Goal: Task Accomplishment & Management: Use online tool/utility

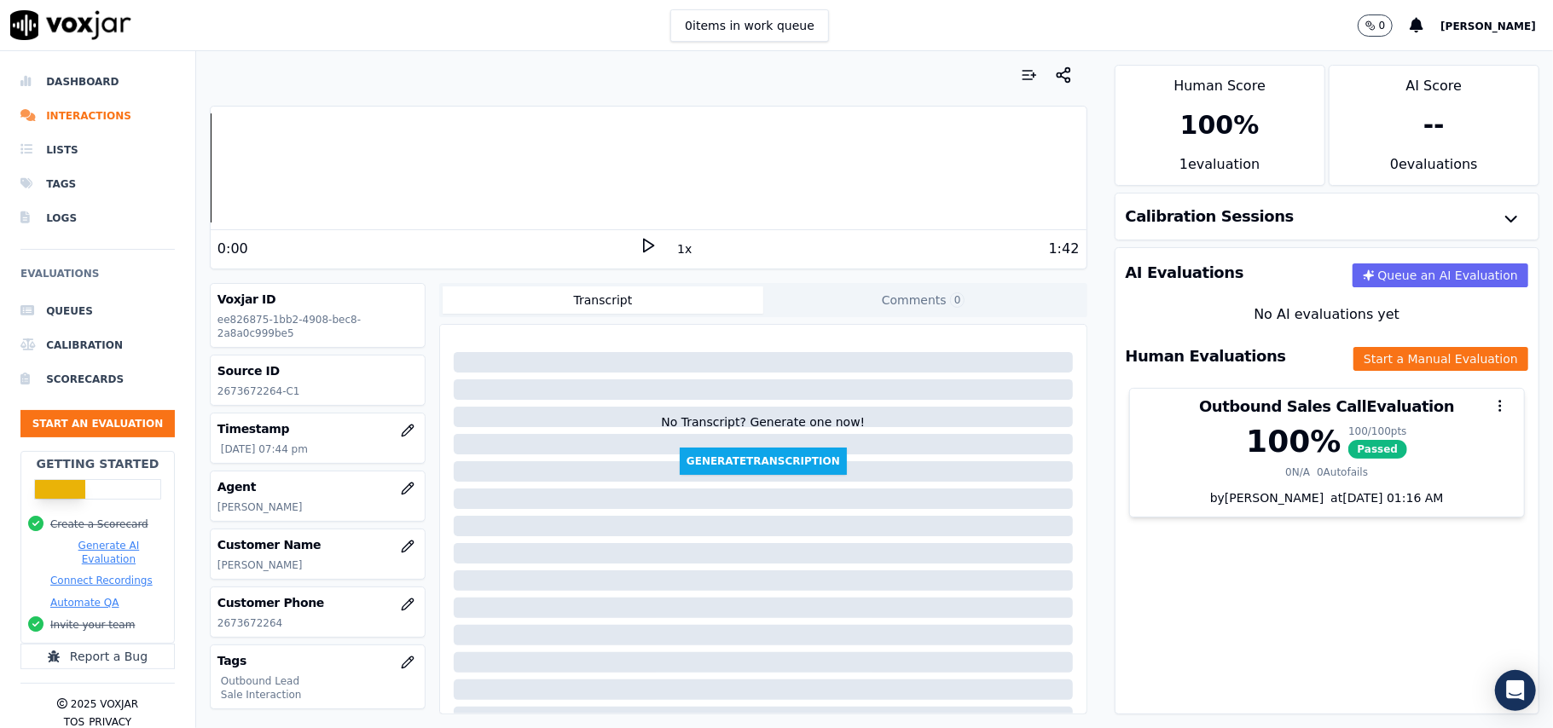
scroll to position [167, 0]
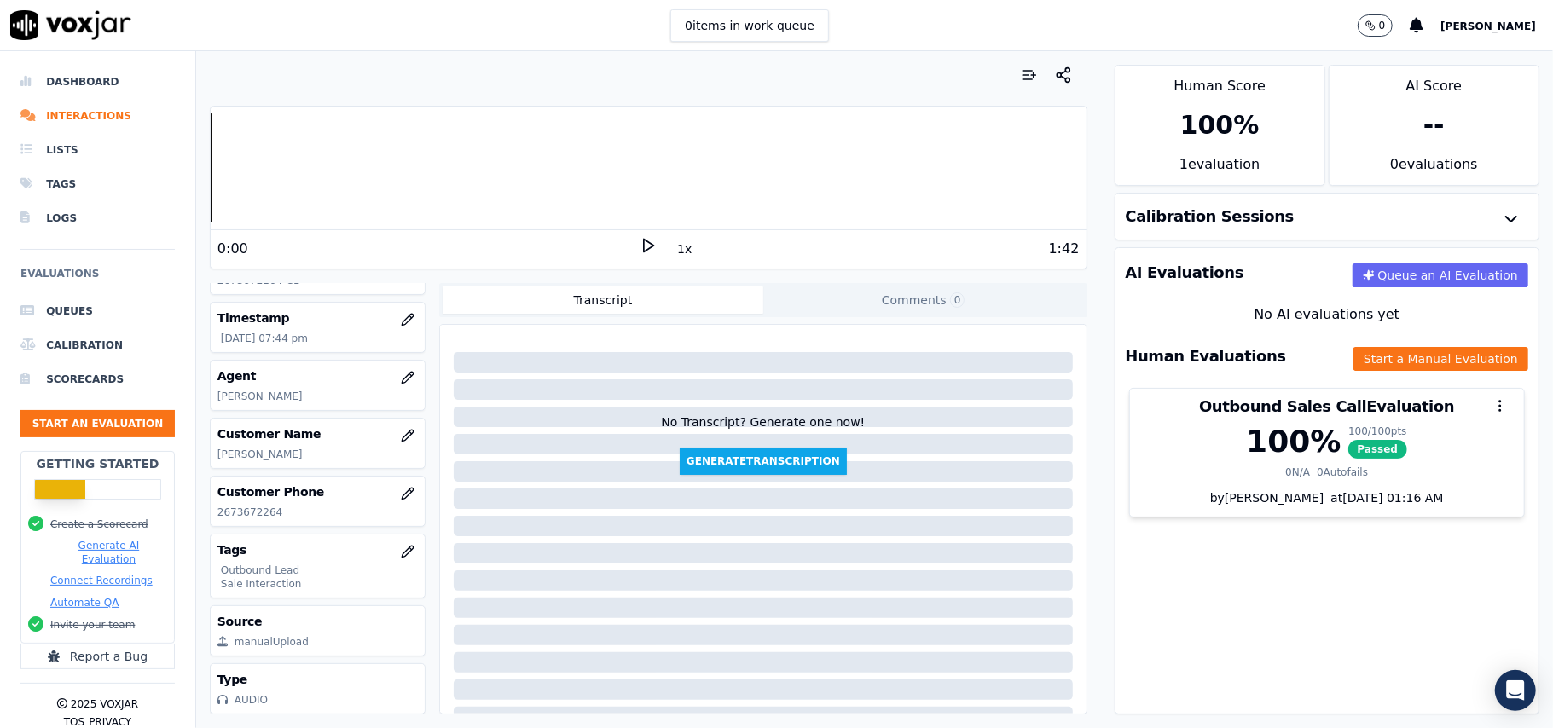
click at [254, 448] on p "[PERSON_NAME]" at bounding box center [317, 455] width 200 height 14
copy p "[PERSON_NAME]"
click at [101, 403] on ul "Queues Calibration Scorecards Start an Evaluation" at bounding box center [97, 372] width 154 height 157
click at [97, 423] on button "Start an Evaluation" at bounding box center [97, 423] width 154 height 27
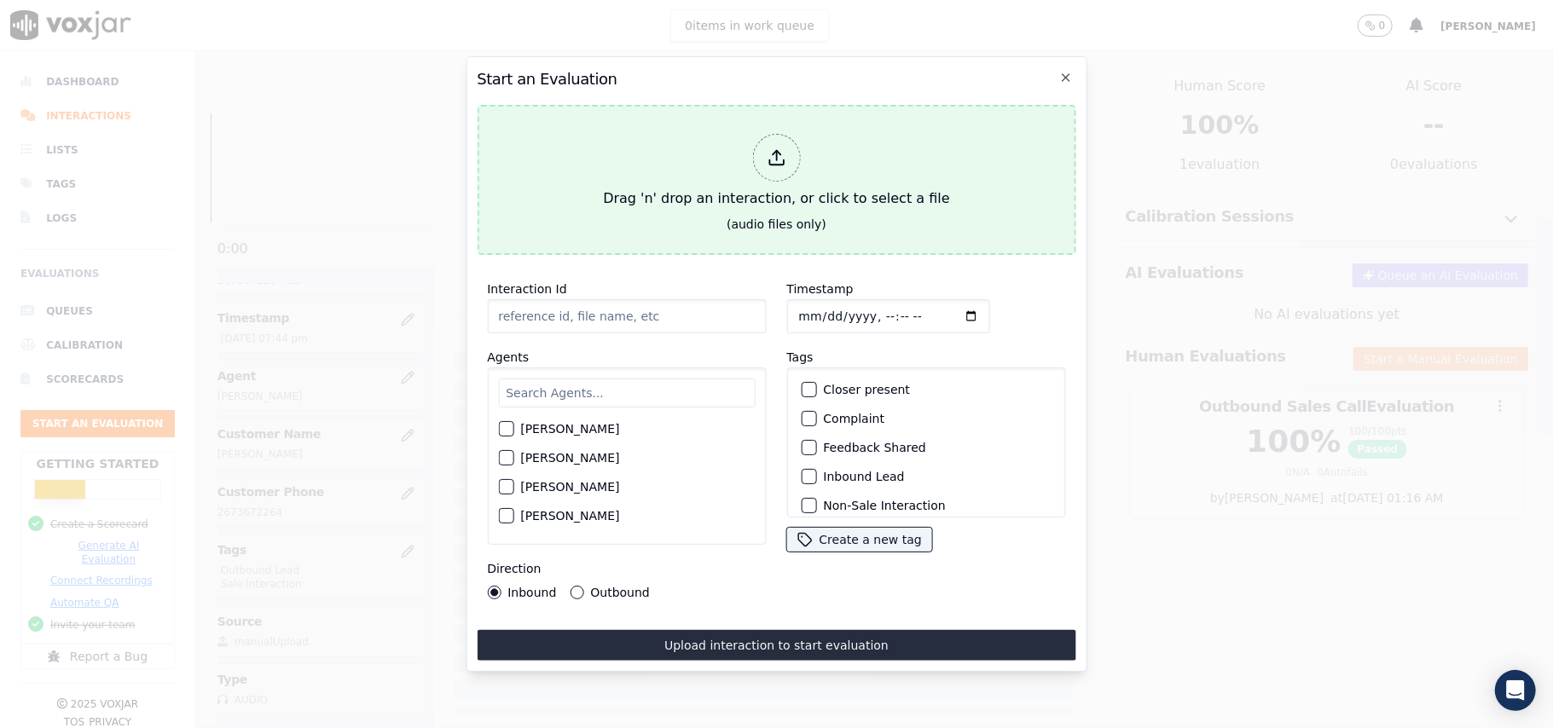
click at [774, 148] on icon at bounding box center [776, 157] width 19 height 19
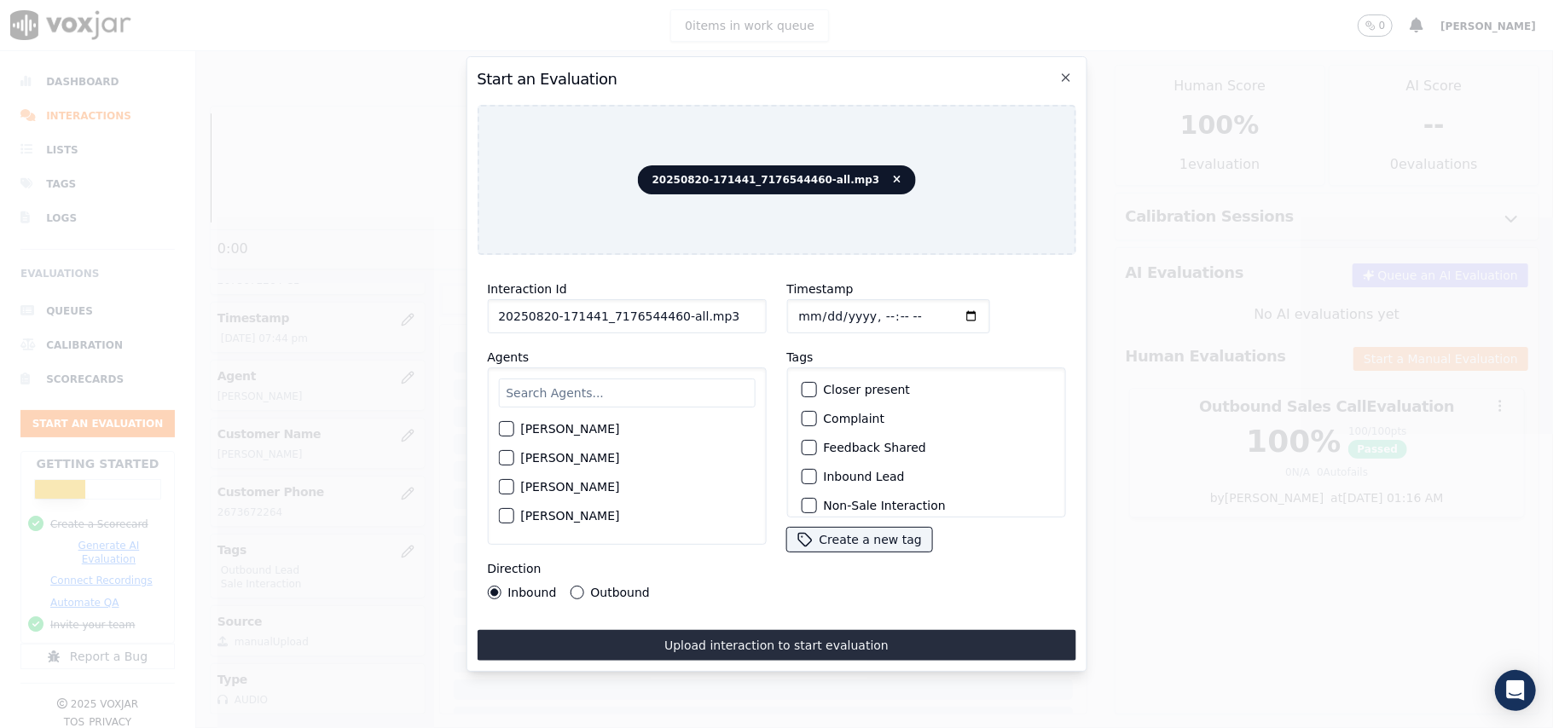
drag, startPoint x: 708, startPoint y: 308, endPoint x: 669, endPoint y: 311, distance: 38.5
click at [669, 311] on input "20250820-171441_7176544460-all.mp3" at bounding box center [626, 316] width 279 height 34
type input "20250820-171441_7176544460-C1"
click at [817, 304] on input "Timestamp" at bounding box center [887, 316] width 203 height 34
type input "[DATE]T21:23"
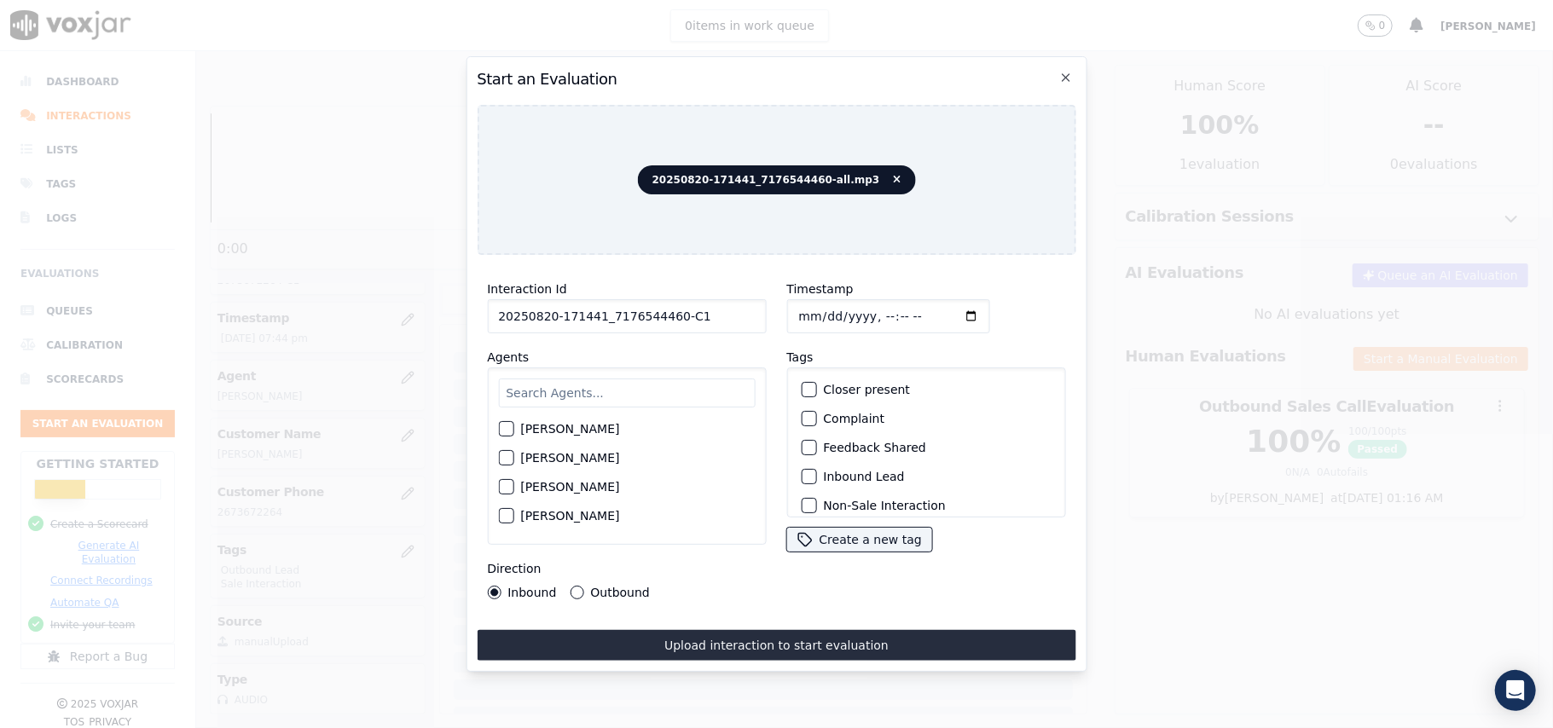
click at [679, 393] on input "text" at bounding box center [626, 393] width 257 height 29
paste input "[PERSON_NAME]"
type input "[PERSON_NAME]"
click at [506, 428] on div "button" at bounding box center [505, 434] width 12 height 12
click at [803, 471] on div "button" at bounding box center [808, 477] width 12 height 12
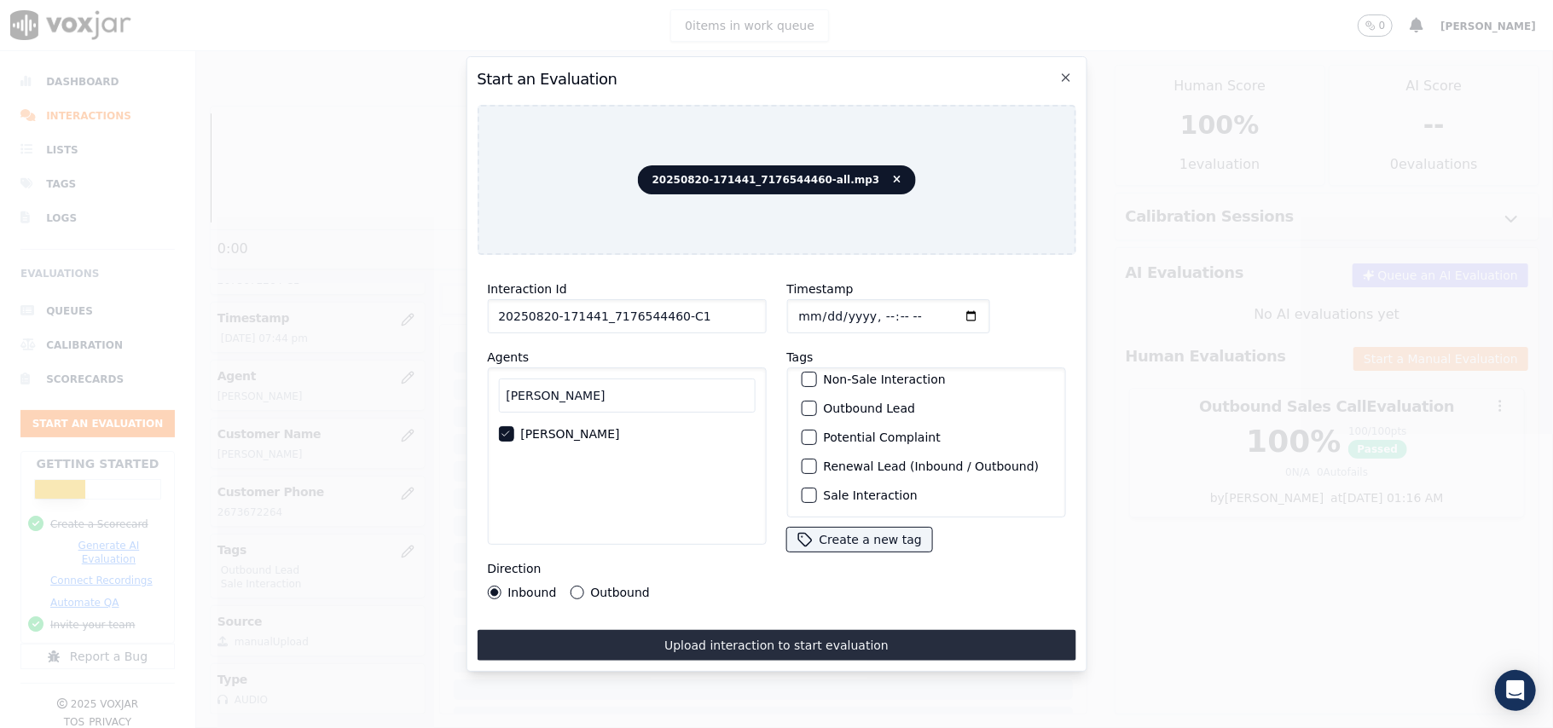
scroll to position [148, 0]
click at [802, 489] on div "button" at bounding box center [808, 495] width 12 height 12
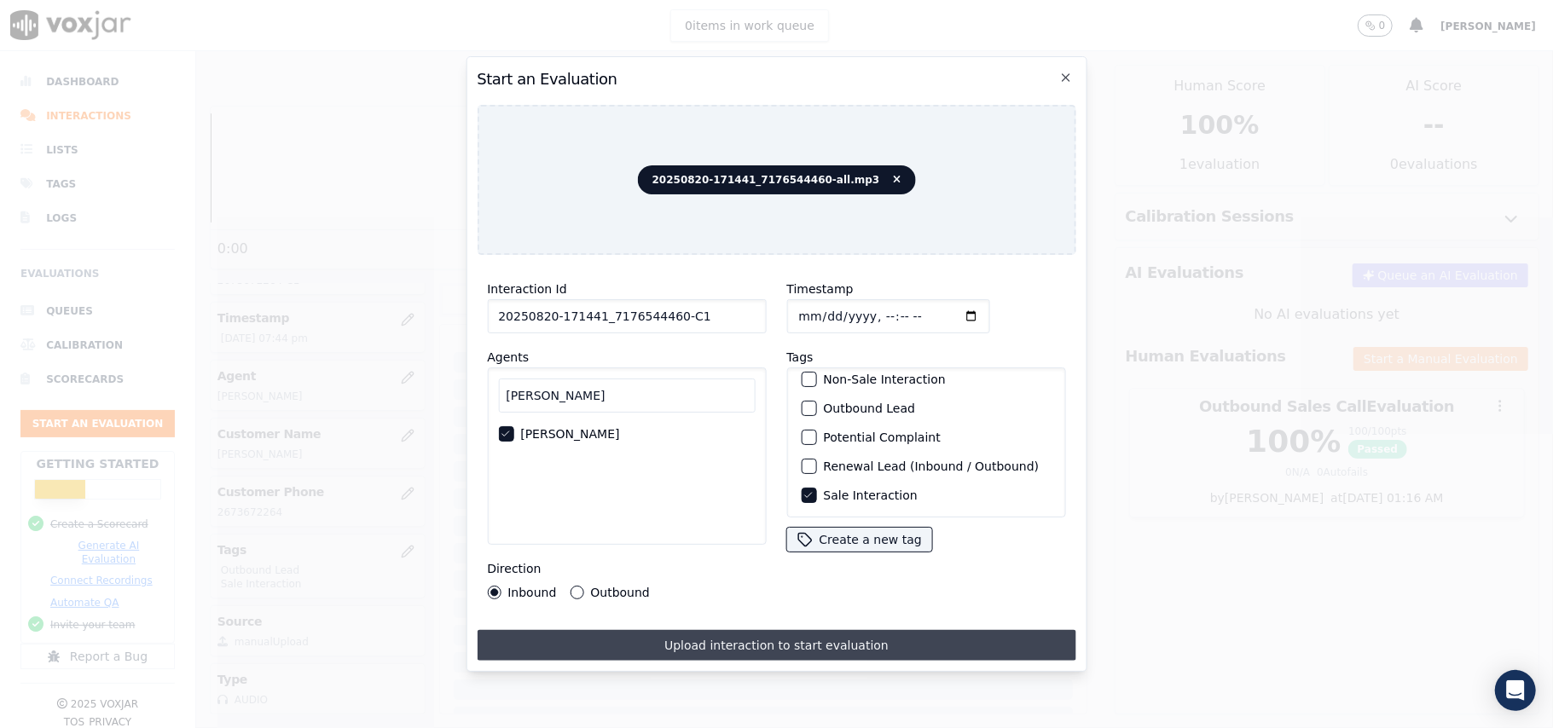
click at [624, 630] on button "Upload interaction to start evaluation" at bounding box center [776, 645] width 599 height 31
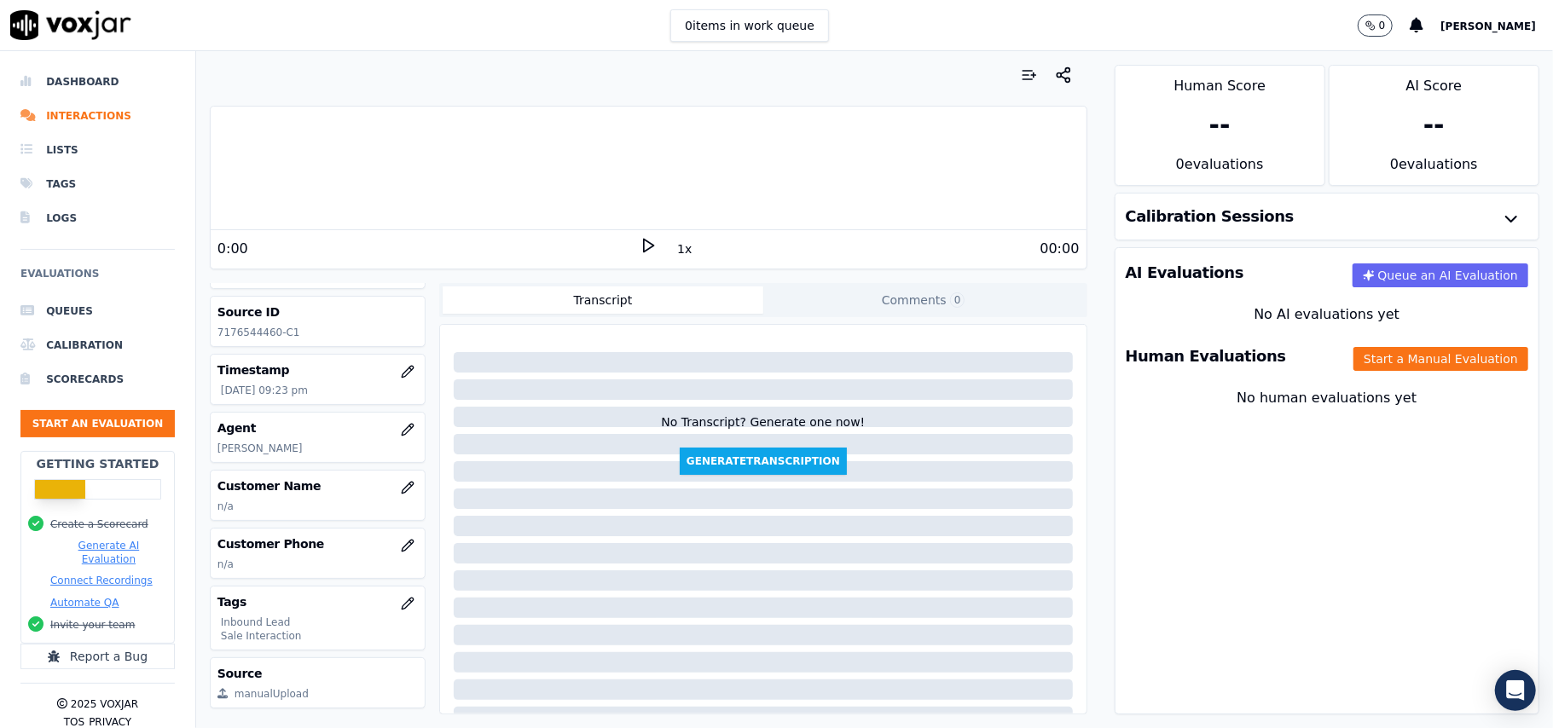
scroll to position [113, 0]
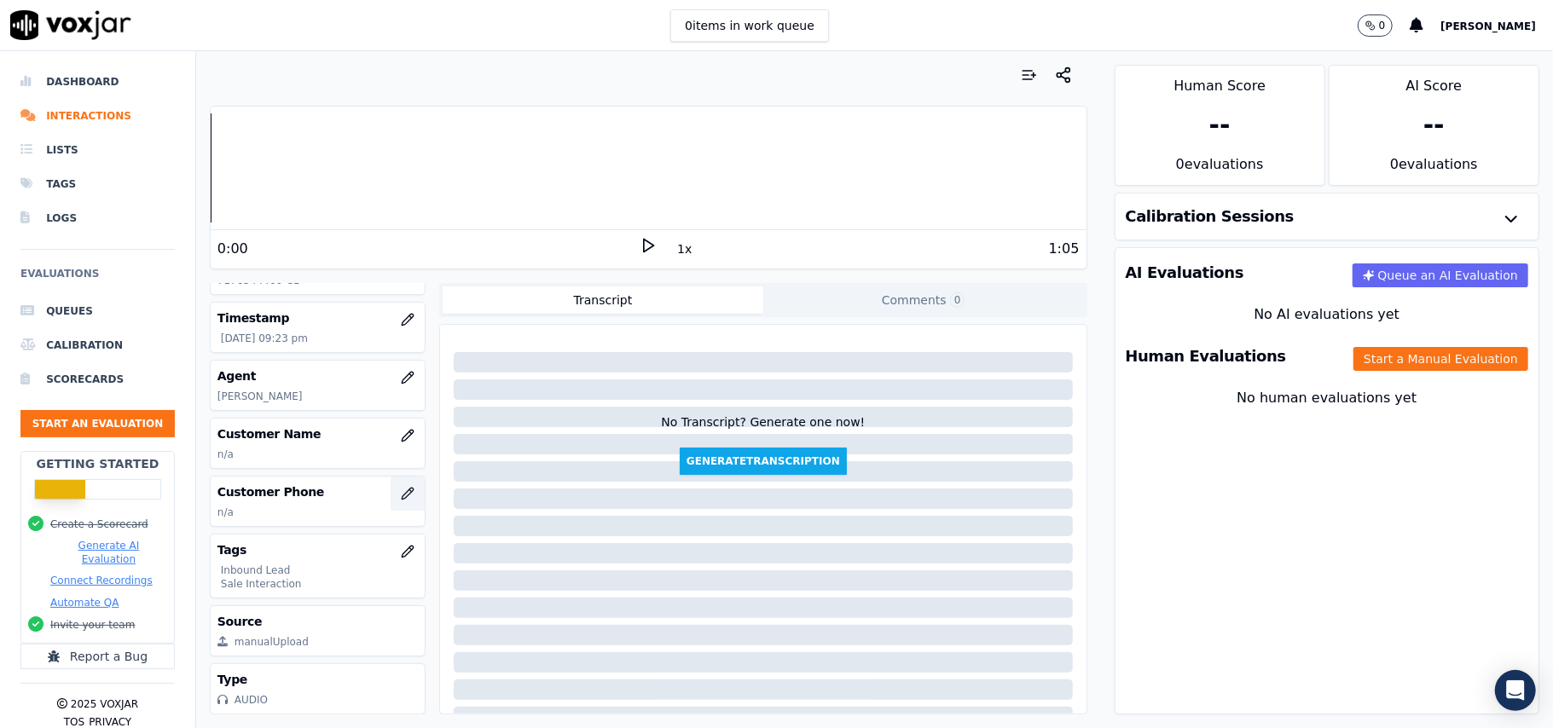
click at [402, 499] on icon "button" at bounding box center [407, 493] width 11 height 11
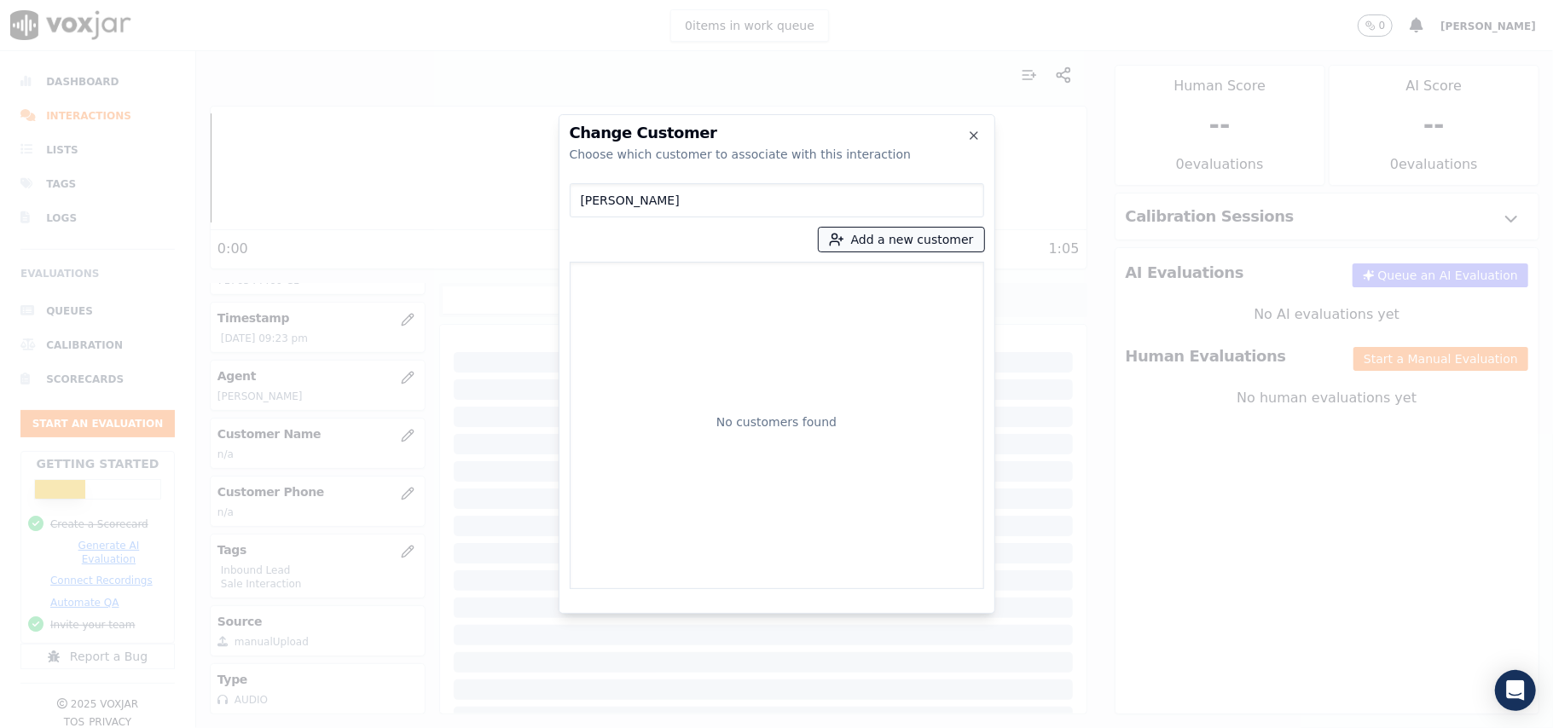
type input "[PERSON_NAME]"
click at [860, 244] on button "Add a new customer" at bounding box center [901, 240] width 165 height 24
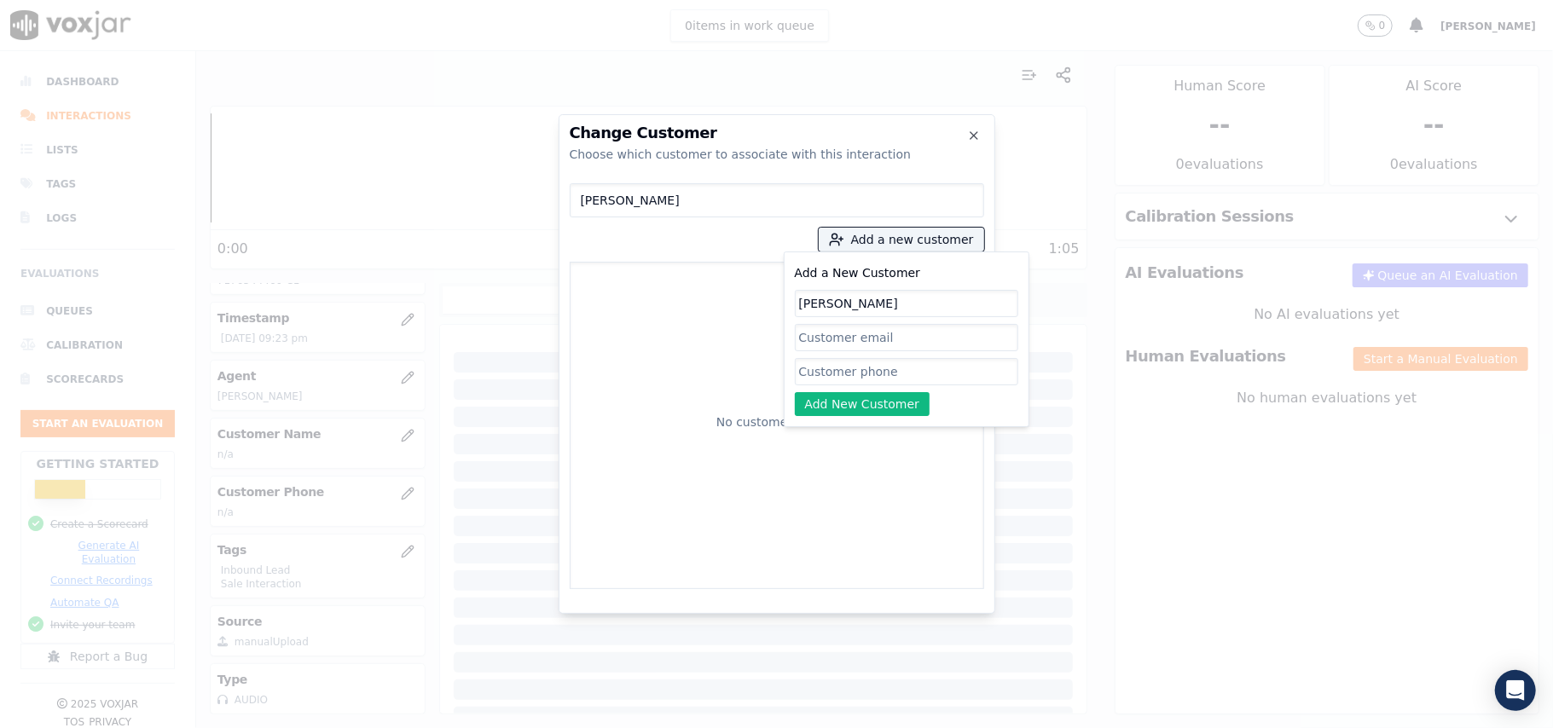
type input "[PERSON_NAME]"
click at [843, 372] on input "Add a New Customer" at bounding box center [906, 371] width 223 height 27
paste input "7176544460"
type input "7176544460"
click at [847, 420] on div "Add a New Customer [PERSON_NAME] 7176544460 Add New Customer" at bounding box center [907, 340] width 246 height 176
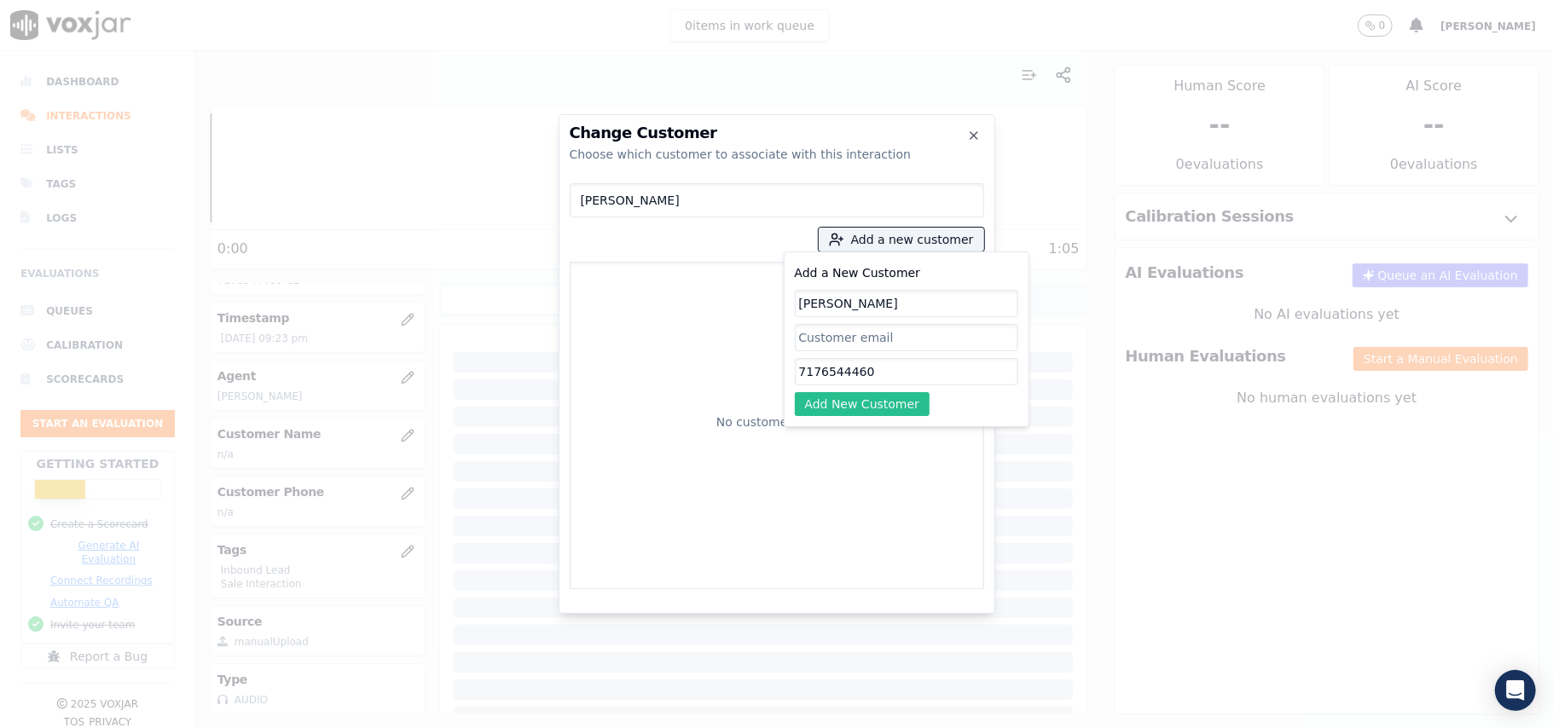
click at [857, 411] on button "Add New Customer" at bounding box center [863, 404] width 136 height 24
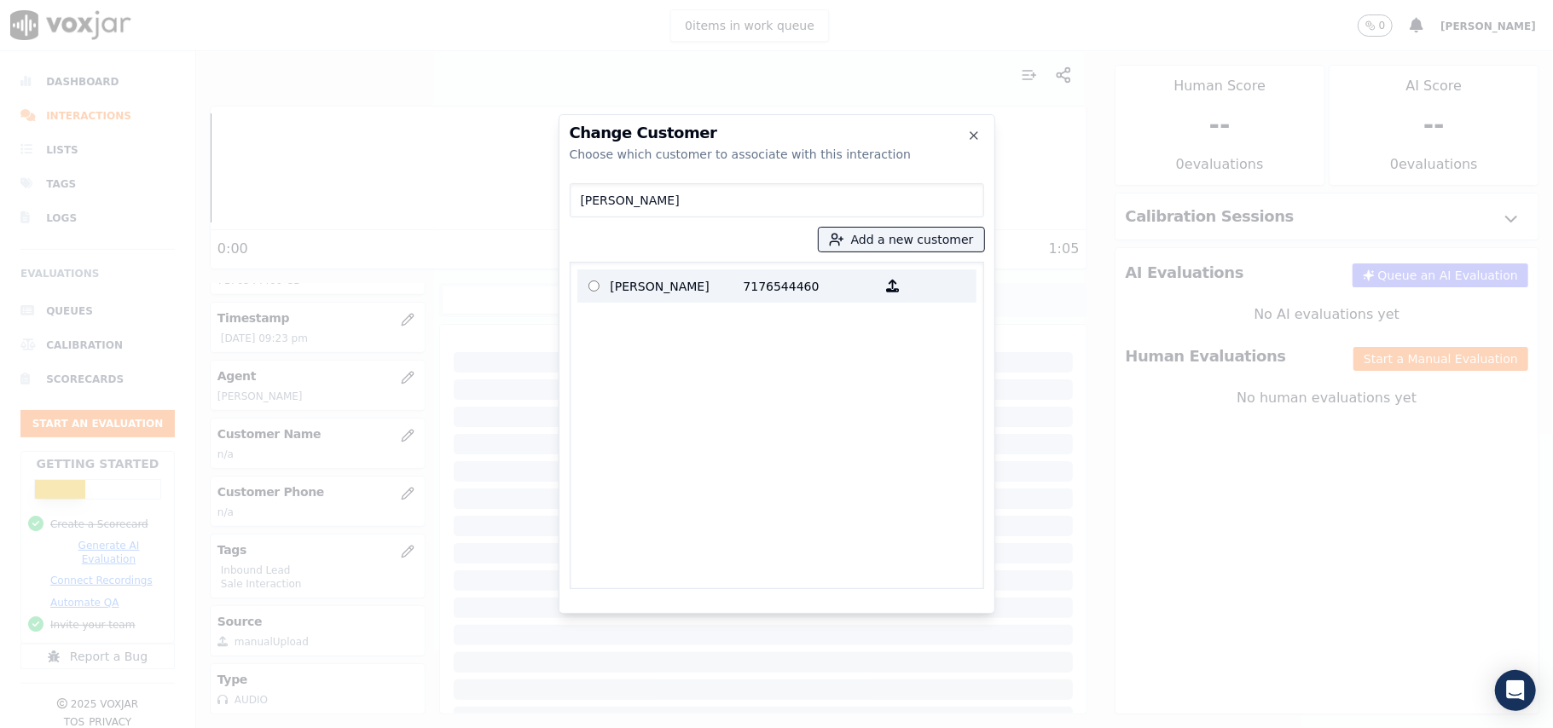
click at [673, 288] on p "[PERSON_NAME]" at bounding box center [677, 286] width 133 height 26
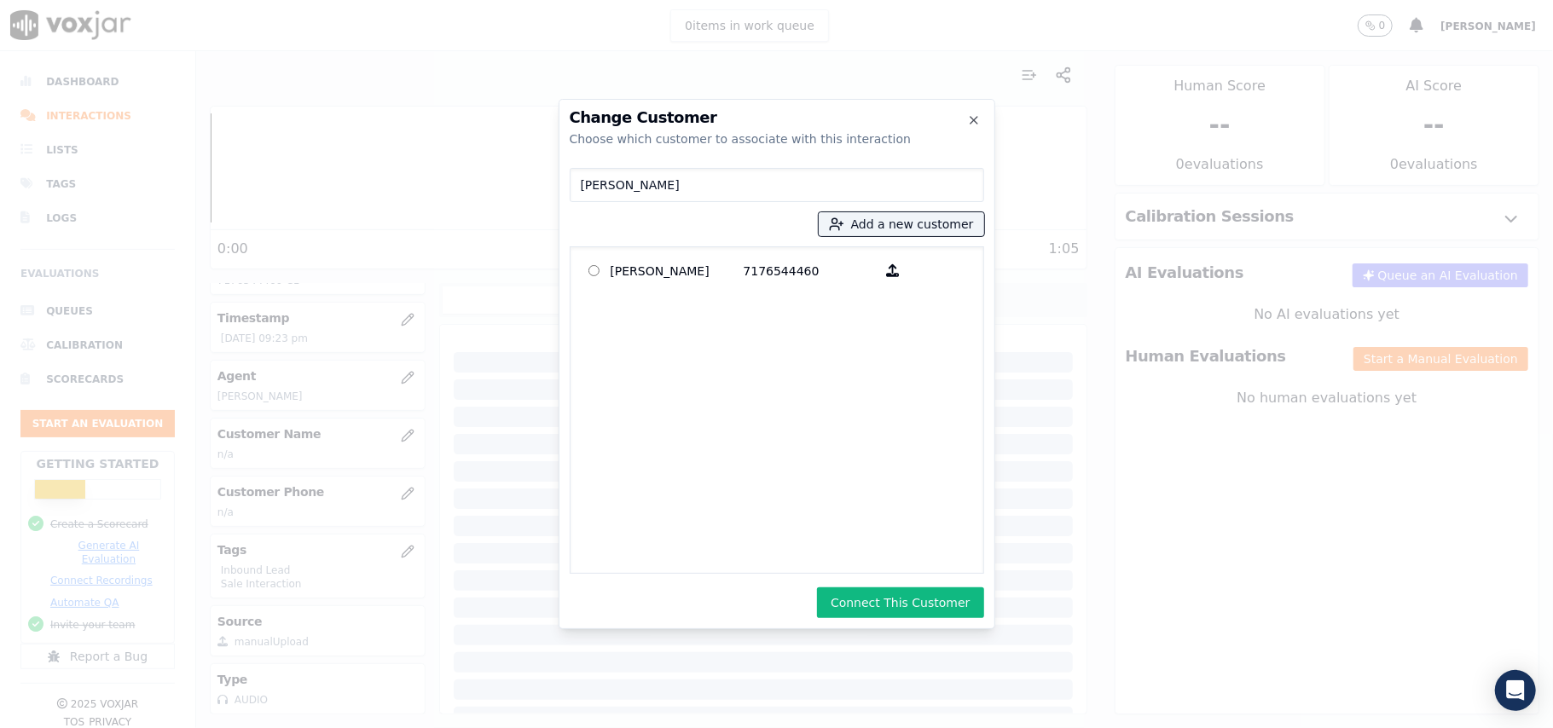
click at [880, 602] on button "Connect This Customer" at bounding box center [900, 602] width 166 height 31
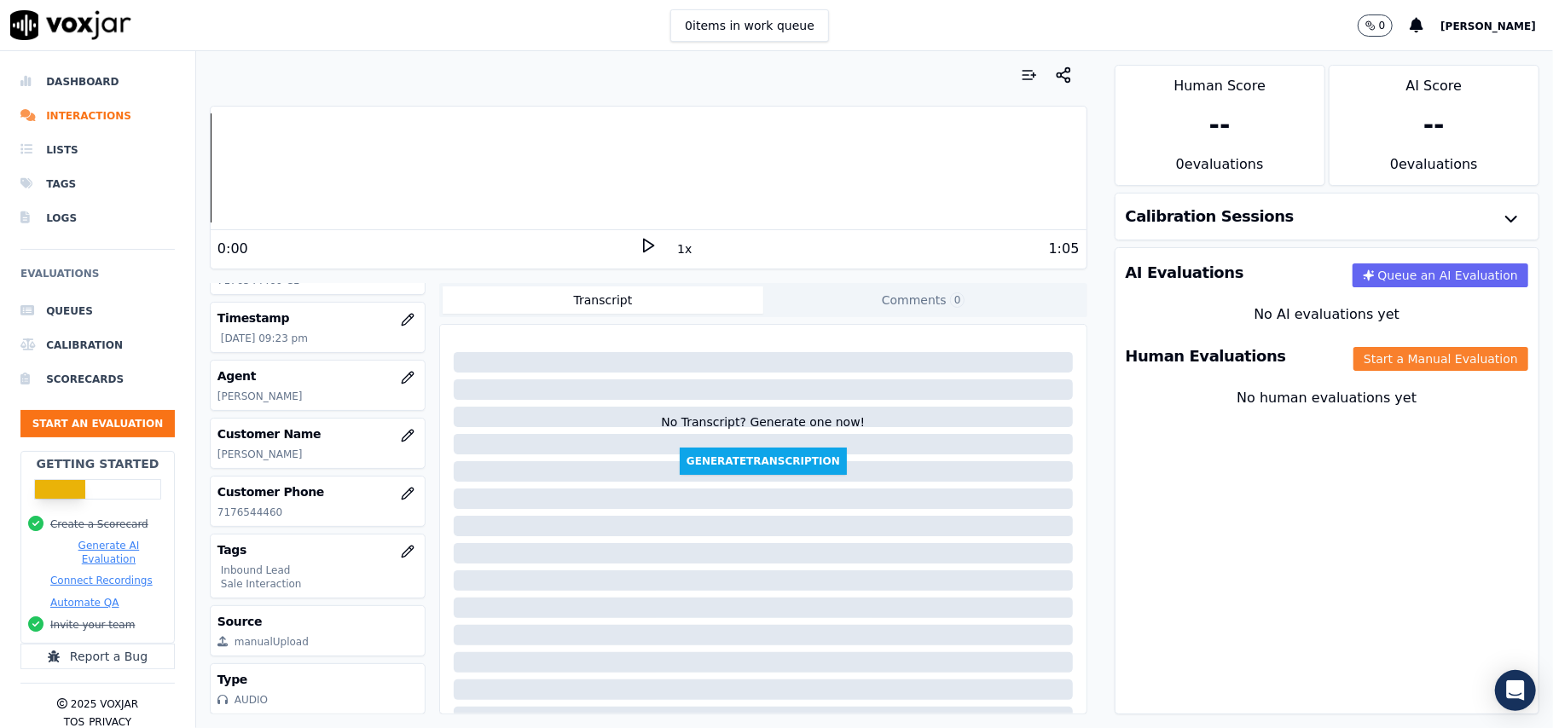
click at [1356, 360] on button "Start a Manual Evaluation" at bounding box center [1440, 359] width 175 height 24
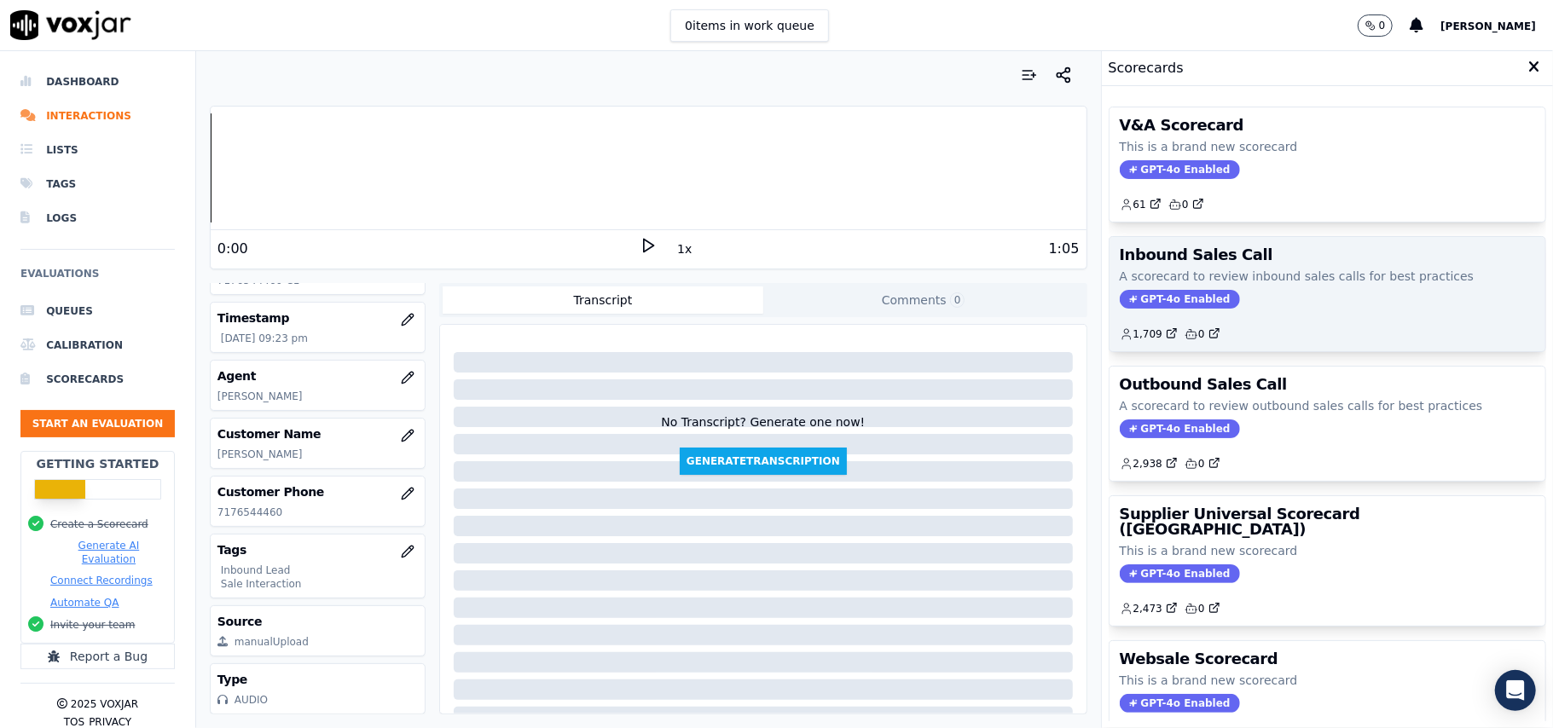
click at [1155, 300] on span "GPT-4o Enabled" at bounding box center [1180, 299] width 120 height 19
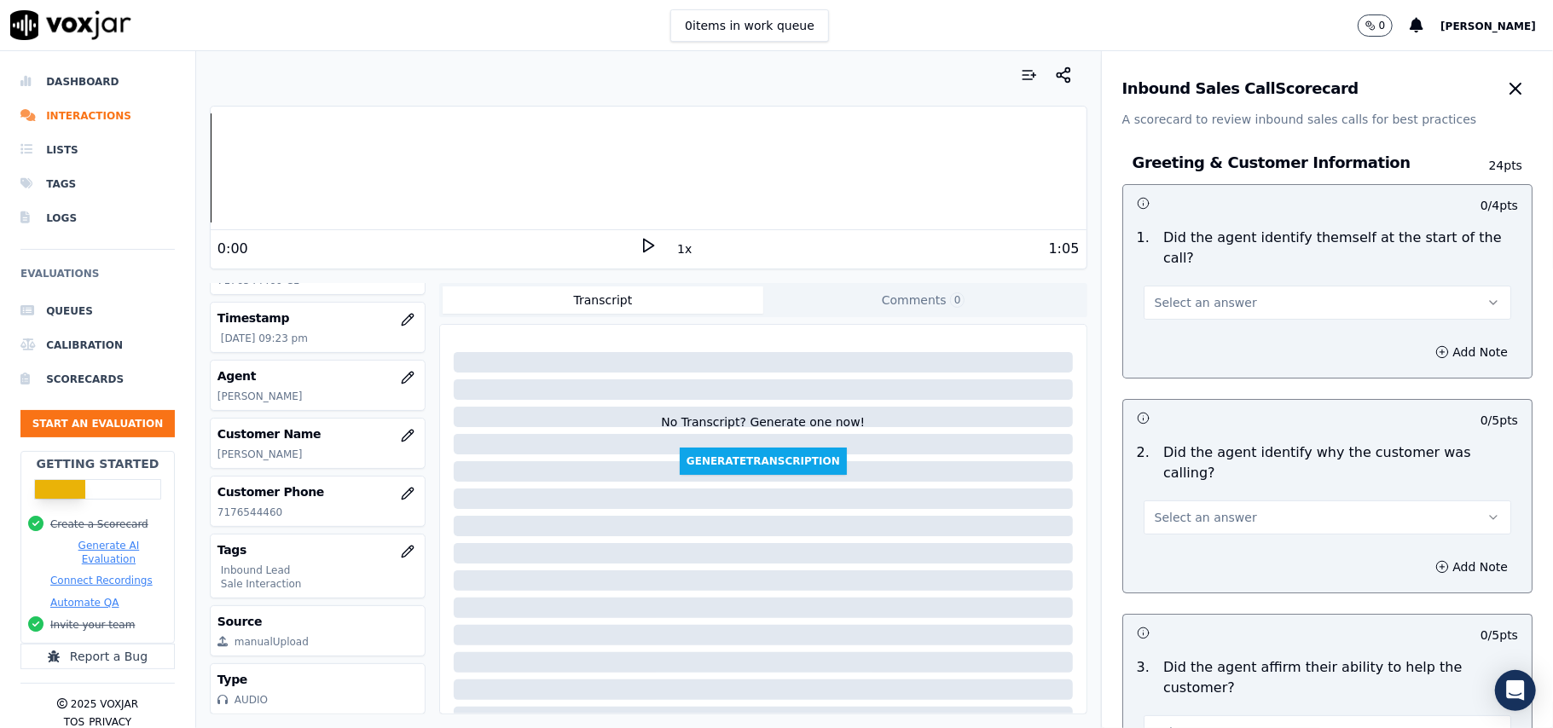
click at [240, 454] on p "[PERSON_NAME]" at bounding box center [317, 455] width 200 height 14
click at [280, 455] on p "[PERSON_NAME]" at bounding box center [317, 455] width 200 height 14
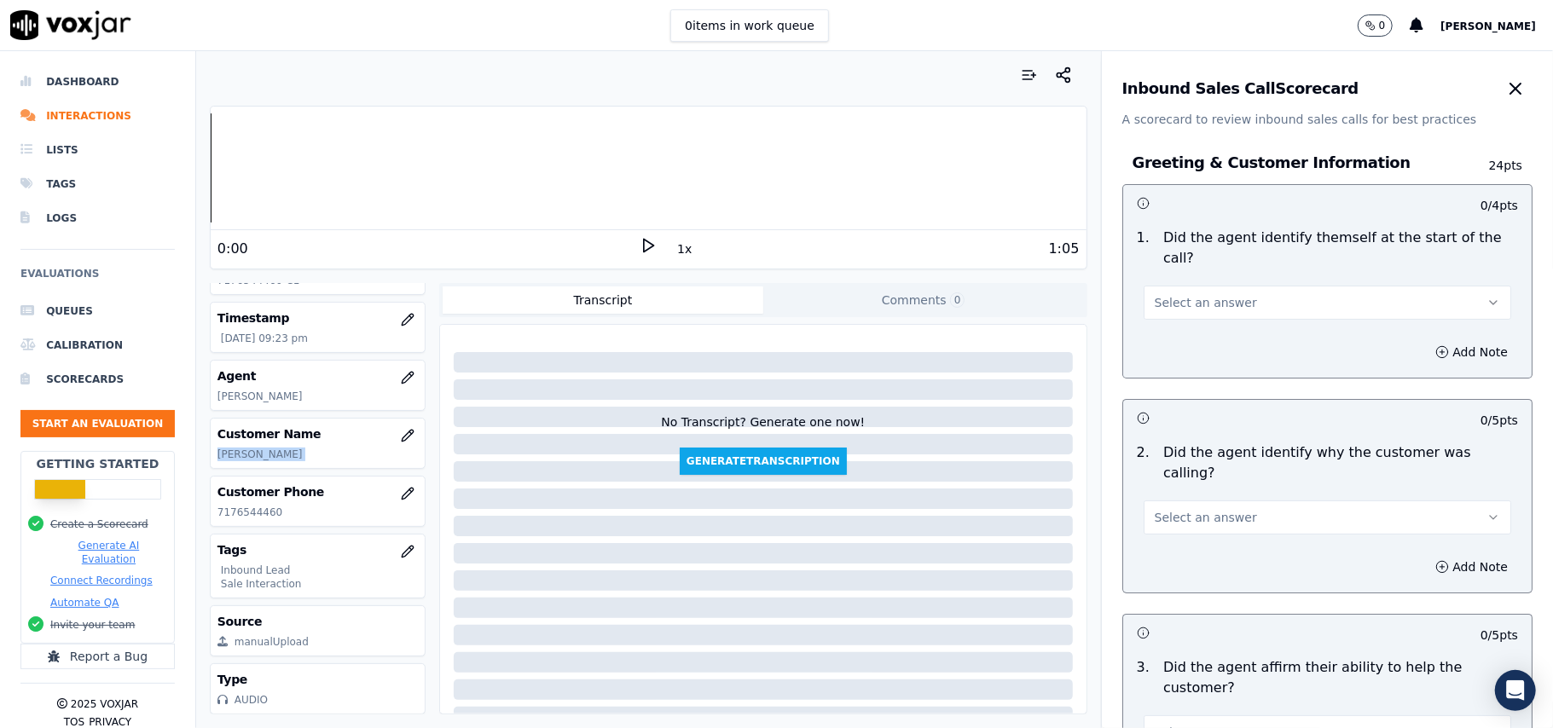
click at [278, 455] on p "[PERSON_NAME]" at bounding box center [317, 455] width 200 height 14
copy div "[PERSON_NAME]"
click at [1498, 106] on div "Inbound Sales Call Scorecard A scorecard to review inbound sales calls for best…" at bounding box center [1327, 89] width 451 height 77
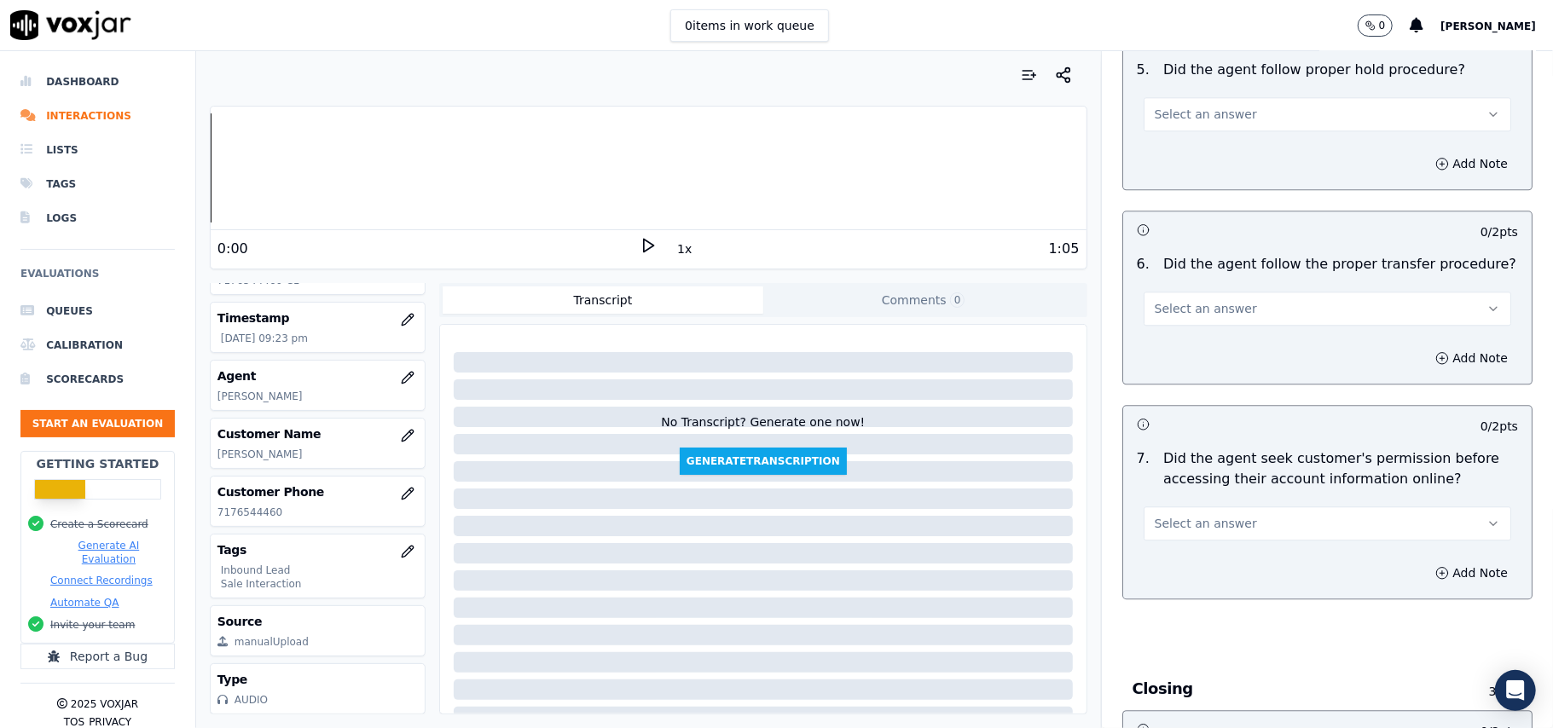
scroll to position [2229, 0]
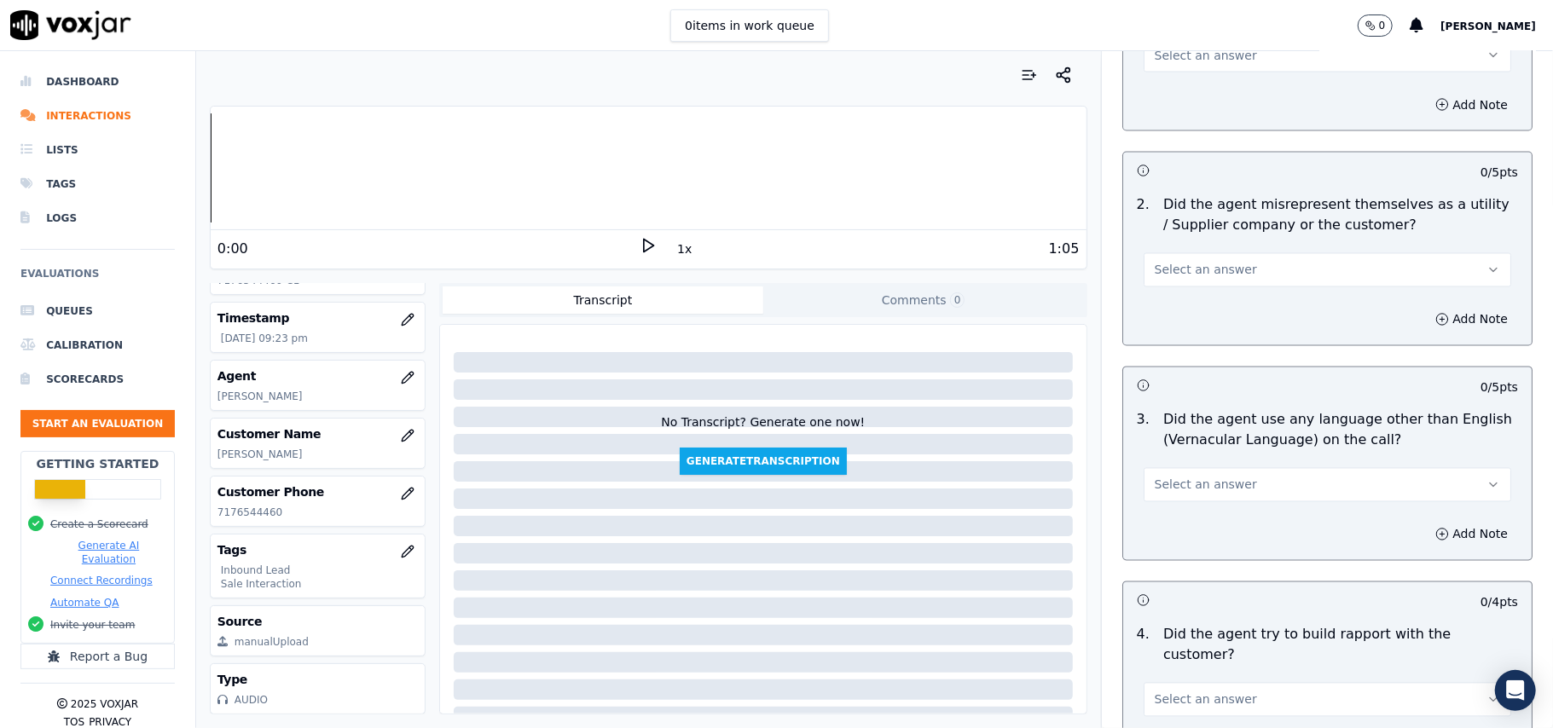
click at [1240, 468] on button "Select an answer" at bounding box center [1326, 485] width 367 height 34
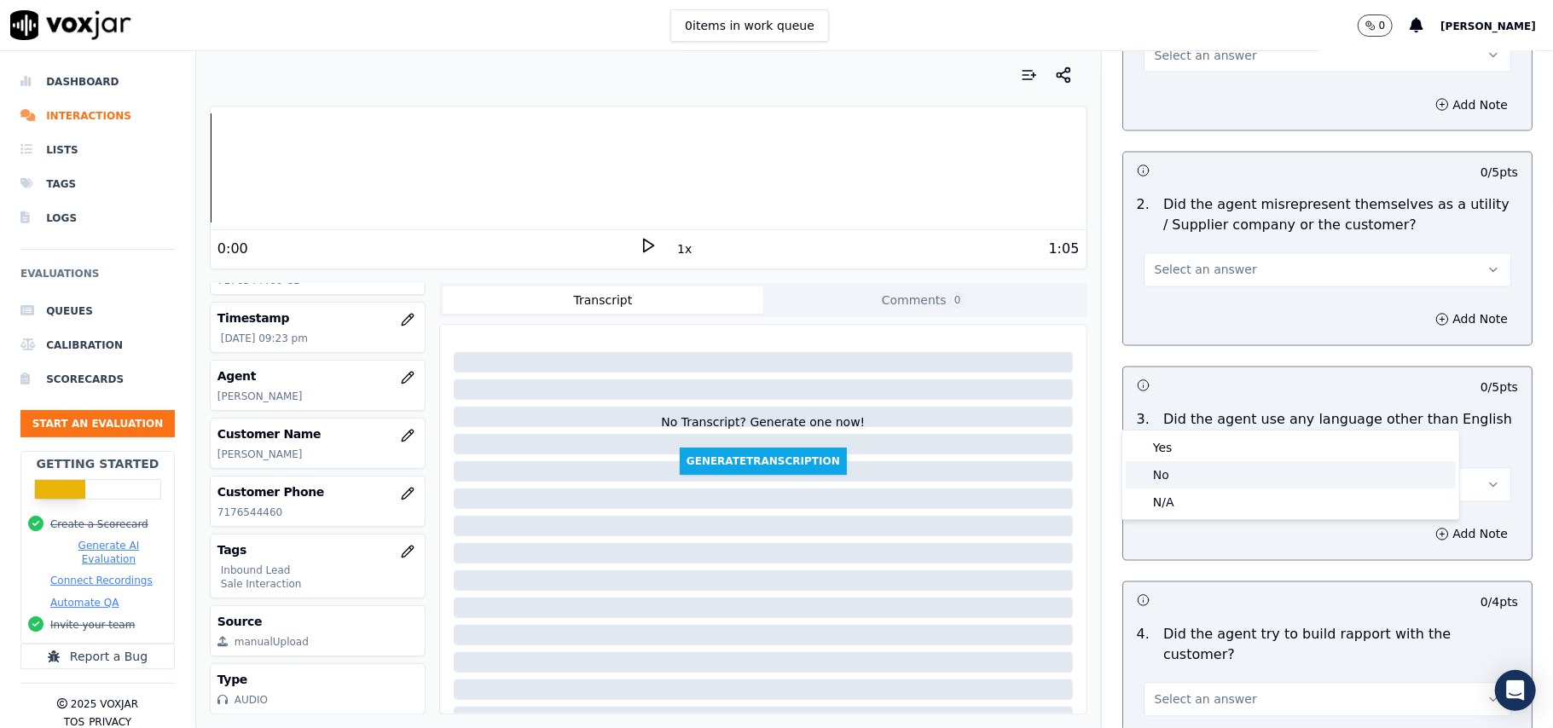
click at [1182, 445] on div "Yes" at bounding box center [1291, 447] width 330 height 27
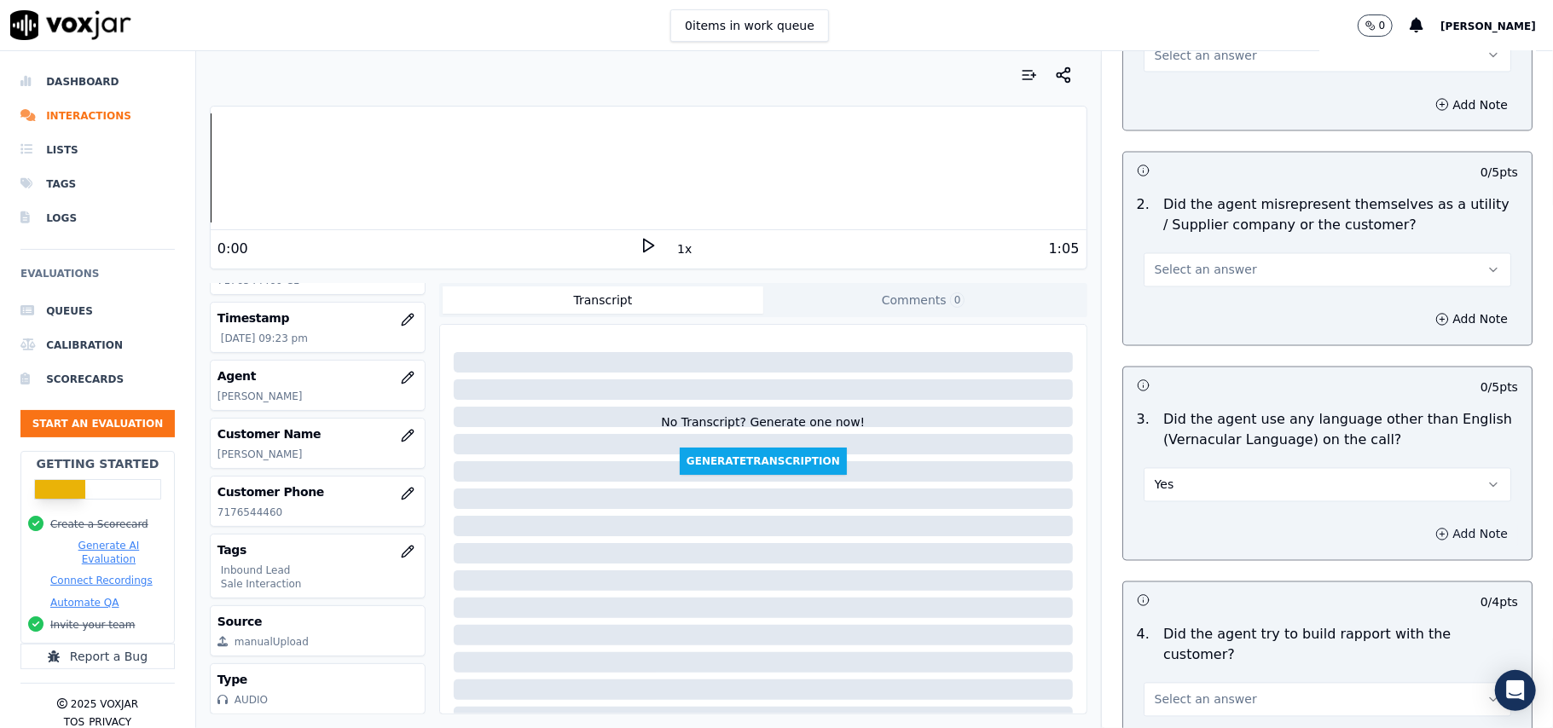
click at [1429, 523] on button "Add Note" at bounding box center [1471, 535] width 93 height 24
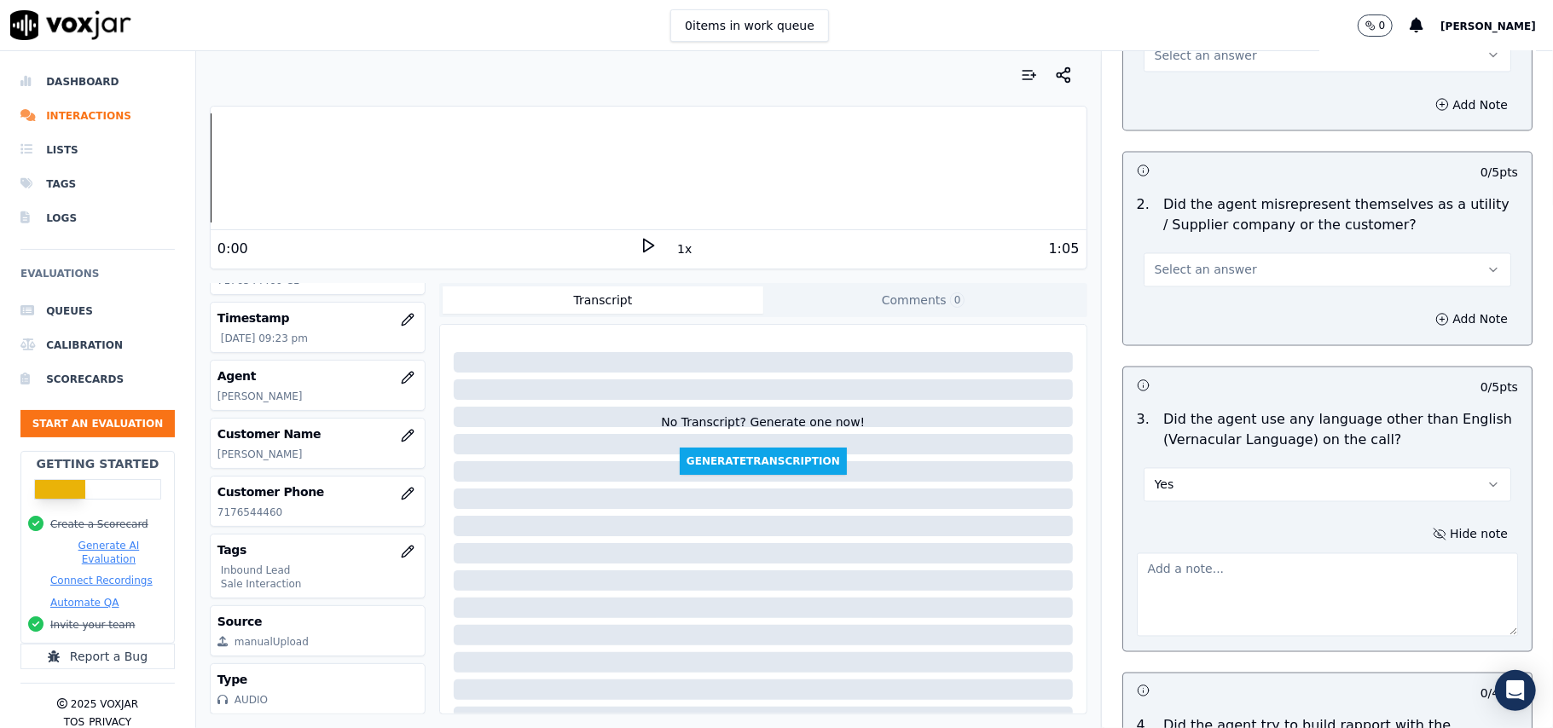
click at [1198, 553] on textarea at bounding box center [1327, 595] width 381 height 84
paste textarea ", at 1:04:13, Agent [PERSON_NAME] was found using vernacular during the call."
click at [1137, 553] on textarea ", at 1:04:13, Agent [PERSON_NAME] was found using vernacular during the call." at bounding box center [1327, 595] width 381 height 84
click at [1149, 553] on textarea "at 1:04:13, Agent [PERSON_NAME] was found using vernacular during the call." at bounding box center [1327, 595] width 381 height 84
paste textarea "Call ID: 171546"
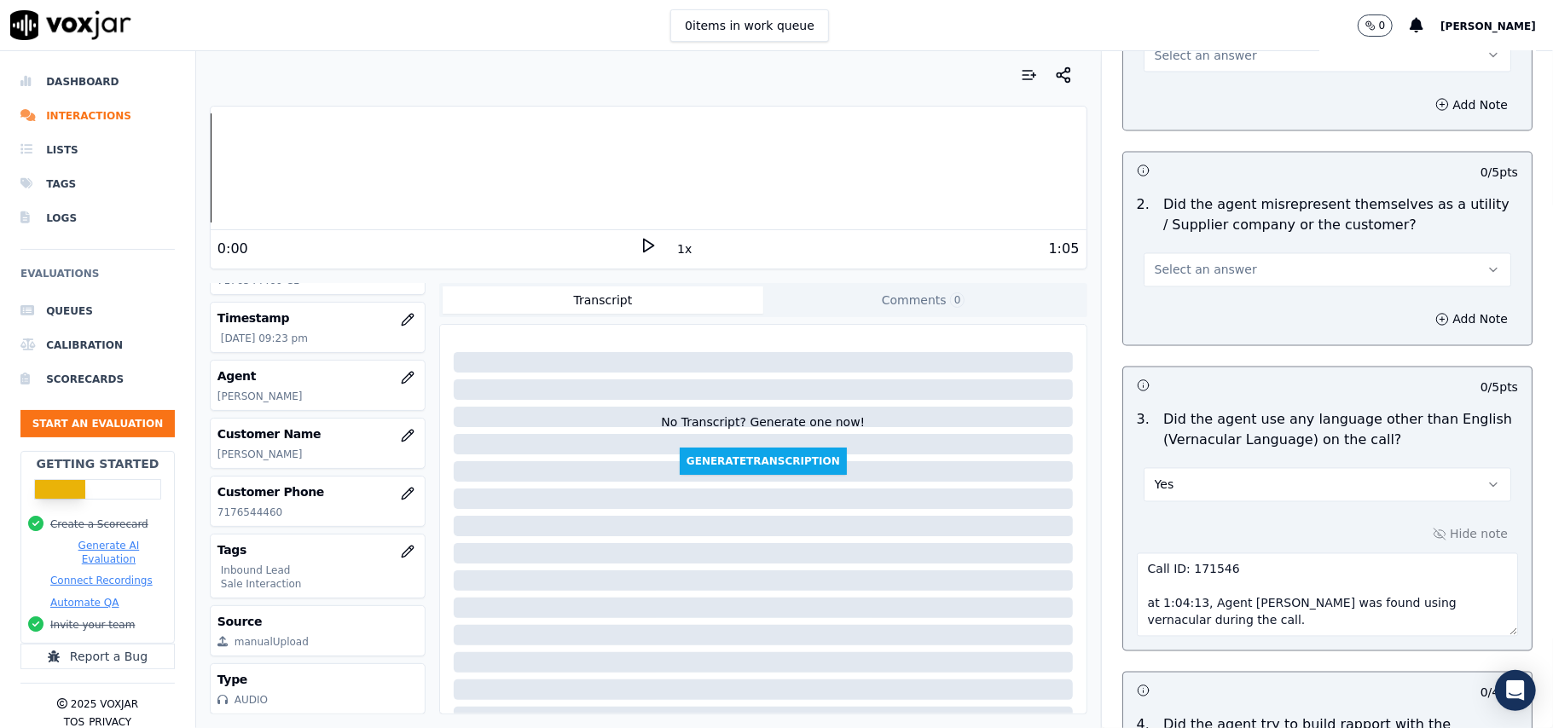
click at [1137, 553] on textarea "Call ID: 171546 at 1:04:13, Agent [PERSON_NAME] was found using vernacular duri…" at bounding box center [1327, 595] width 381 height 84
click at [1143, 553] on textarea "Call ID: 171546 at 1:04:13, Agent [PERSON_NAME] was found using vernacular duri…" at bounding box center [1327, 595] width 381 height 84
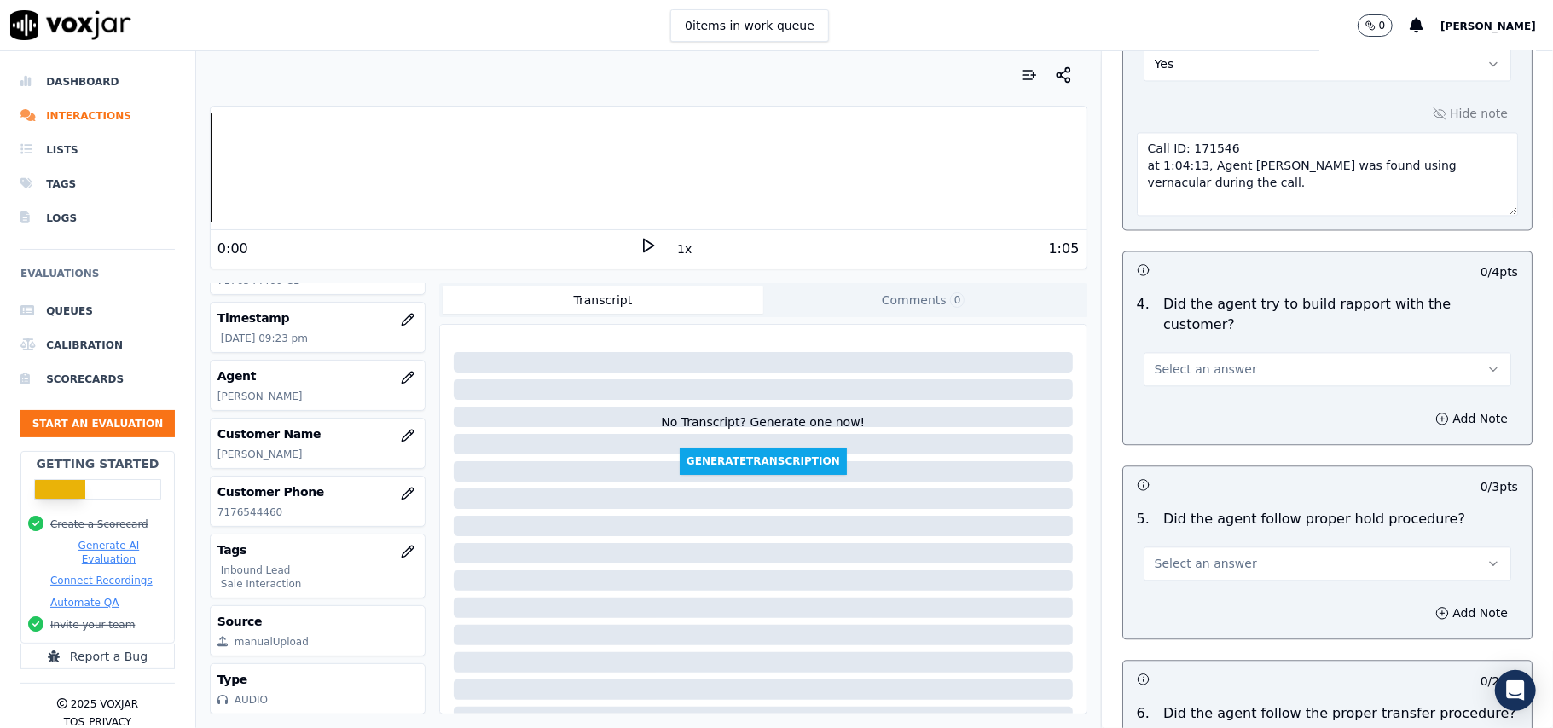
scroll to position [2549, 0]
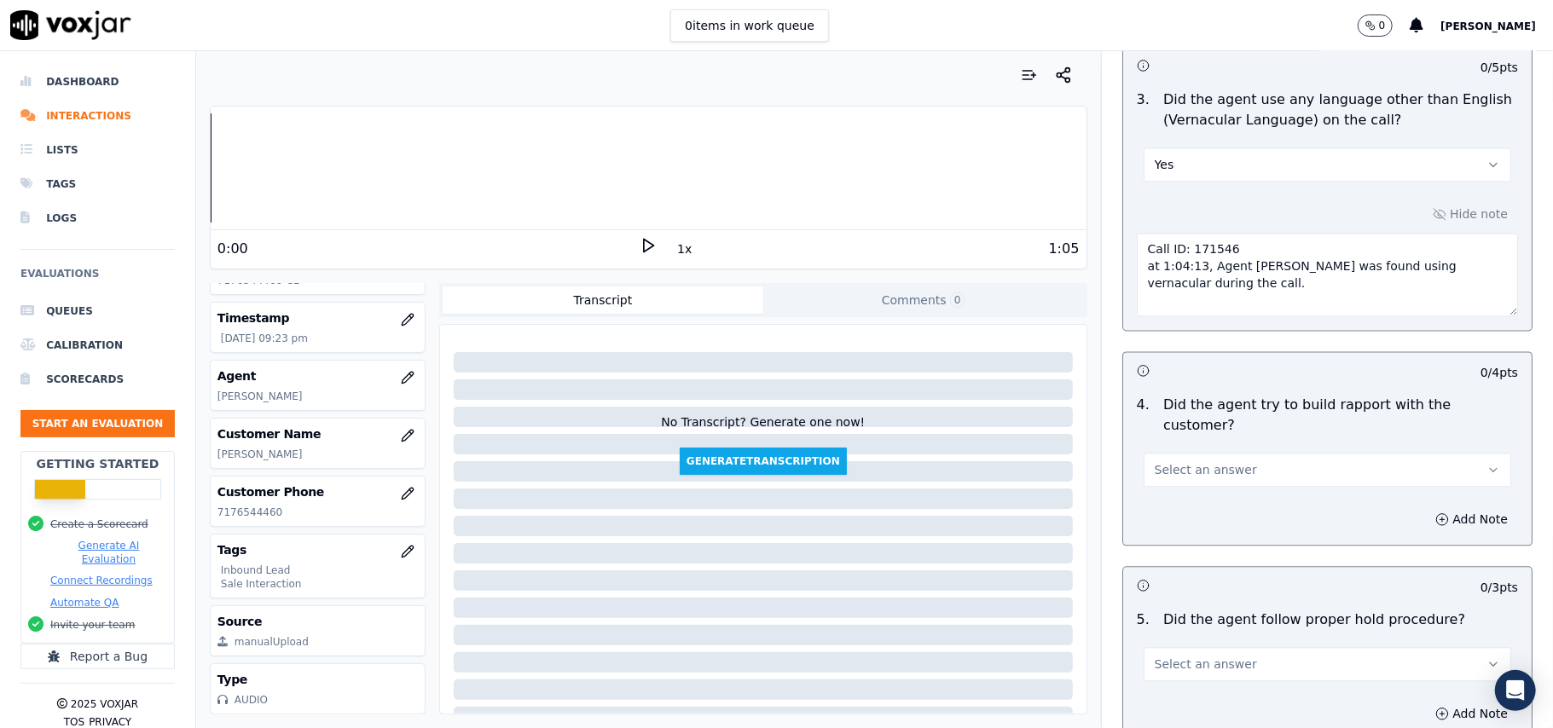
type textarea "Call ID: 171546 at 1:04:13, Agent [PERSON_NAME] was found using vernacular duri…"
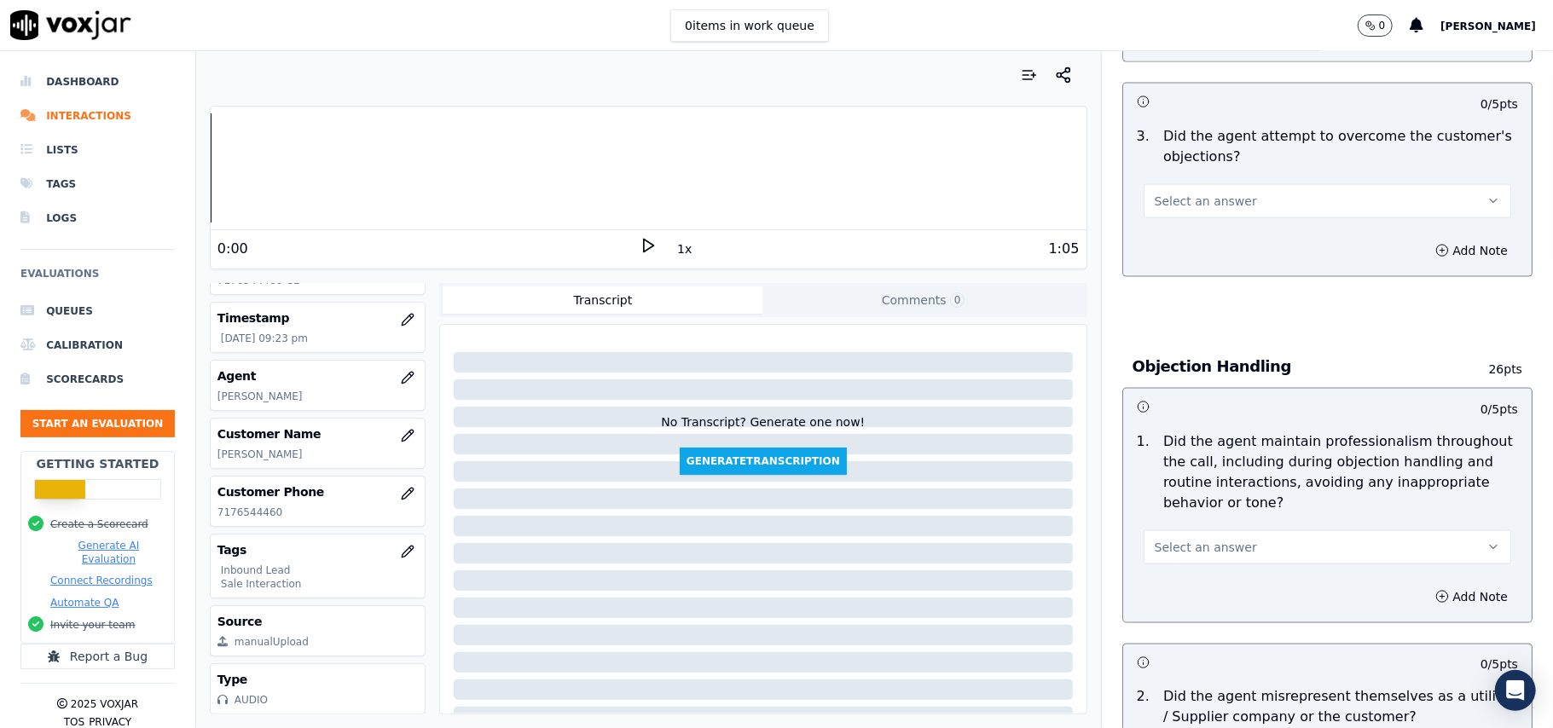
click at [1189, 539] on span "Select an answer" at bounding box center [1206, 547] width 102 height 17
click at [1160, 527] on div "No" at bounding box center [1291, 536] width 330 height 27
click at [1431, 571] on div "Add Note" at bounding box center [1327, 596] width 408 height 51
click at [1425, 585] on button "Add Note" at bounding box center [1471, 597] width 93 height 24
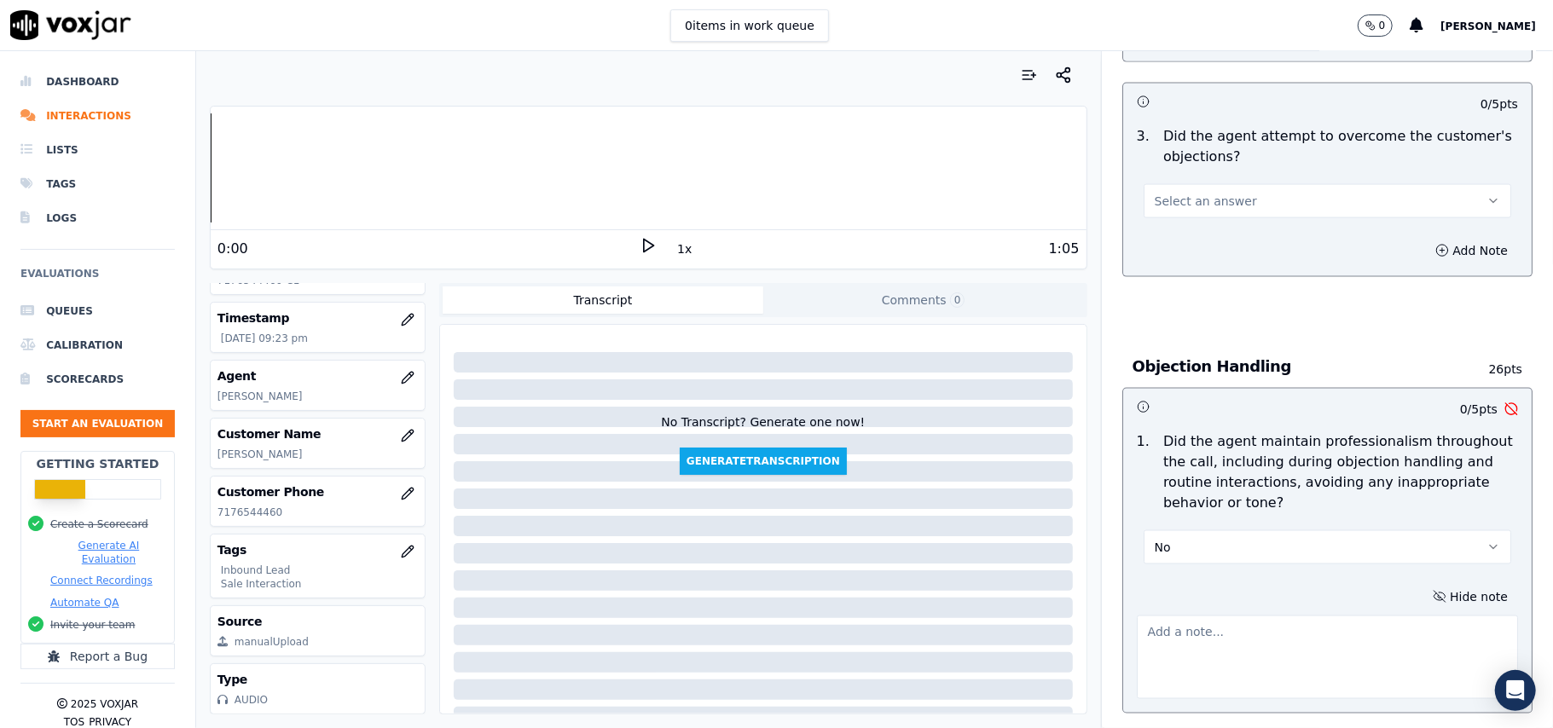
click at [1177, 616] on textarea at bounding box center [1327, 658] width 381 height 84
paste textarea "Call ID: 171546"
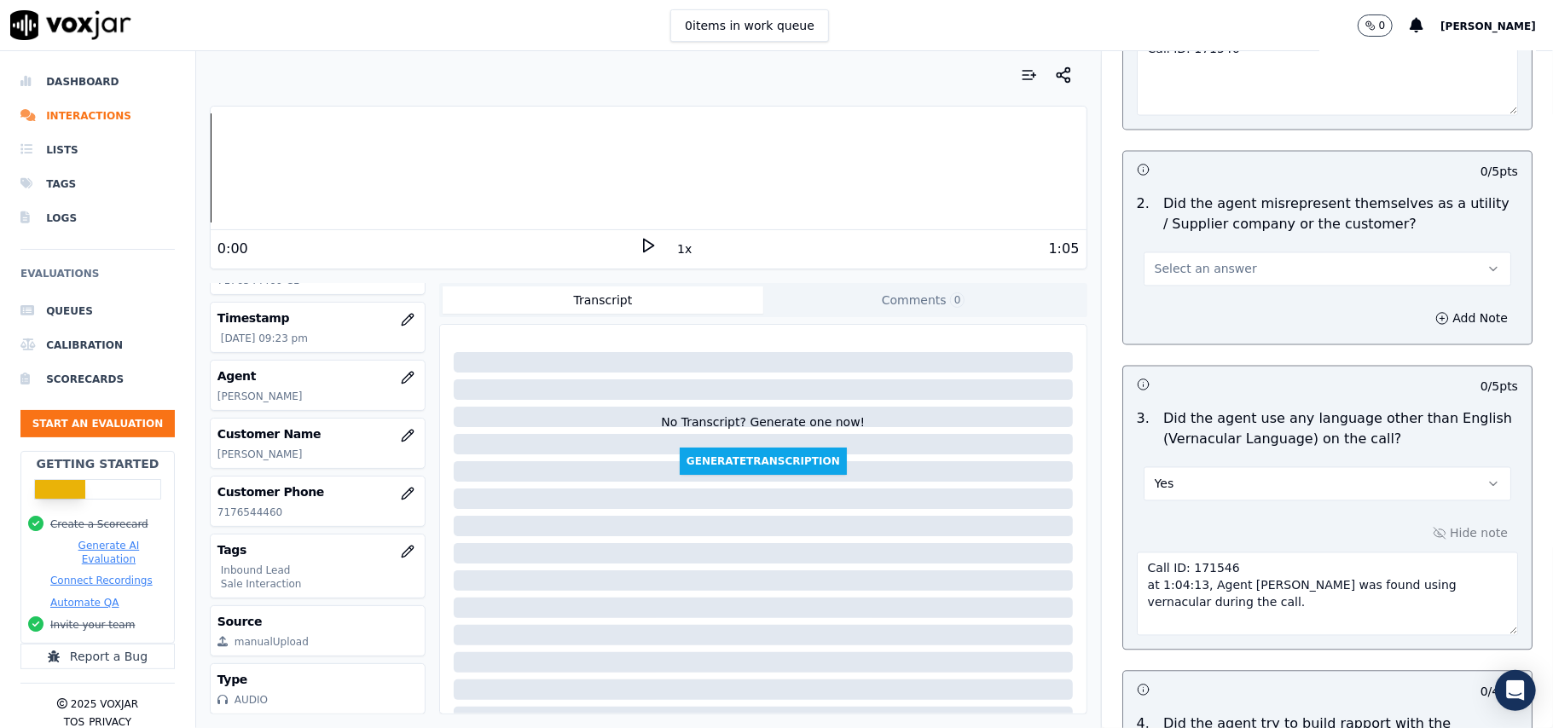
drag, startPoint x: 1173, startPoint y: 537, endPoint x: 1116, endPoint y: 508, distance: 64.1
click at [1137, 553] on textarea "Call ID: 171546 at 1:04:13, Agent [PERSON_NAME] was found using vernacular duri…" at bounding box center [1327, 595] width 381 height 84
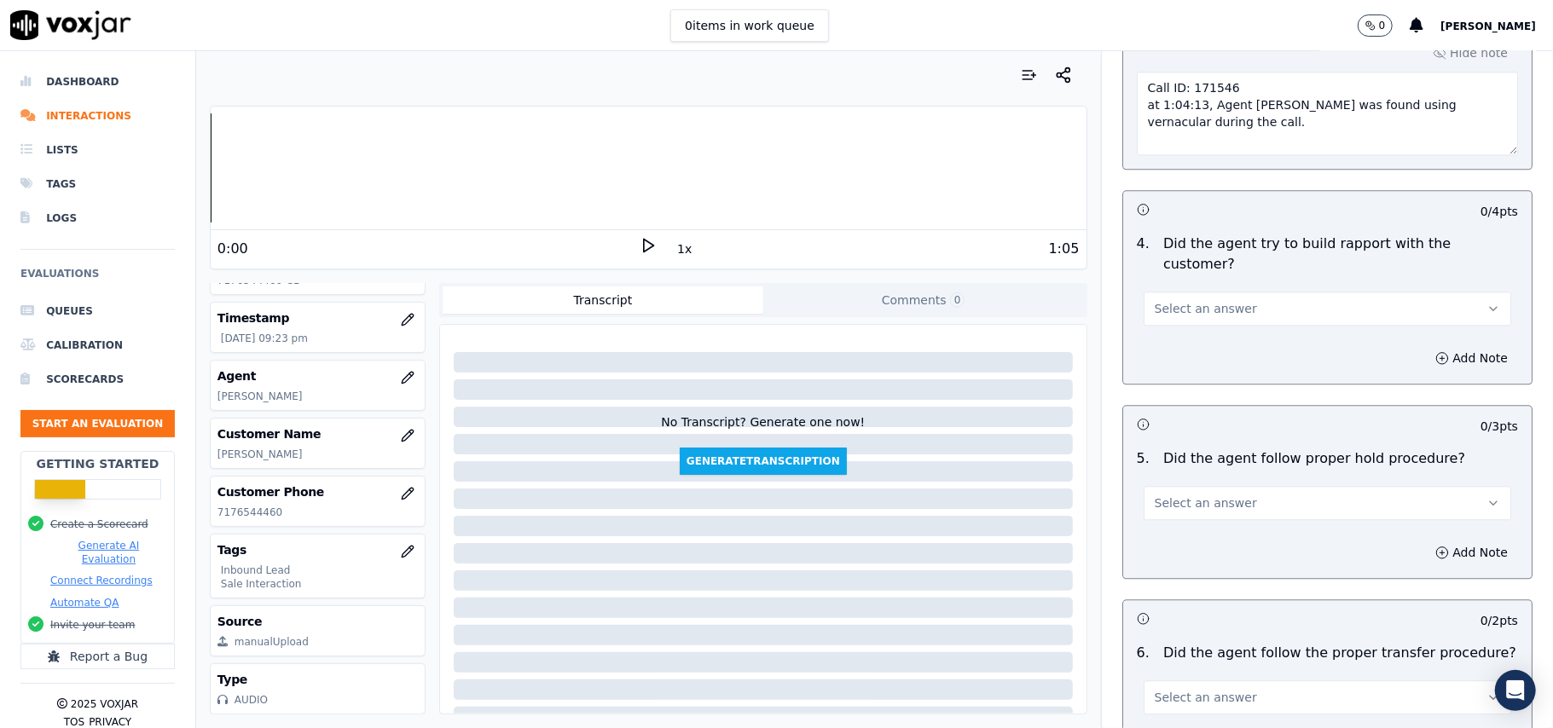
scroll to position [1737, 0]
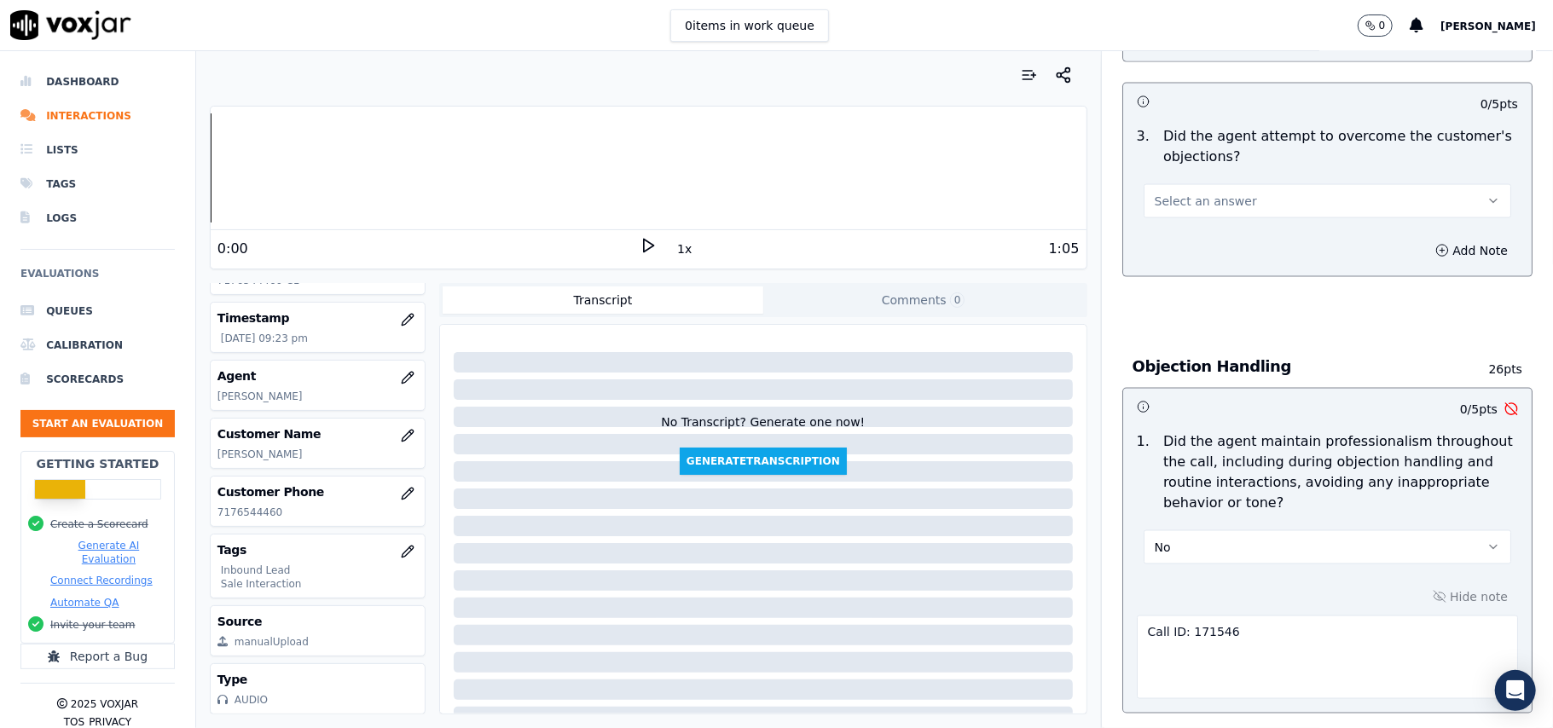
click at [1175, 616] on textarea "Call ID: 171546" at bounding box center [1327, 658] width 381 height 84
click at [1223, 616] on textarea "Call ID: 171546" at bounding box center [1327, 658] width 381 height 84
paste textarea "at 1:04:13, Agent [PERSON_NAME] was found using vernacular during the call."
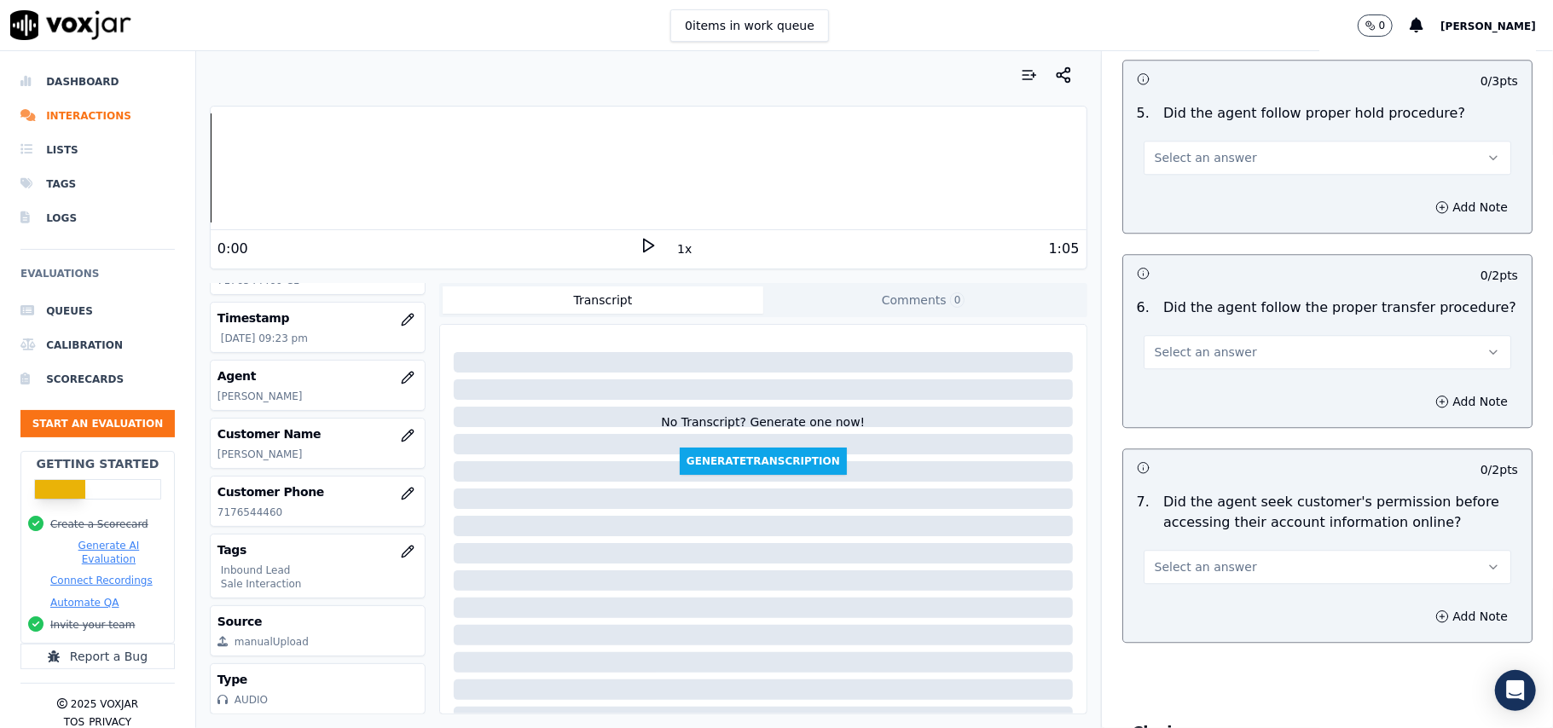
scroll to position [4954, 0]
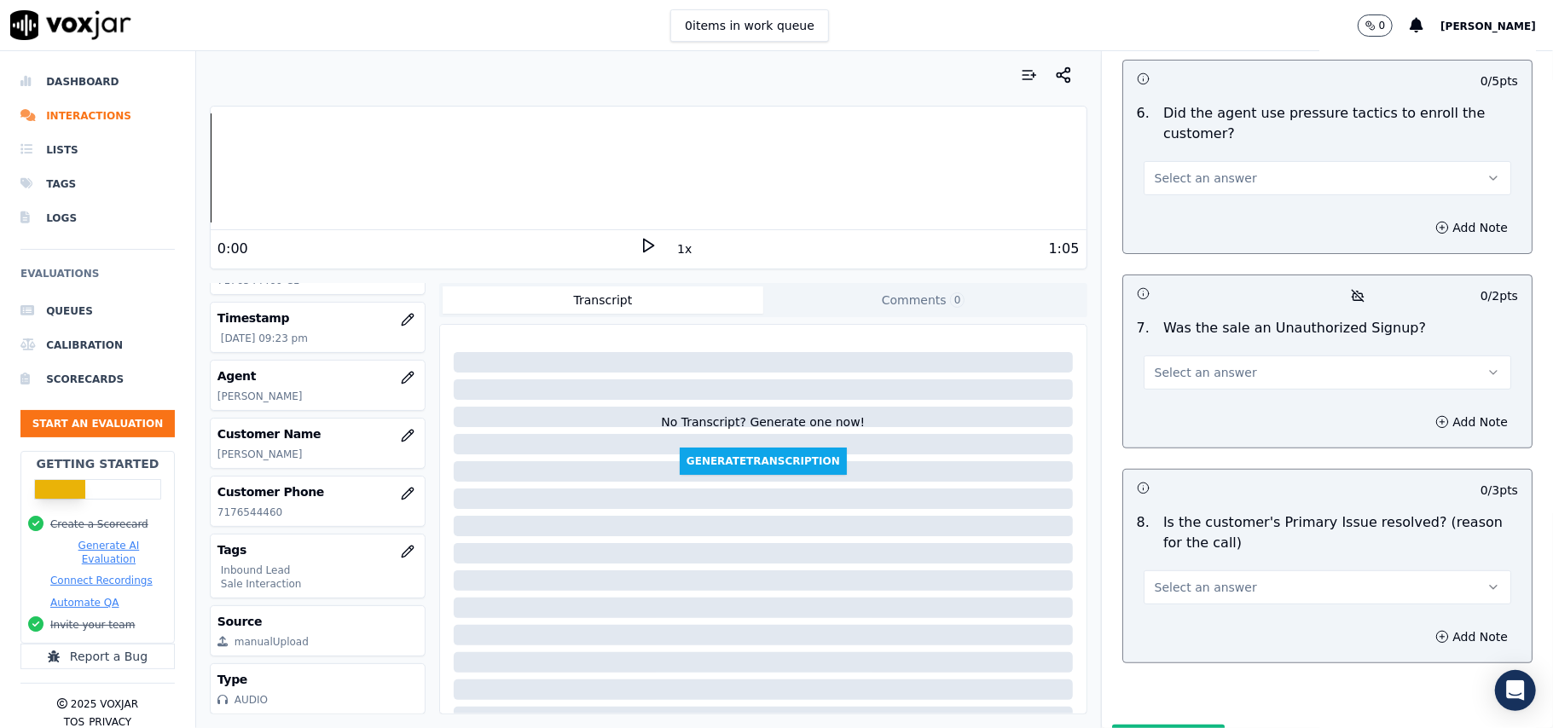
type textarea "Call ID: 171546 at 1:04:13, Agent [PERSON_NAME] was found using vernacular duri…"
click at [1241, 570] on button "Select an answer" at bounding box center [1326, 587] width 367 height 34
click at [1218, 537] on div "Yes" at bounding box center [1291, 537] width 330 height 27
click at [1238, 356] on button "Select an answer" at bounding box center [1326, 373] width 367 height 34
click at [1180, 351] on div "No" at bounding box center [1291, 348] width 330 height 27
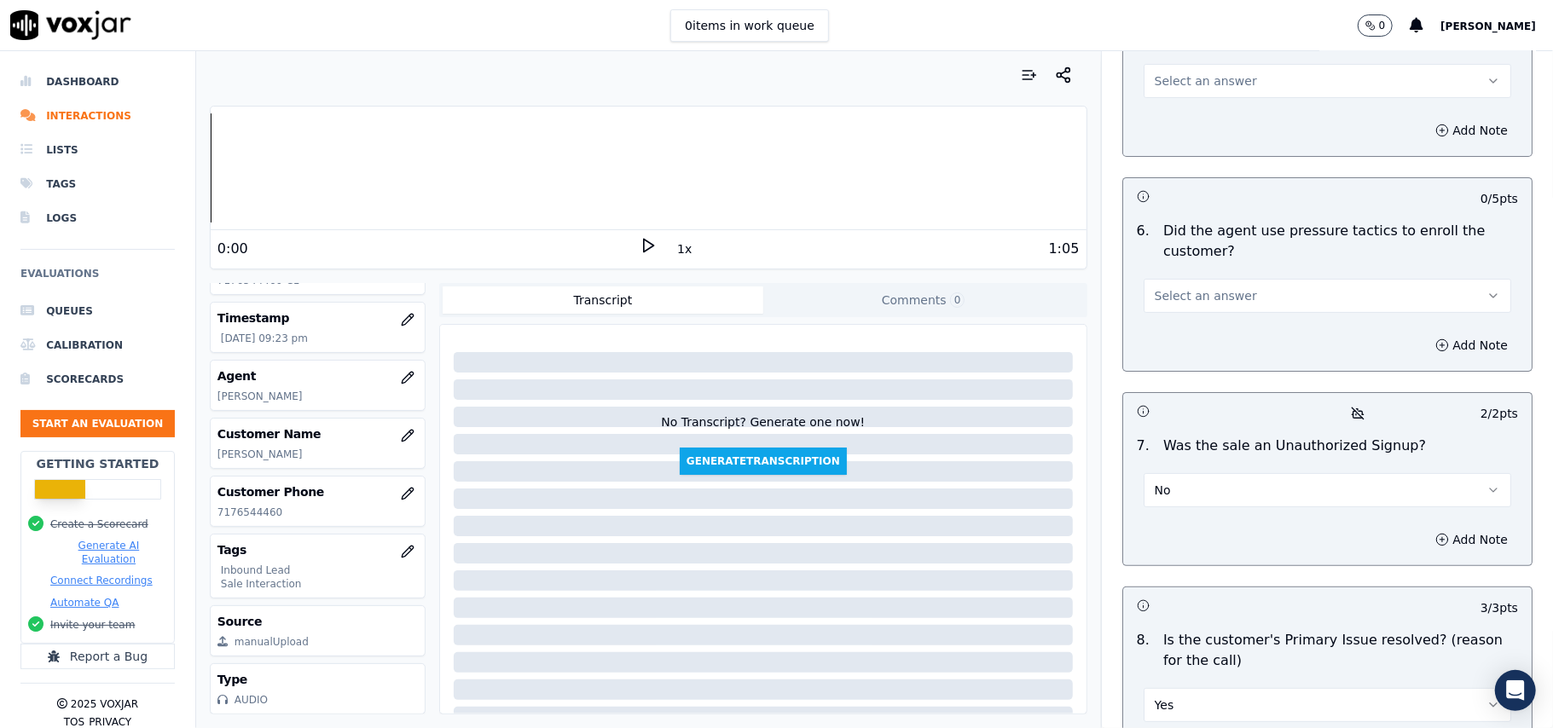
scroll to position [4727, 0]
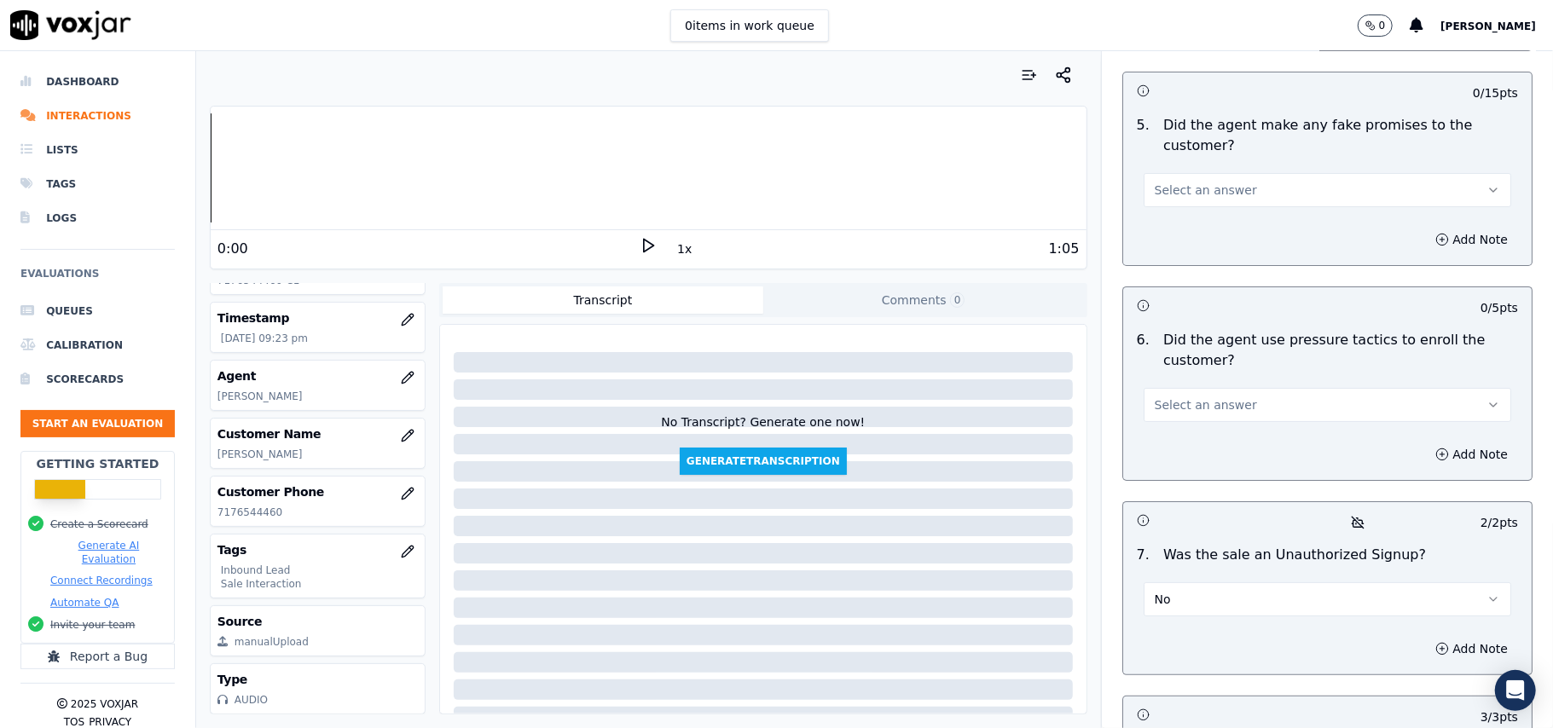
click at [1204, 396] on span "Select an answer" at bounding box center [1206, 404] width 102 height 17
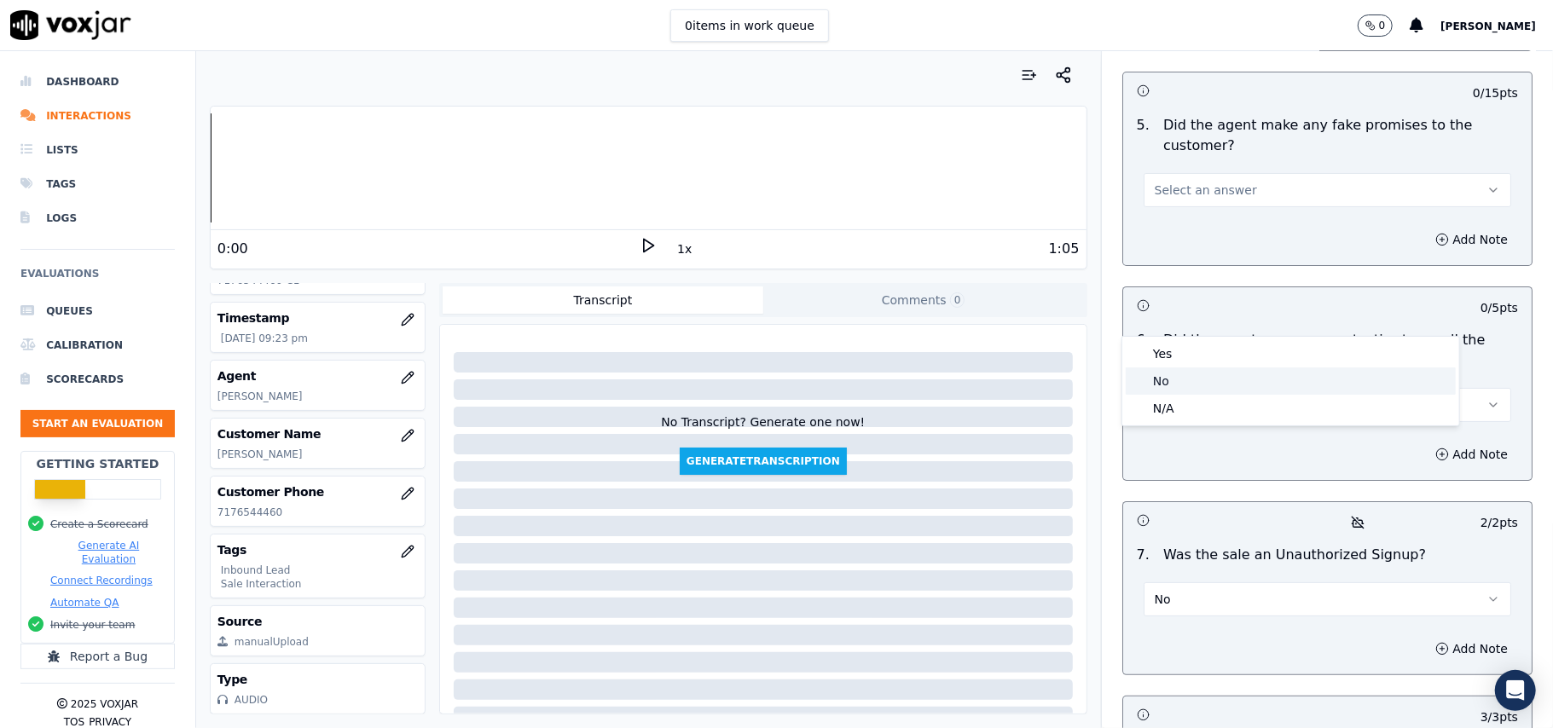
click at [1194, 383] on div "No" at bounding box center [1291, 380] width 330 height 27
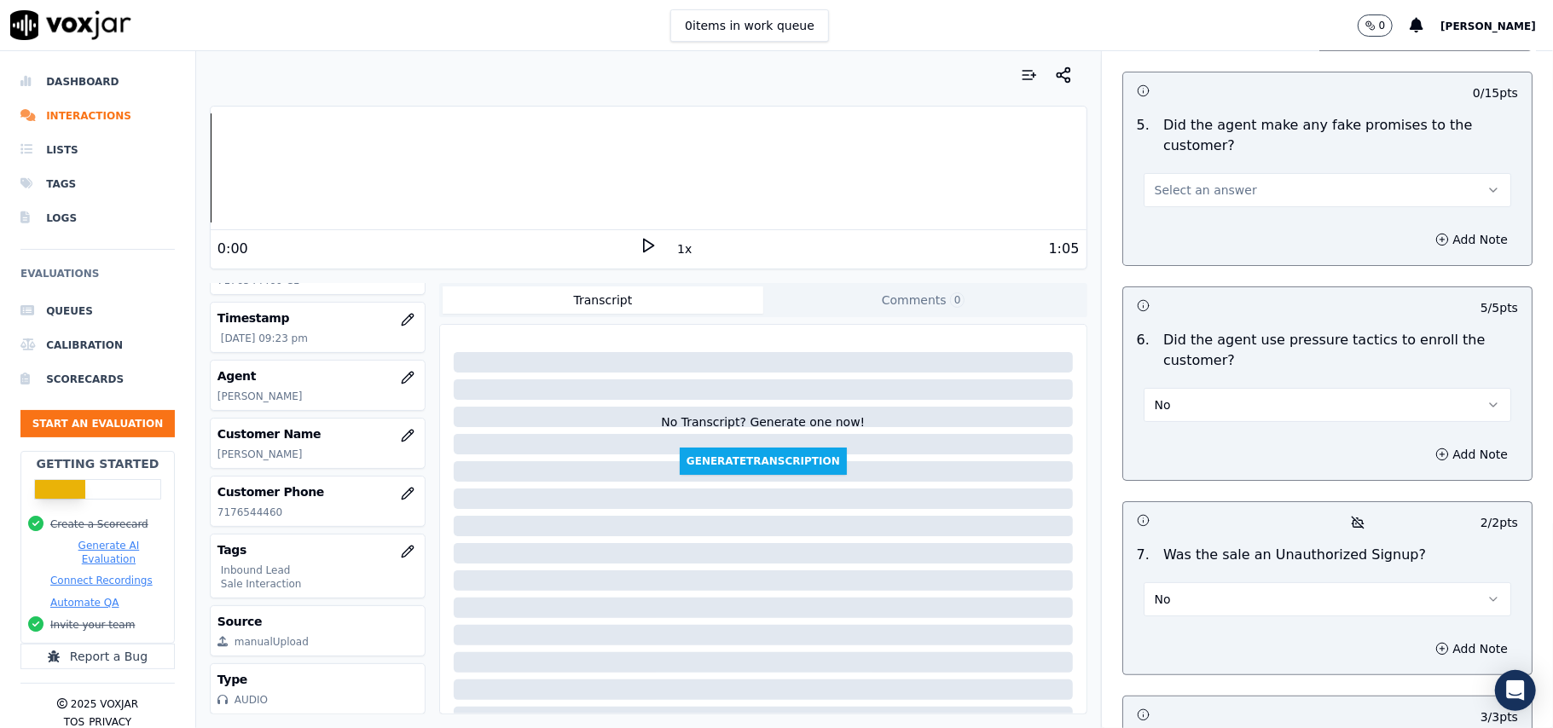
scroll to position [4500, 0]
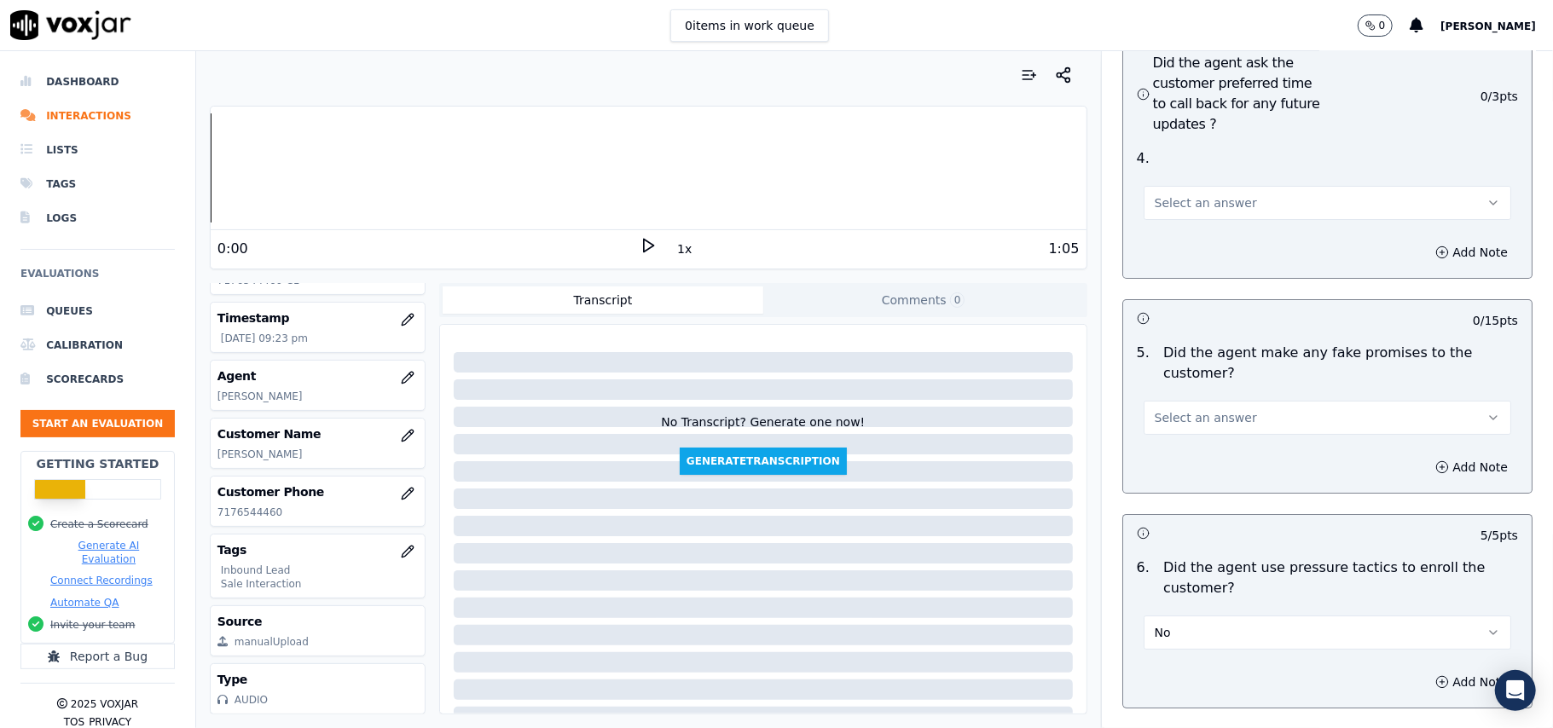
click at [1218, 409] on span "Select an answer" at bounding box center [1206, 417] width 102 height 17
click at [1209, 396] on div "No" at bounding box center [1291, 392] width 330 height 27
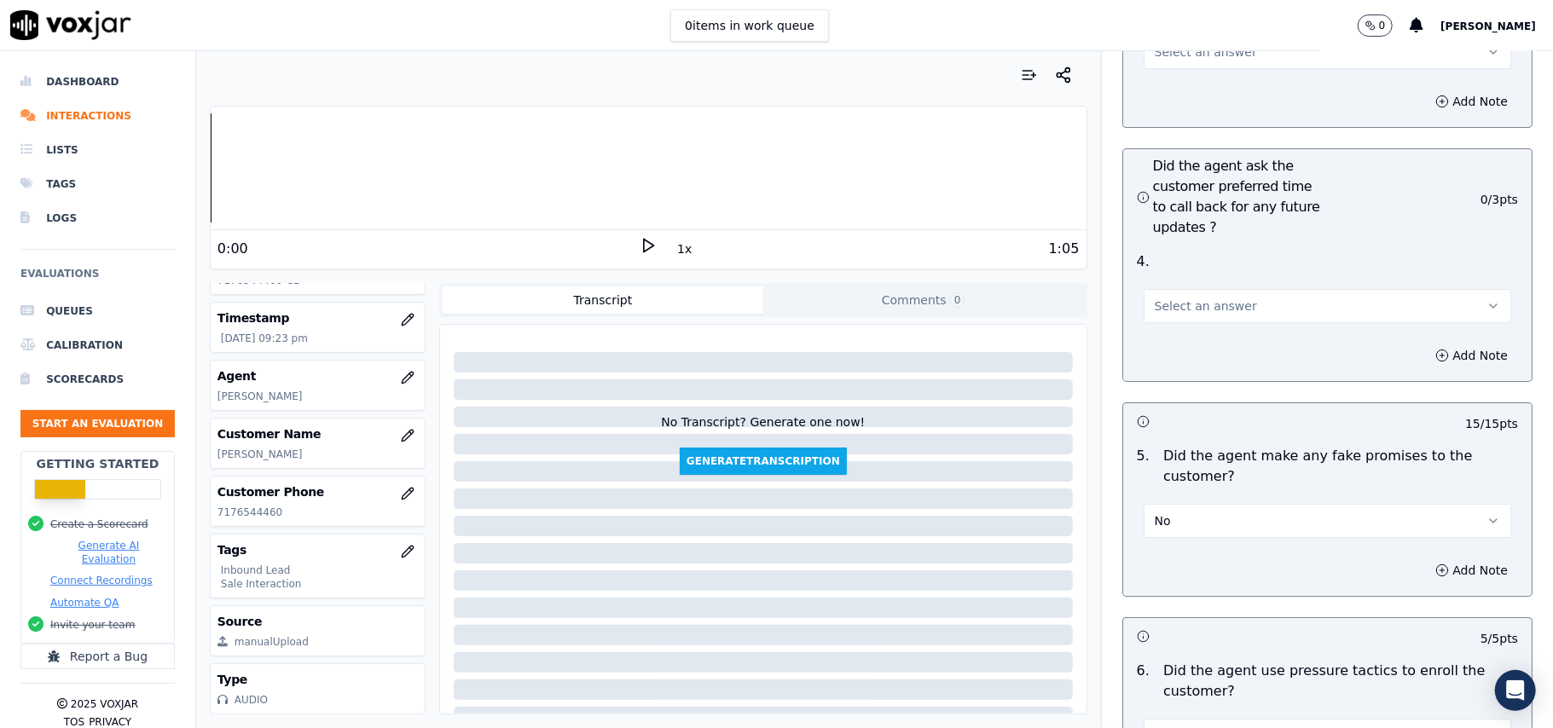
scroll to position [4272, 0]
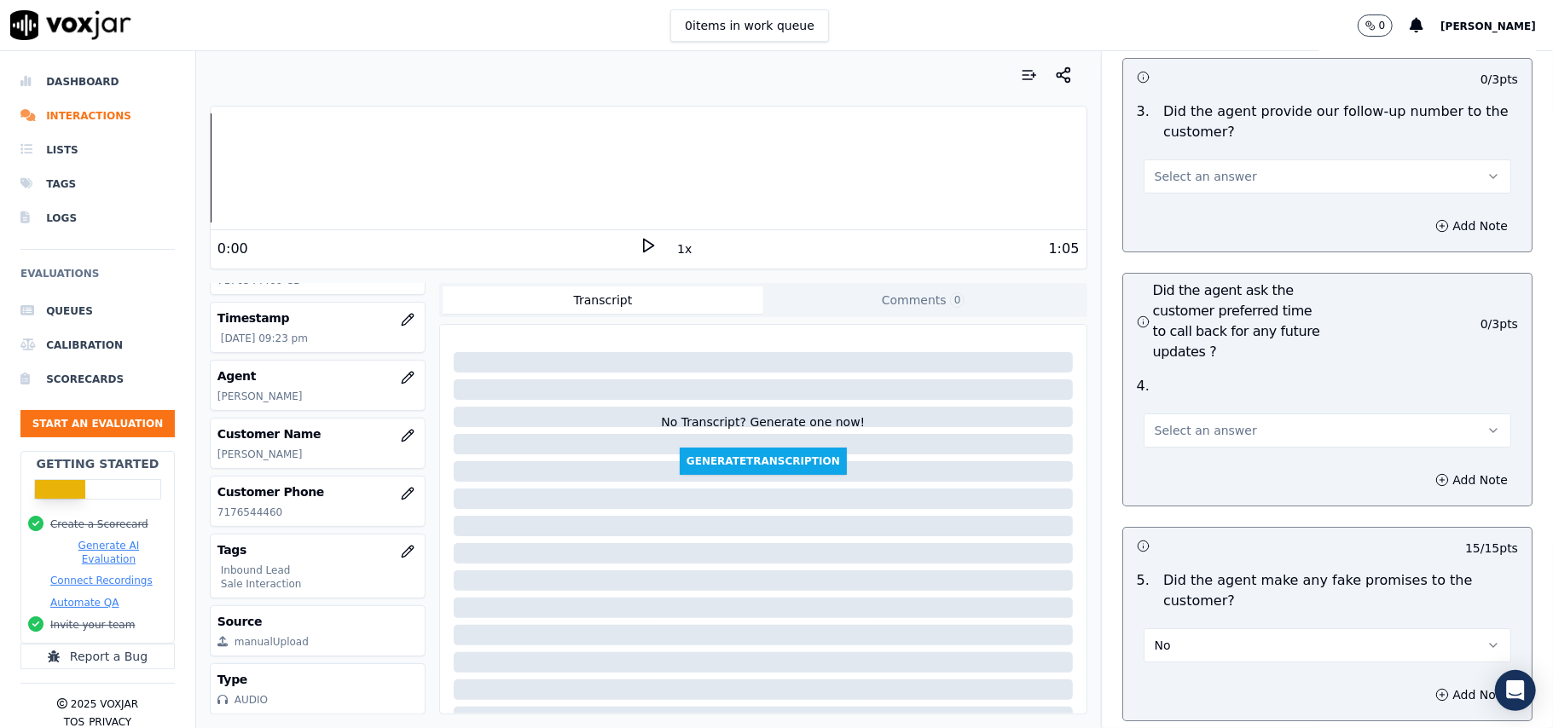
click at [1226, 414] on button "Select an answer" at bounding box center [1326, 431] width 367 height 34
click at [1209, 382] on div "Yes" at bounding box center [1291, 377] width 330 height 27
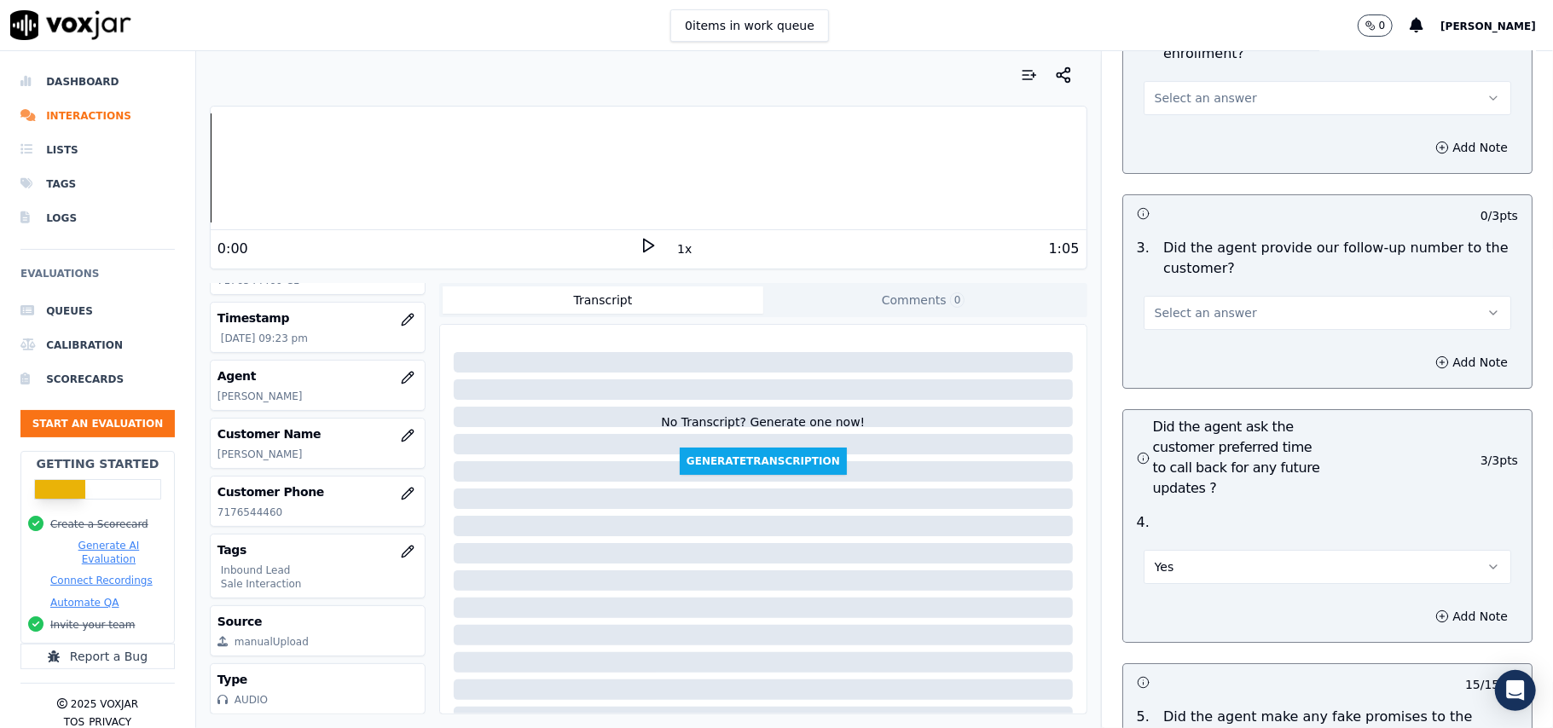
scroll to position [3931, 0]
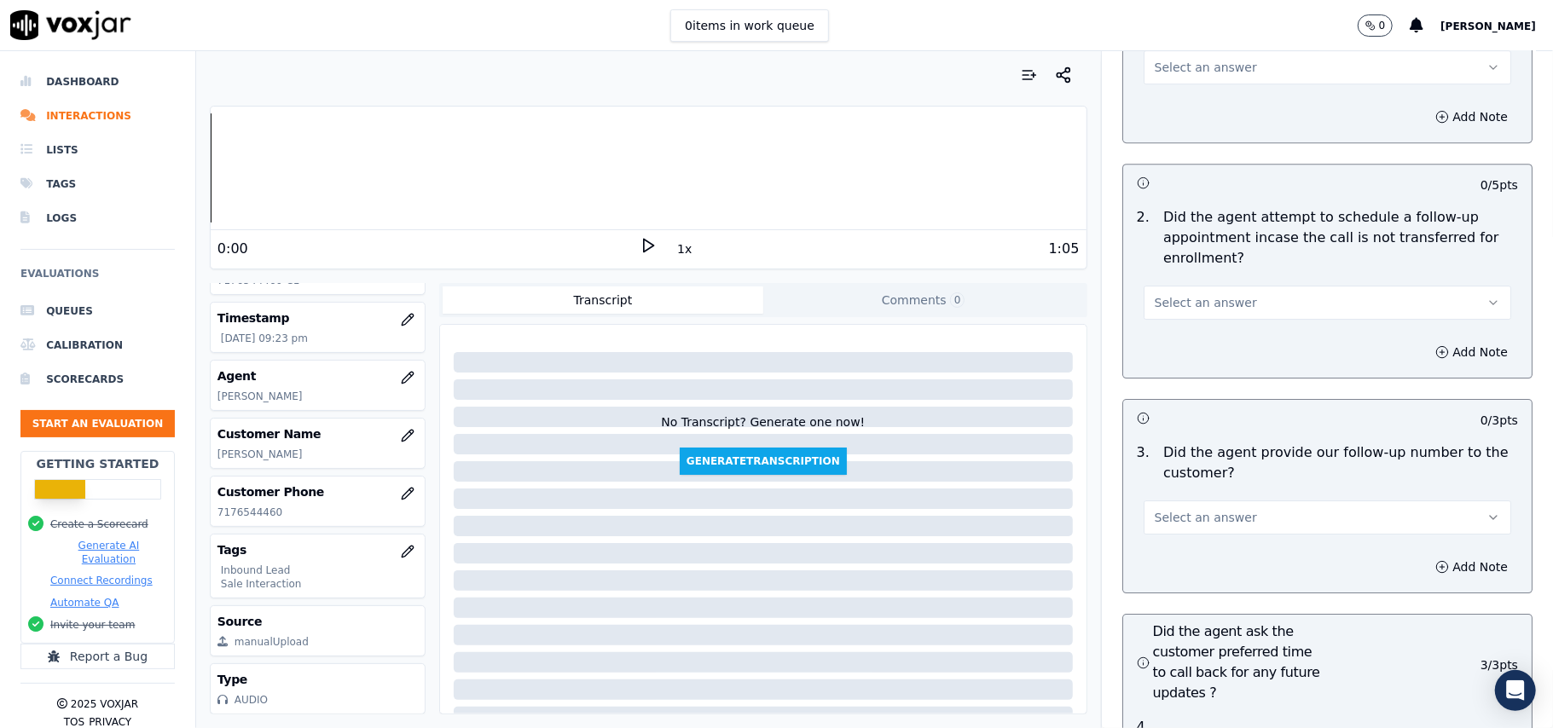
click at [1226, 501] on button "Select an answer" at bounding box center [1326, 518] width 367 height 34
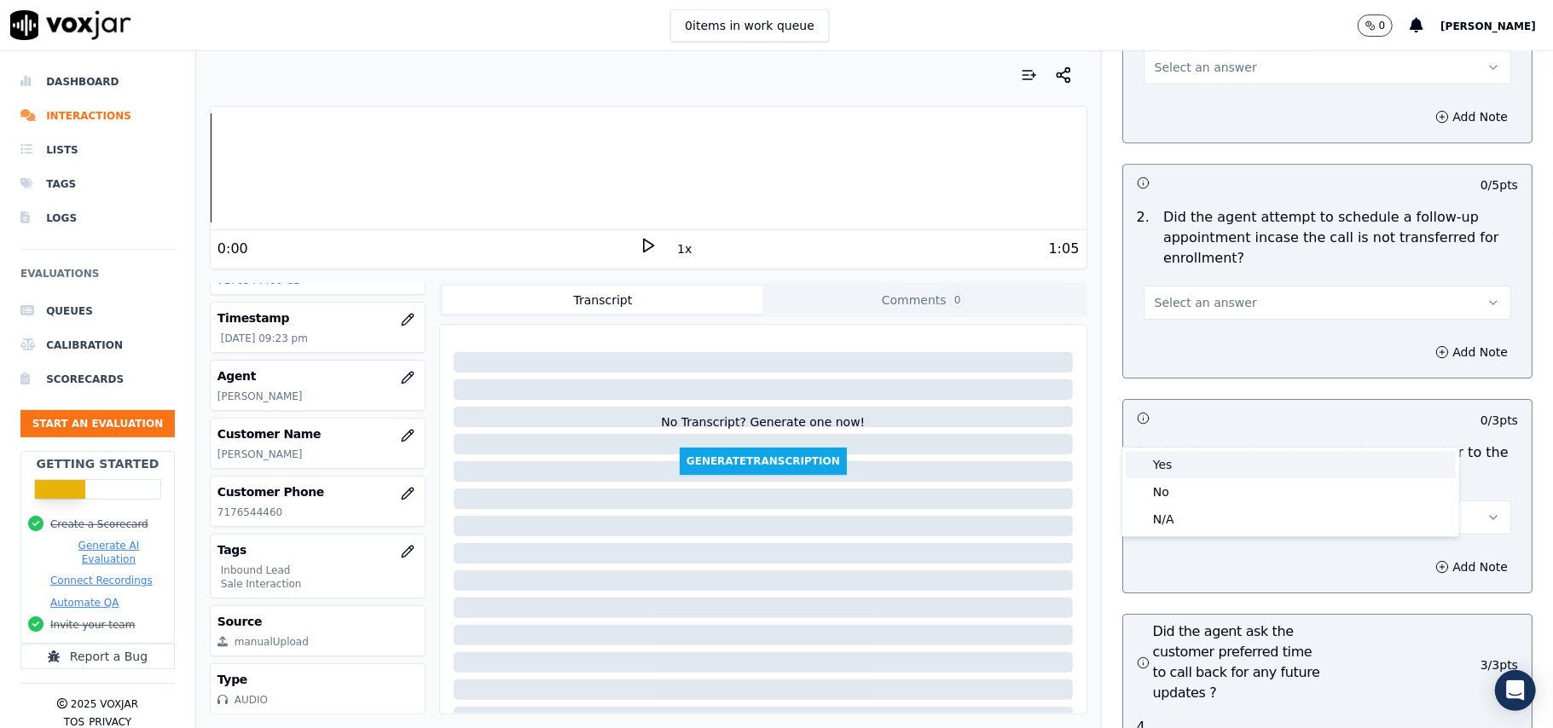
click at [1202, 475] on div "Yes" at bounding box center [1291, 464] width 330 height 27
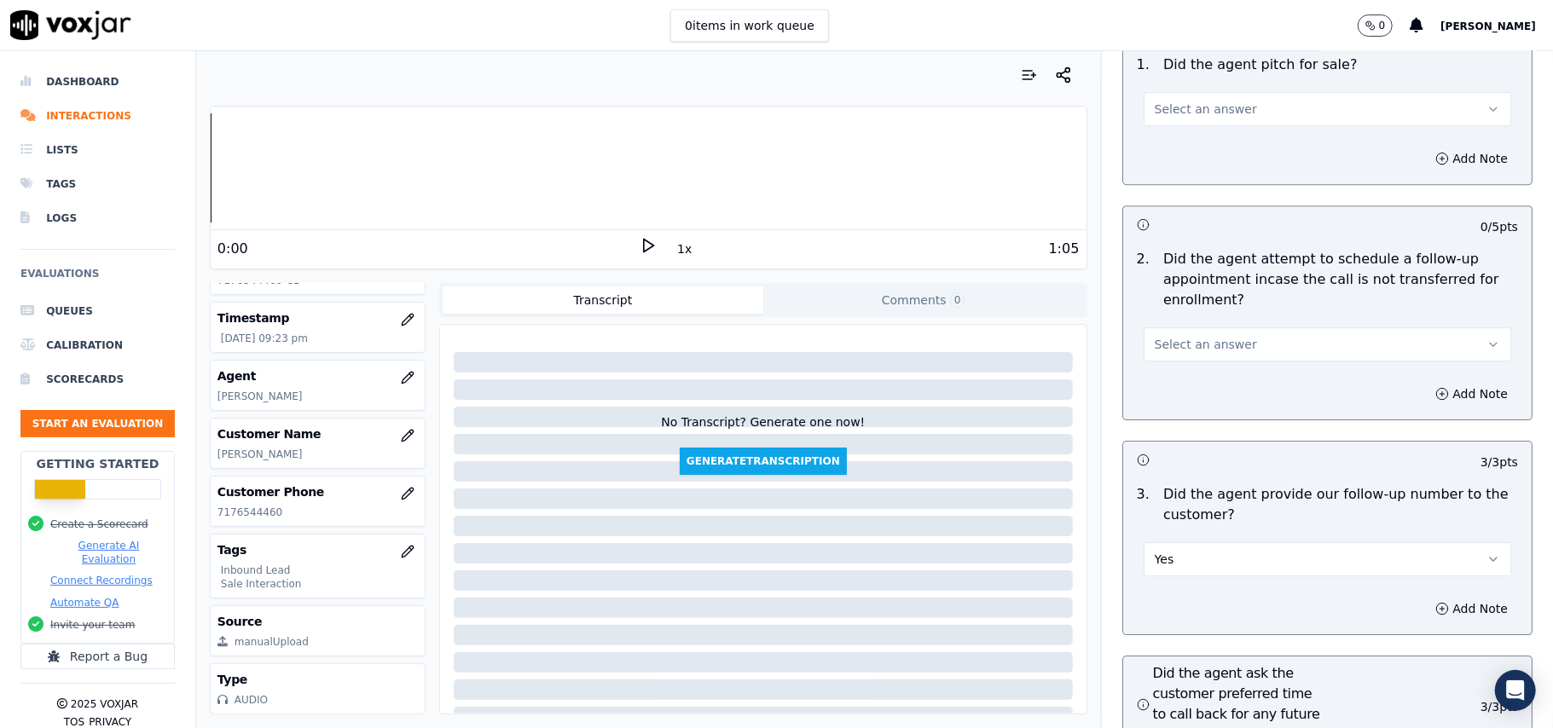
scroll to position [3817, 0]
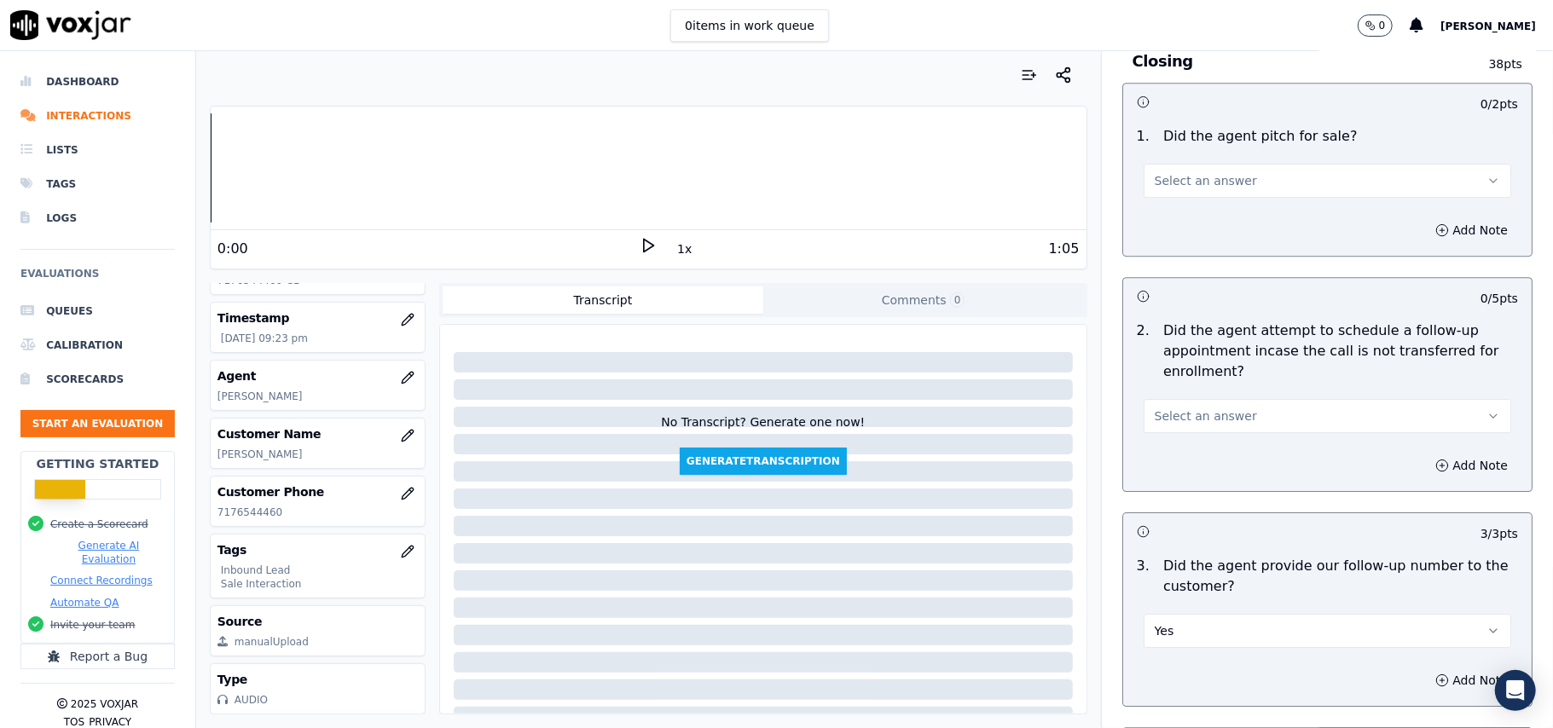
click at [1242, 399] on button "Select an answer" at bounding box center [1326, 416] width 367 height 34
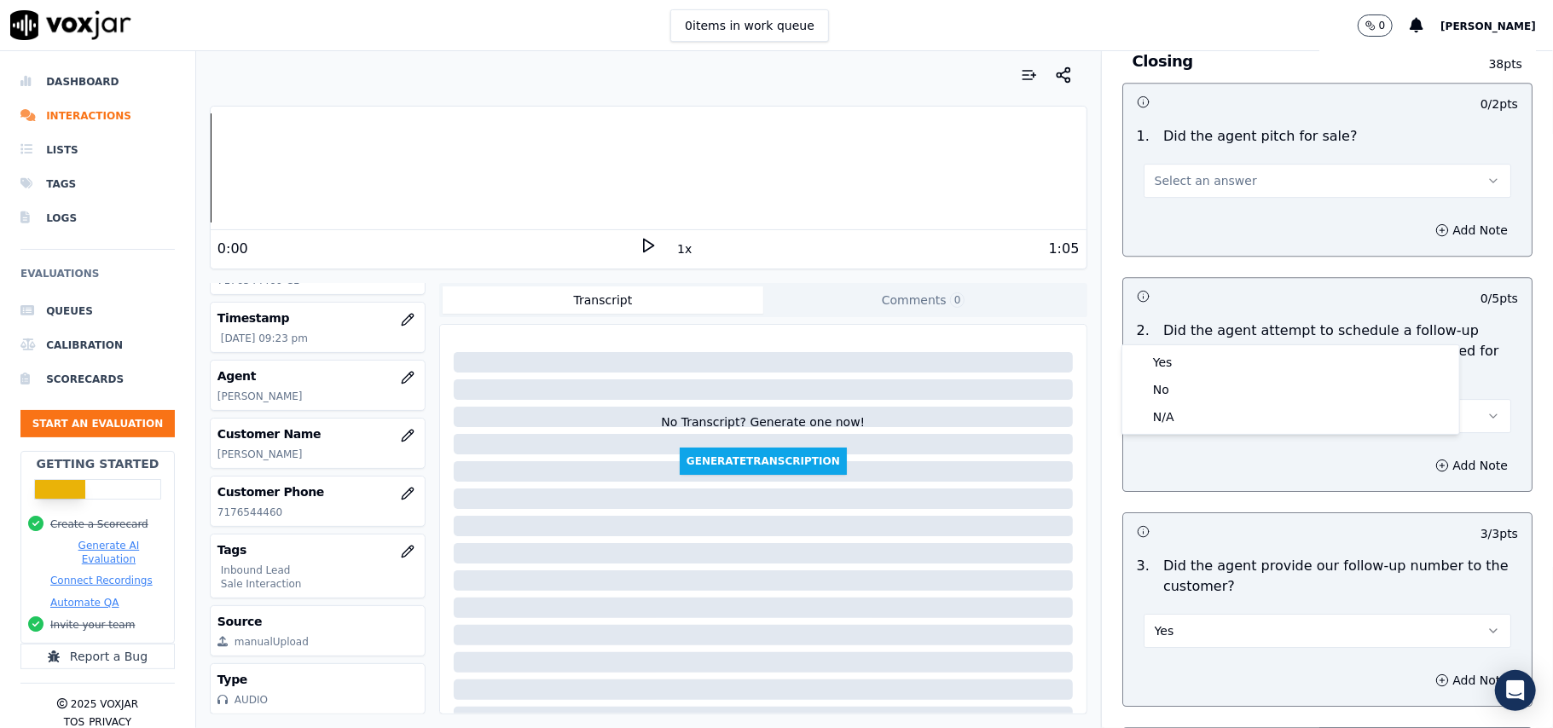
click at [1236, 345] on div "Yes No N/A" at bounding box center [1290, 389] width 337 height 89
click at [1211, 358] on div "Yes" at bounding box center [1291, 362] width 330 height 27
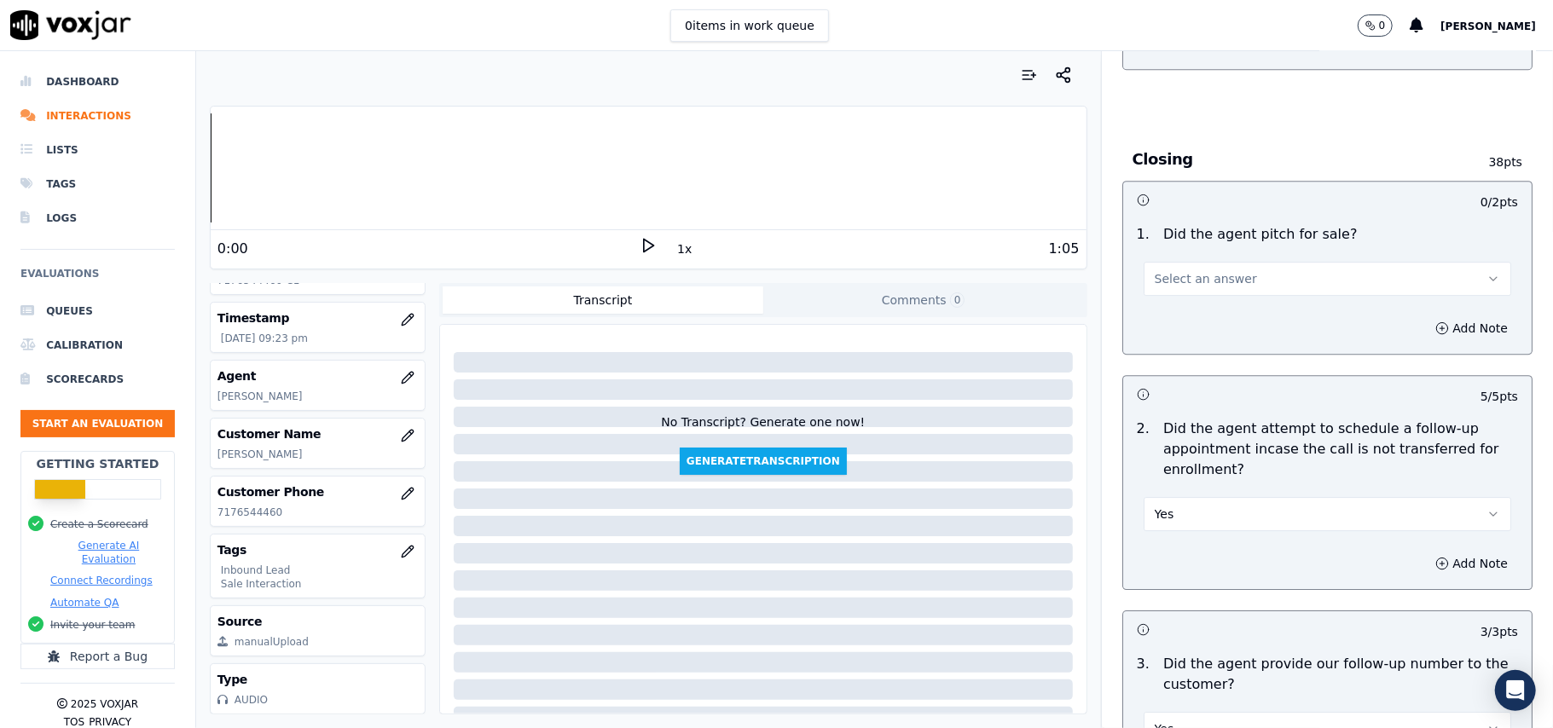
scroll to position [3590, 0]
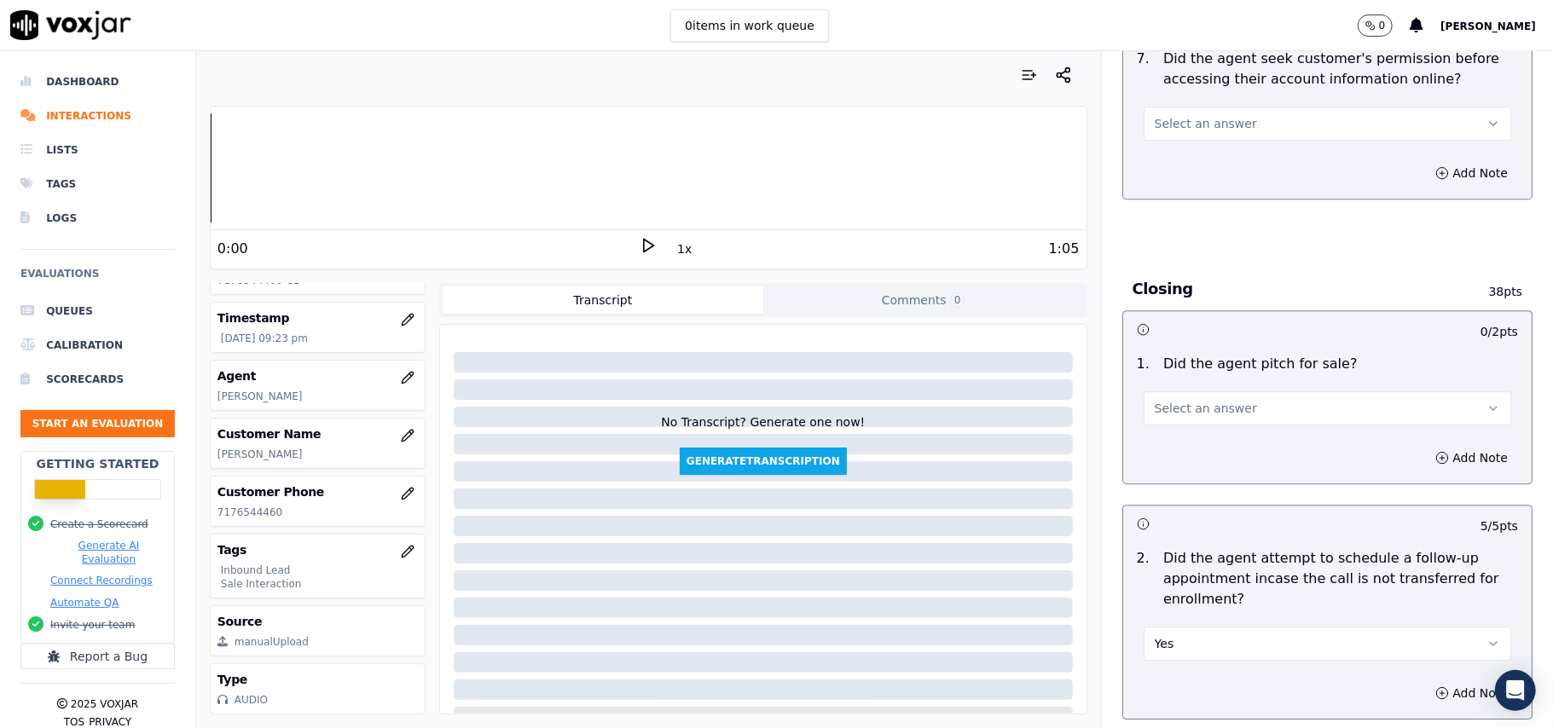
click at [1246, 391] on button "Select an answer" at bounding box center [1326, 408] width 367 height 34
click at [1207, 344] on div "Yes" at bounding box center [1291, 353] width 330 height 27
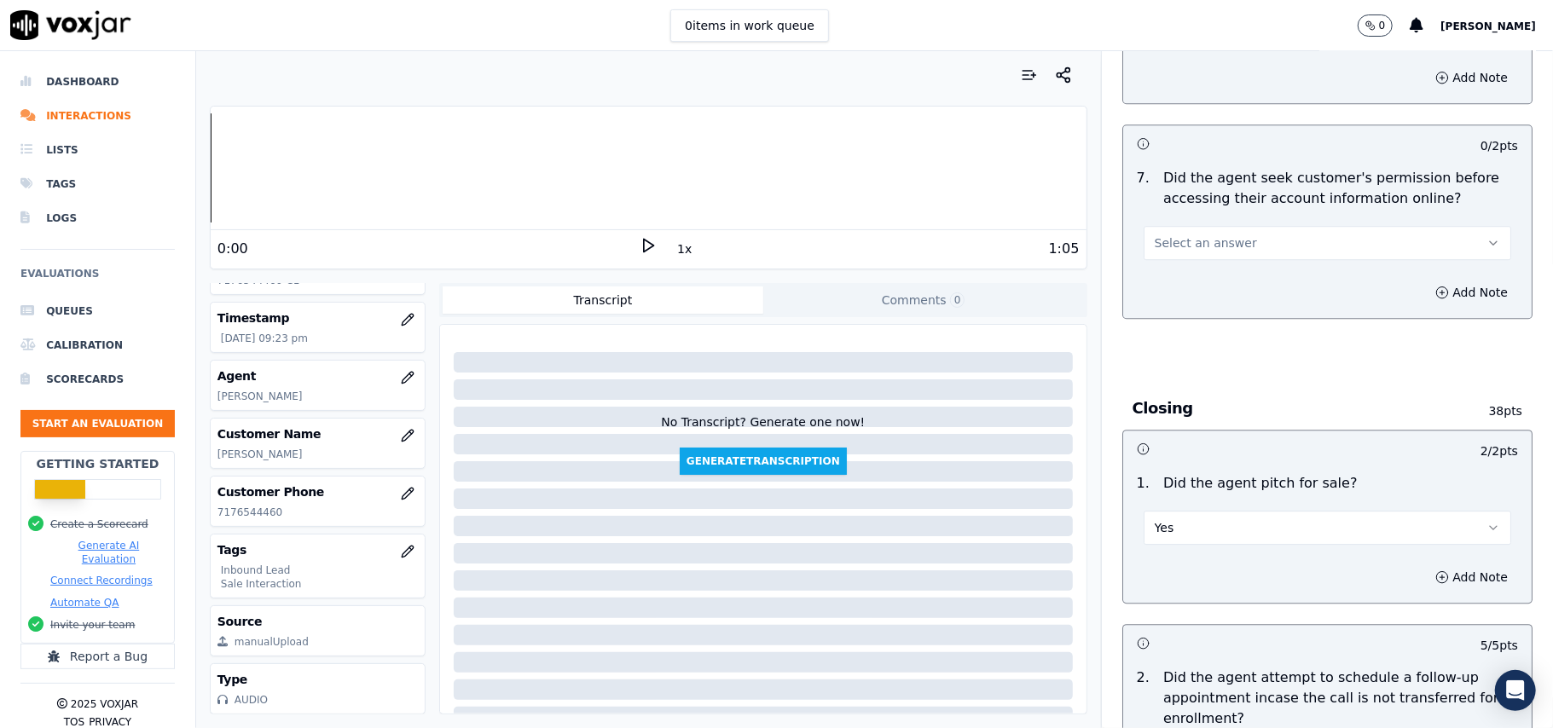
scroll to position [3363, 0]
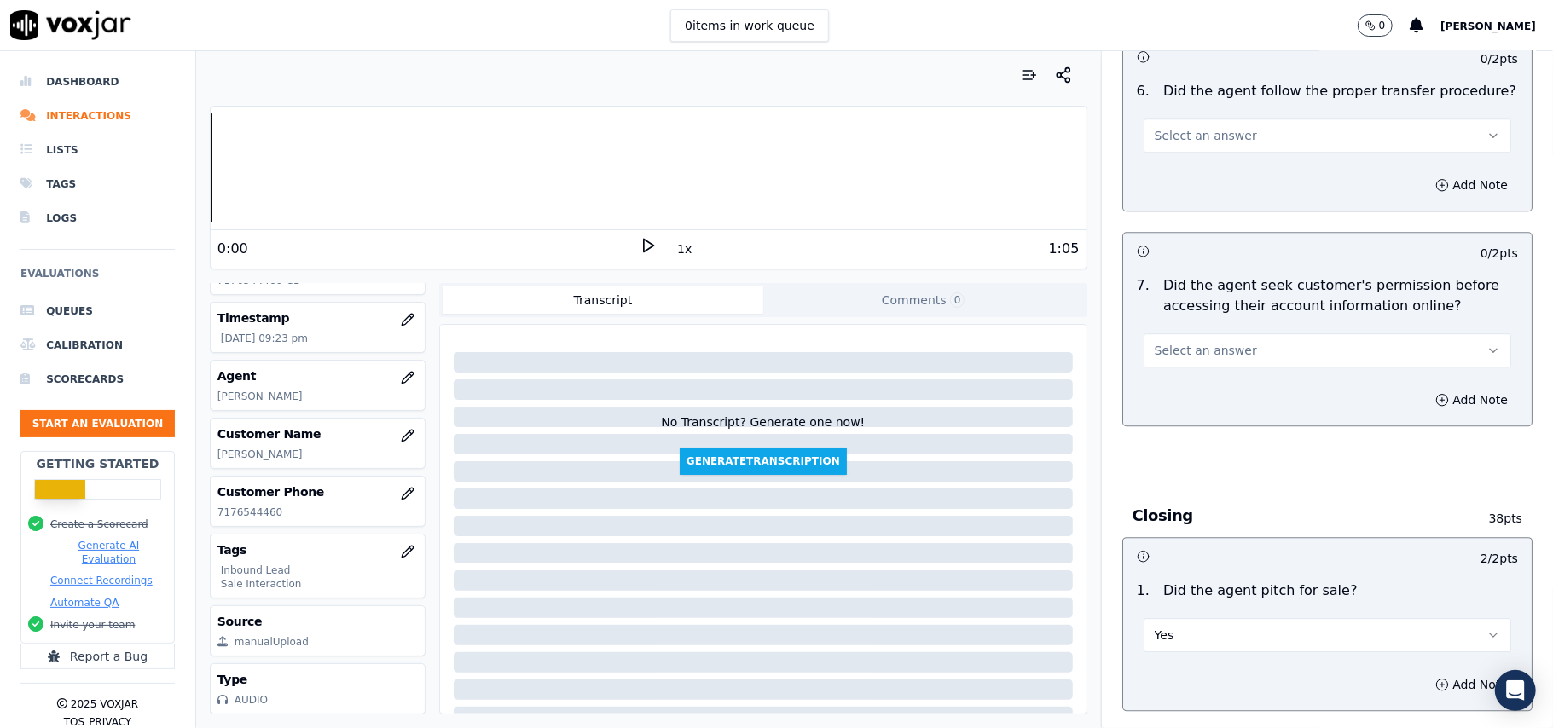
click at [1240, 333] on button "Select an answer" at bounding box center [1326, 350] width 367 height 34
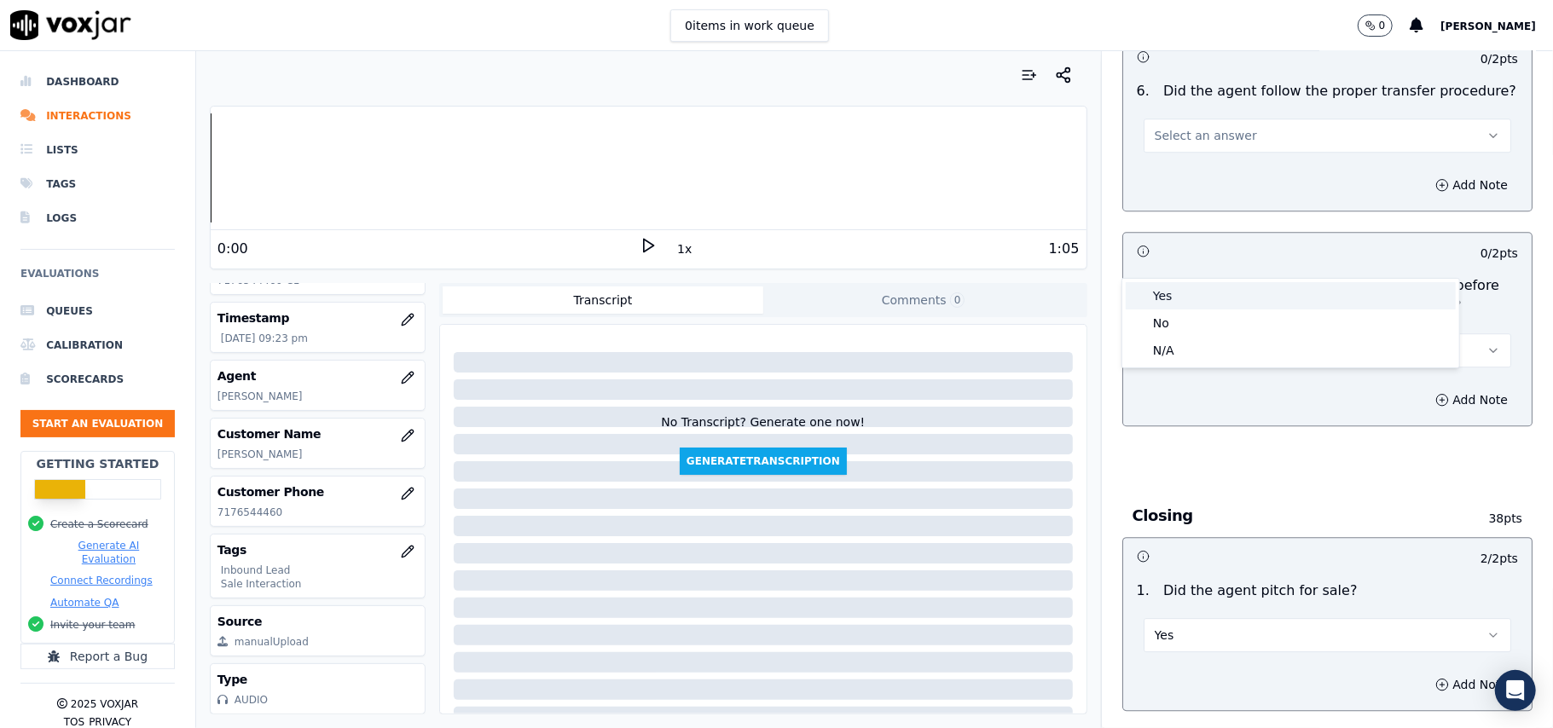
click at [1204, 290] on div "Yes" at bounding box center [1291, 295] width 330 height 27
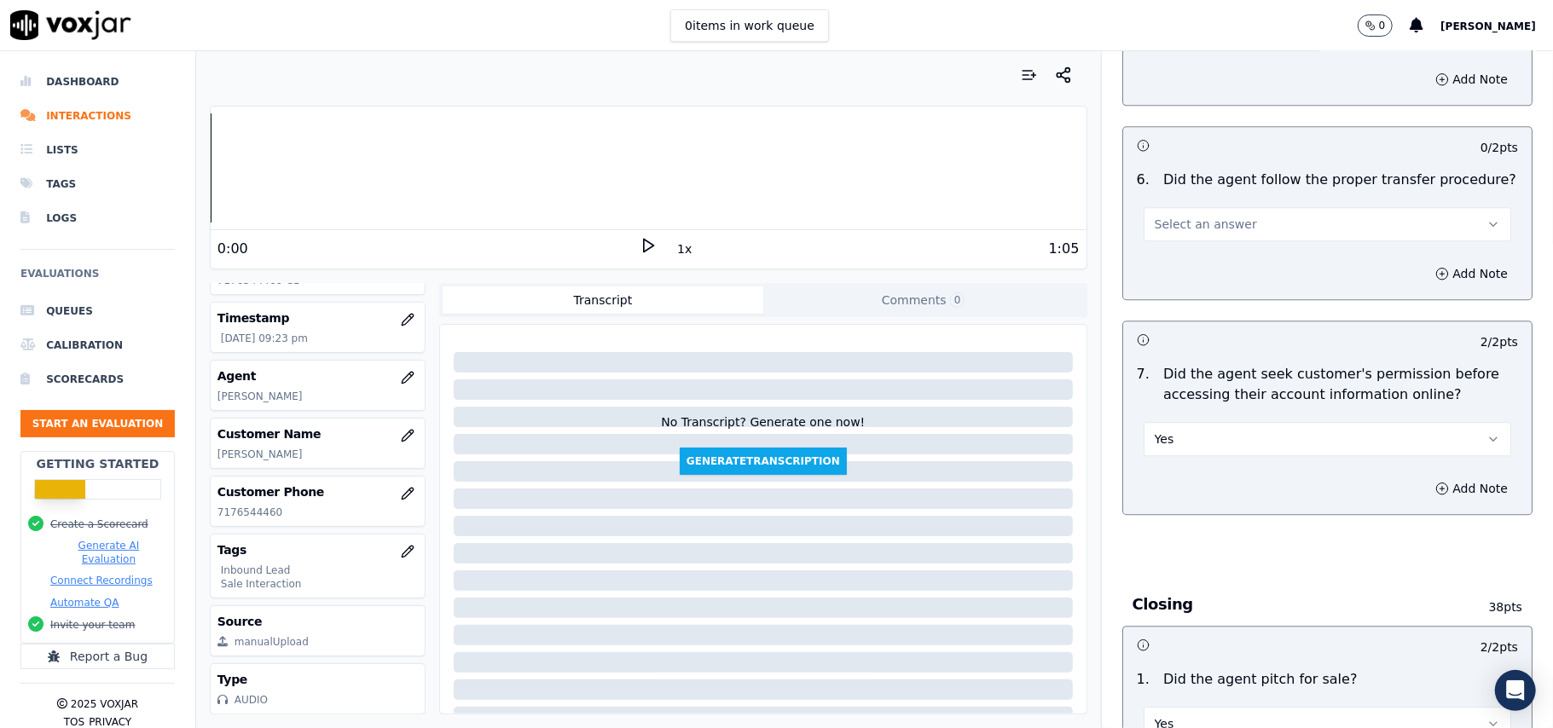
scroll to position [3135, 0]
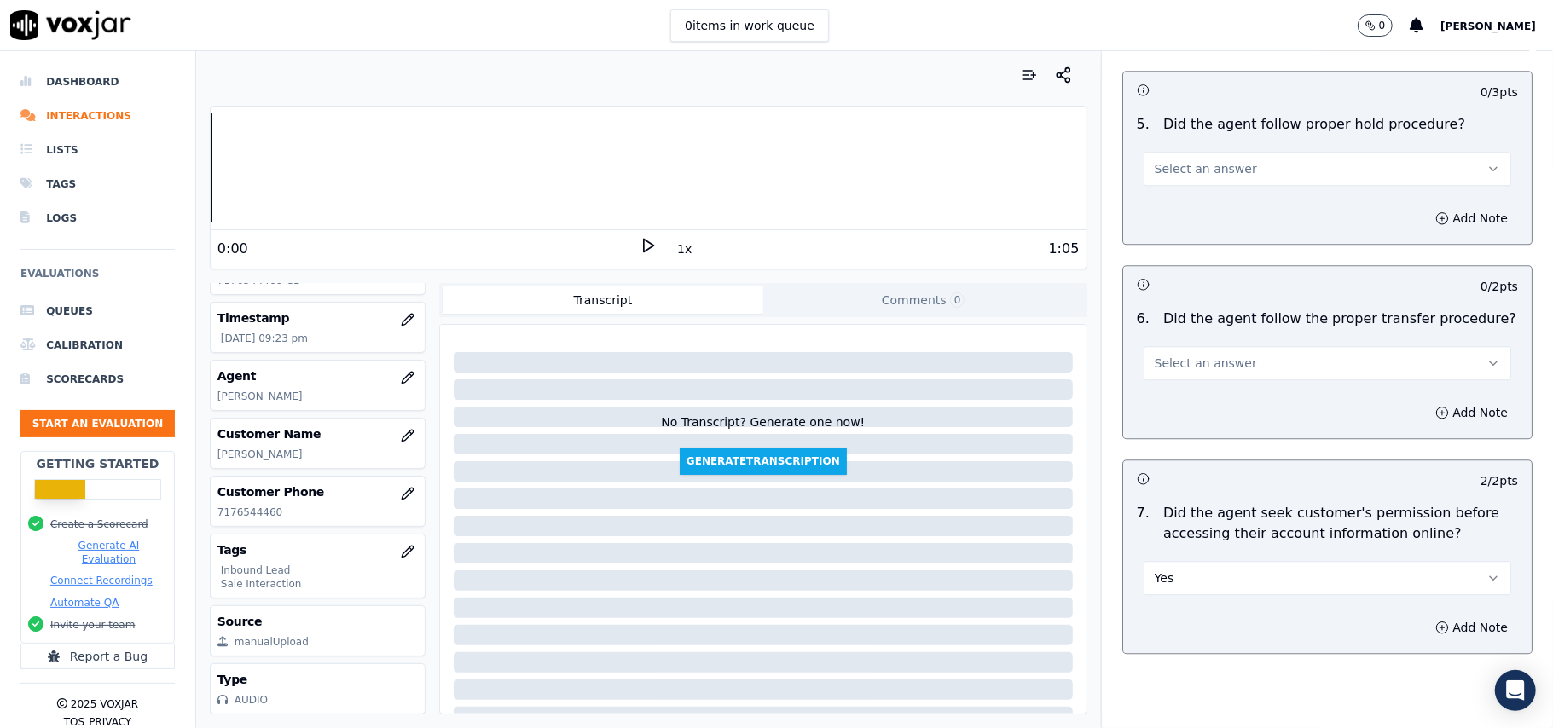
click at [1232, 346] on button "Select an answer" at bounding box center [1326, 363] width 367 height 34
click at [1221, 302] on div "Yes" at bounding box center [1291, 307] width 330 height 27
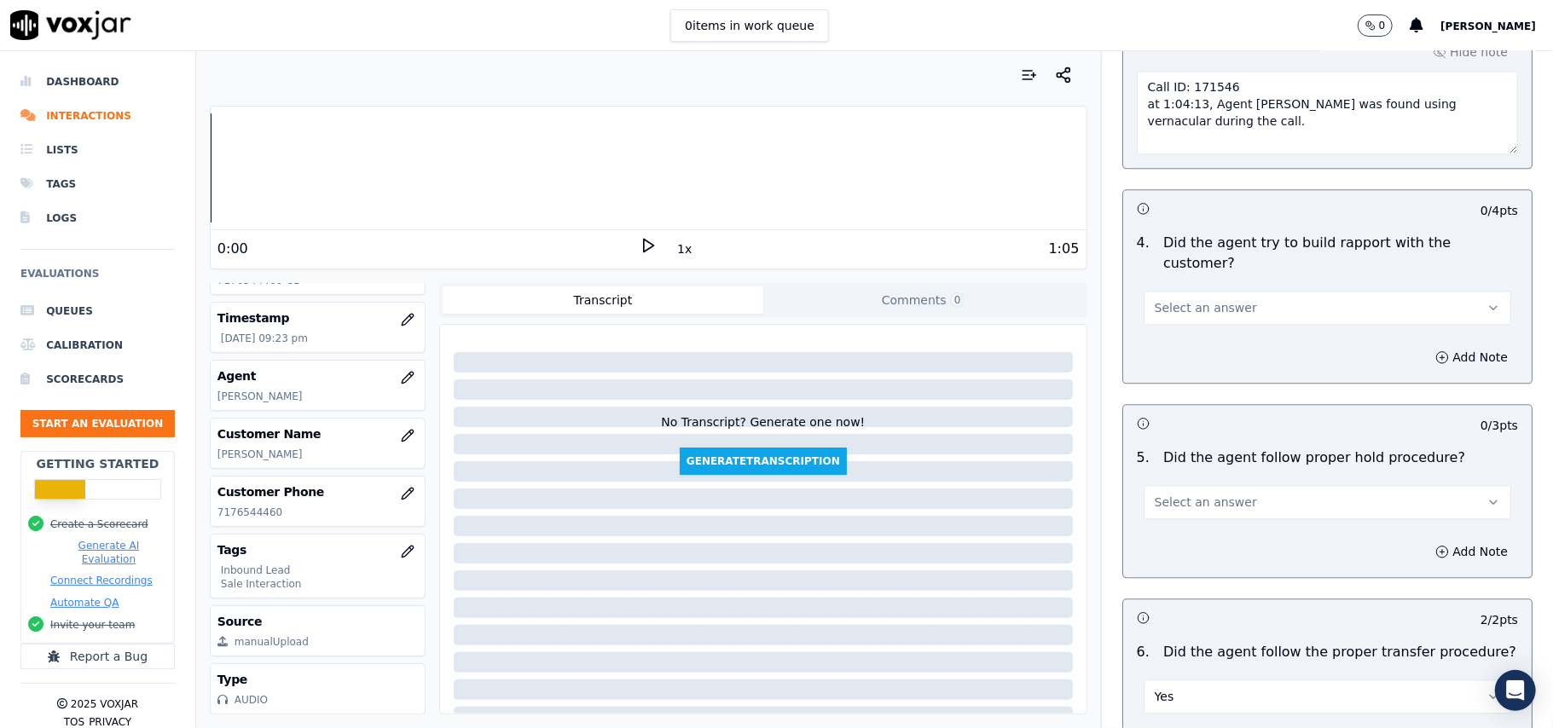
scroll to position [2794, 0]
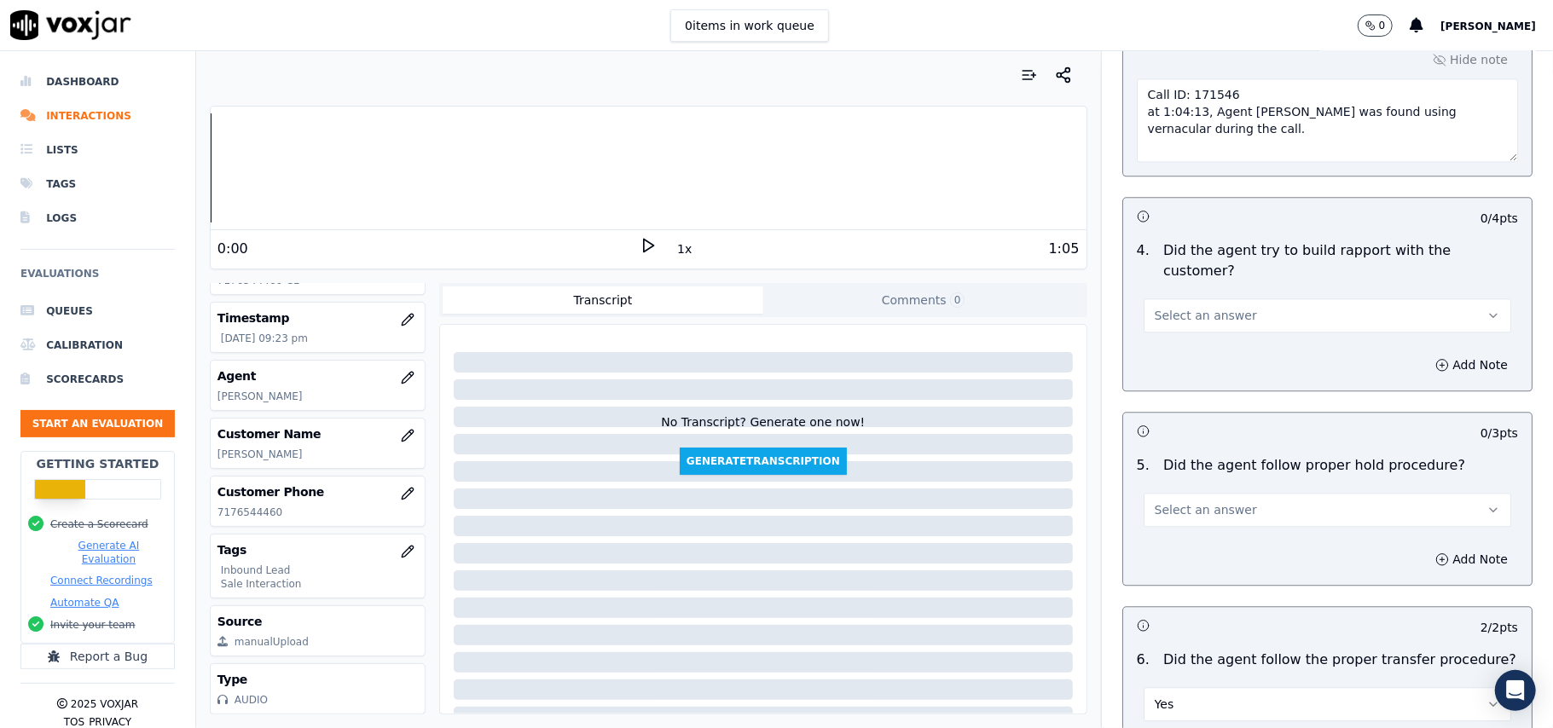
click at [1168, 501] on span "Select an answer" at bounding box center [1206, 509] width 102 height 17
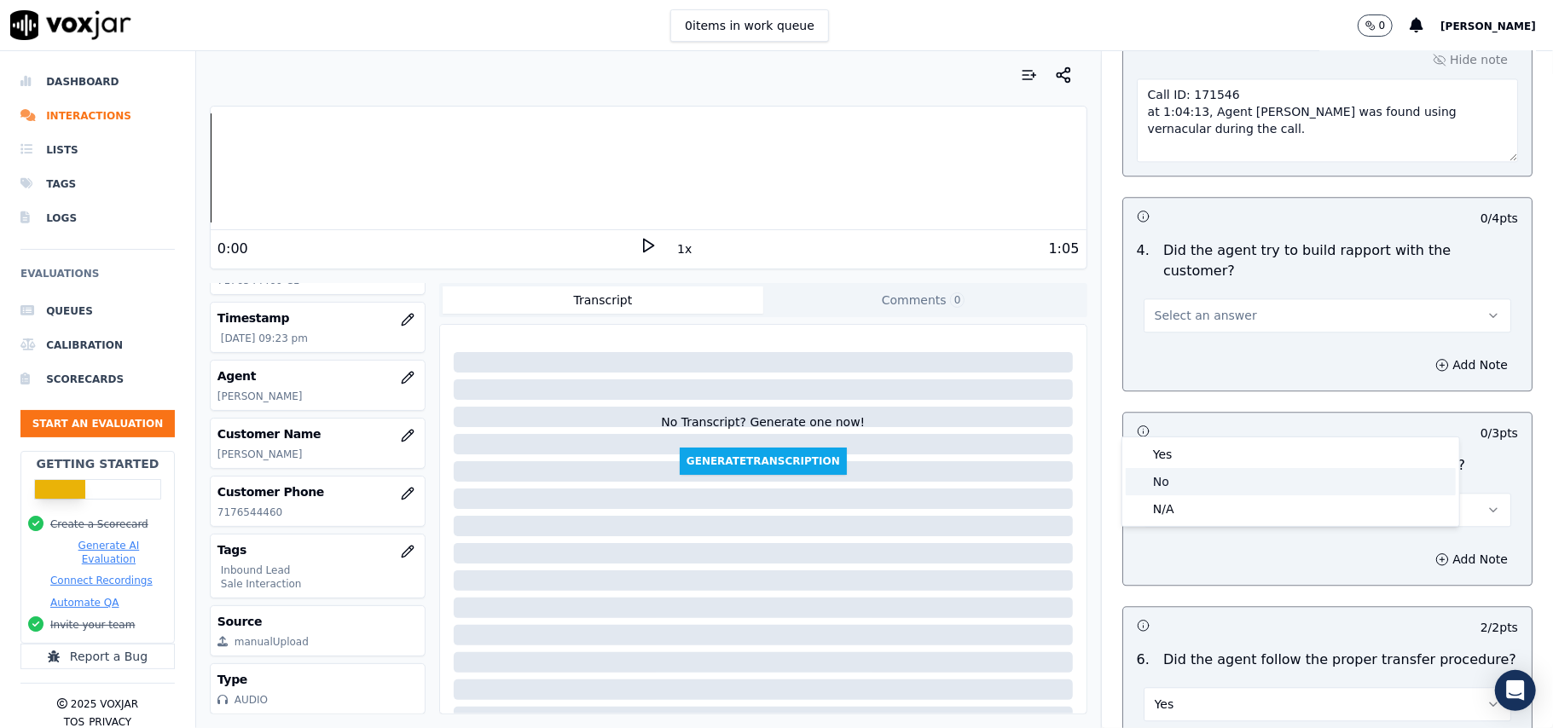
click at [1171, 455] on div "Yes" at bounding box center [1291, 454] width 330 height 27
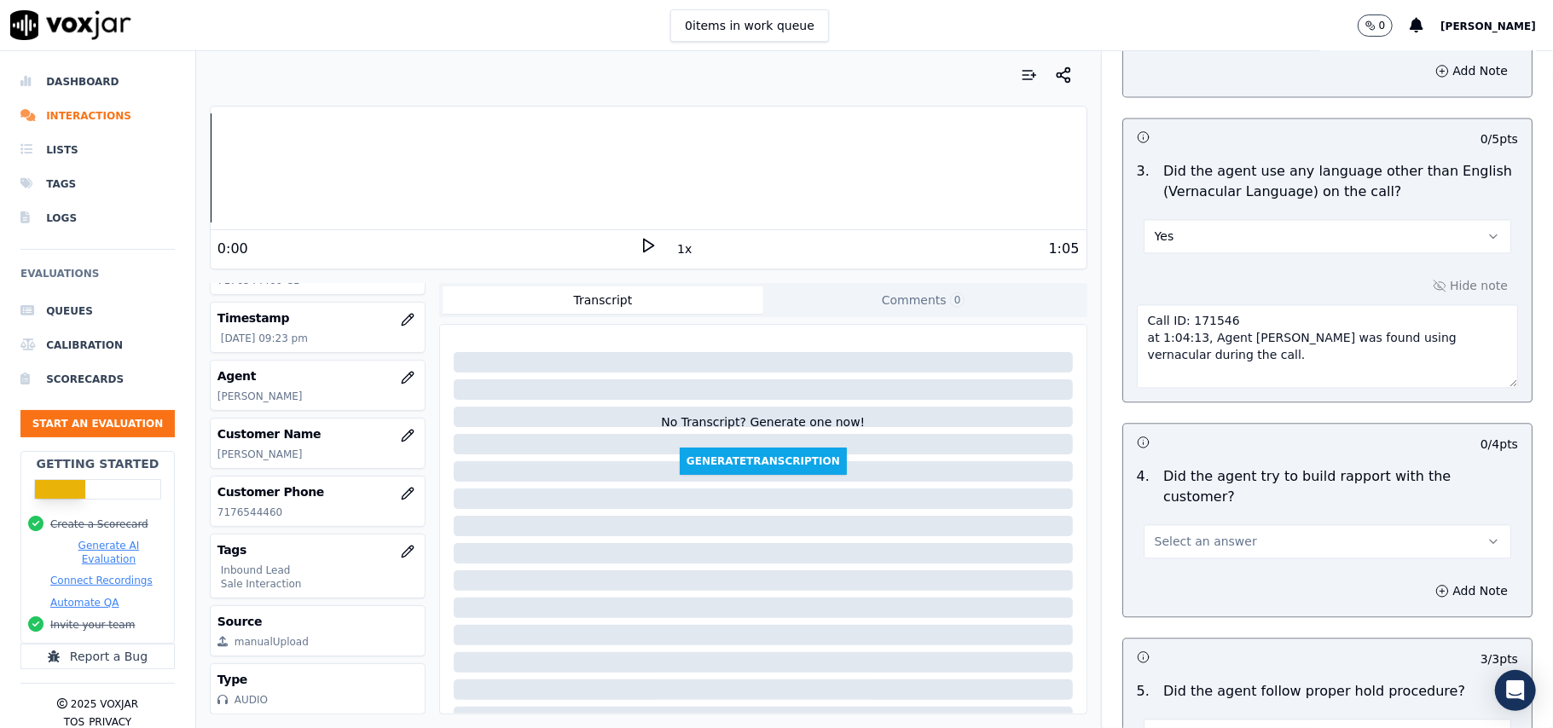
scroll to position [2567, 0]
click at [1212, 535] on span "Select an answer" at bounding box center [1206, 543] width 102 height 17
click at [1182, 492] on div "Yes" at bounding box center [1291, 486] width 330 height 27
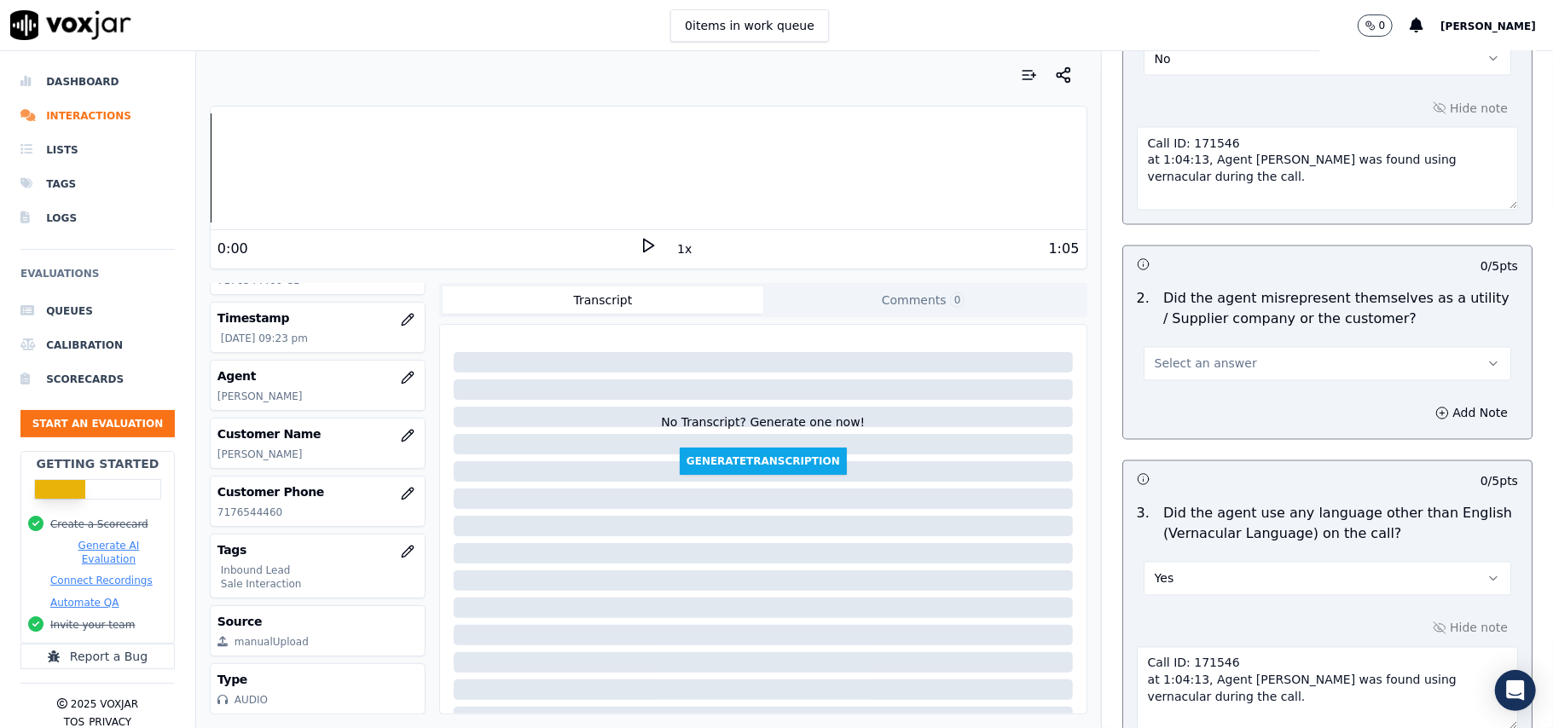
scroll to position [2112, 0]
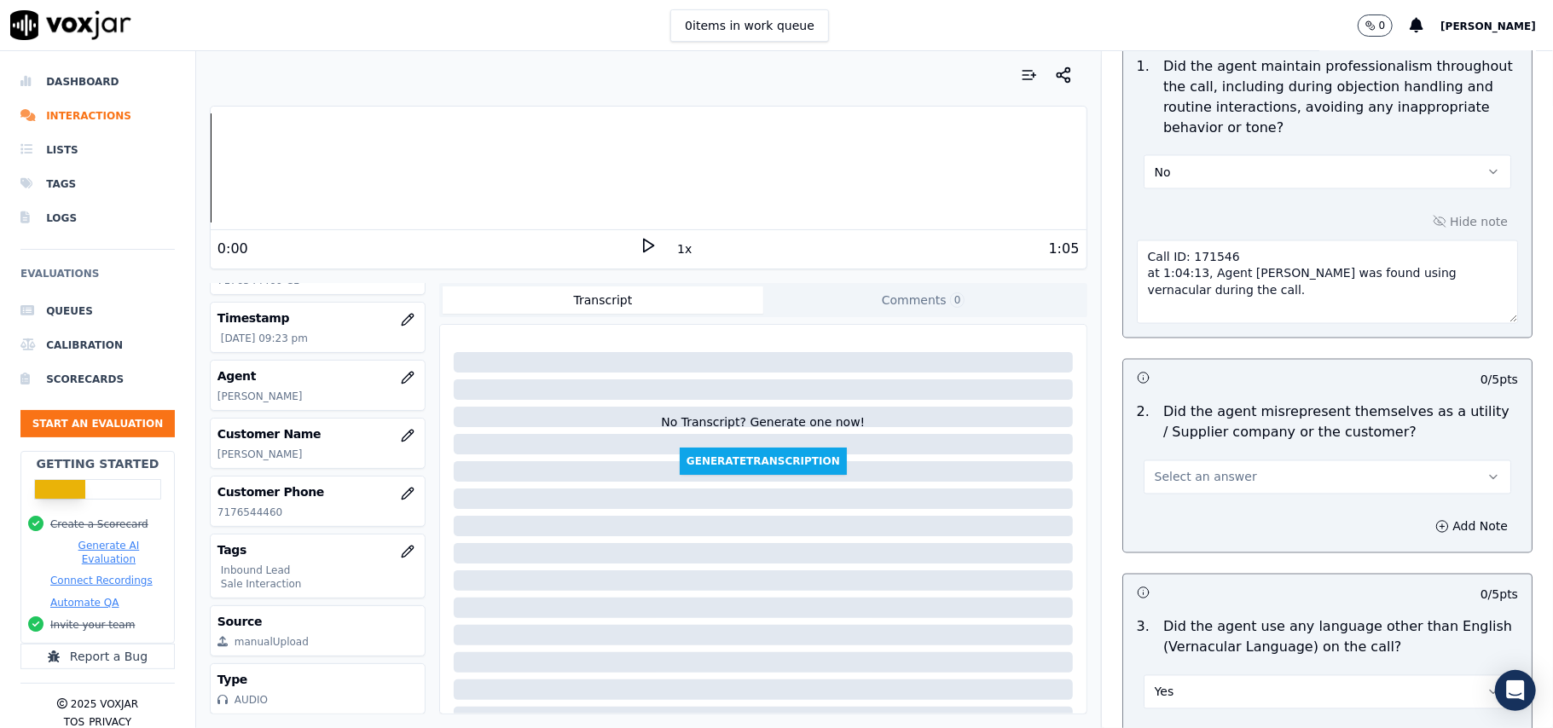
click at [1206, 469] on span "Select an answer" at bounding box center [1206, 477] width 102 height 17
click at [1195, 469] on div "No" at bounding box center [1291, 467] width 330 height 27
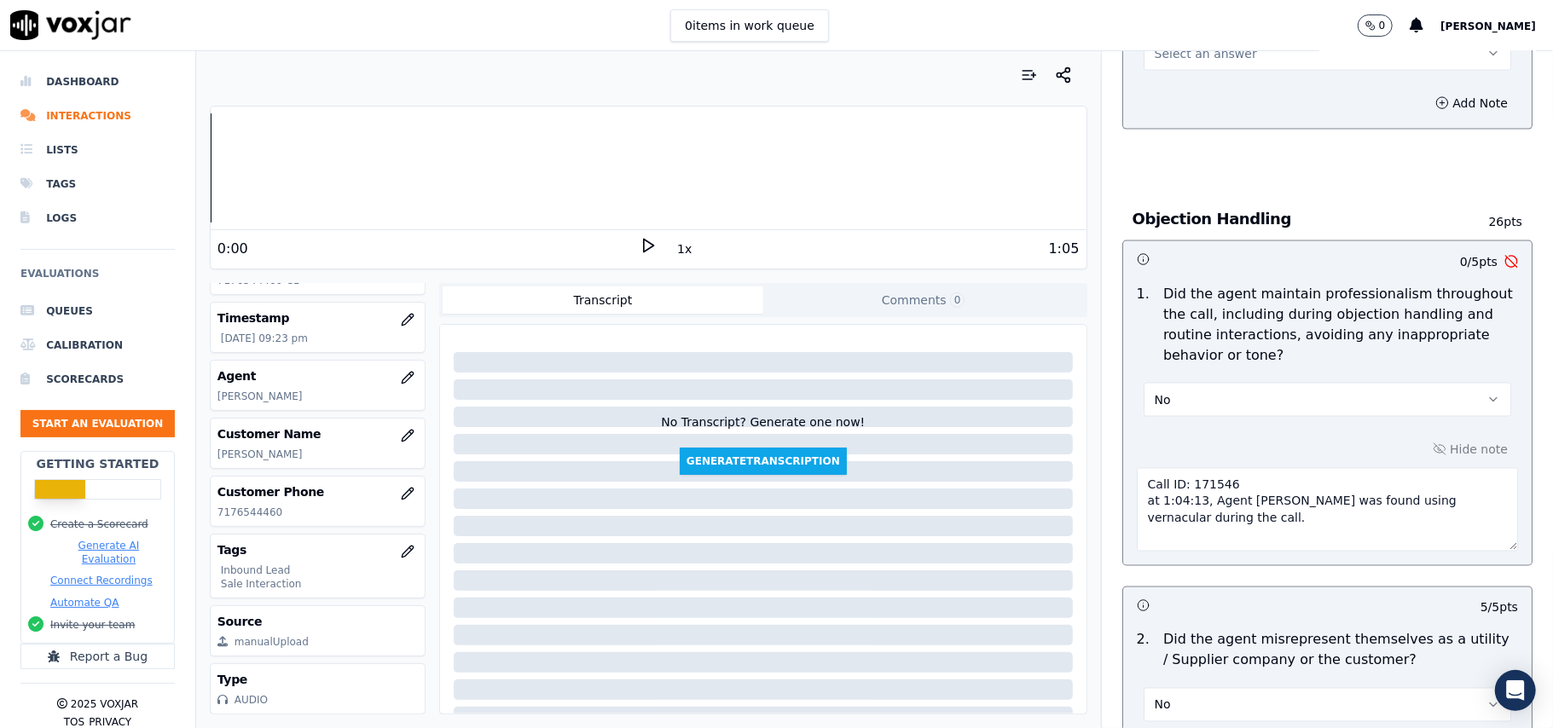
scroll to position [1543, 0]
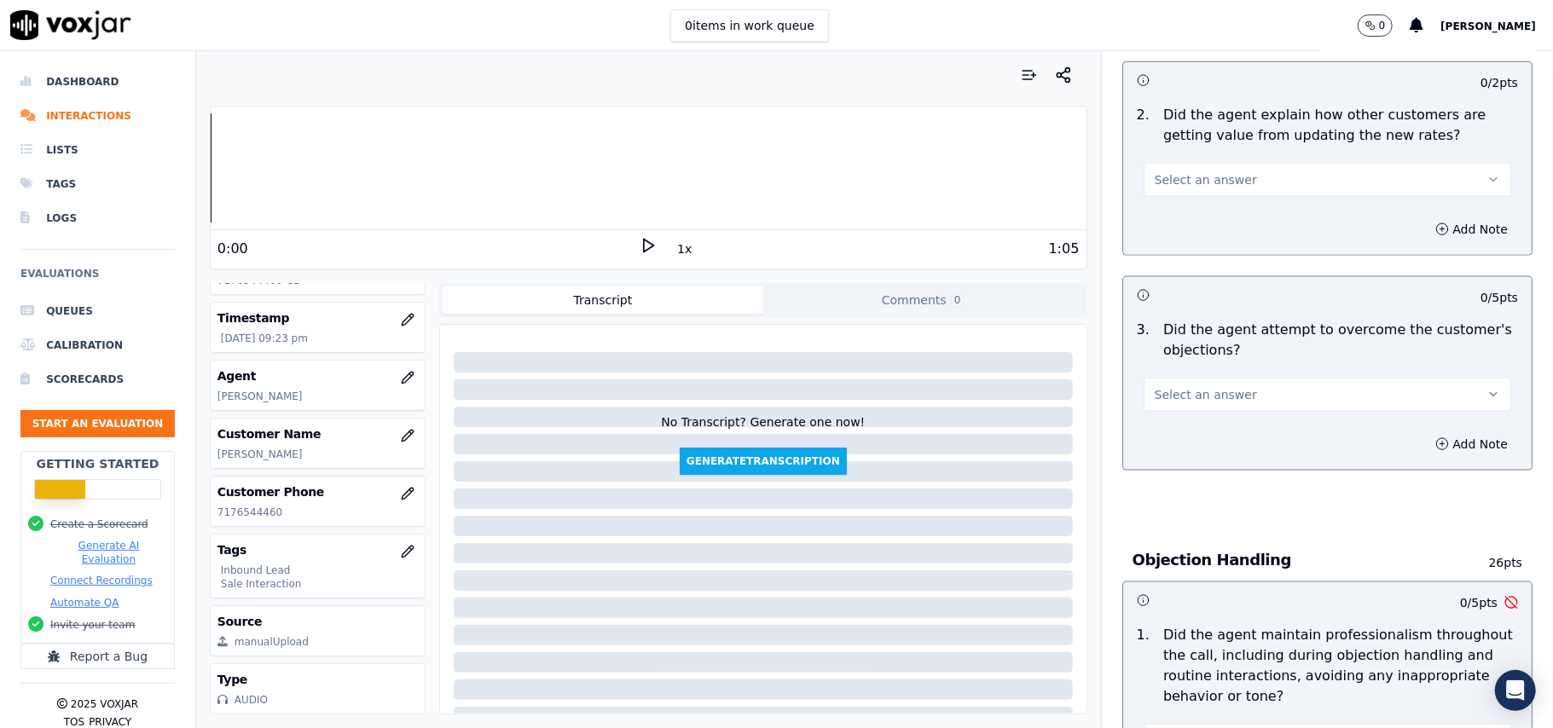
click at [1208, 378] on button "Select an answer" at bounding box center [1326, 395] width 367 height 34
click at [1209, 360] on div "Yes" at bounding box center [1291, 355] width 330 height 27
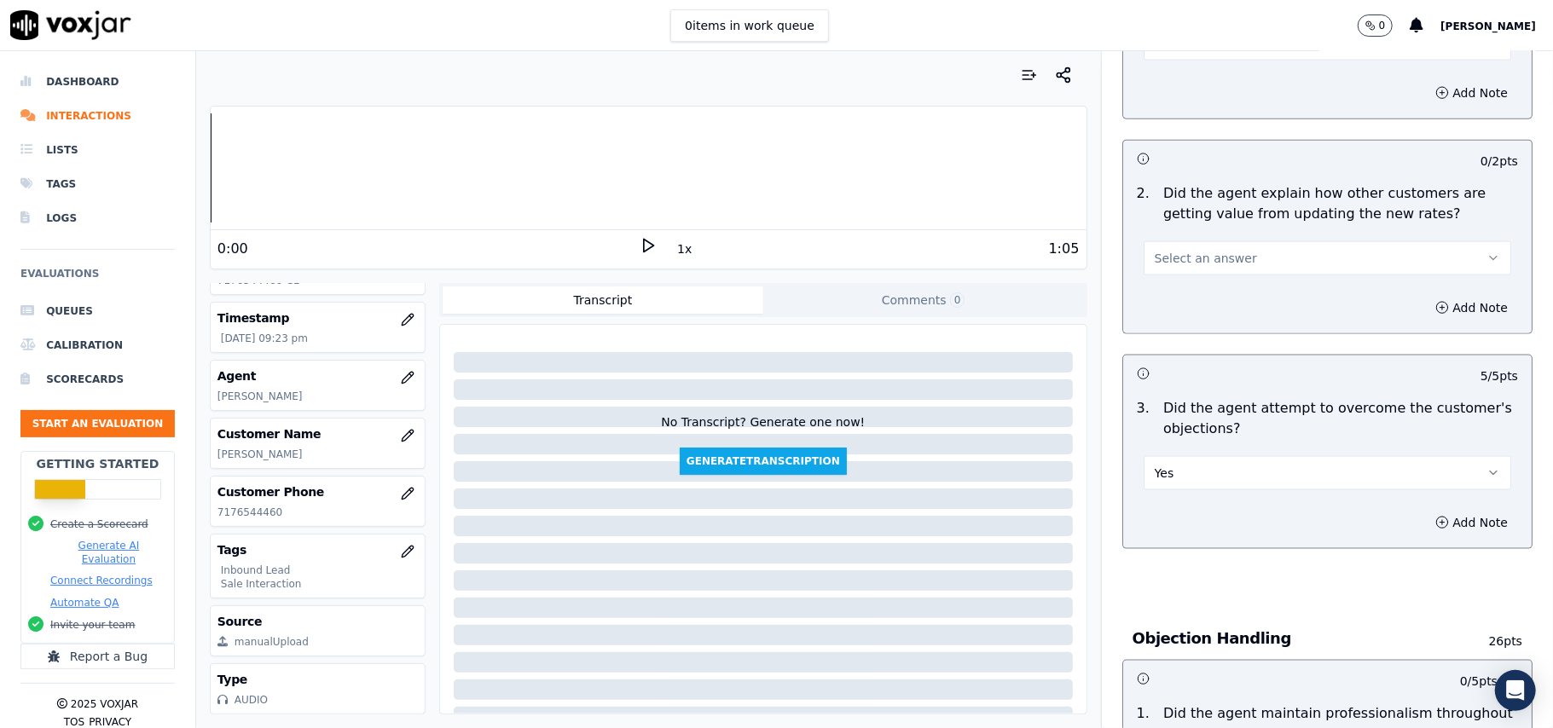
scroll to position [1317, 0]
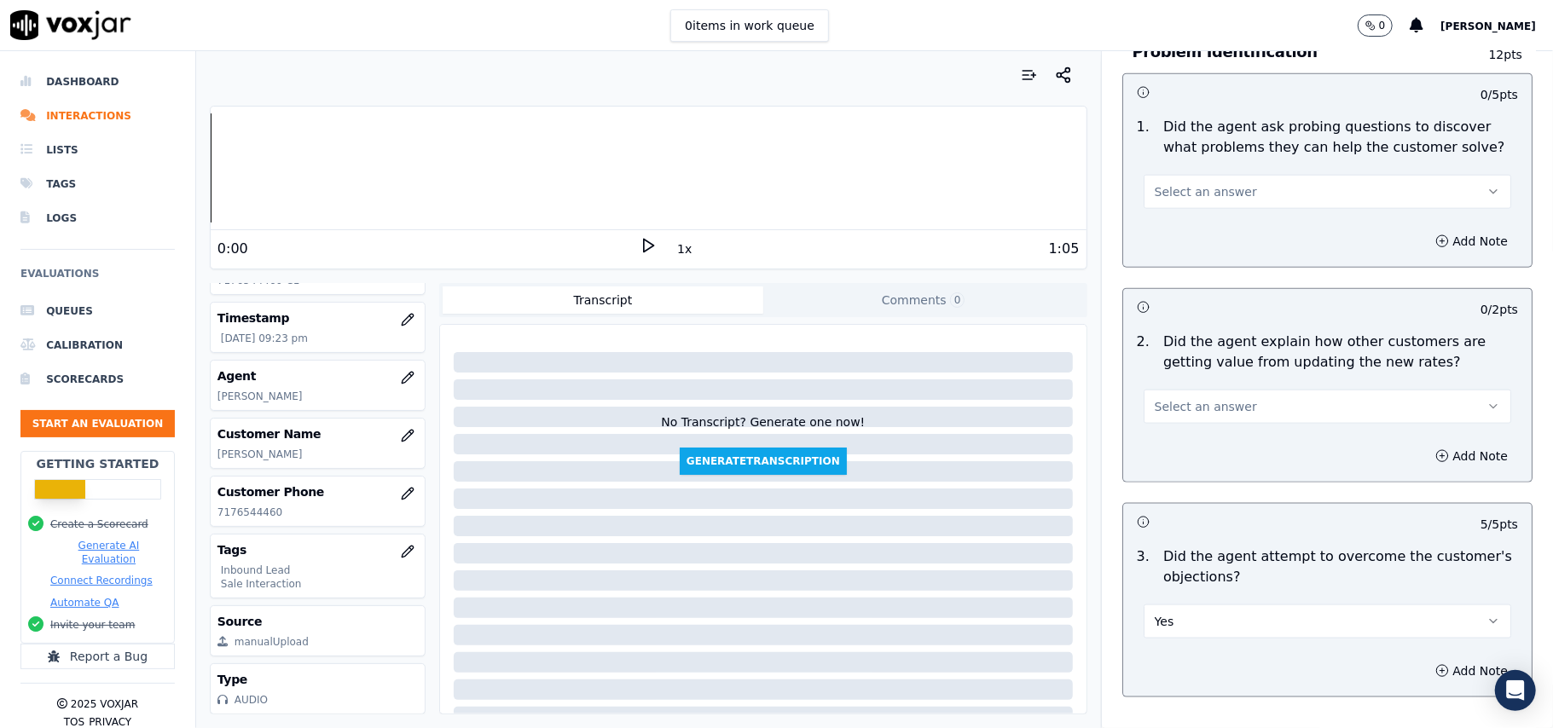
click at [1221, 390] on button "Select an answer" at bounding box center [1326, 407] width 367 height 34
click at [1218, 362] on div "Yes" at bounding box center [1291, 367] width 330 height 27
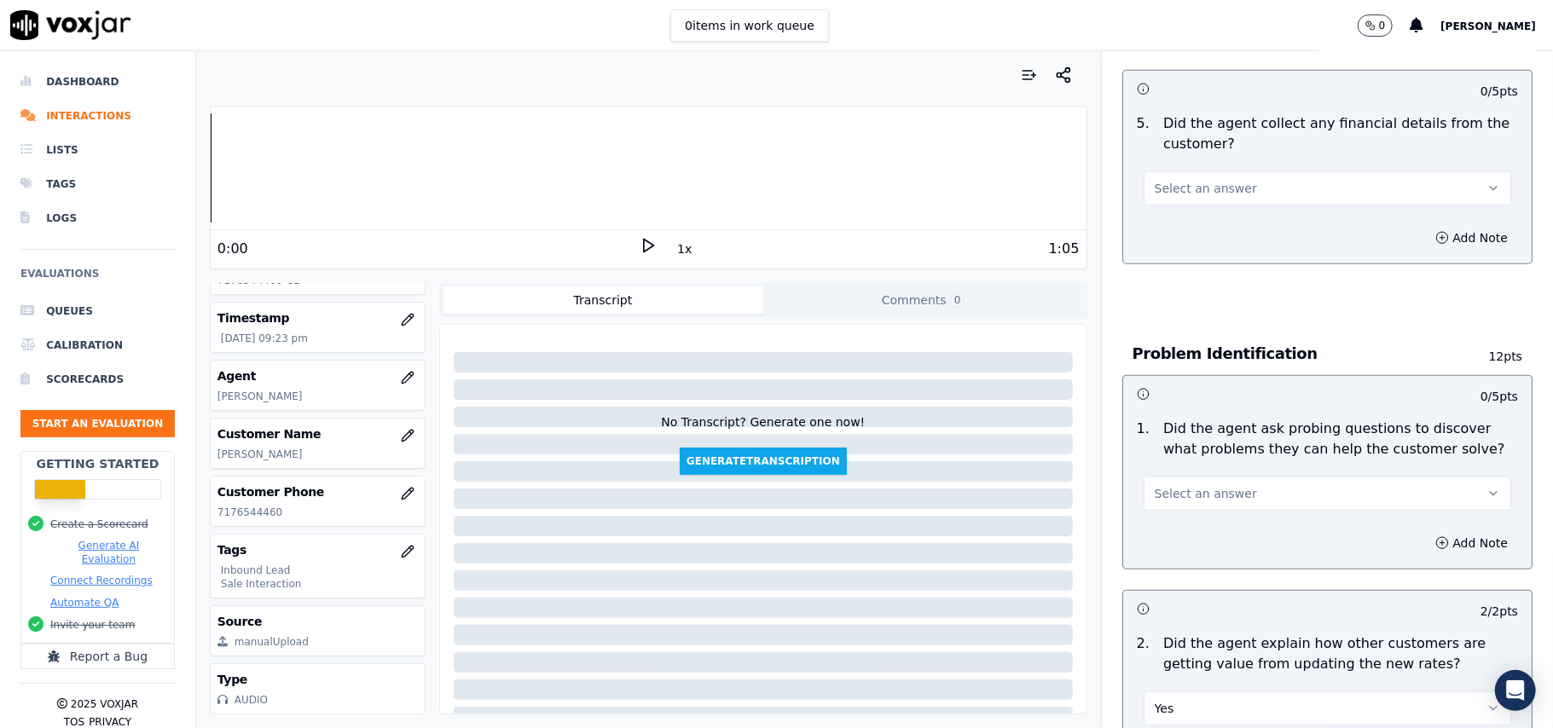
scroll to position [975, 0]
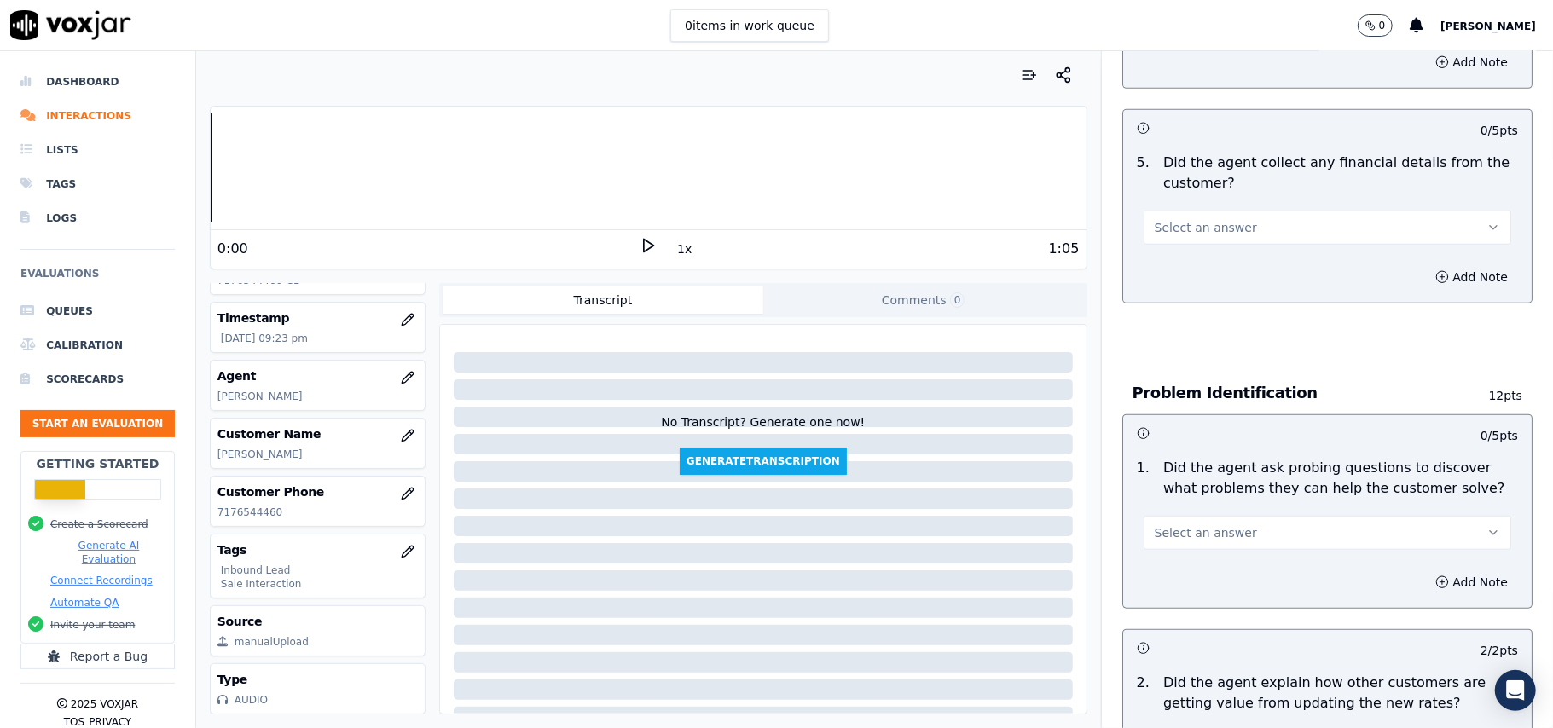
click at [1204, 524] on span "Select an answer" at bounding box center [1206, 532] width 102 height 17
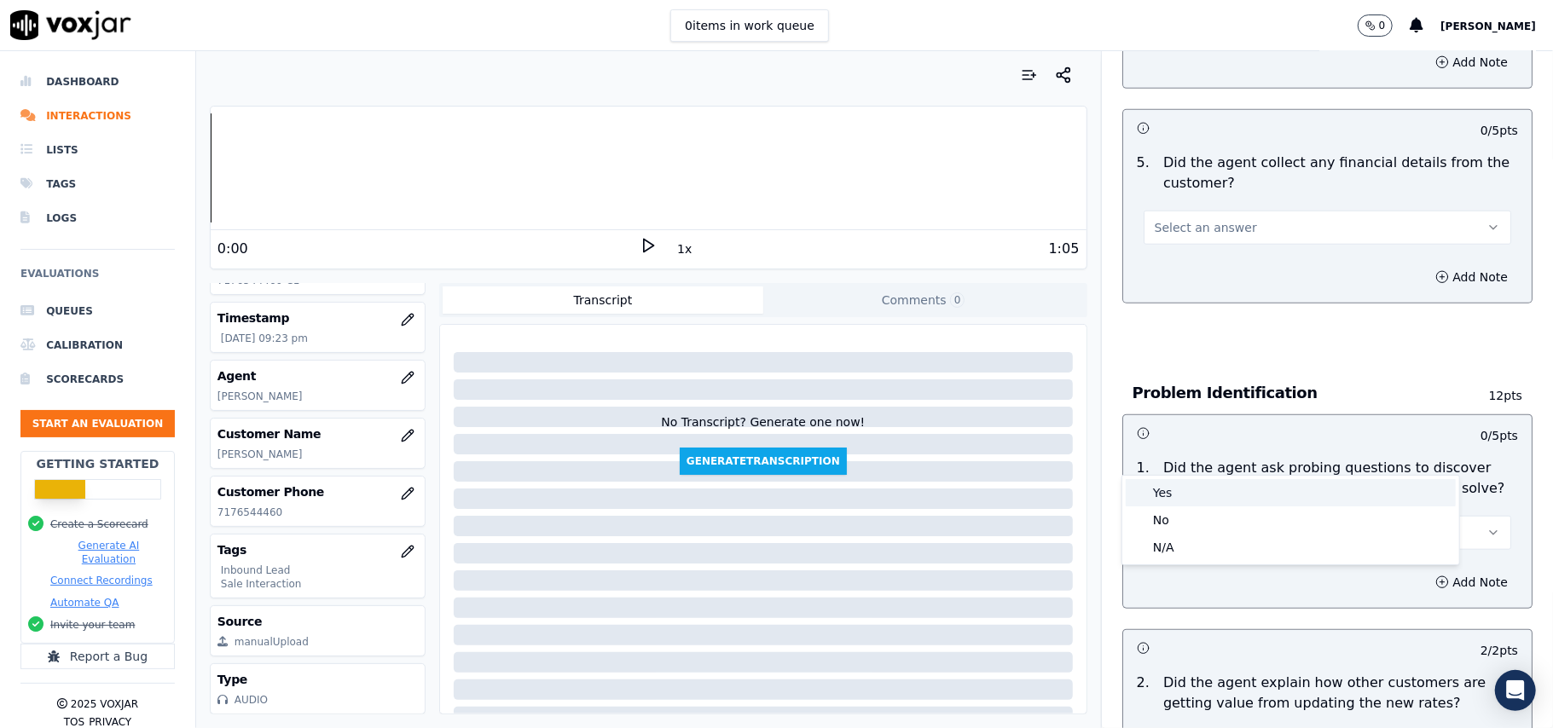
click at [1175, 489] on div "Yes" at bounding box center [1291, 492] width 330 height 27
click at [1171, 219] on span "Select an answer" at bounding box center [1206, 227] width 102 height 17
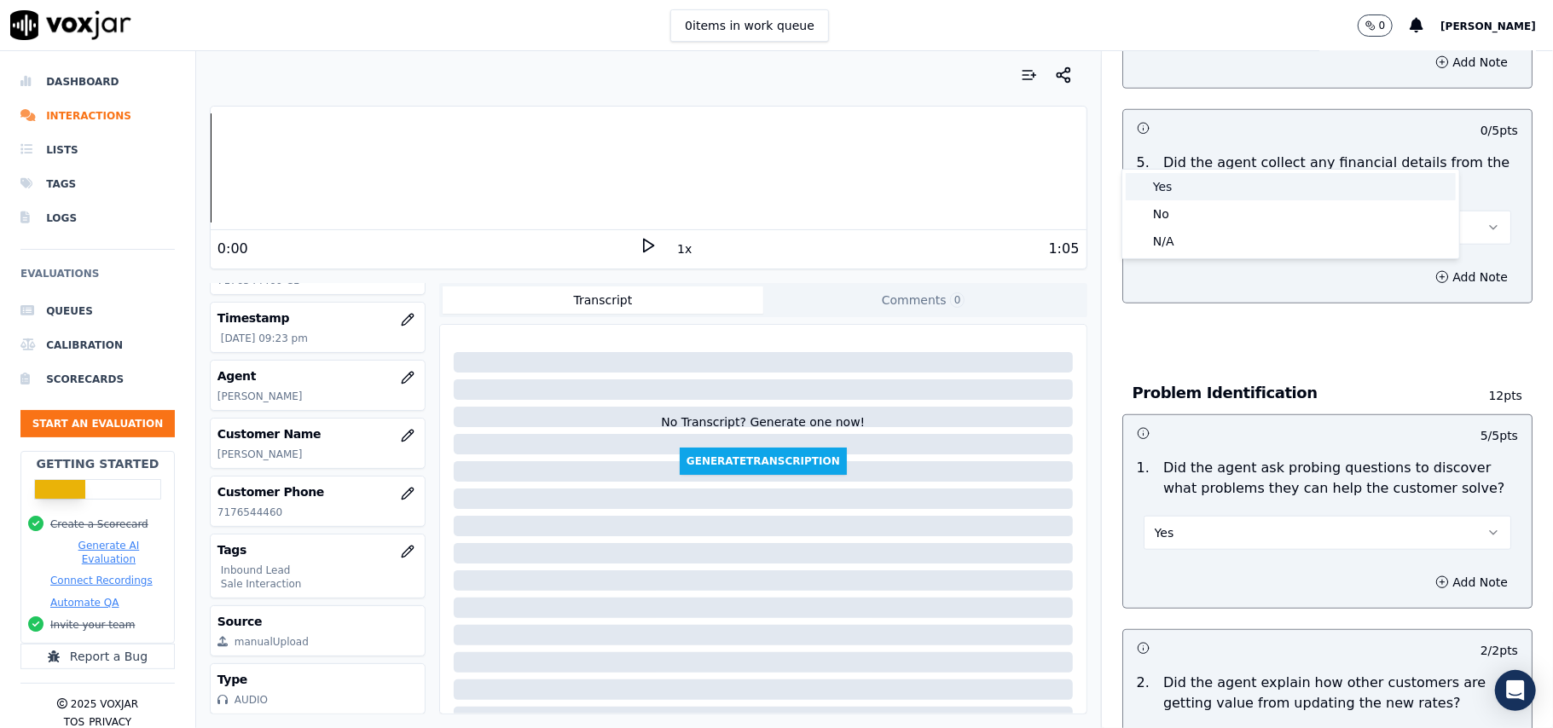
click at [1157, 193] on div "Yes" at bounding box center [1291, 186] width 330 height 27
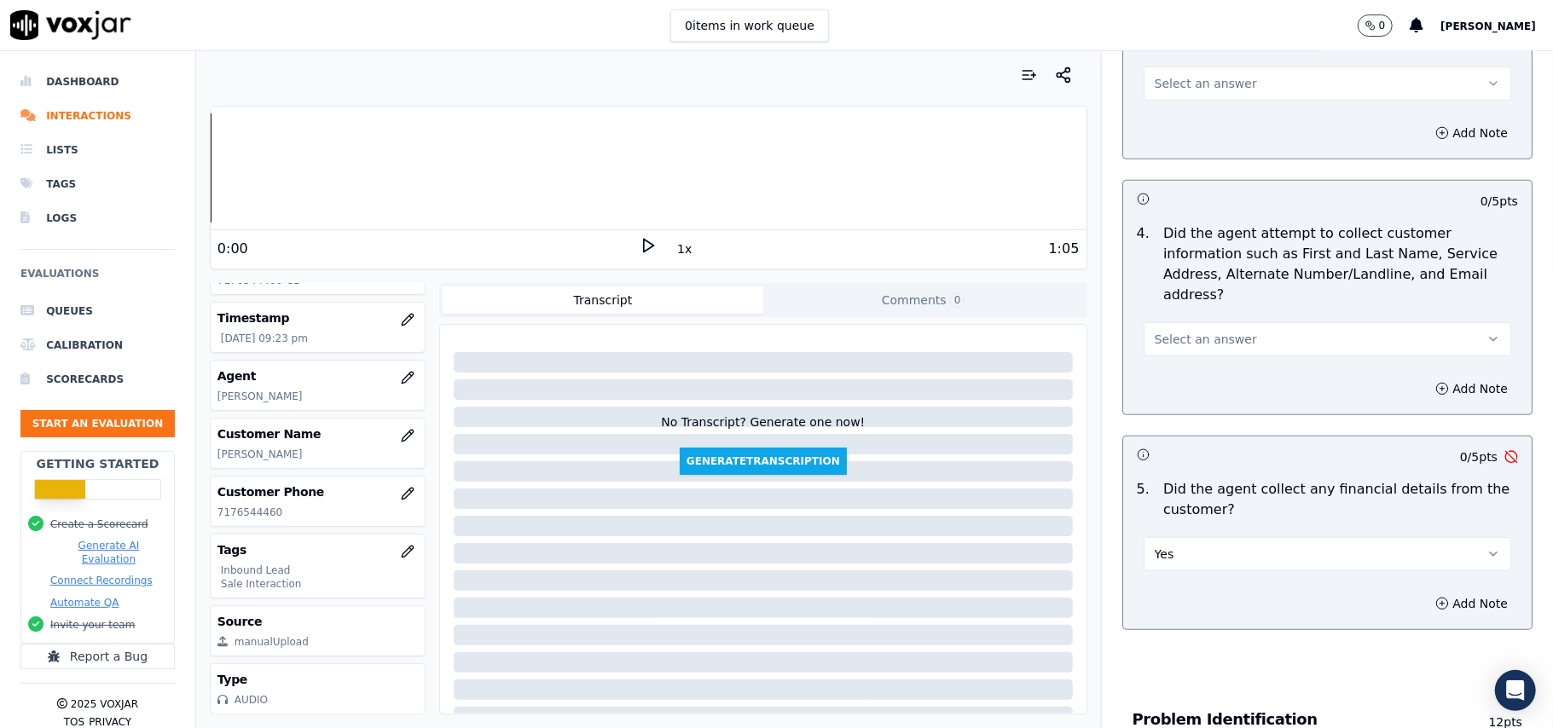
scroll to position [748, 0]
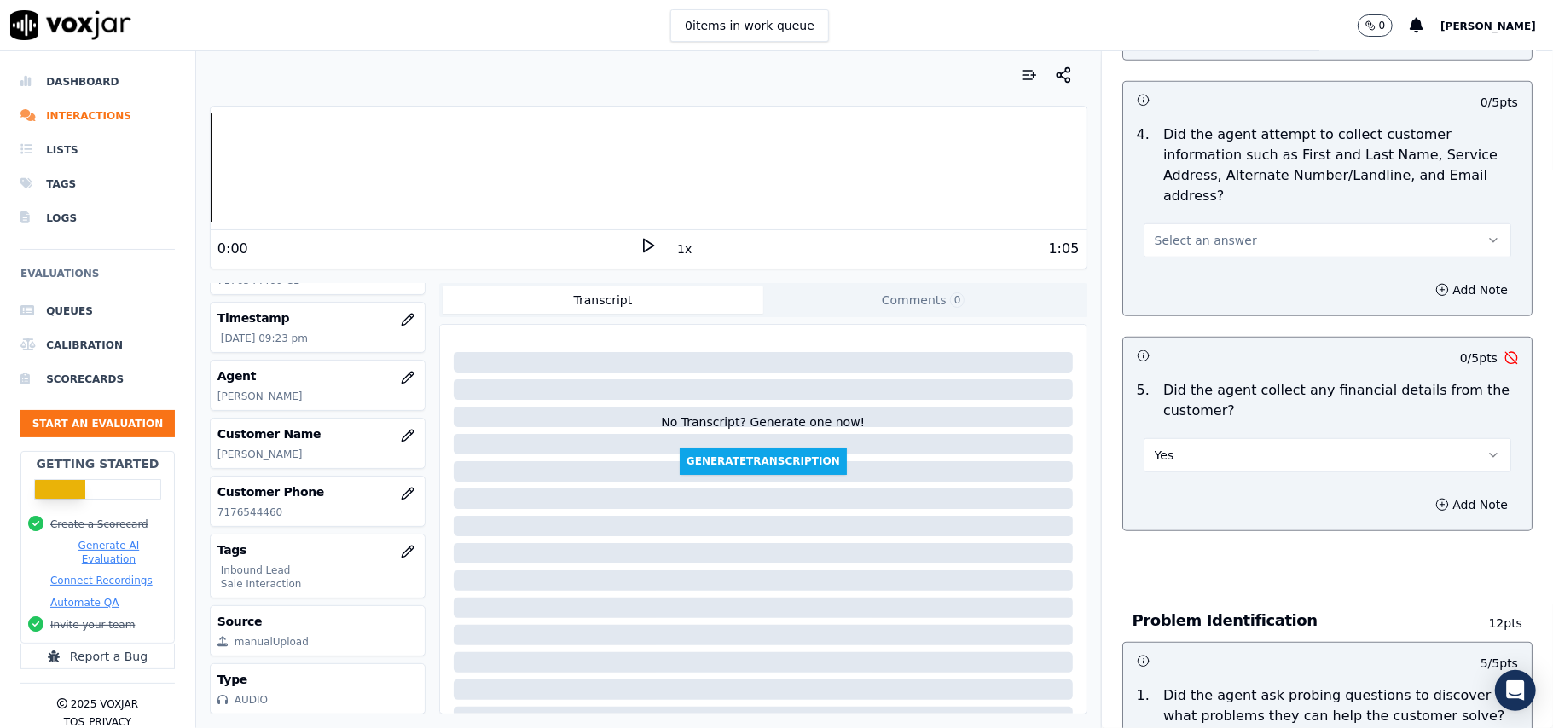
click at [1194, 438] on button "Yes" at bounding box center [1326, 455] width 367 height 34
click at [1167, 435] on div "No" at bounding box center [1291, 441] width 330 height 27
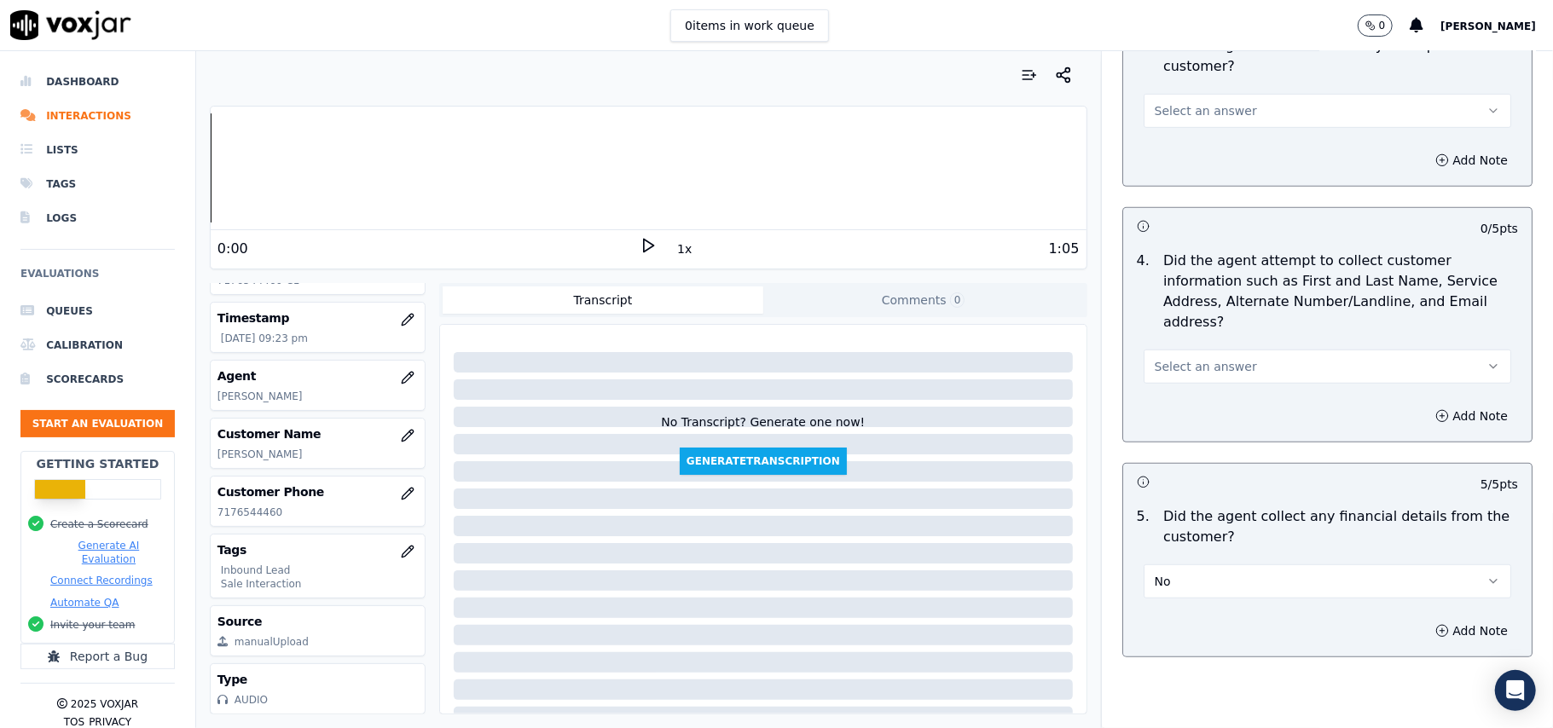
scroll to position [520, 0]
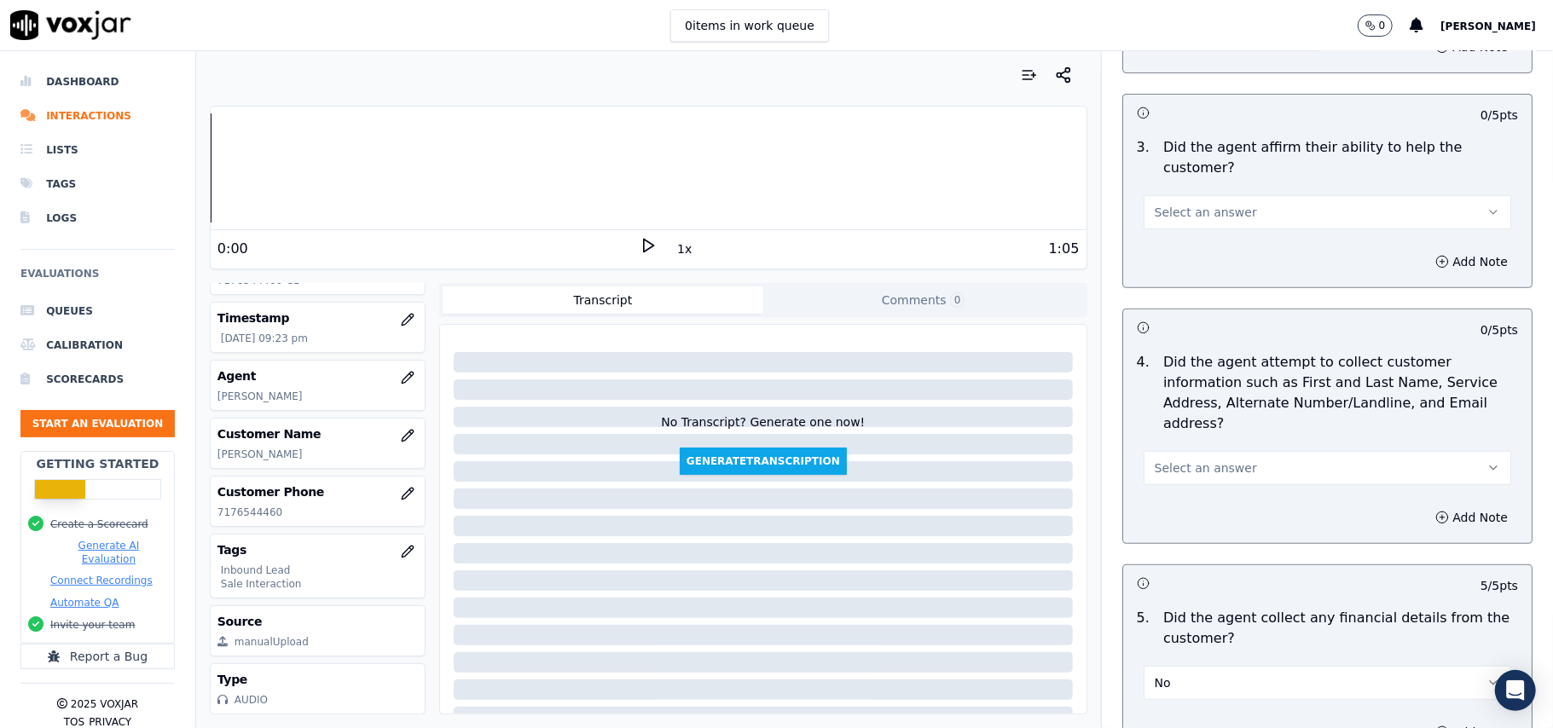
click at [1178, 460] on span "Select an answer" at bounding box center [1206, 468] width 102 height 17
click at [1178, 424] on div "Yes" at bounding box center [1291, 426] width 330 height 27
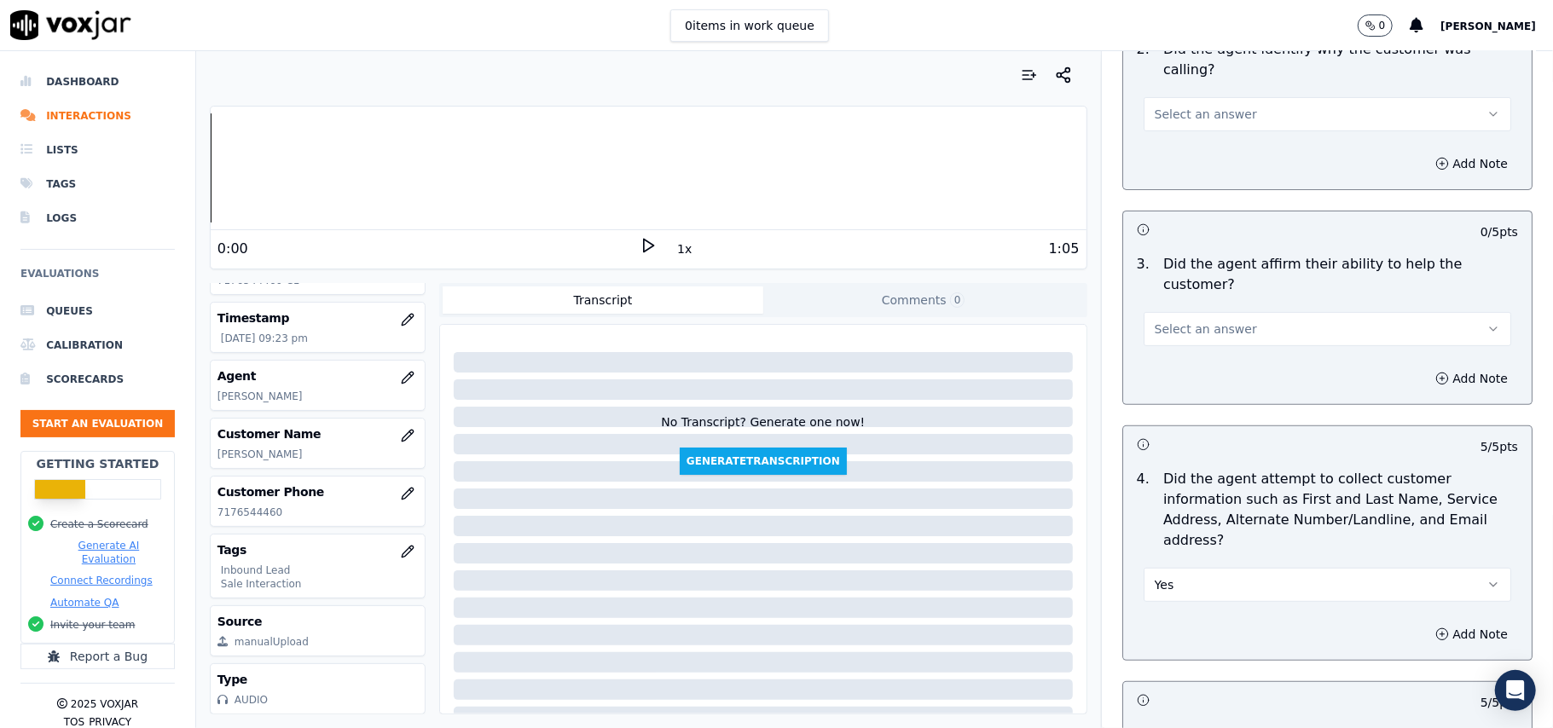
scroll to position [293, 0]
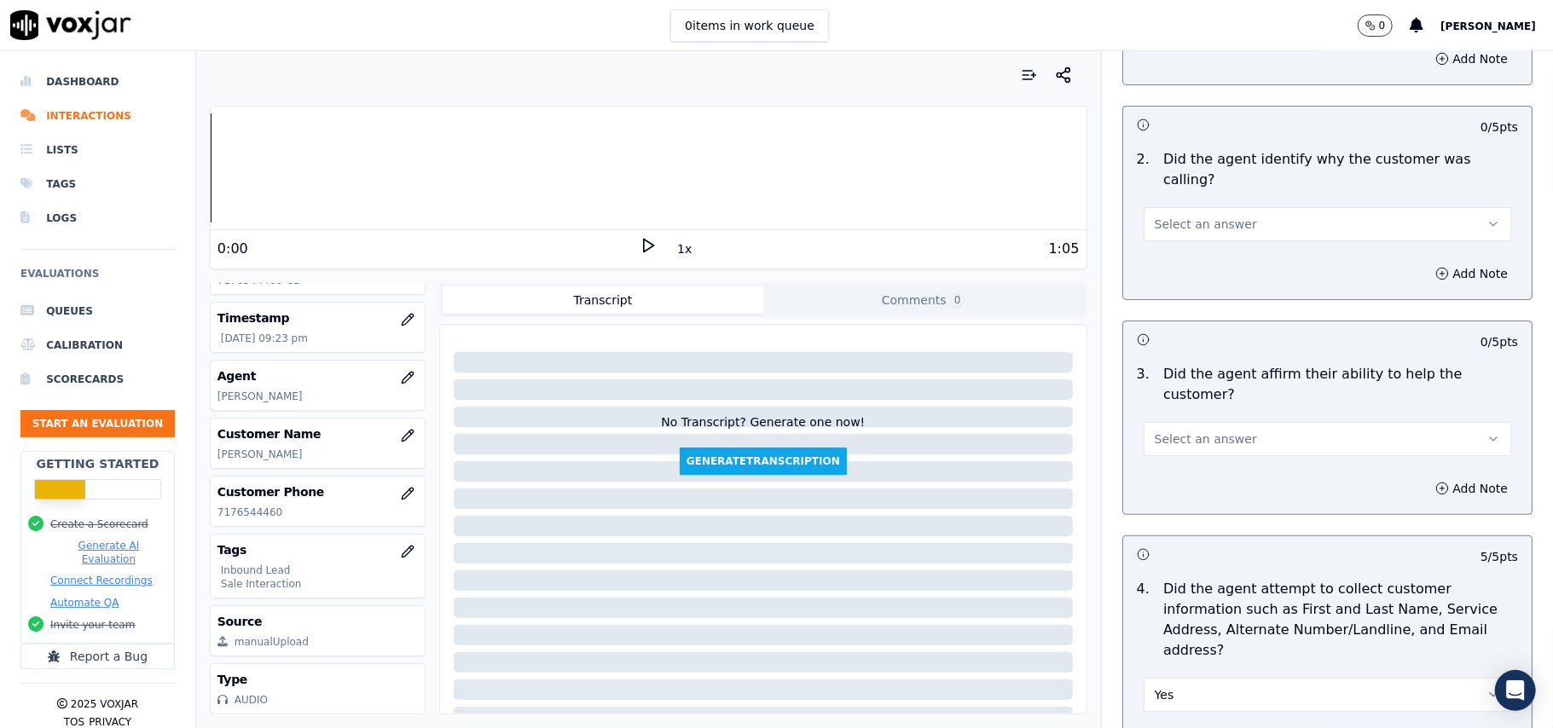
click at [1189, 422] on button "Select an answer" at bounding box center [1326, 439] width 367 height 34
click at [1187, 410] on div "Yes" at bounding box center [1291, 417] width 330 height 27
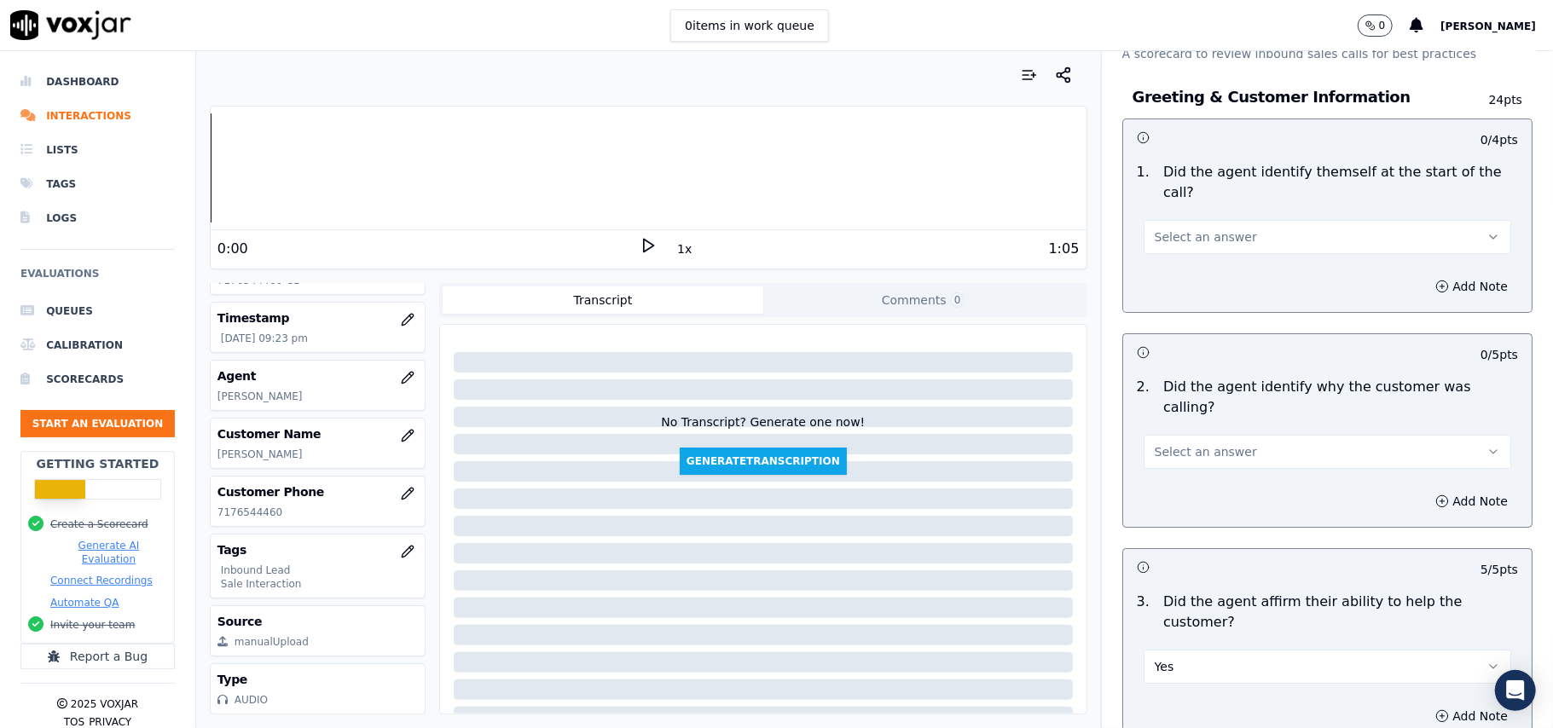
click at [1184, 443] on span "Select an answer" at bounding box center [1206, 451] width 102 height 17
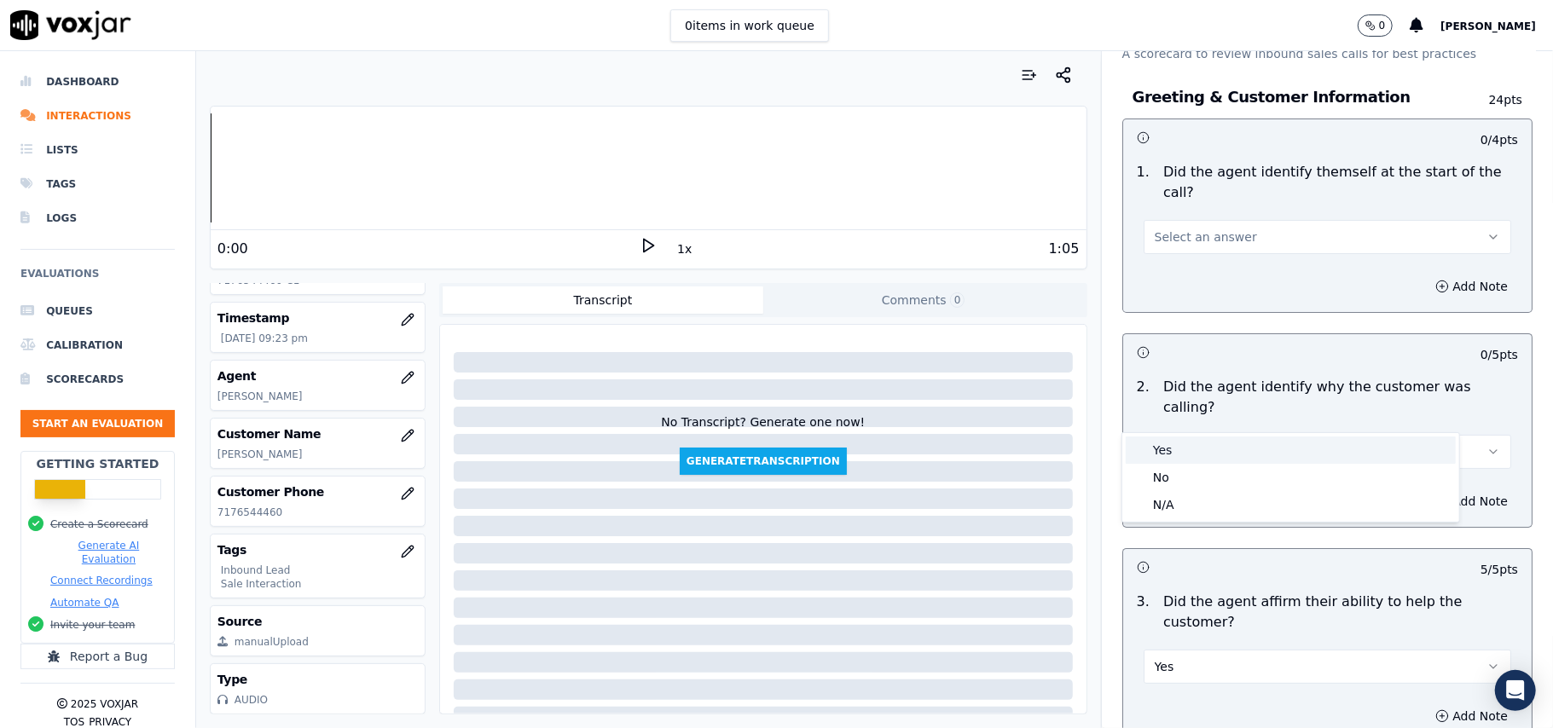
click at [1171, 447] on div "Yes" at bounding box center [1291, 450] width 330 height 27
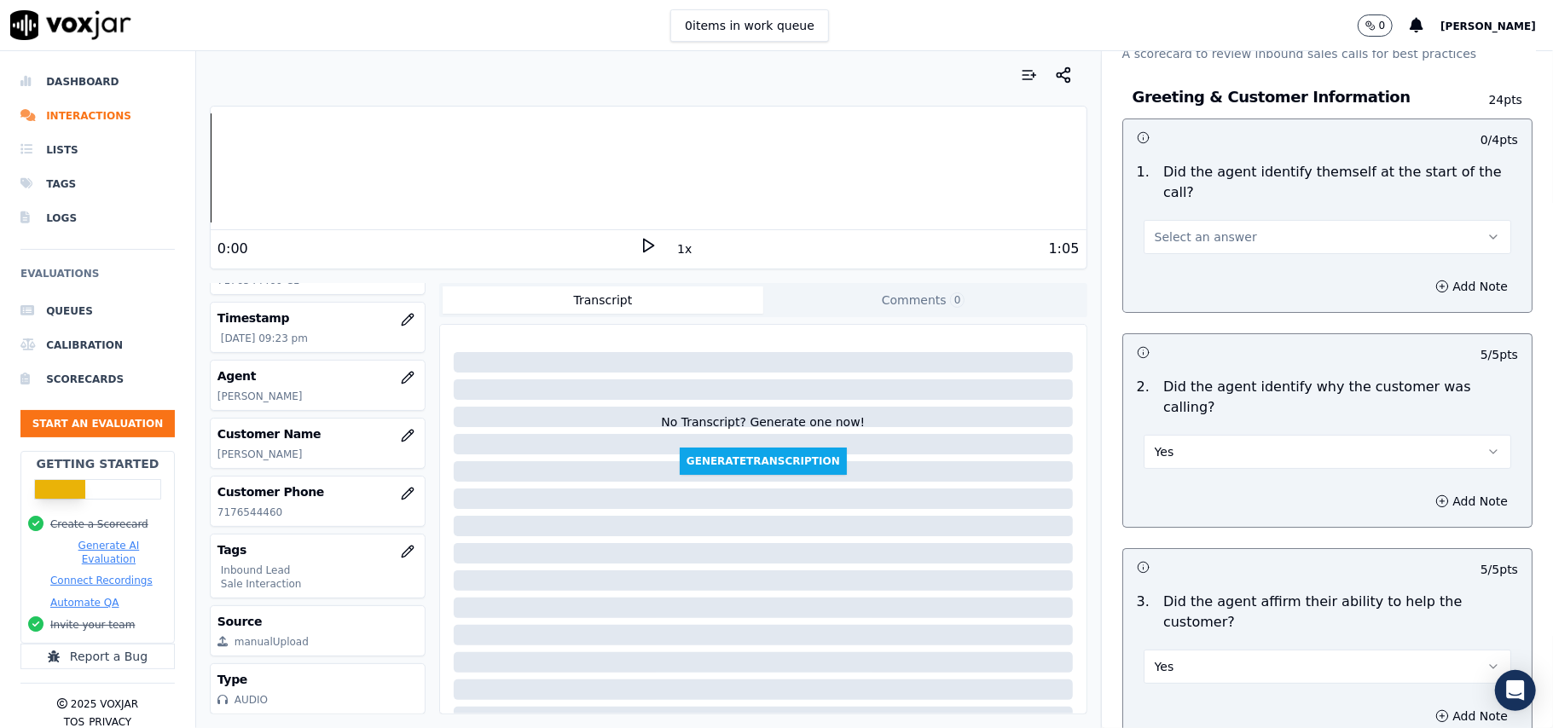
scroll to position [0, 0]
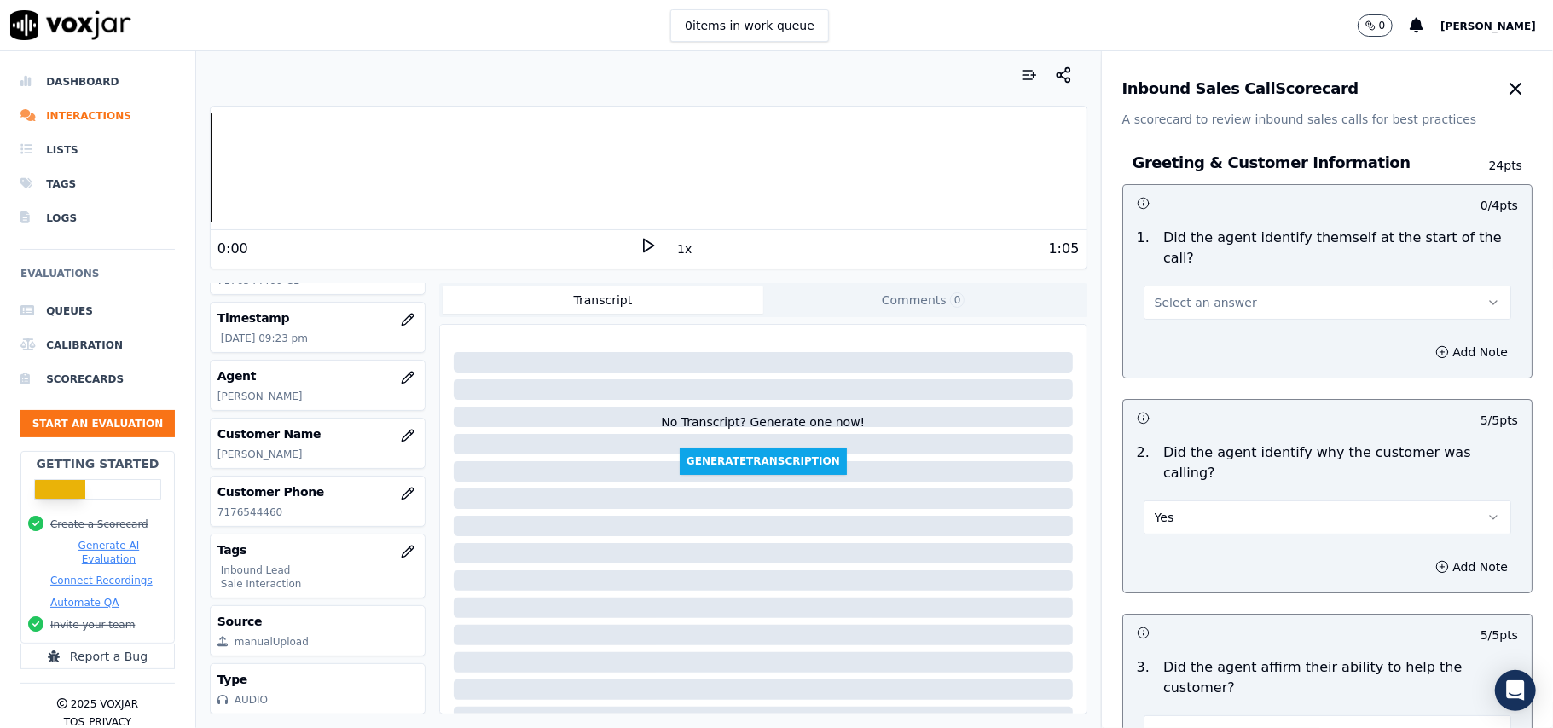
click at [1208, 292] on button "Select an answer" at bounding box center [1326, 303] width 367 height 34
click at [1201, 317] on div "Yes" at bounding box center [1291, 321] width 330 height 27
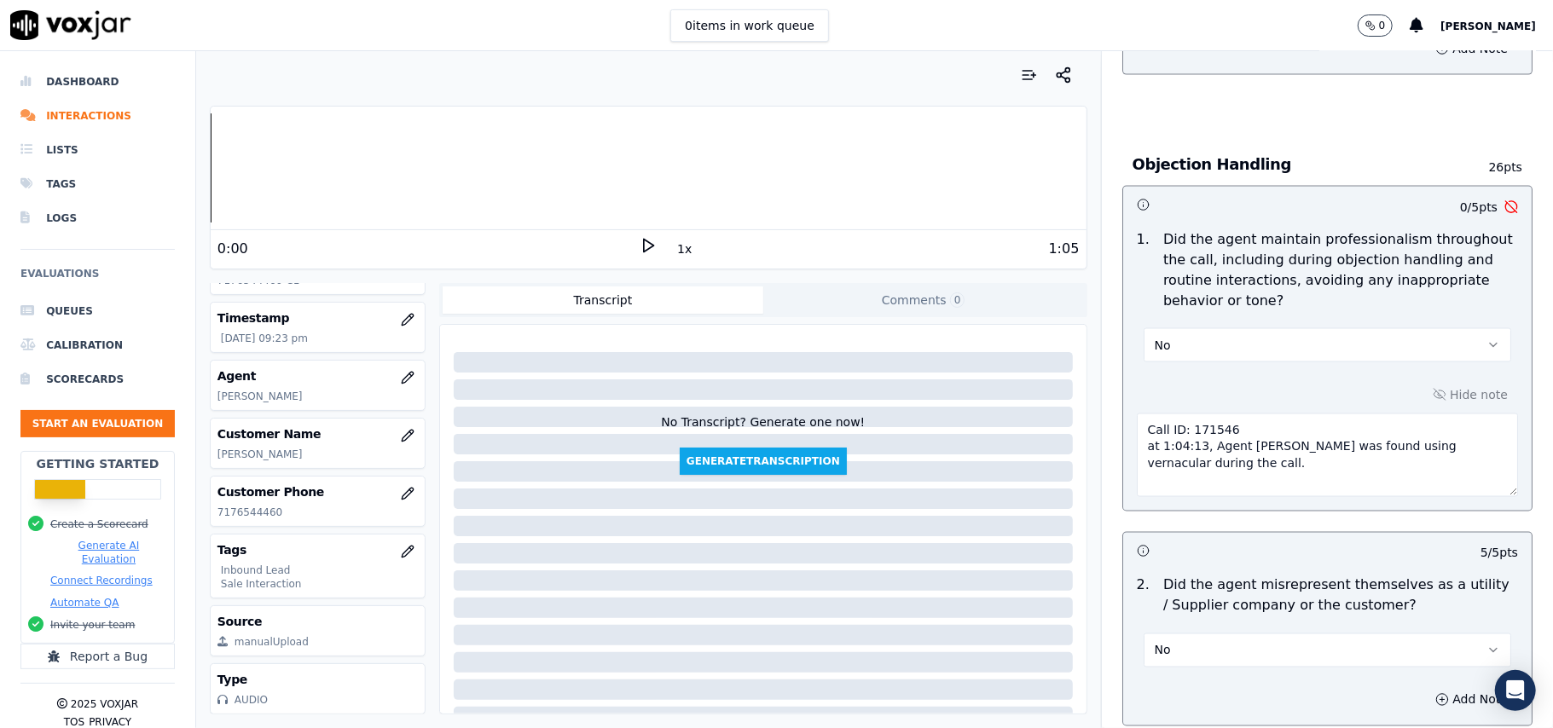
scroll to position [4954, 0]
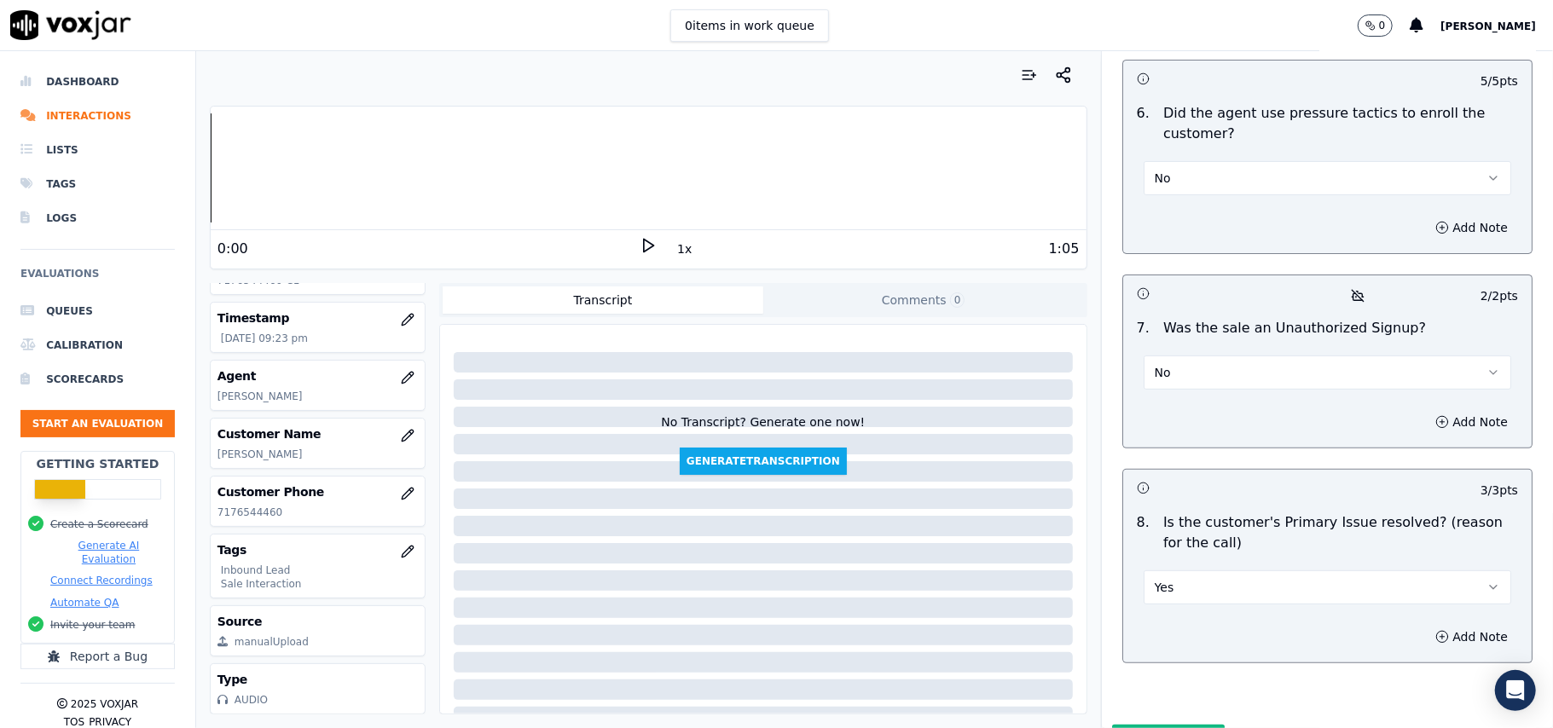
drag, startPoint x: 1141, startPoint y: 655, endPoint x: 1310, endPoint y: 542, distance: 202.9
click at [1140, 725] on button "Submit Scores" at bounding box center [1168, 740] width 113 height 31
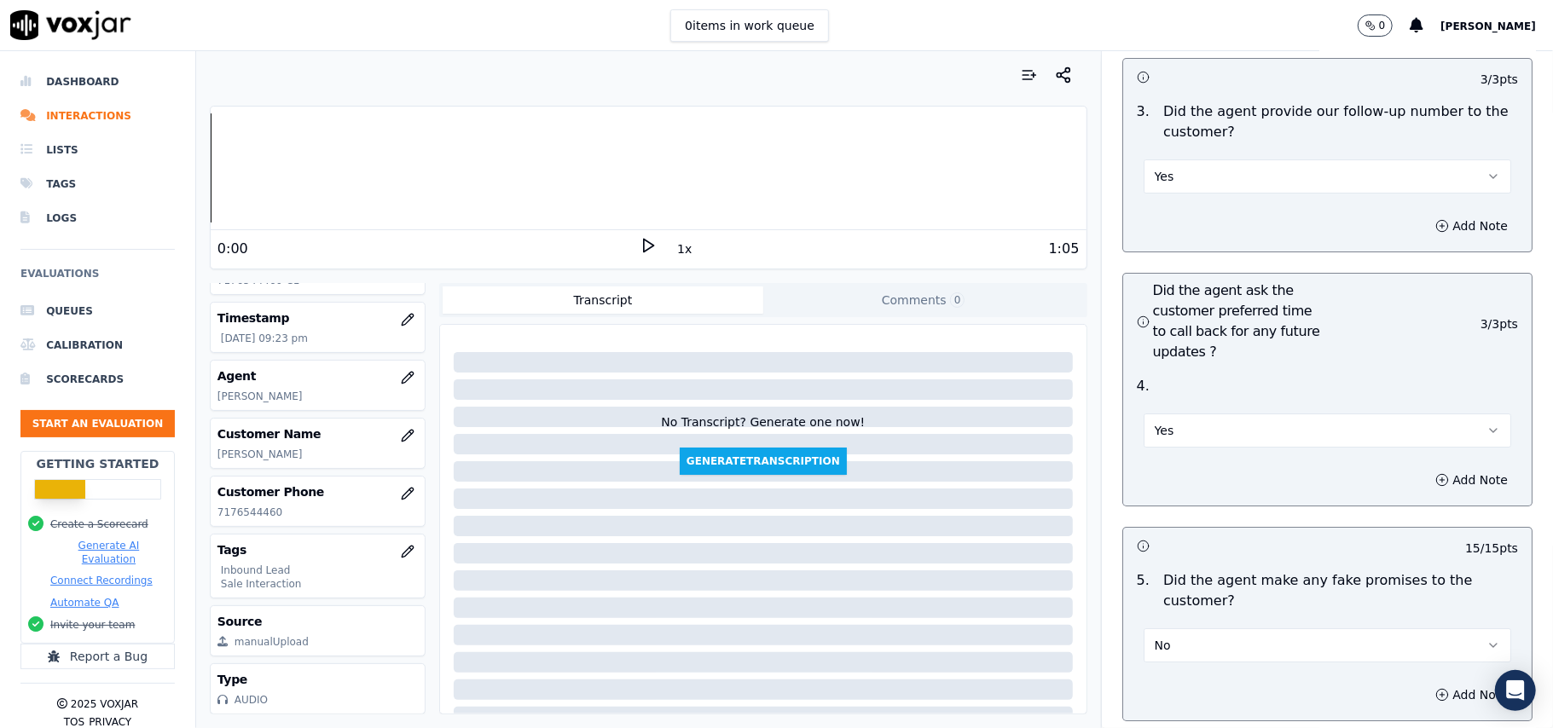
scroll to position [3931, 0]
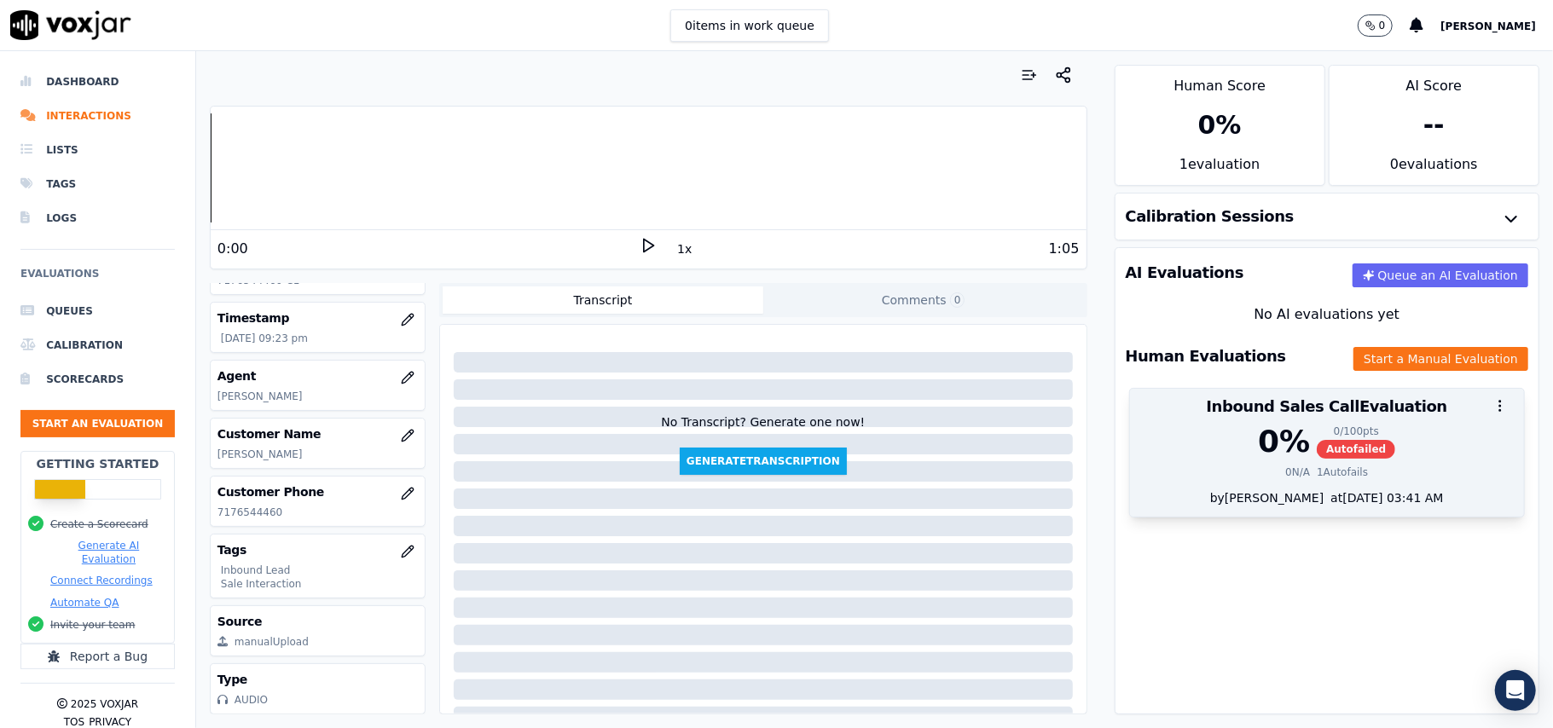
drag, startPoint x: 1189, startPoint y: 406, endPoint x: 1349, endPoint y: 411, distance: 160.4
click at [1325, 411] on div at bounding box center [1327, 406] width 394 height 34
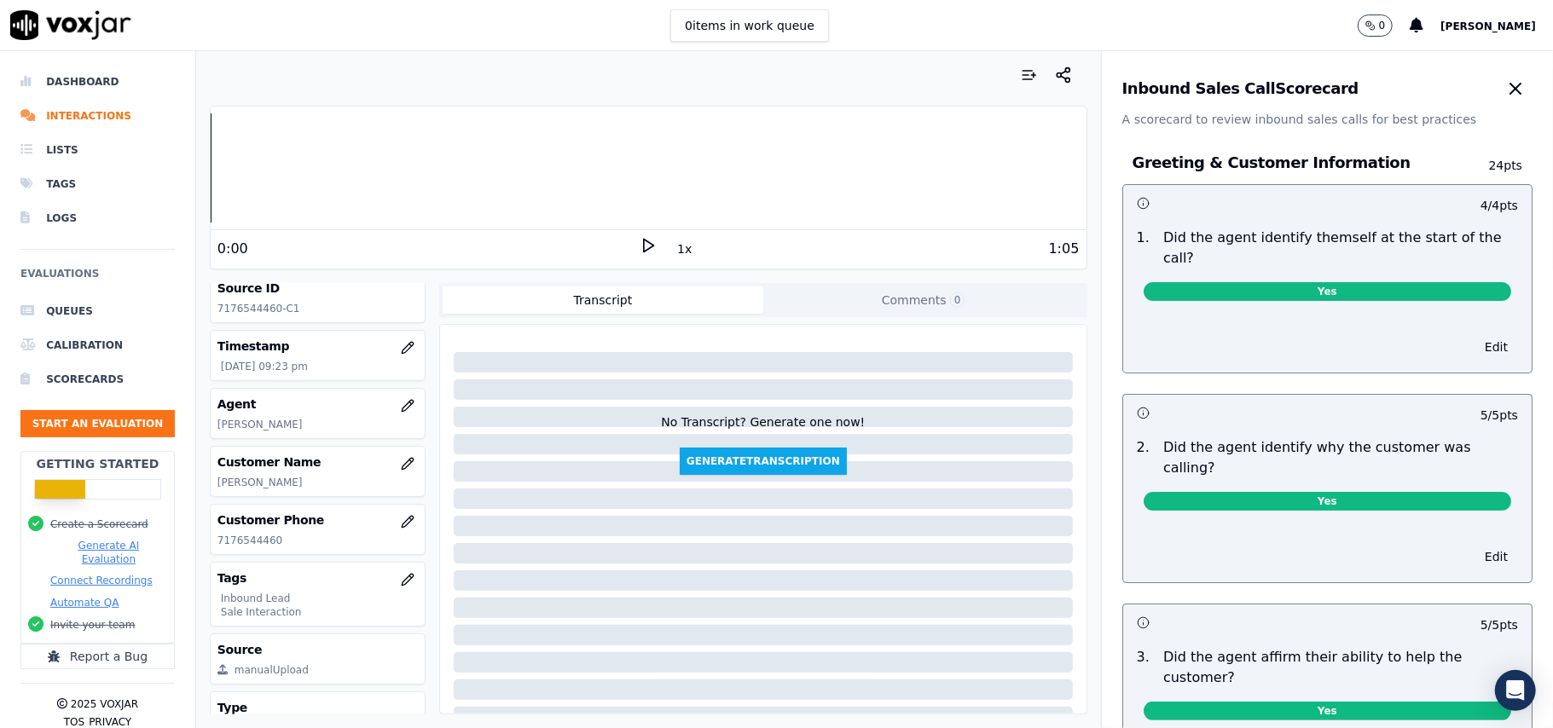
scroll to position [167, 0]
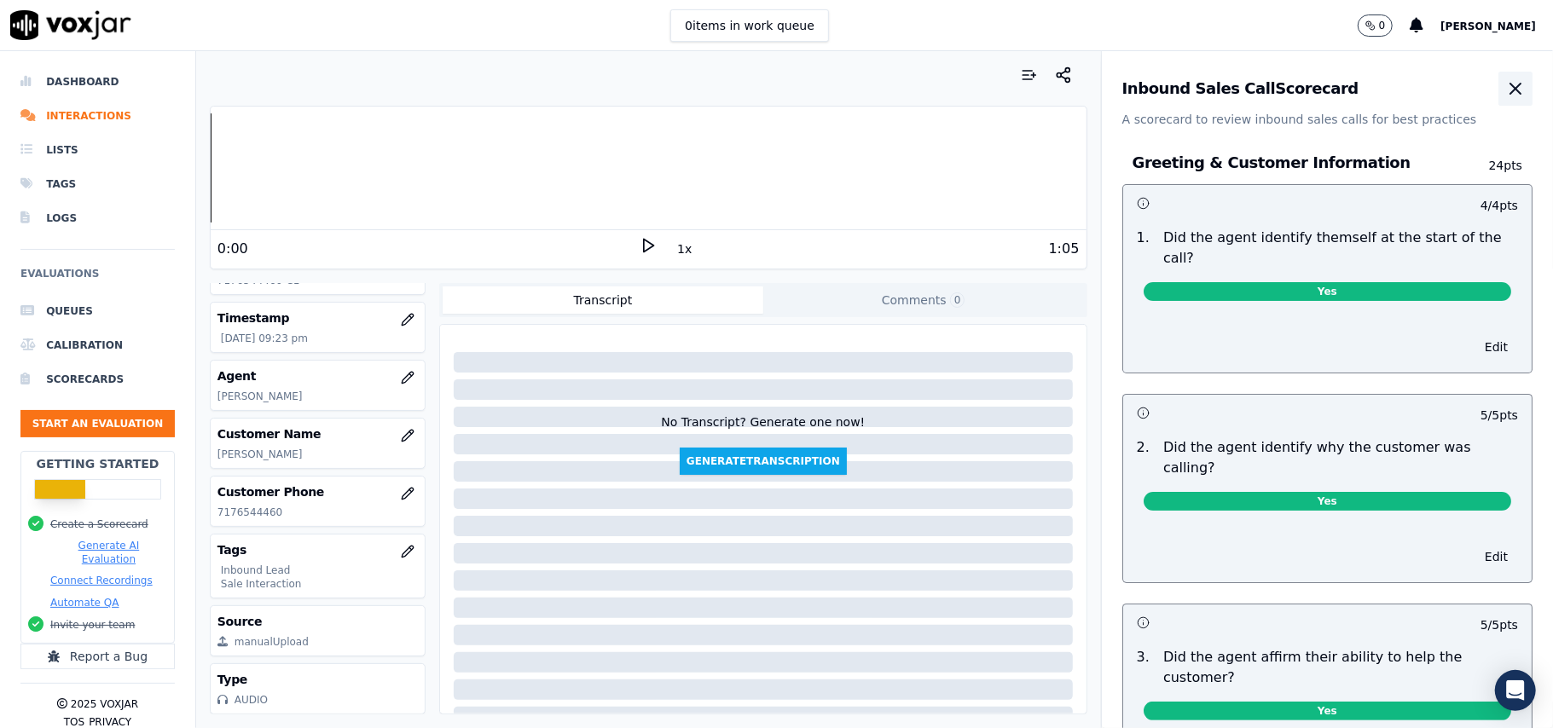
click at [1505, 90] on icon "button" at bounding box center [1515, 88] width 20 height 20
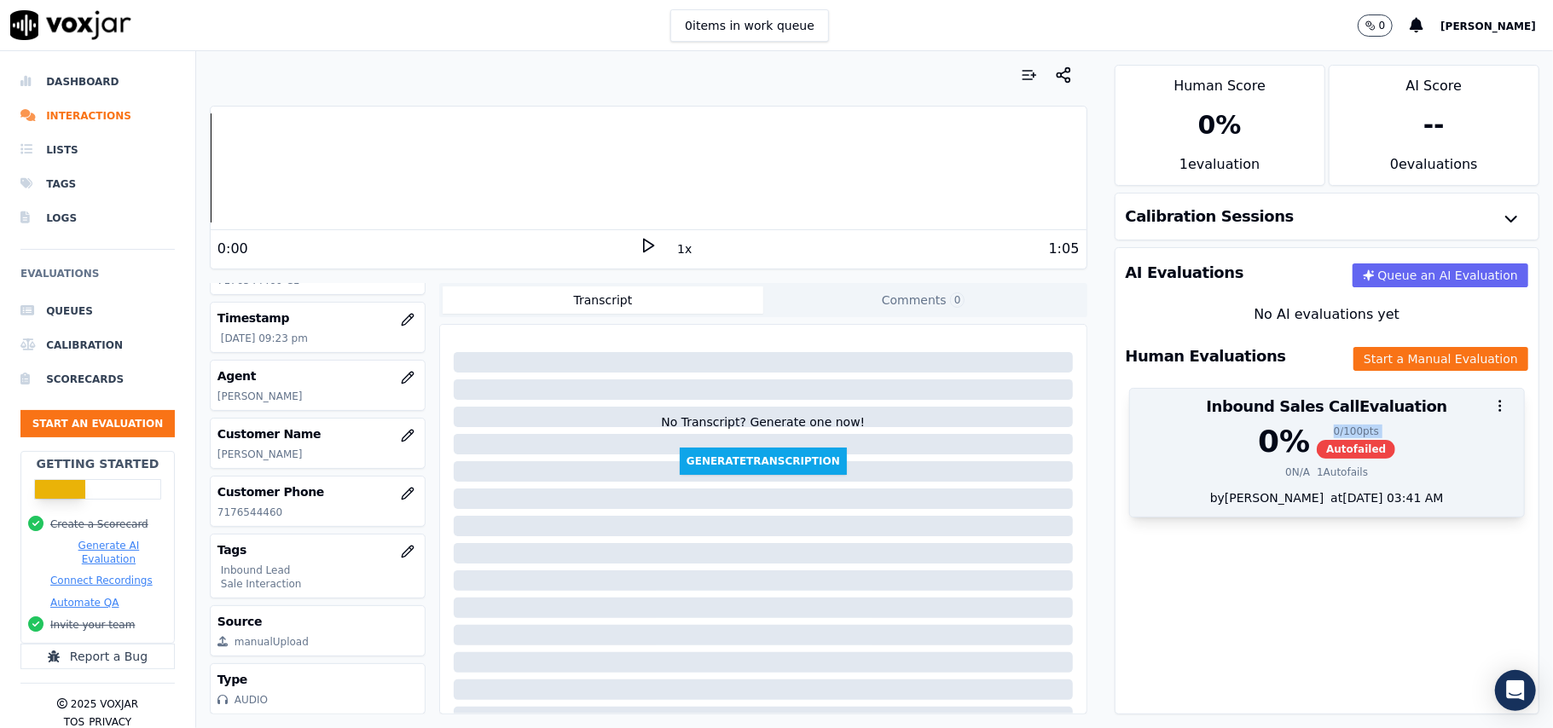
drag, startPoint x: 1274, startPoint y: 452, endPoint x: 1330, endPoint y: 454, distance: 56.3
click at [1328, 455] on div "0 % 0 / 100 pts Autofailed" at bounding box center [1326, 442] width 373 height 34
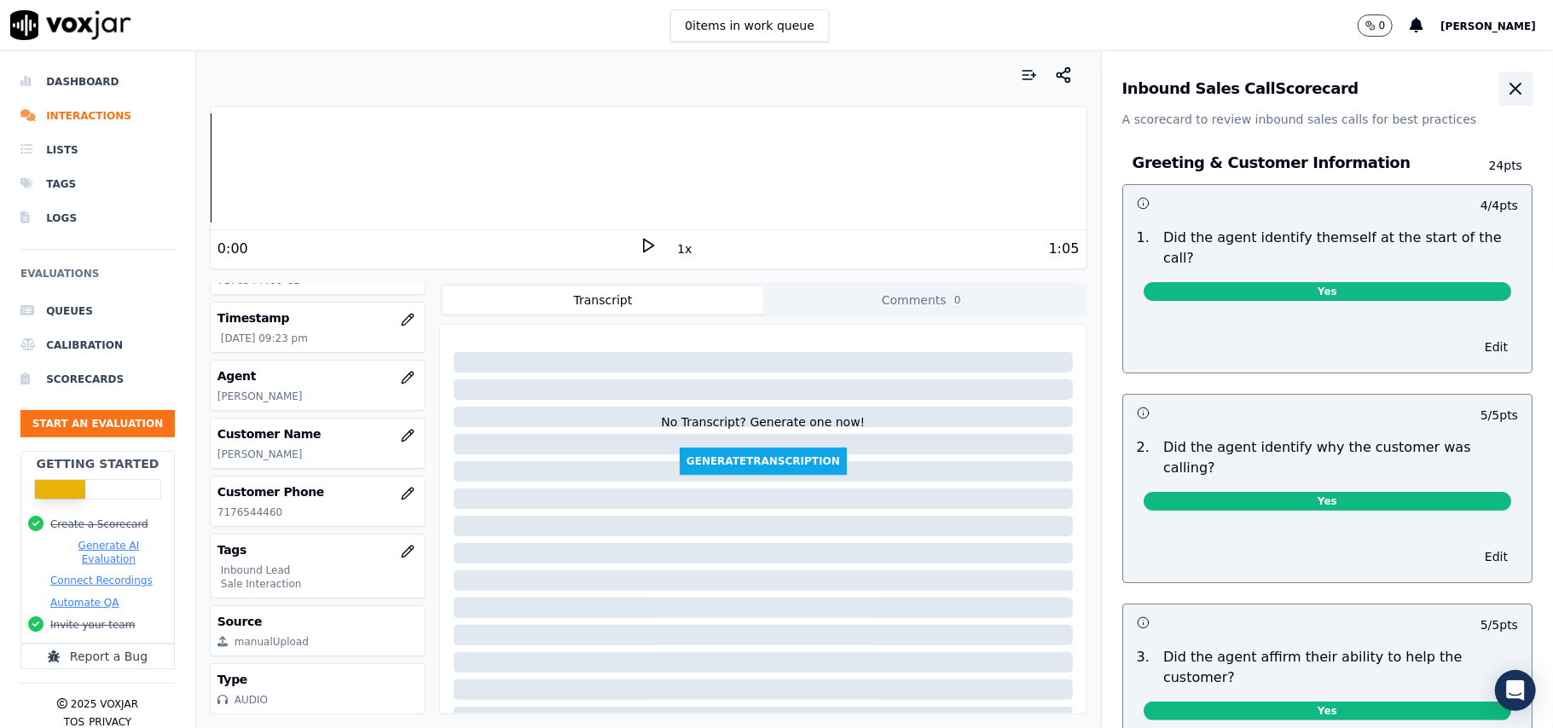
click at [1505, 89] on icon "button" at bounding box center [1515, 88] width 20 height 20
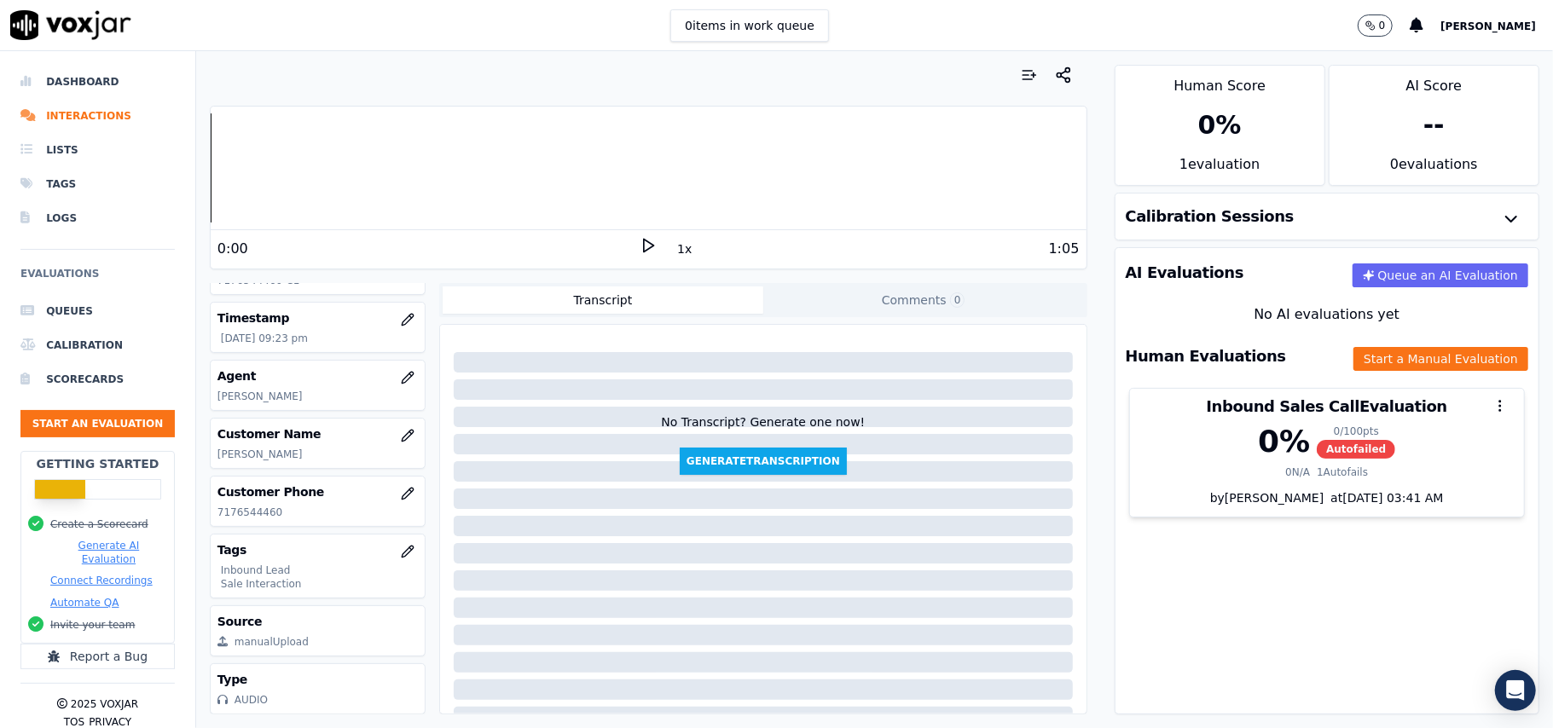
click at [229, 448] on p "[PERSON_NAME]" at bounding box center [317, 455] width 200 height 14
copy p "[PERSON_NAME]"
click at [107, 424] on button "Start an Evaluation" at bounding box center [97, 423] width 154 height 27
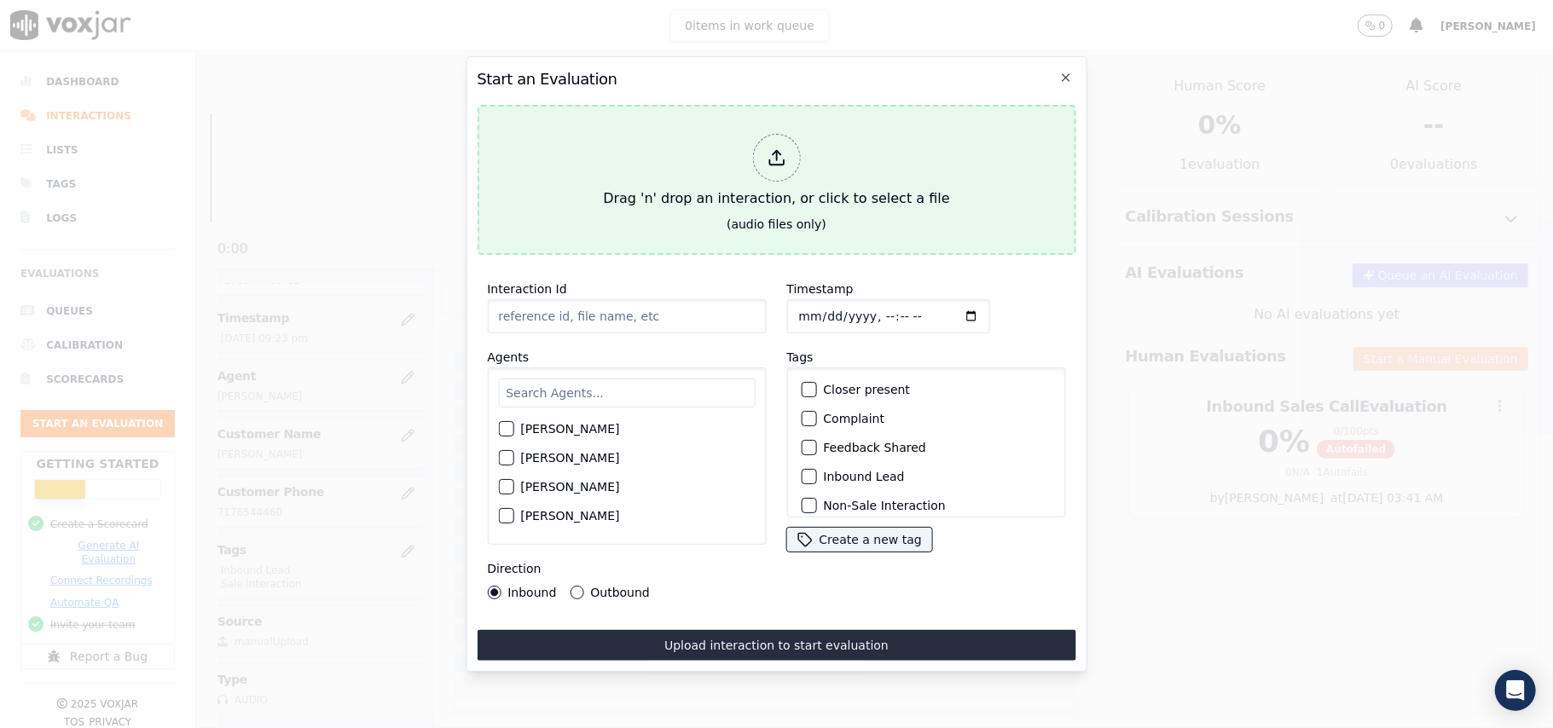
click at [774, 165] on div at bounding box center [776, 158] width 48 height 48
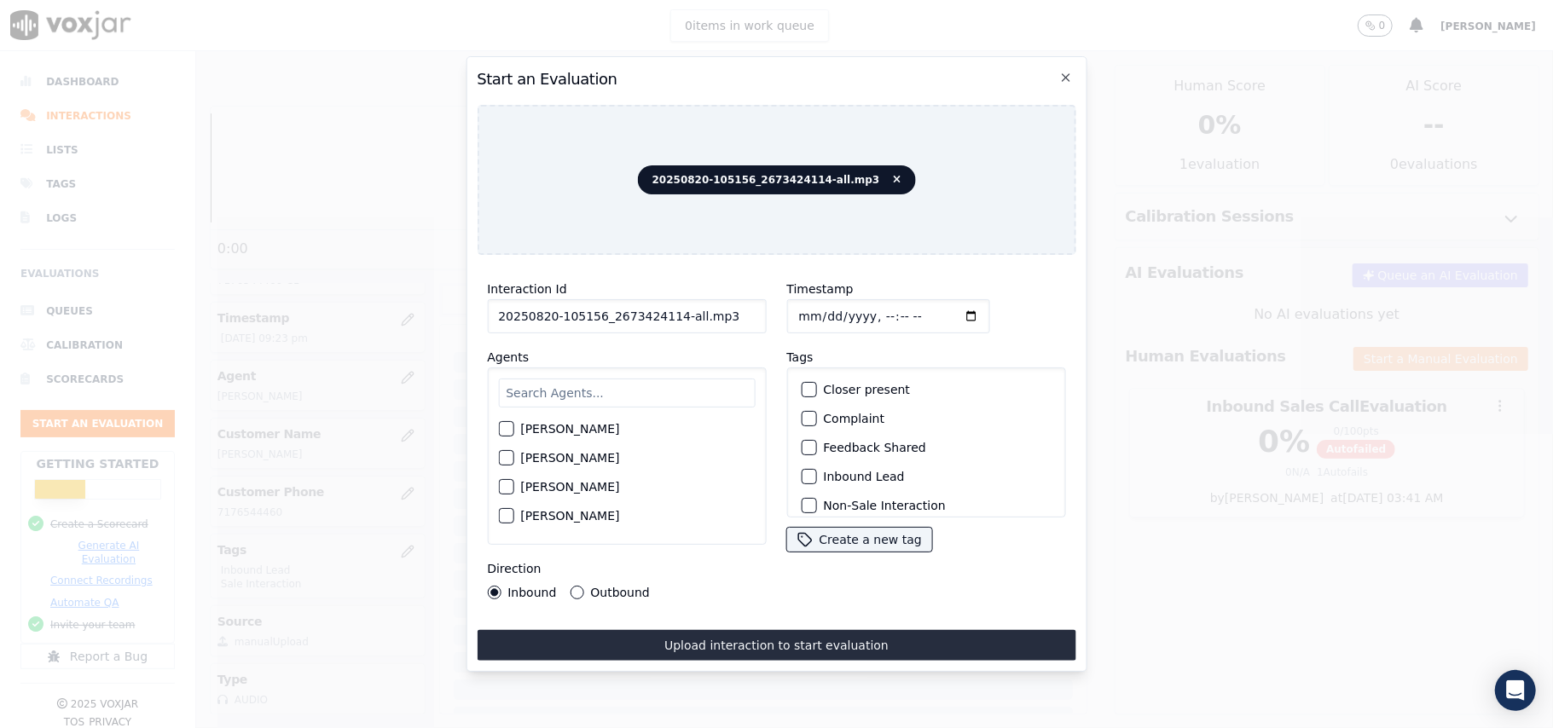
drag, startPoint x: 723, startPoint y: 307, endPoint x: 669, endPoint y: 309, distance: 53.7
click at [669, 309] on input "20250820-105156_2673424114-all.mp3" at bounding box center [626, 316] width 279 height 34
type input "20250820-105156_2673424114-C1"
click at [816, 312] on input "Timestamp" at bounding box center [887, 316] width 203 height 34
type input "[DATE]T22:33"
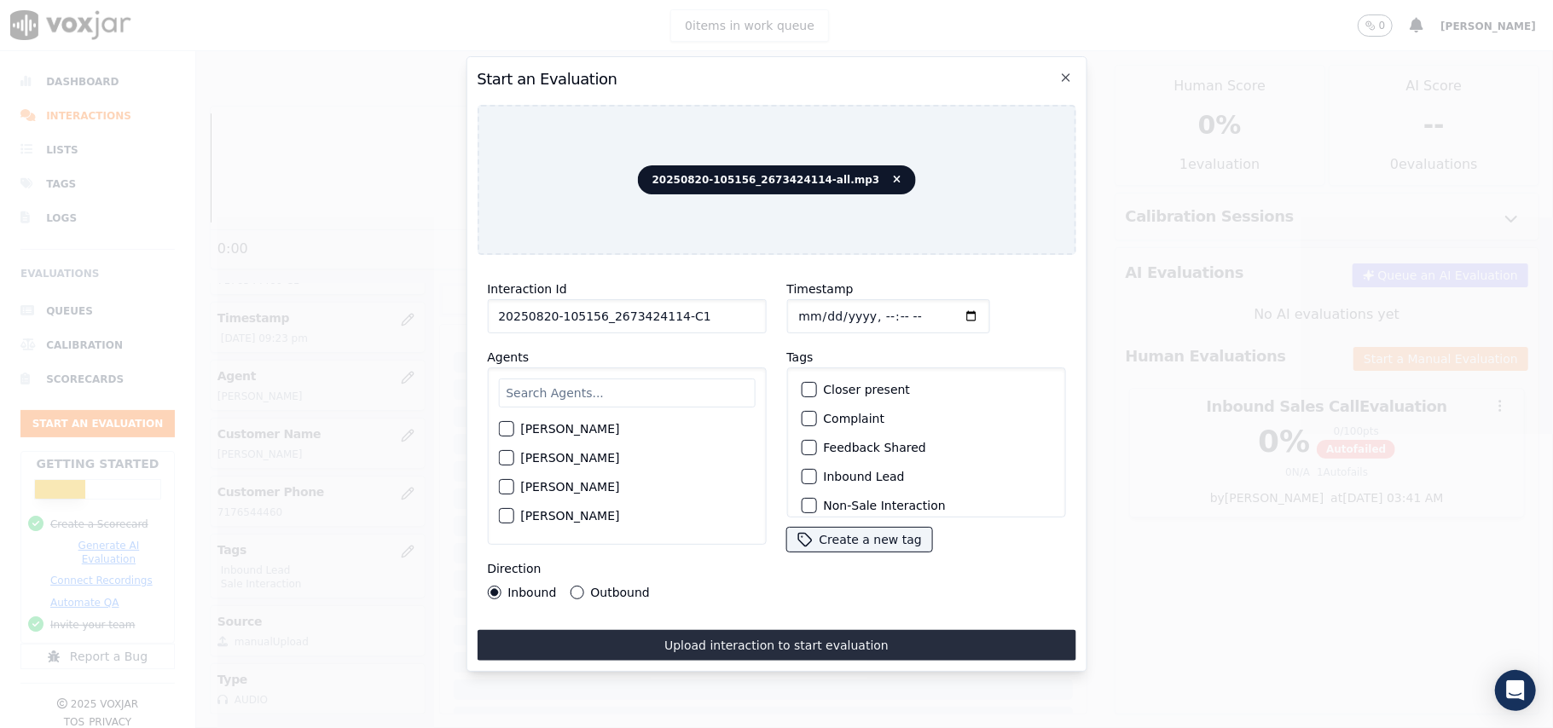
click at [580, 379] on input "text" at bounding box center [626, 393] width 257 height 29
paste input "[PERSON_NAME]"
type input "[PERSON_NAME]"
click at [535, 428] on label "[PERSON_NAME]" at bounding box center [569, 434] width 99 height 12
click at [513, 426] on button "[PERSON_NAME]" at bounding box center [505, 433] width 15 height 15
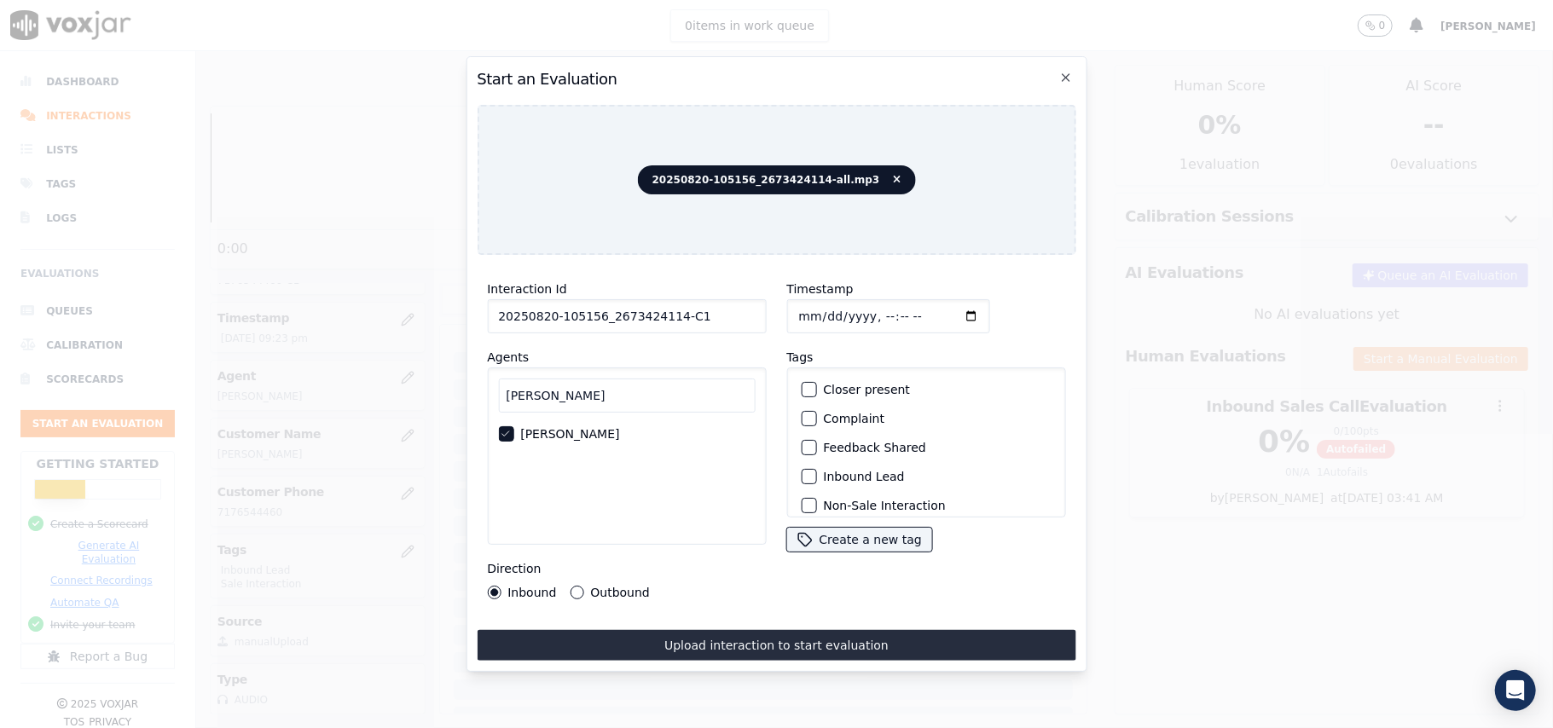
click at [802, 472] on div "button" at bounding box center [808, 477] width 12 height 12
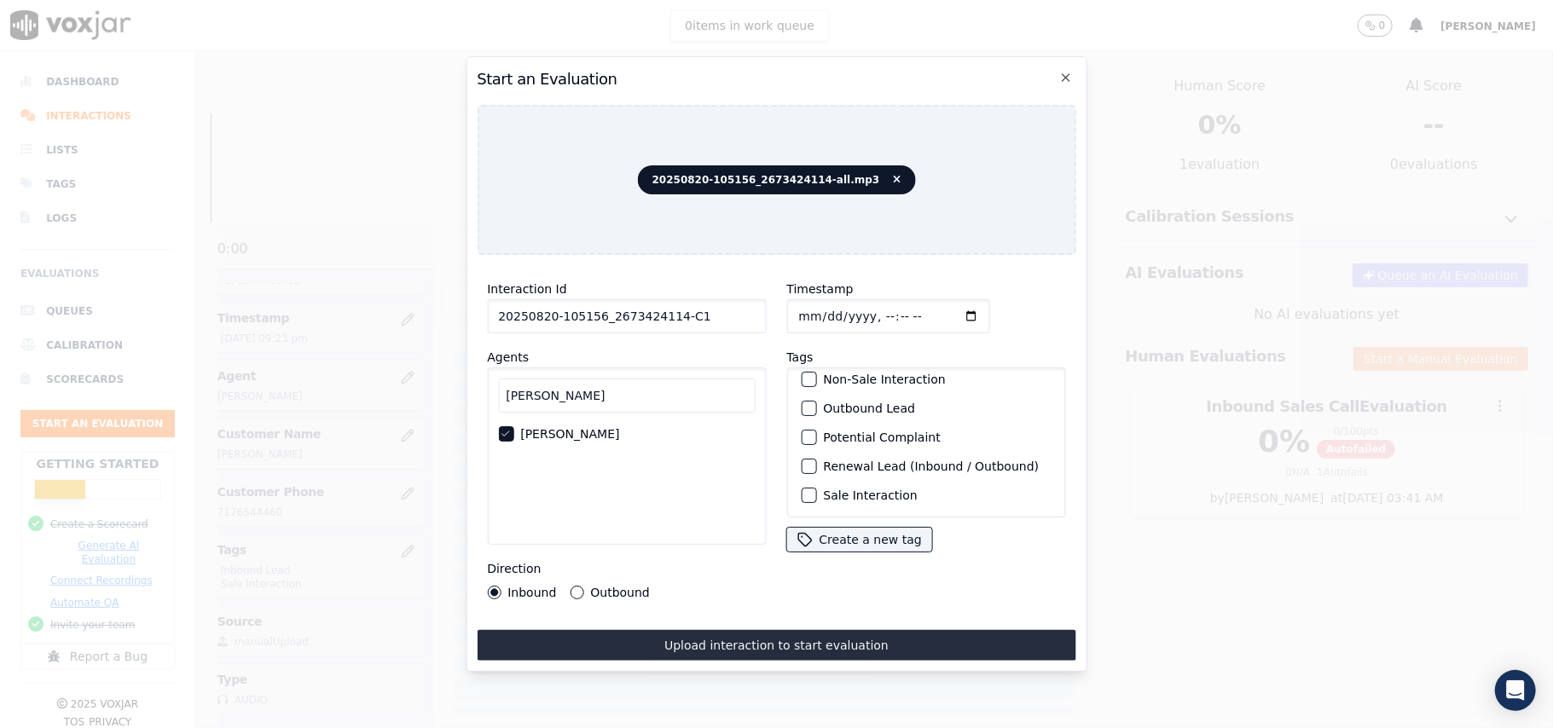
click at [823, 489] on label "Sale Interaction" at bounding box center [870, 495] width 94 height 12
click at [816, 488] on button "Sale Interaction" at bounding box center [808, 495] width 15 height 15
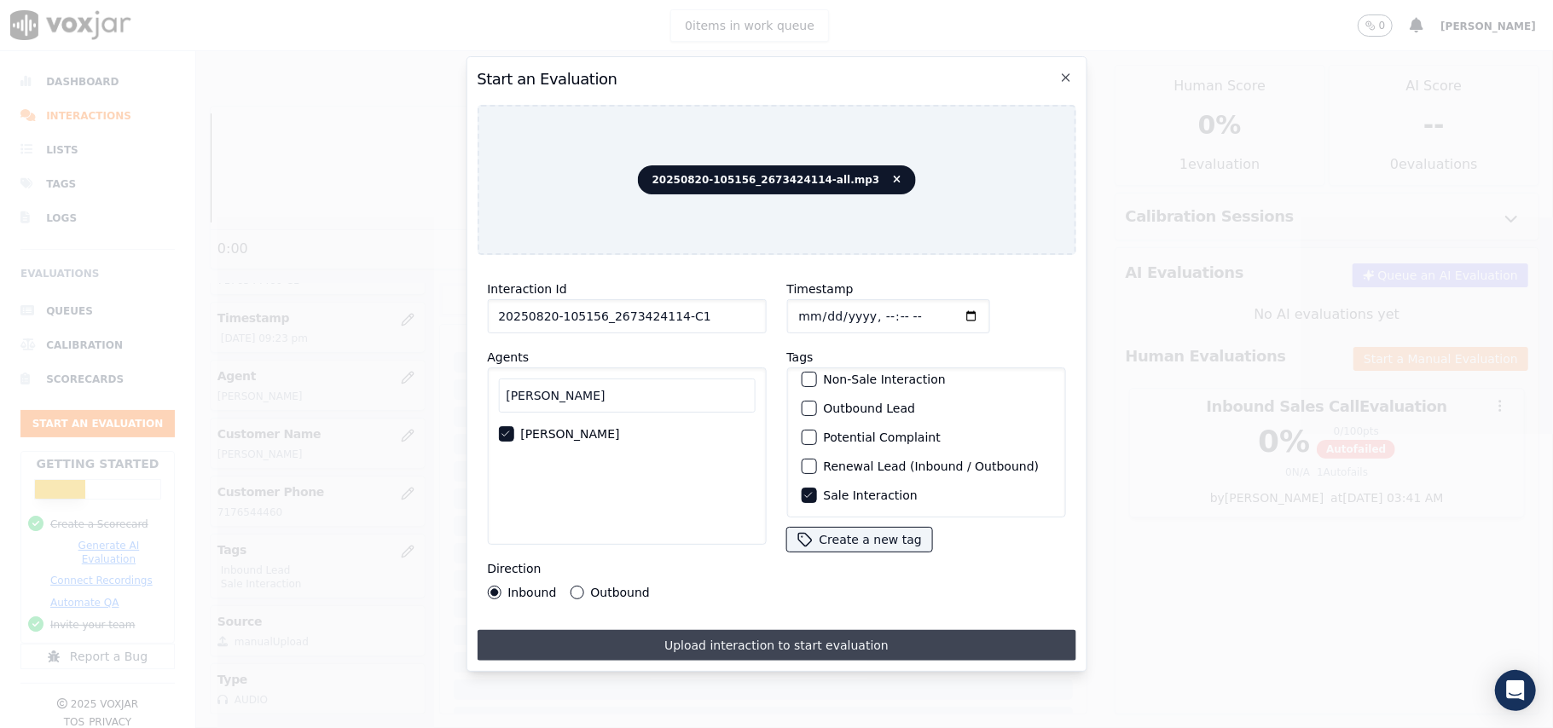
click at [744, 638] on button "Upload interaction to start evaluation" at bounding box center [776, 645] width 599 height 31
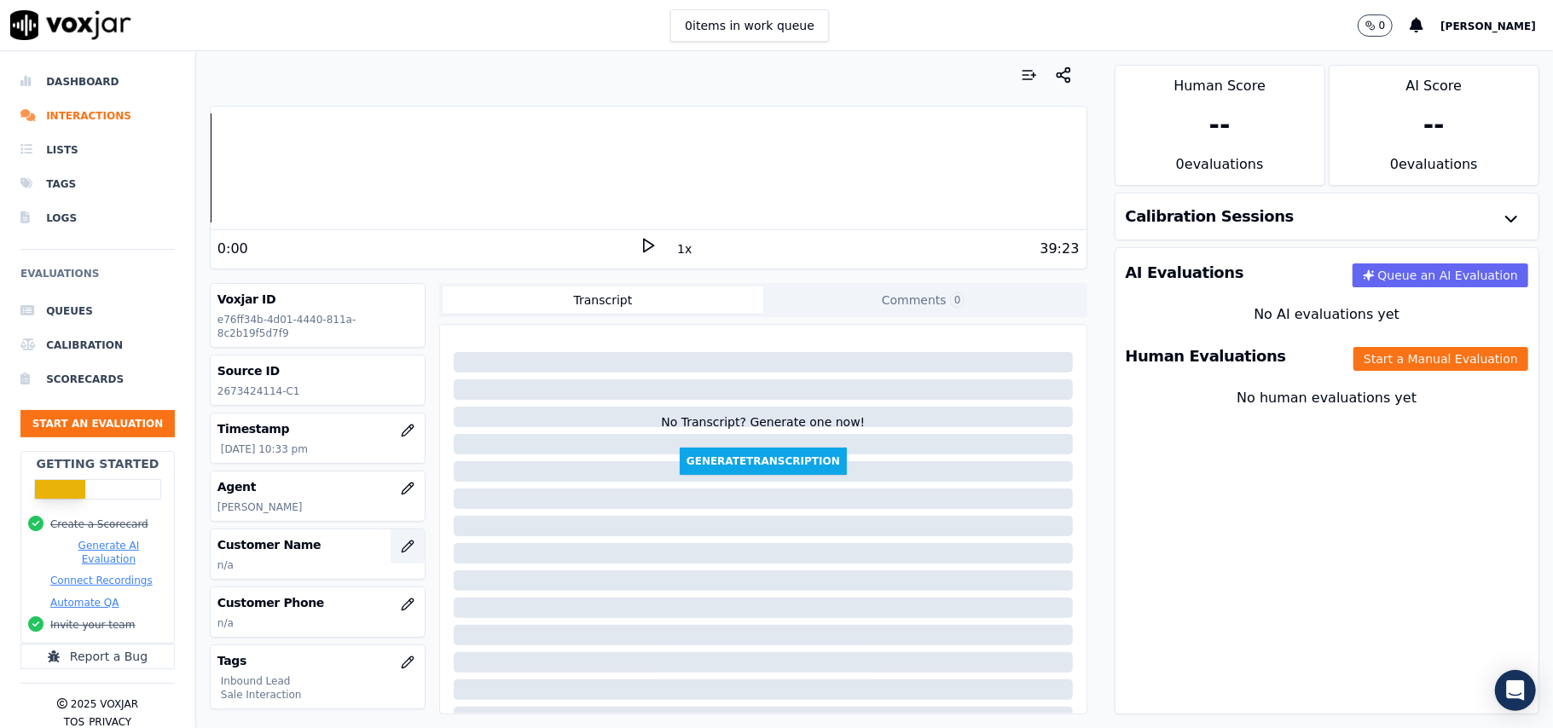
click at [401, 549] on icon "button" at bounding box center [408, 547] width 14 height 14
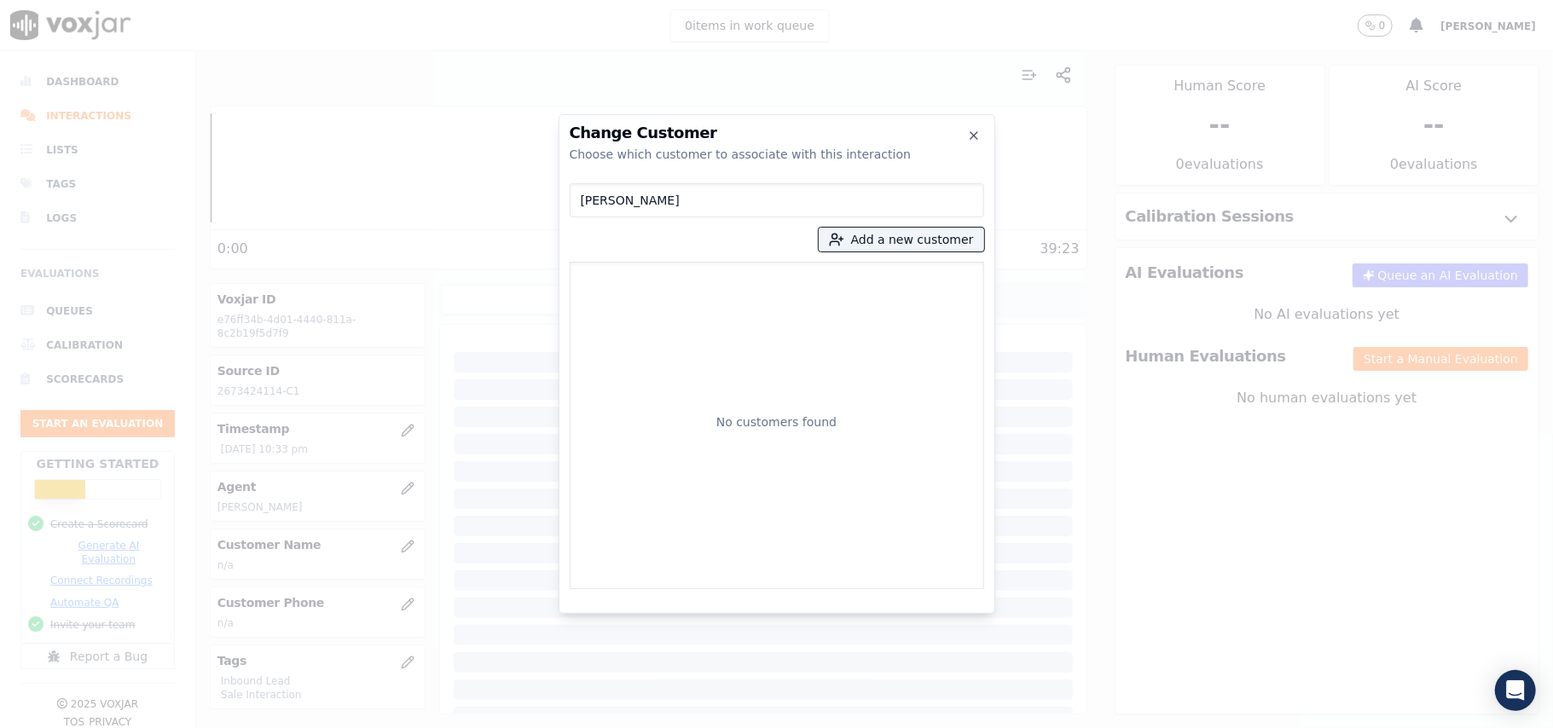
click at [582, 202] on input "[PERSON_NAME]" at bounding box center [777, 200] width 414 height 34
type input "[PERSON_NAME]"
click at [859, 242] on button "Add a new customer" at bounding box center [901, 240] width 165 height 24
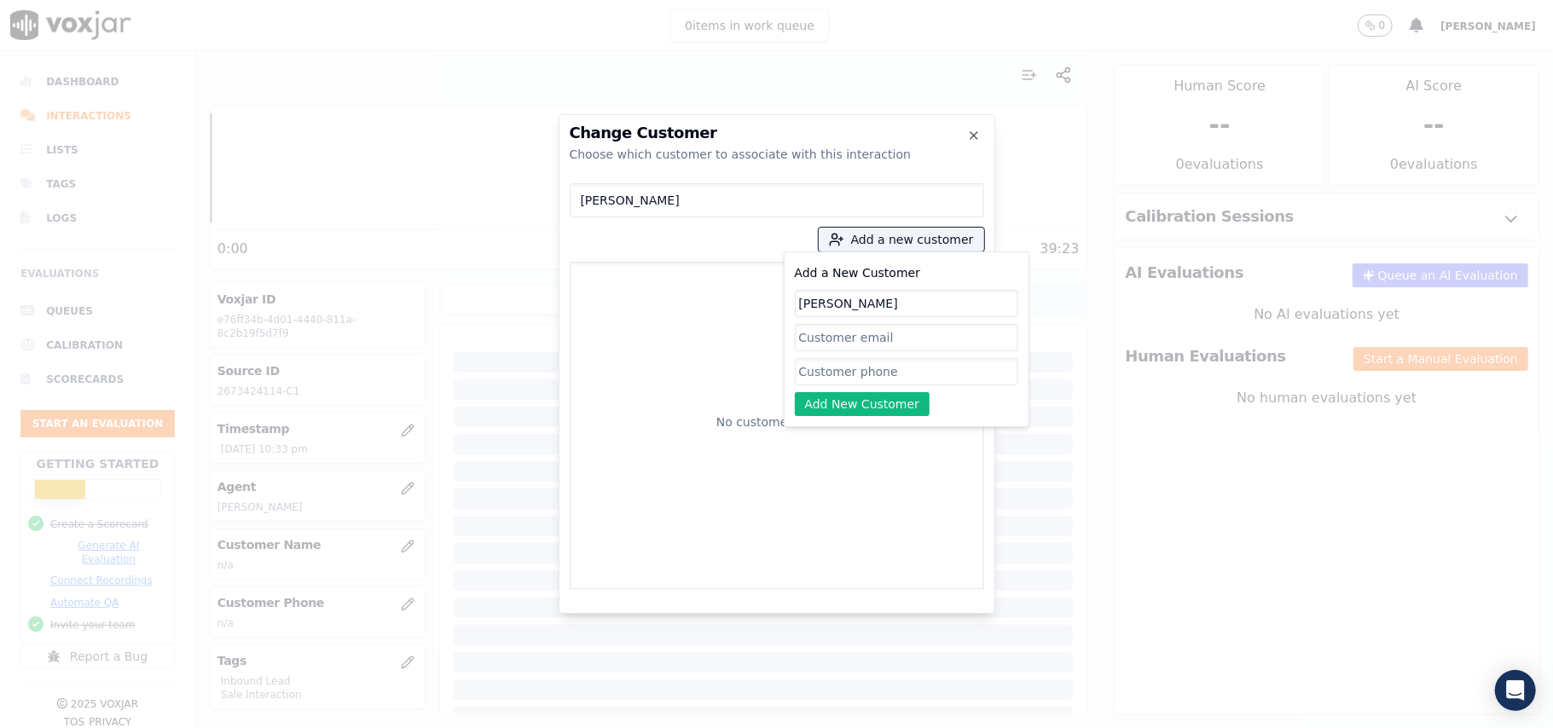
type input "[PERSON_NAME]"
click at [807, 377] on input "Add a New Customer" at bounding box center [906, 371] width 223 height 27
paste input "2673424114"
type input "2673424114"
click at [839, 404] on button "Add New Customer" at bounding box center [863, 404] width 136 height 24
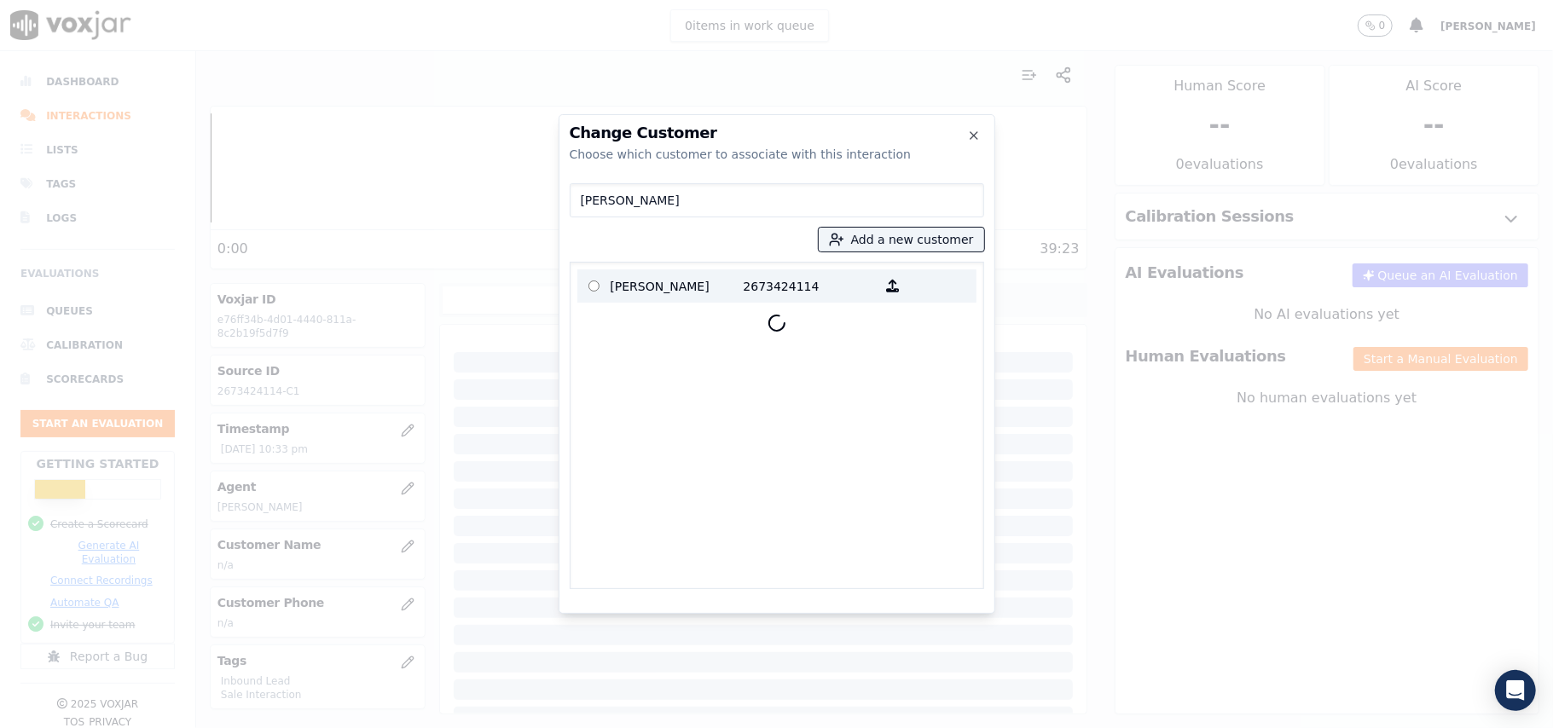
click at [680, 301] on label "[PERSON_NAME] 2673424114" at bounding box center [776, 285] width 399 height 33
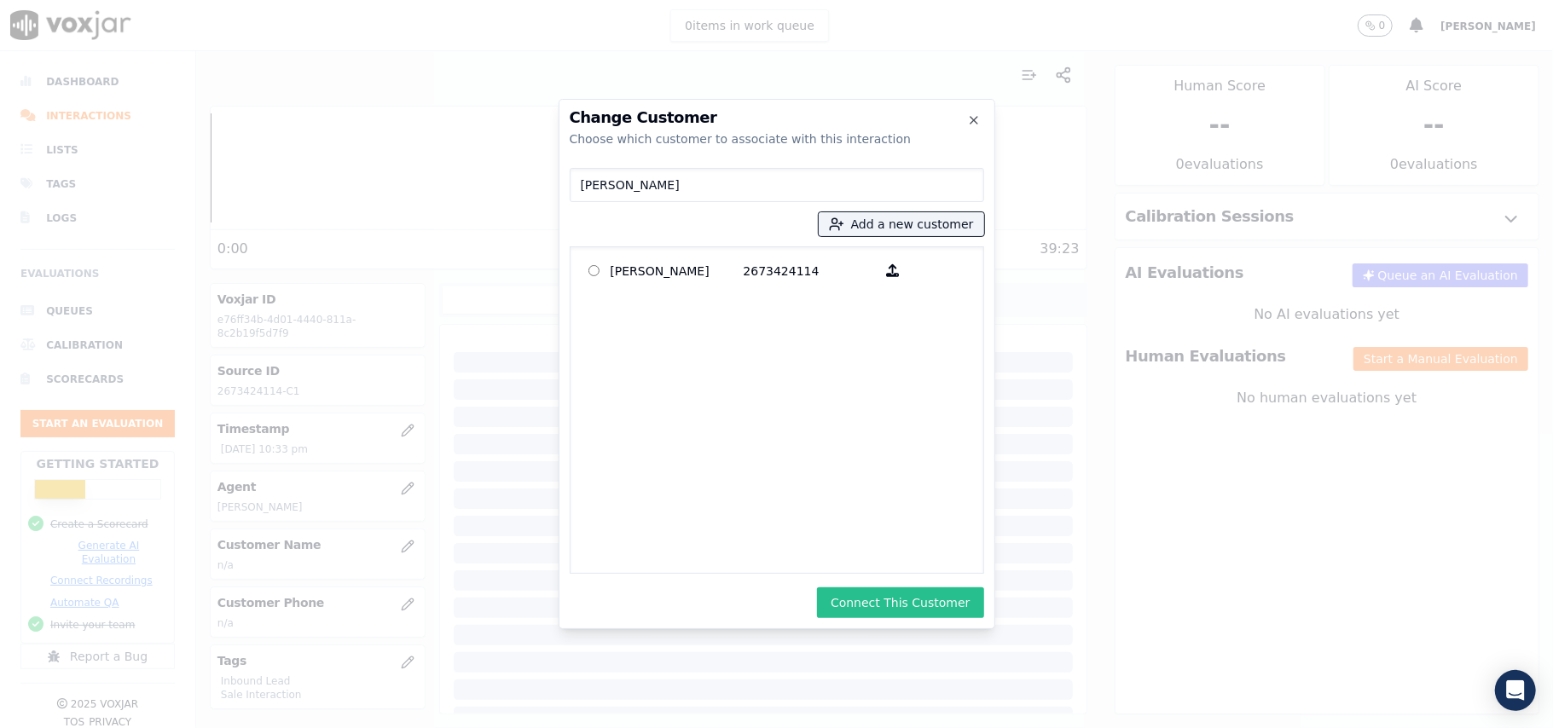
click at [902, 600] on button "Connect This Customer" at bounding box center [900, 602] width 166 height 31
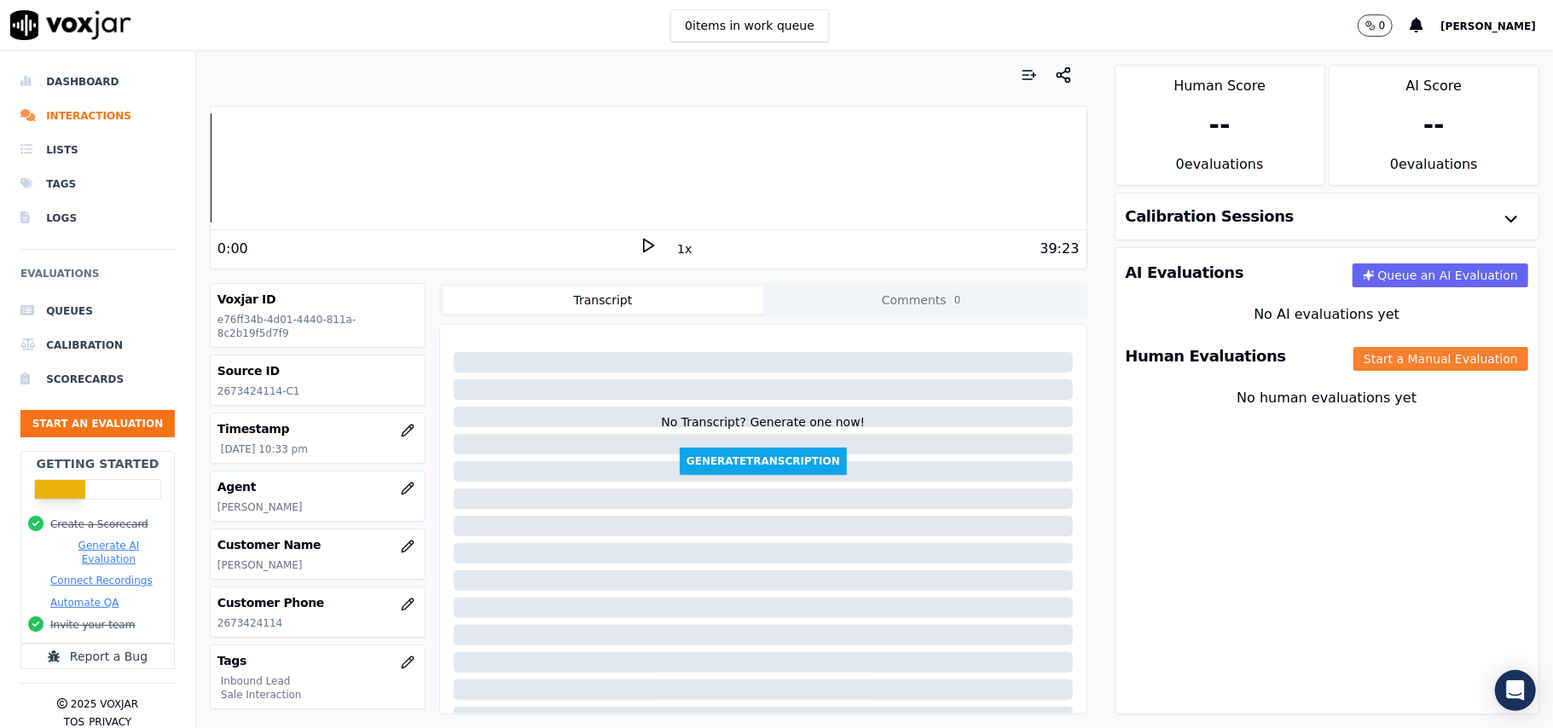
click at [1353, 370] on button "Start a Manual Evaluation" at bounding box center [1440, 359] width 175 height 24
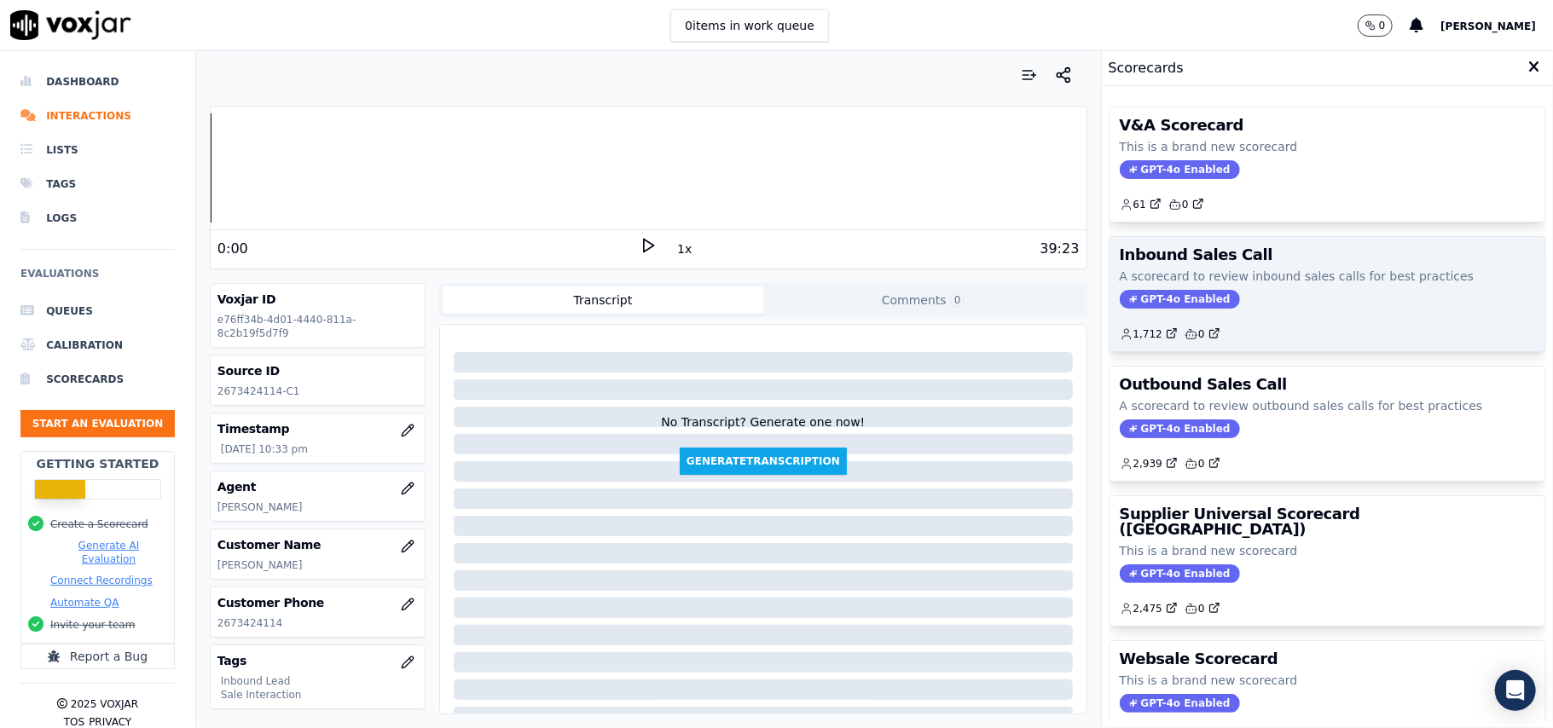
click at [1147, 292] on span "GPT-4o Enabled" at bounding box center [1180, 299] width 120 height 19
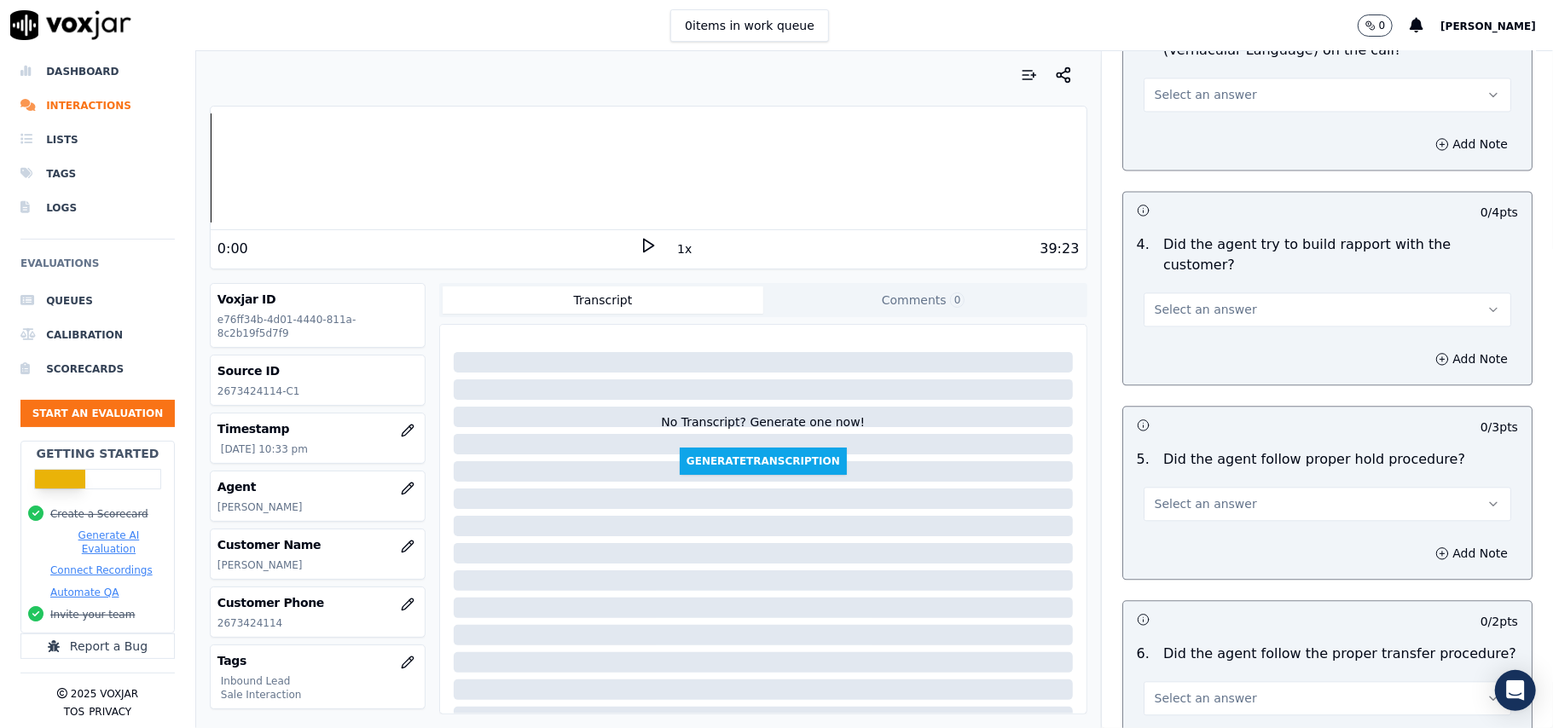
scroll to position [3009, 0]
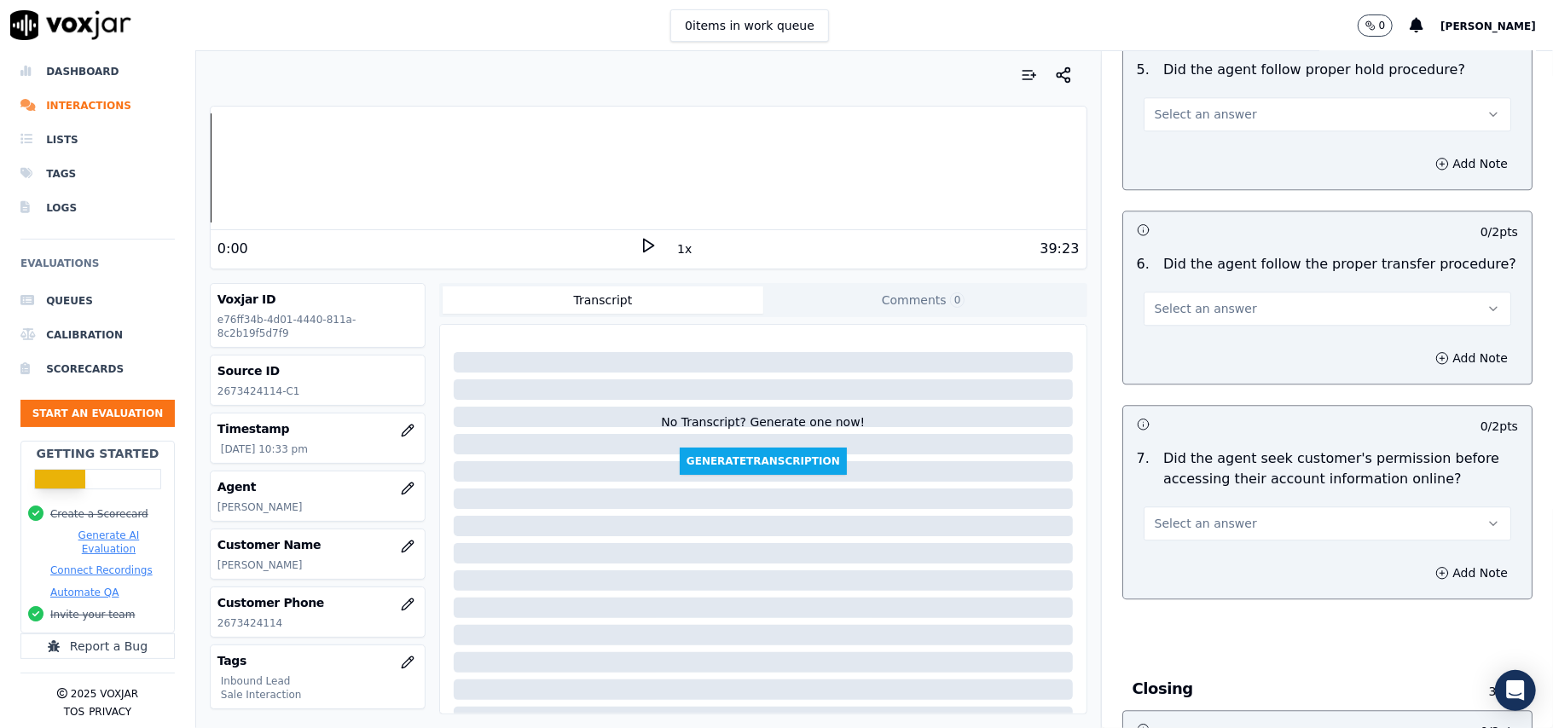
click at [1219, 515] on span "Select an answer" at bounding box center [1206, 523] width 102 height 17
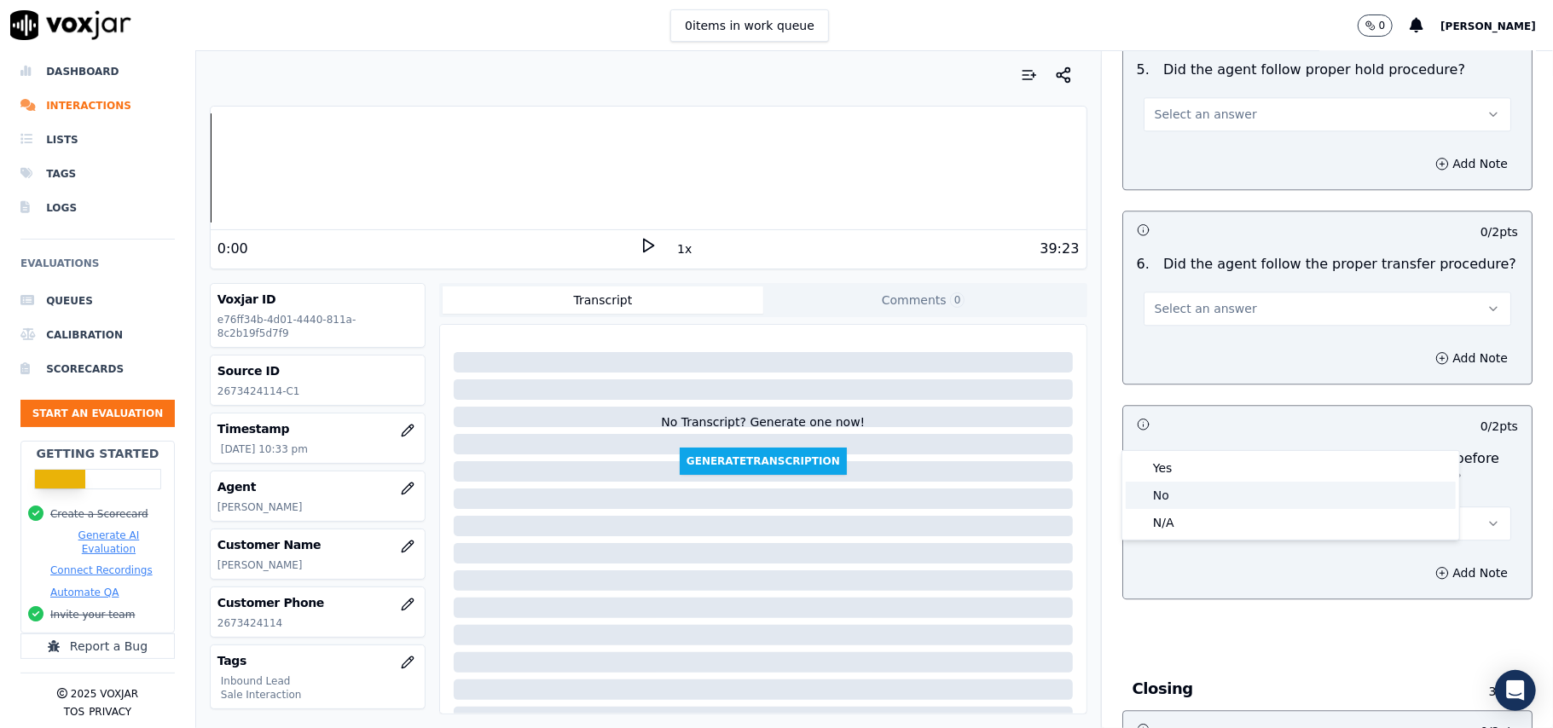
click at [1181, 486] on div "No" at bounding box center [1291, 495] width 330 height 27
click at [1425, 561] on button "Add Note" at bounding box center [1471, 573] width 93 height 24
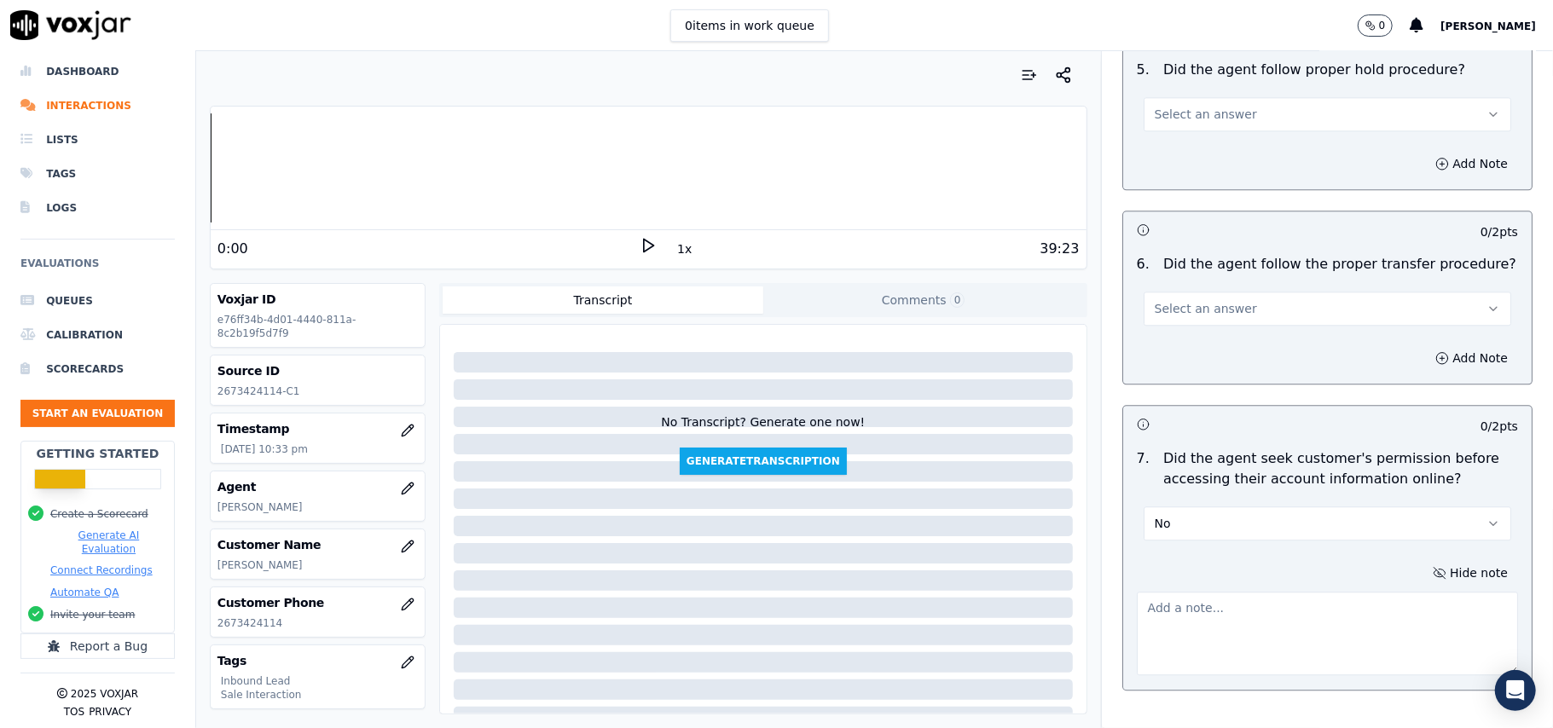
click at [1167, 592] on textarea at bounding box center [1327, 634] width 381 height 84
paste textarea "@15:17 – The agent accessed the customer’s account without obtaining permission…"
click at [1137, 592] on textarea "@15:17 – The agent accessed the customer’s account without obtaining permission…" at bounding box center [1327, 634] width 381 height 84
click at [1137, 592] on textarea "15:17 – The agent accessed the customer’s account without obtaining permission …" at bounding box center [1327, 634] width 381 height 84
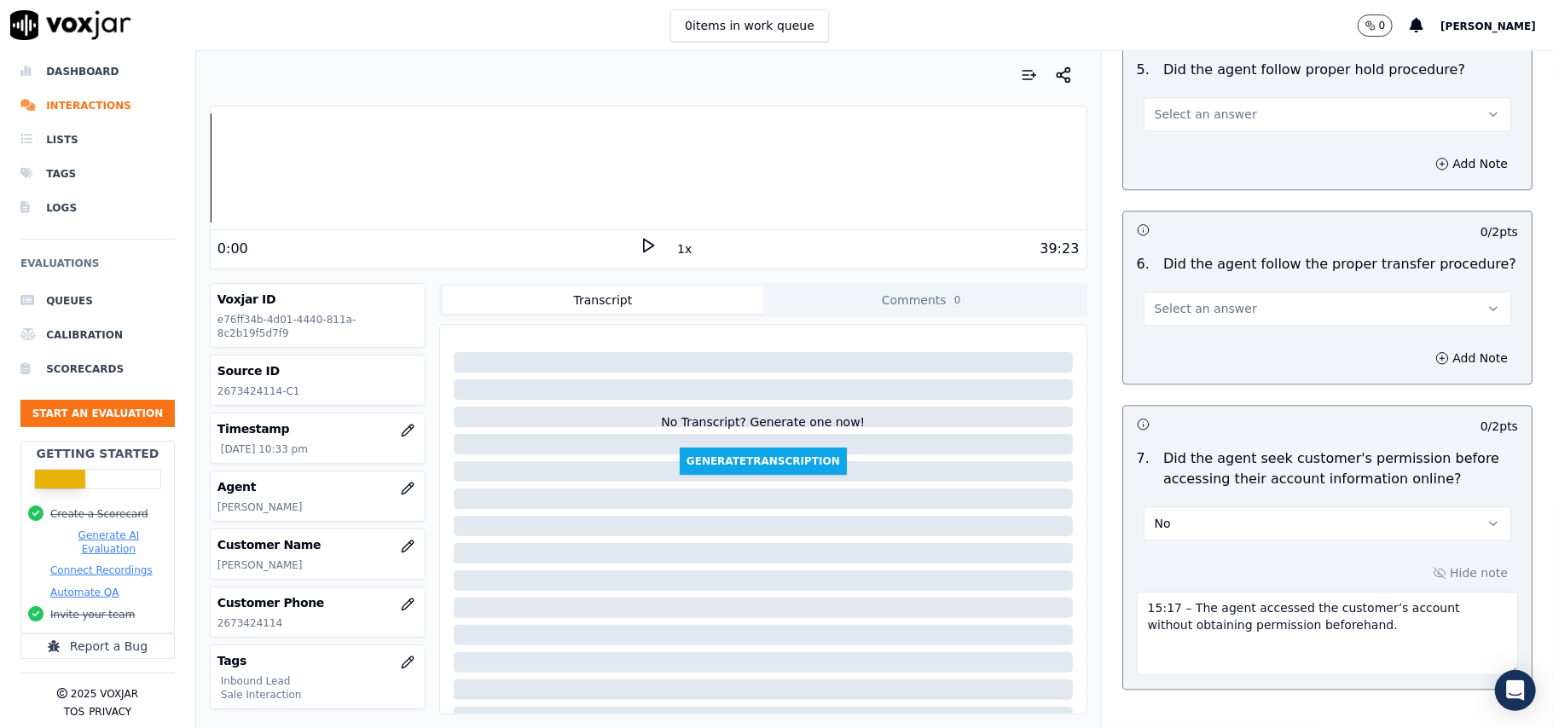
paste textarea "Call ID: 105156"
click at [1137, 592] on textarea "Call ID: 105156 15:17 – The agent accessed the customer’s account without obtai…" at bounding box center [1327, 634] width 381 height 84
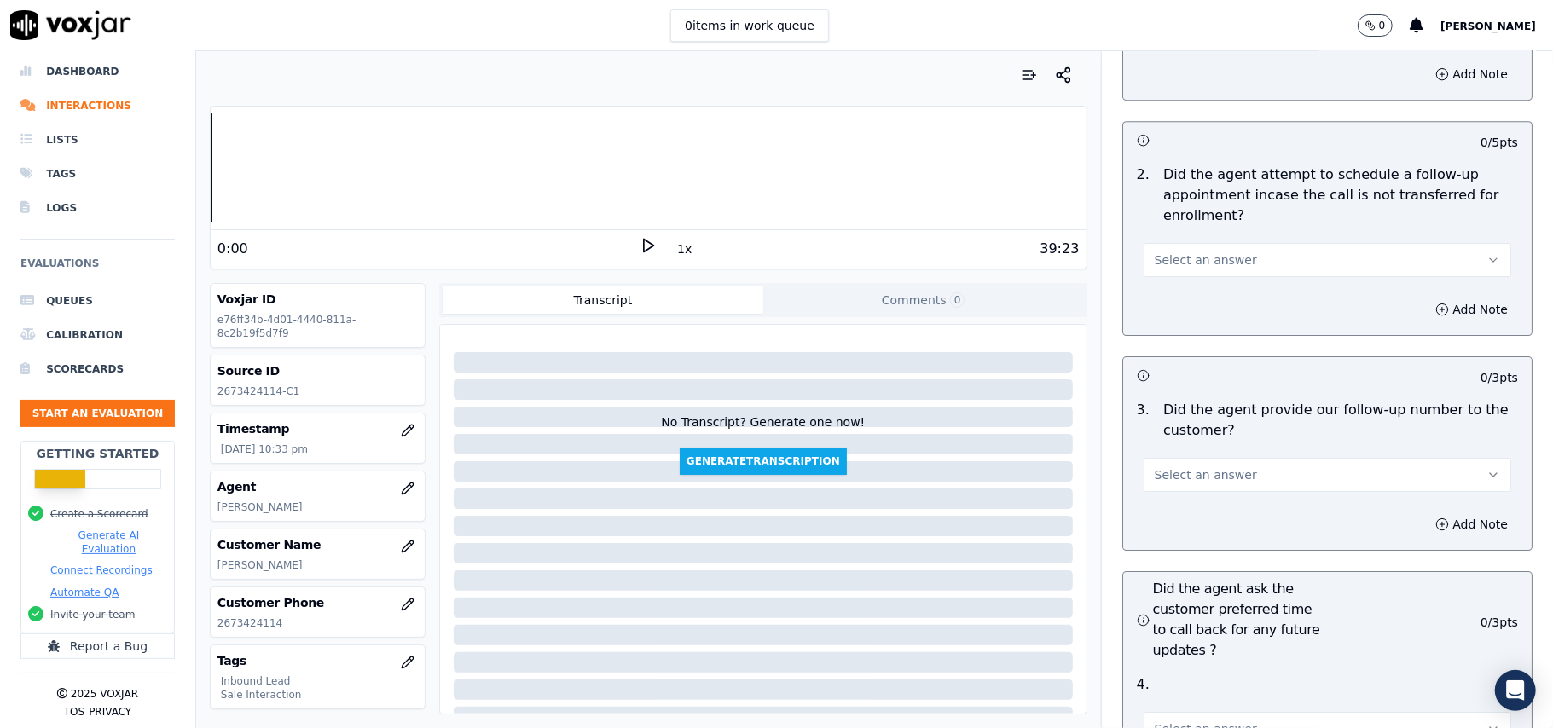
scroll to position [4864, 0]
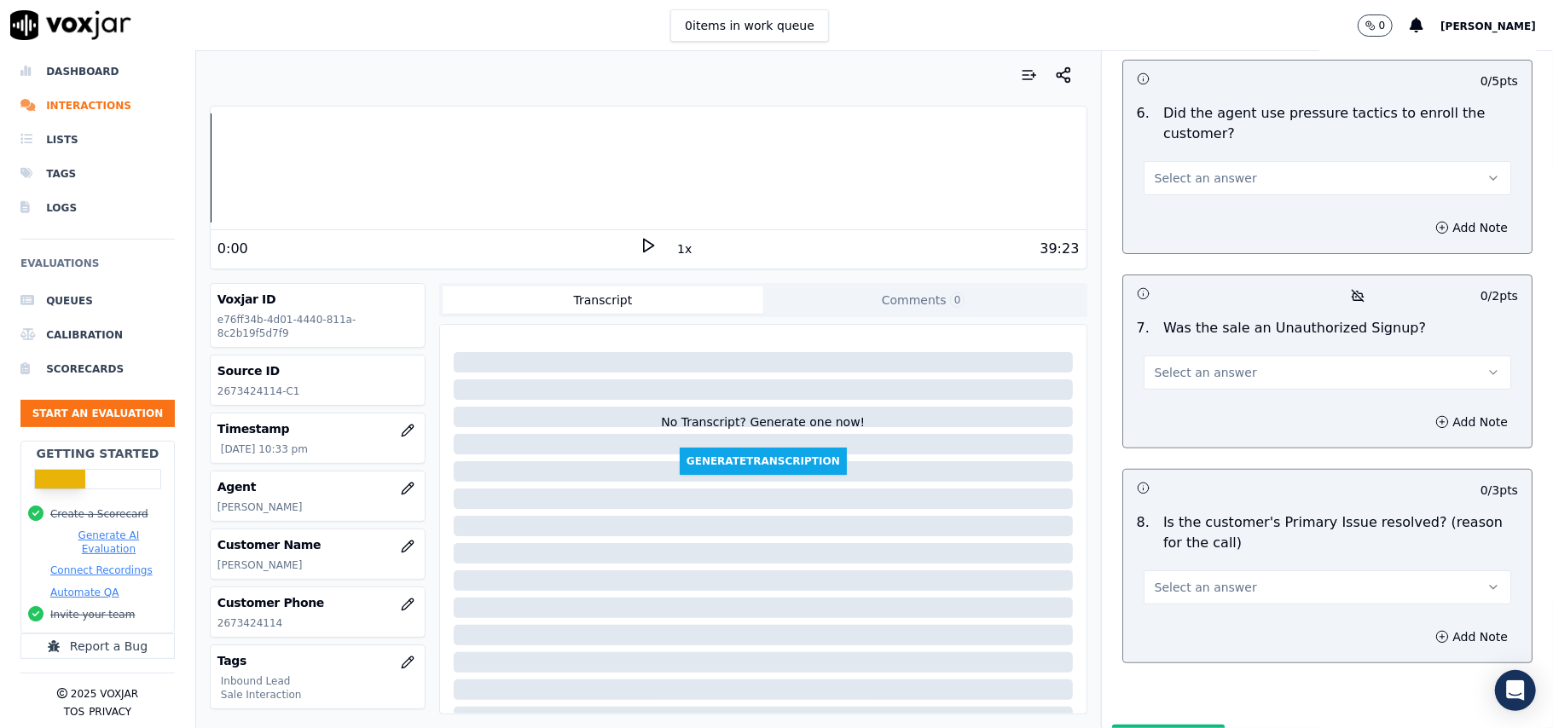
type textarea "Call ID: 105156 @15:17 – The agent accessed the customer’s account without obta…"
click at [1202, 579] on span "Select an answer" at bounding box center [1206, 587] width 102 height 17
click at [1177, 547] on div "Yes" at bounding box center [1291, 537] width 330 height 27
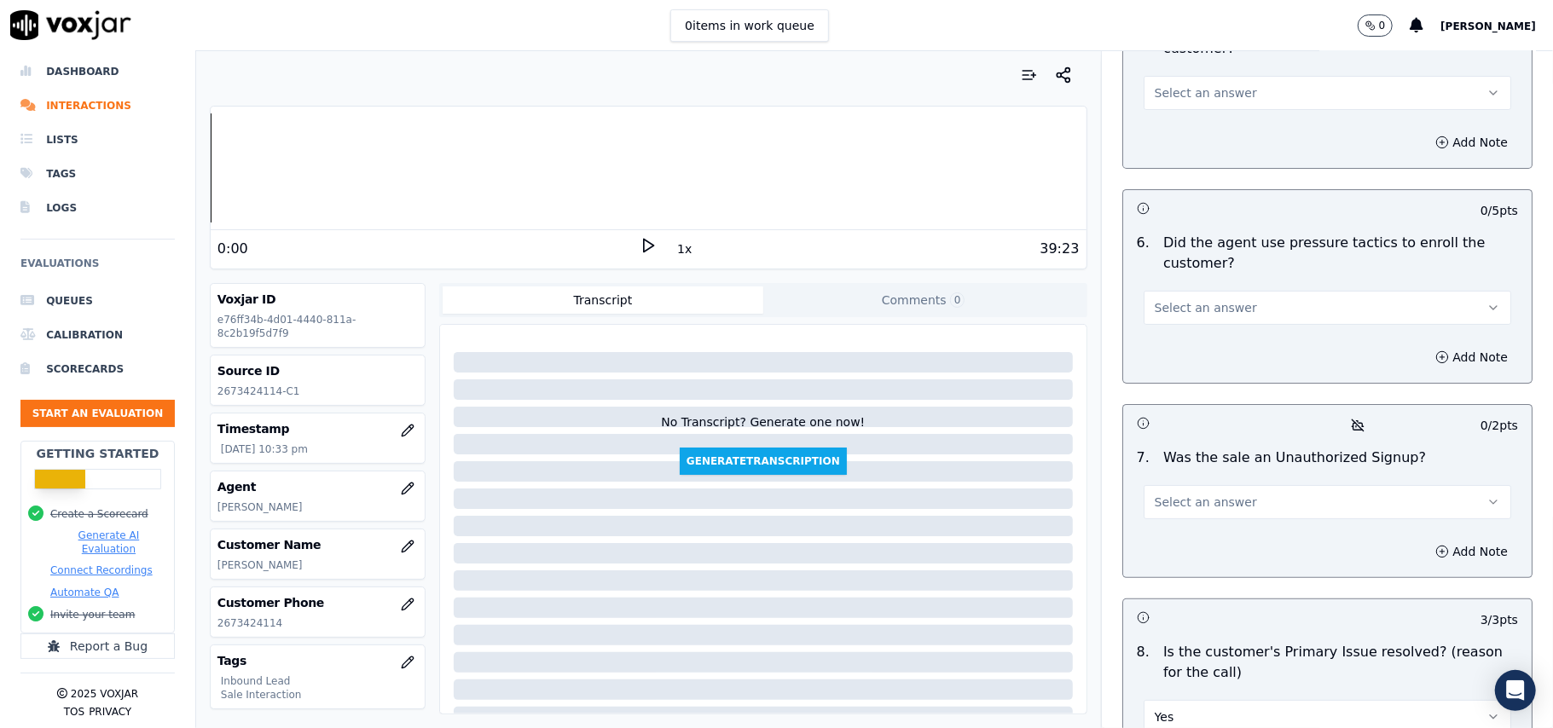
scroll to position [4636, 0]
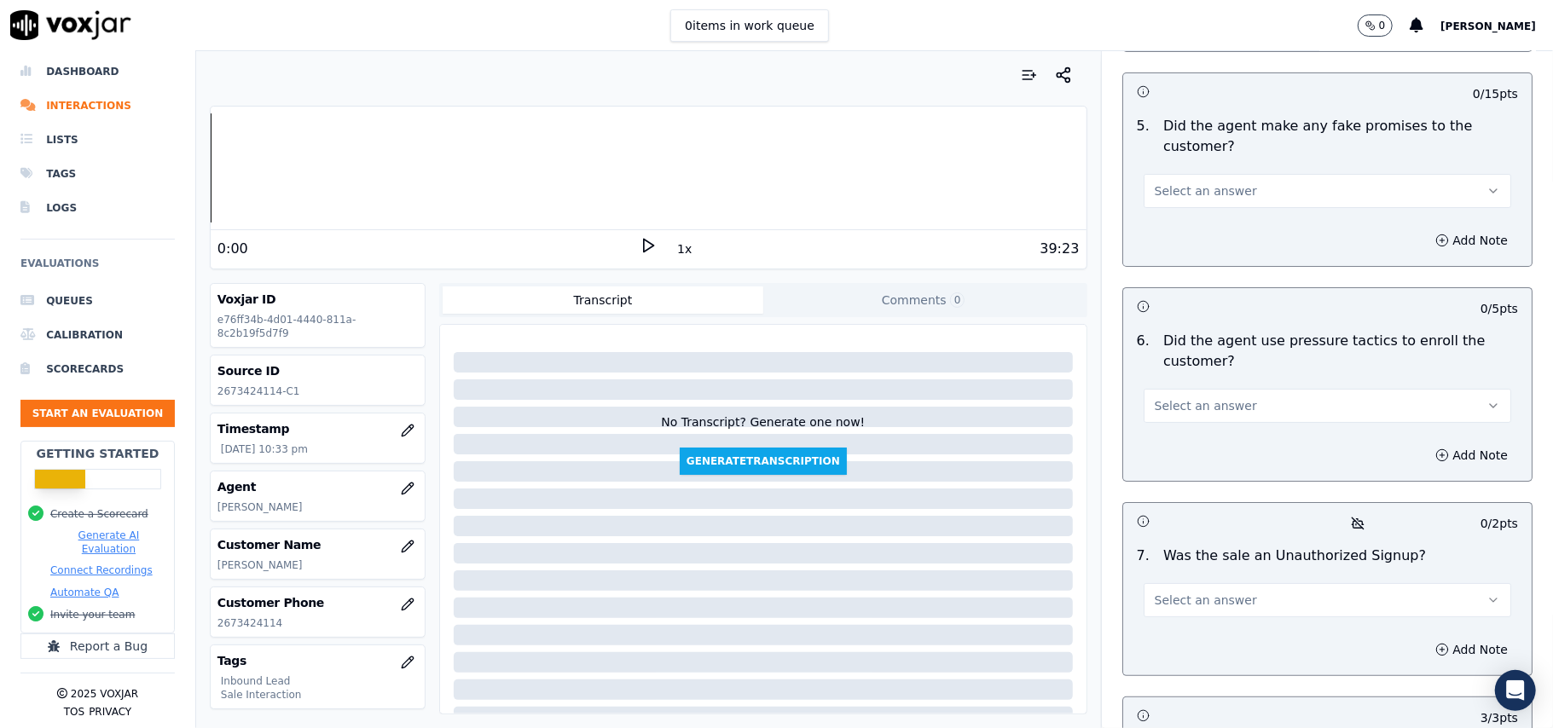
drag, startPoint x: 1204, startPoint y: 509, endPoint x: 1199, endPoint y: 523, distance: 14.6
click at [1204, 592] on span "Select an answer" at bounding box center [1206, 600] width 102 height 17
click at [1170, 575] on div "No" at bounding box center [1291, 576] width 330 height 27
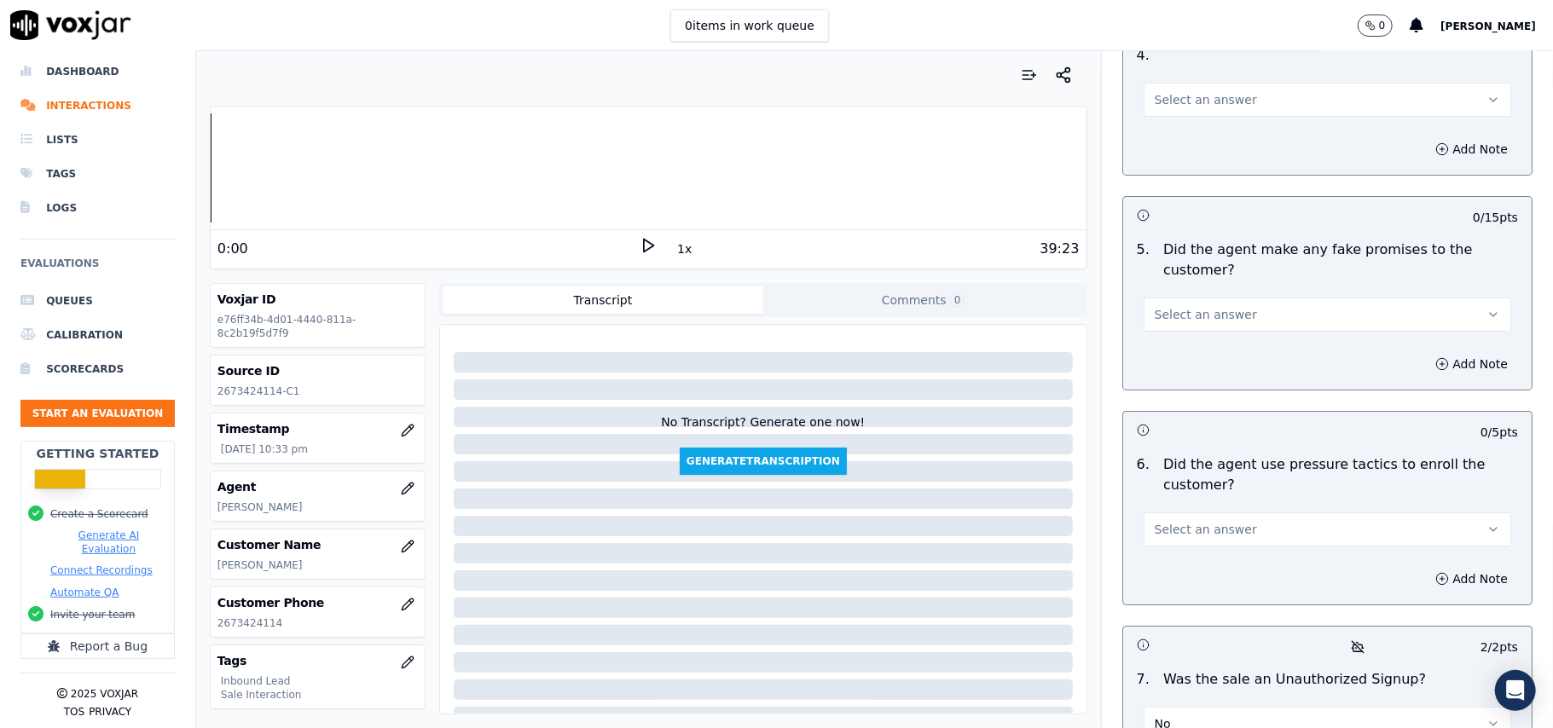
scroll to position [4408, 0]
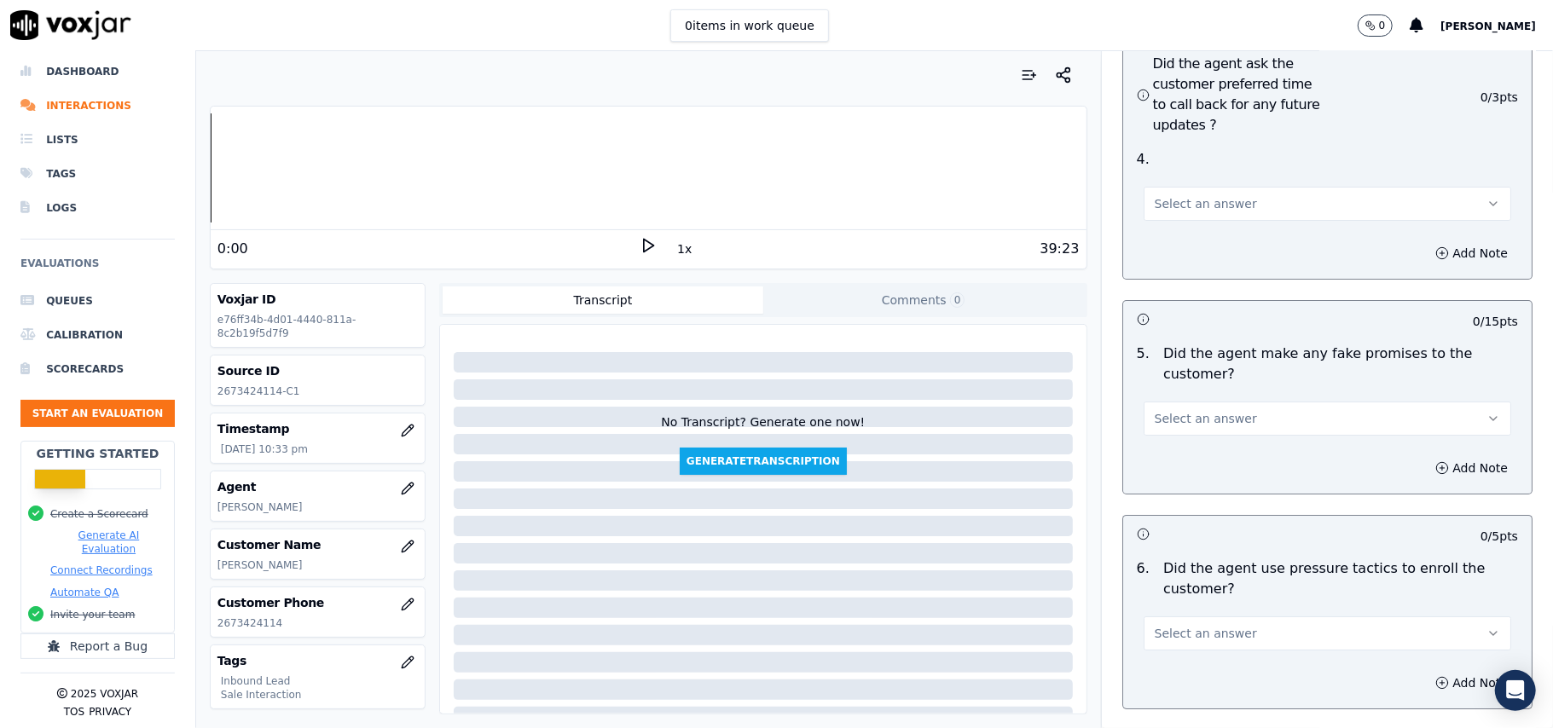
click at [1164, 625] on span "Select an answer" at bounding box center [1206, 633] width 102 height 17
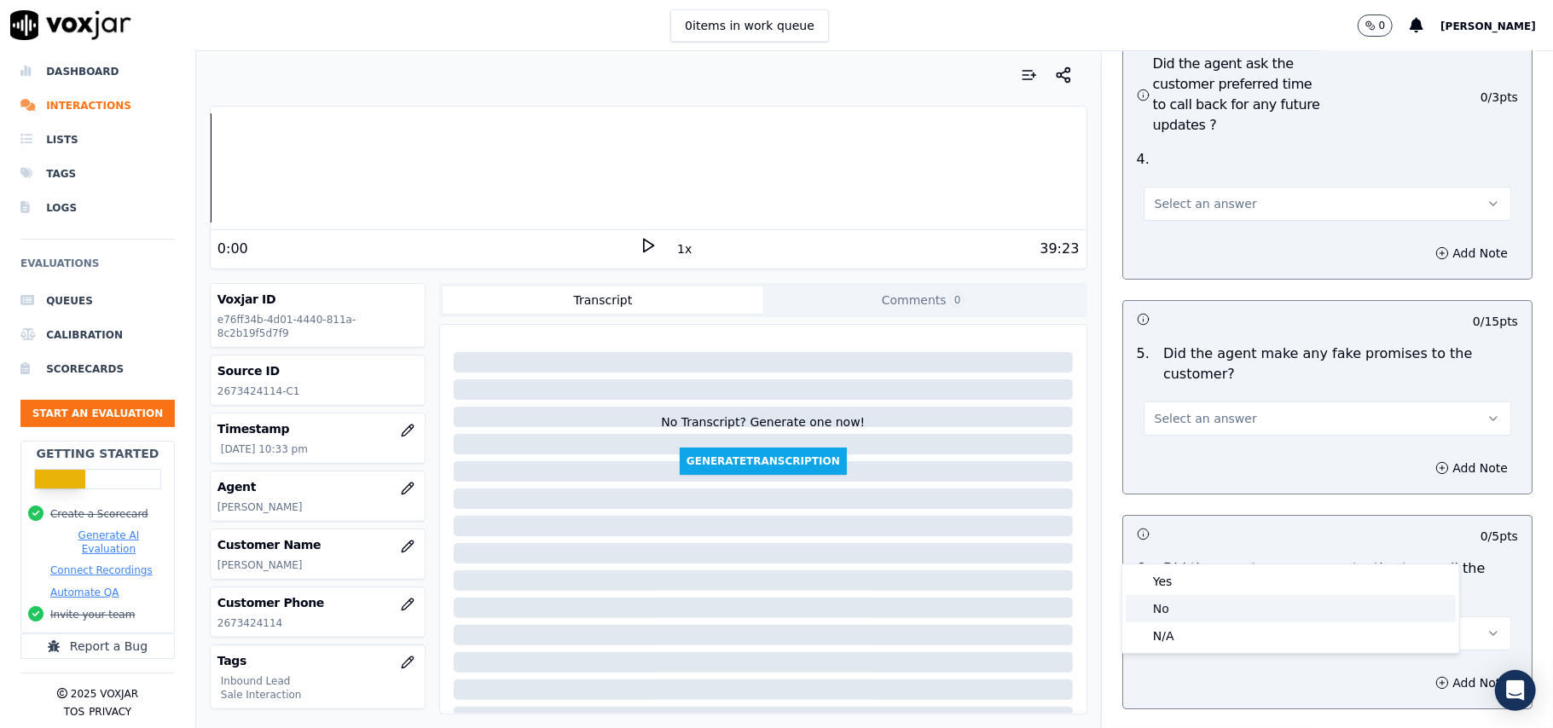
click at [1157, 611] on div "No" at bounding box center [1291, 608] width 330 height 27
click at [1232, 402] on button "Select an answer" at bounding box center [1326, 419] width 367 height 34
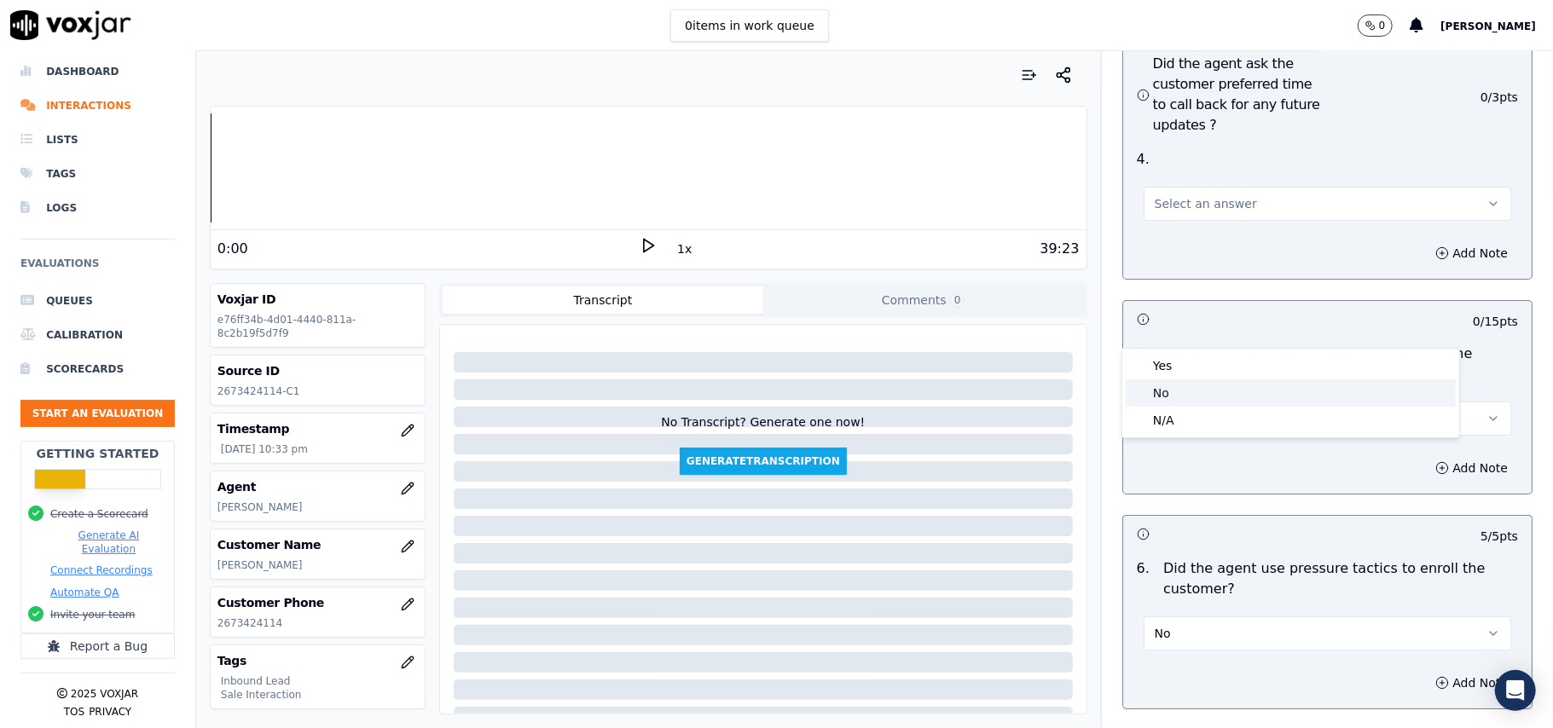
click at [1214, 399] on div "No" at bounding box center [1291, 392] width 330 height 27
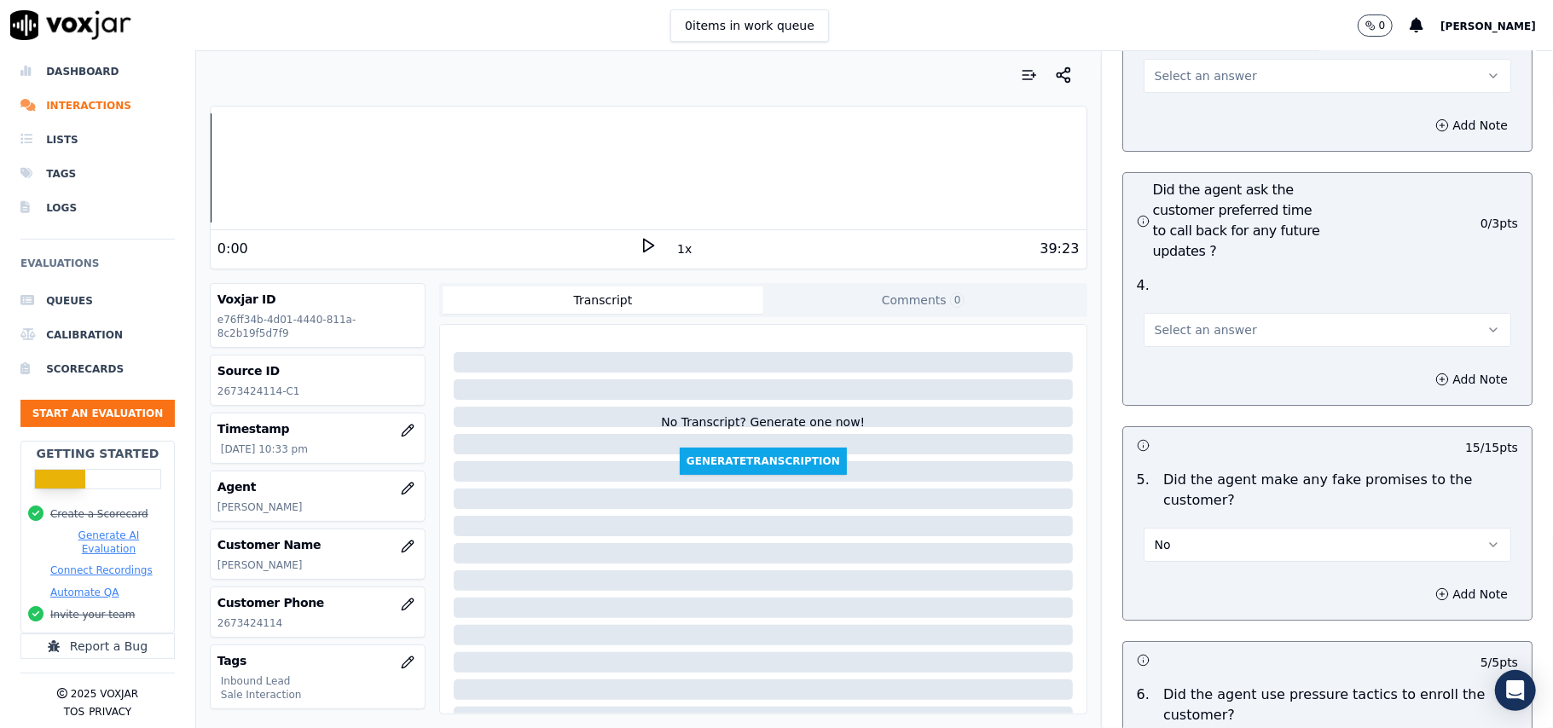
scroll to position [4181, 0]
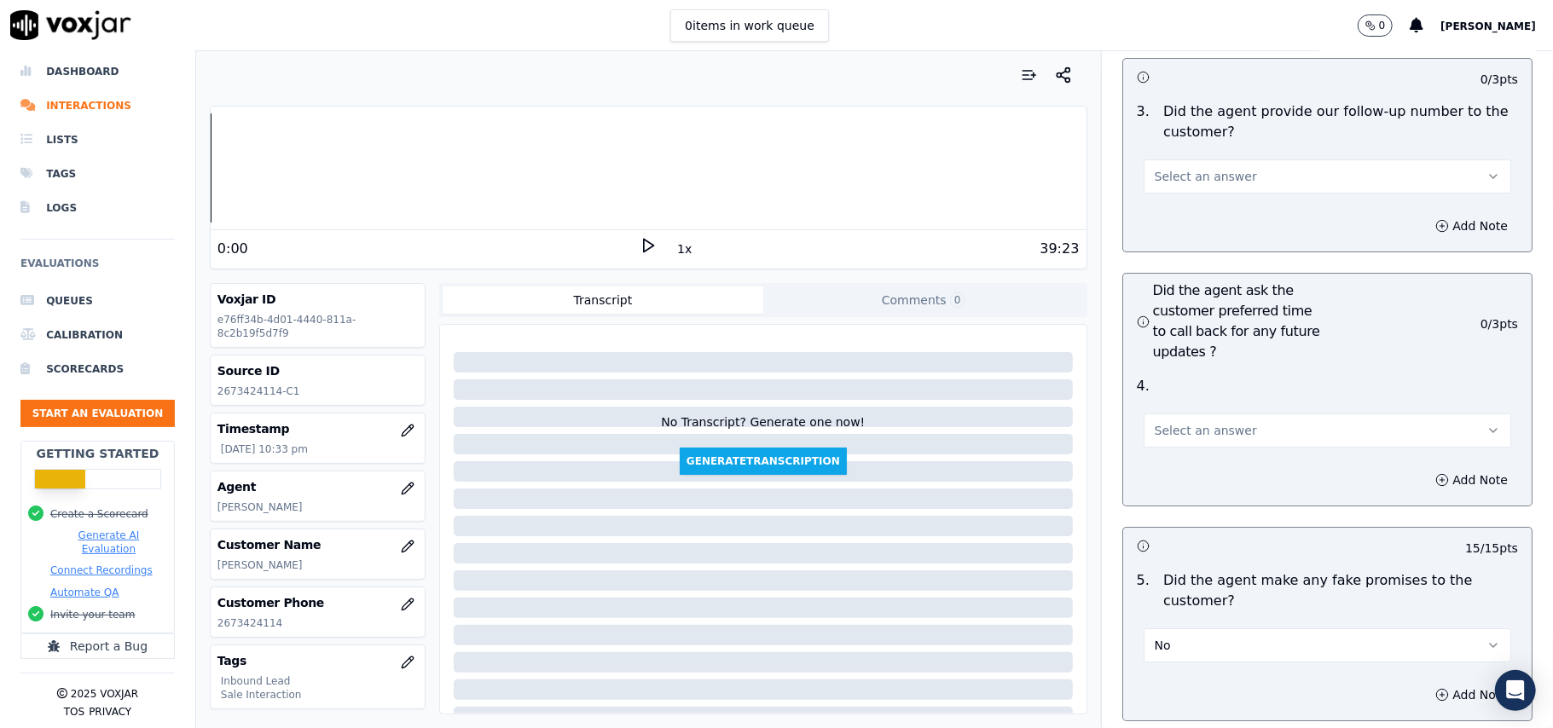
click at [1192, 422] on span "Select an answer" at bounding box center [1206, 430] width 102 height 17
click at [1194, 373] on div "Yes" at bounding box center [1291, 377] width 330 height 27
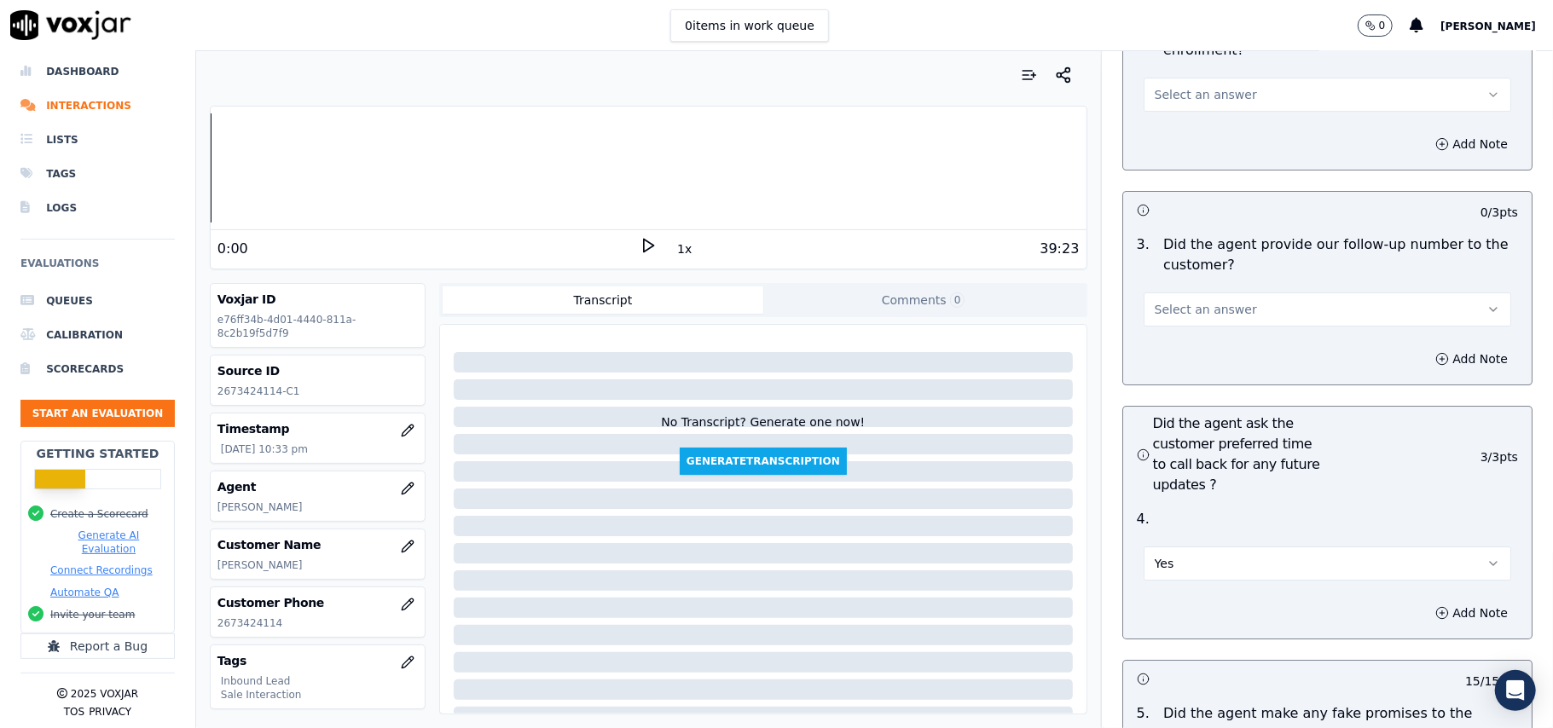
scroll to position [3840, 0]
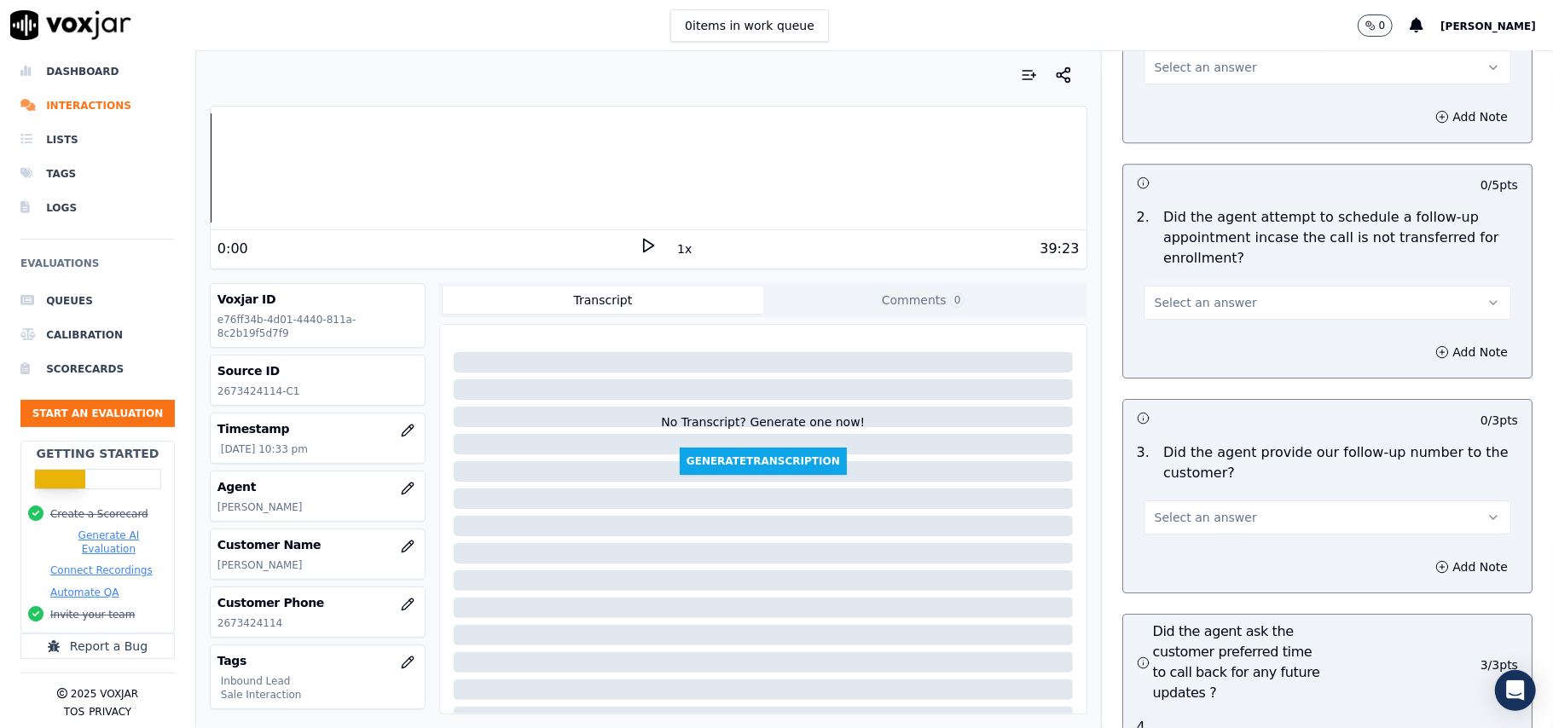
click at [1194, 501] on button "Select an answer" at bounding box center [1326, 518] width 367 height 34
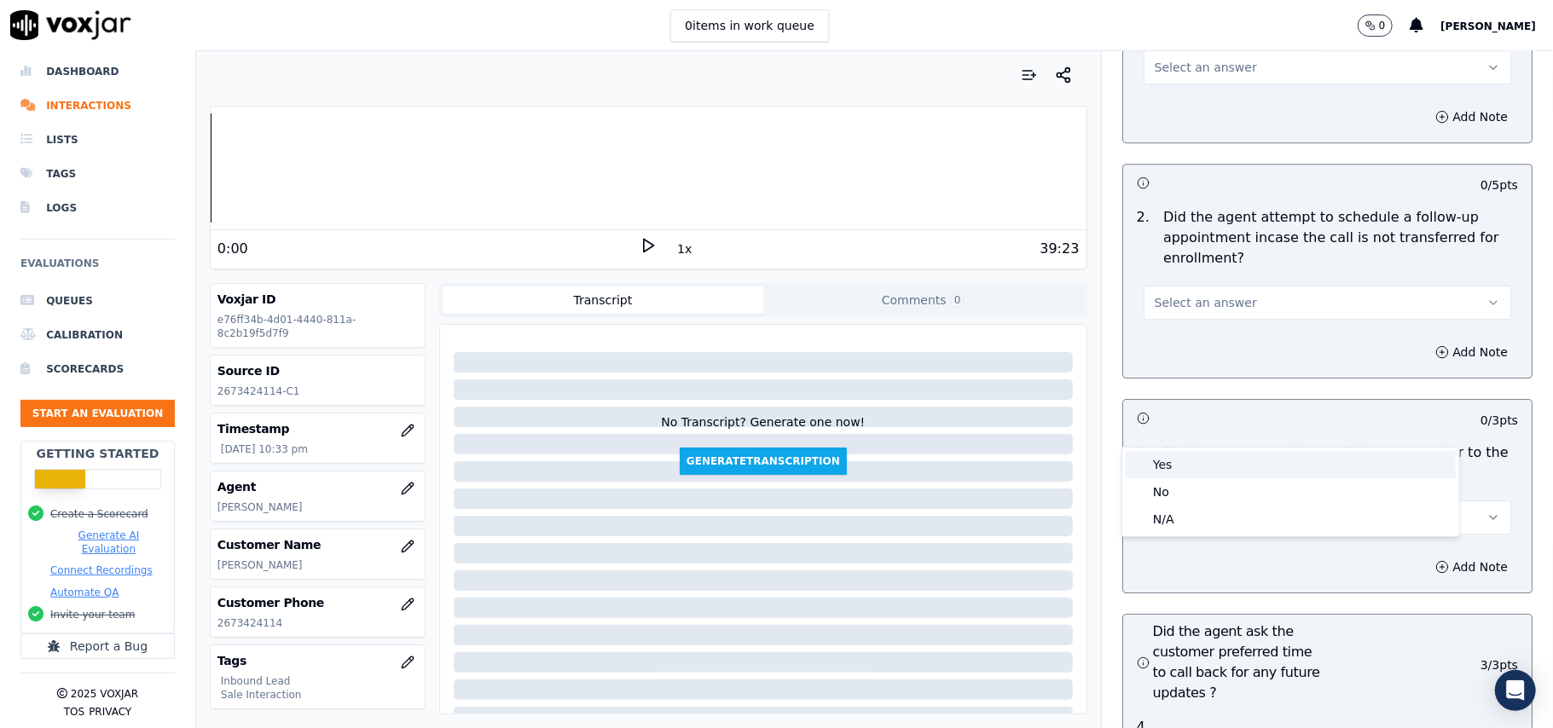
click at [1194, 469] on div "Yes" at bounding box center [1291, 464] width 330 height 27
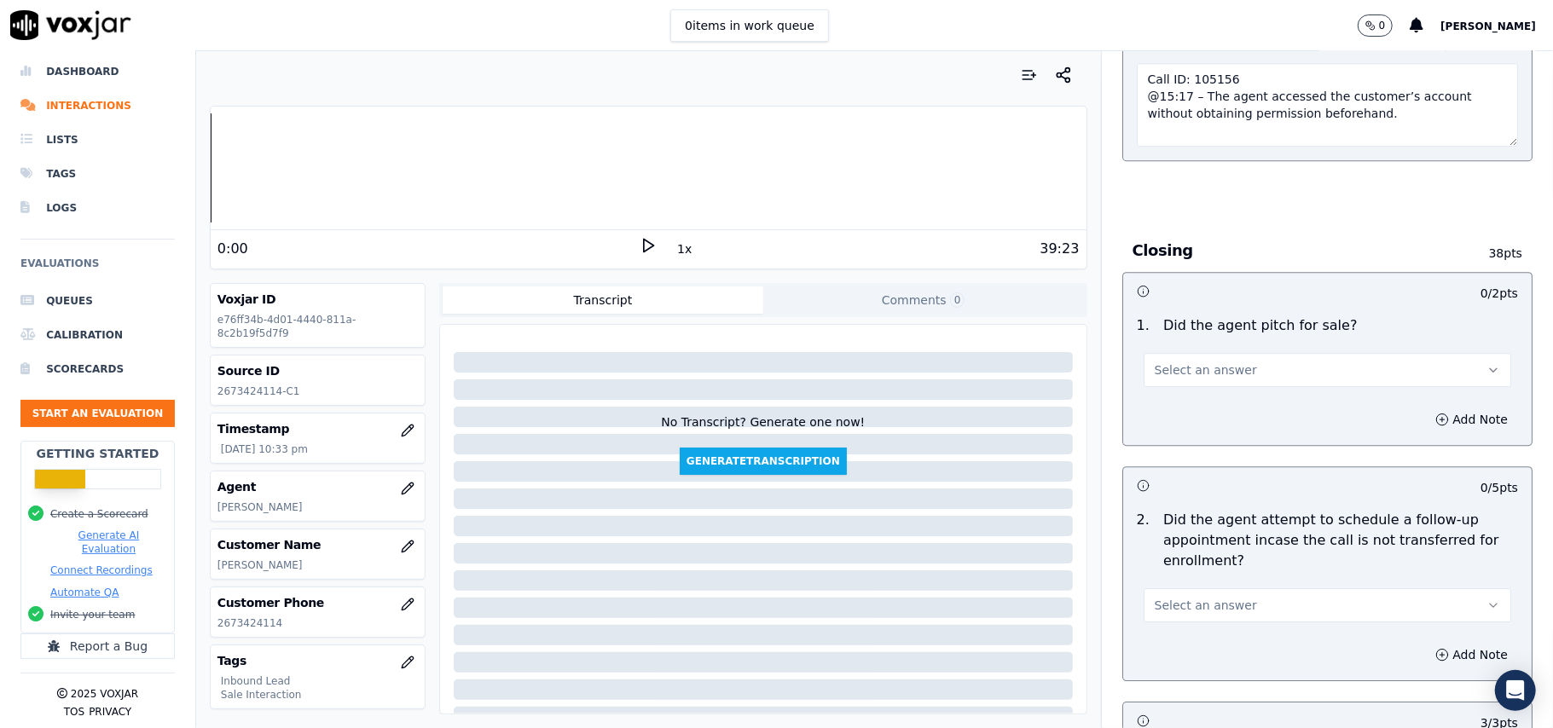
scroll to position [3499, 0]
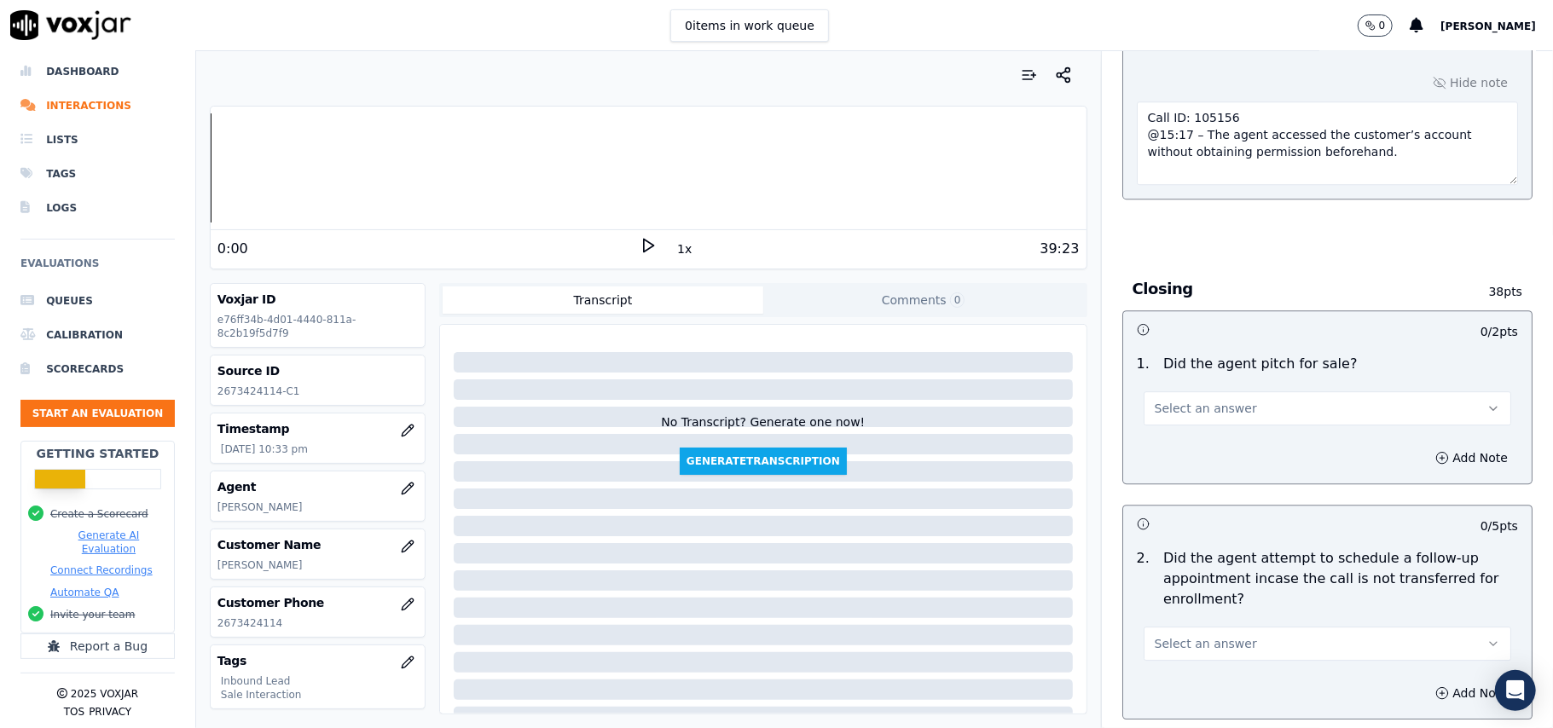
click at [1155, 635] on span "Select an answer" at bounding box center [1206, 643] width 102 height 17
click at [1197, 605] on div "No" at bounding box center [1291, 617] width 330 height 27
click at [1218, 391] on button "Select an answer" at bounding box center [1326, 408] width 367 height 34
click at [1205, 369] on div "No" at bounding box center [1291, 380] width 330 height 27
click at [1236, 391] on button "No" at bounding box center [1326, 408] width 367 height 34
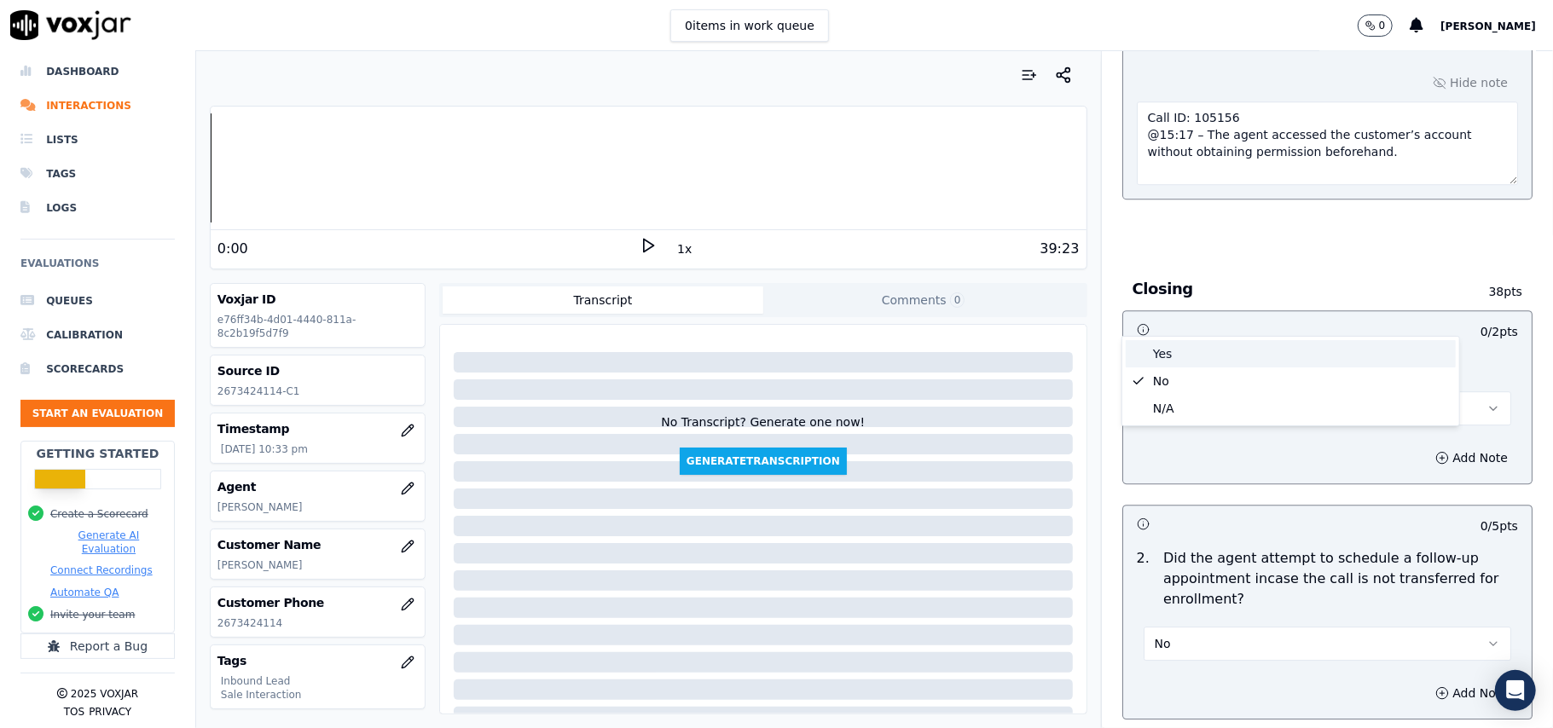
click at [1215, 352] on div "Yes" at bounding box center [1291, 353] width 330 height 27
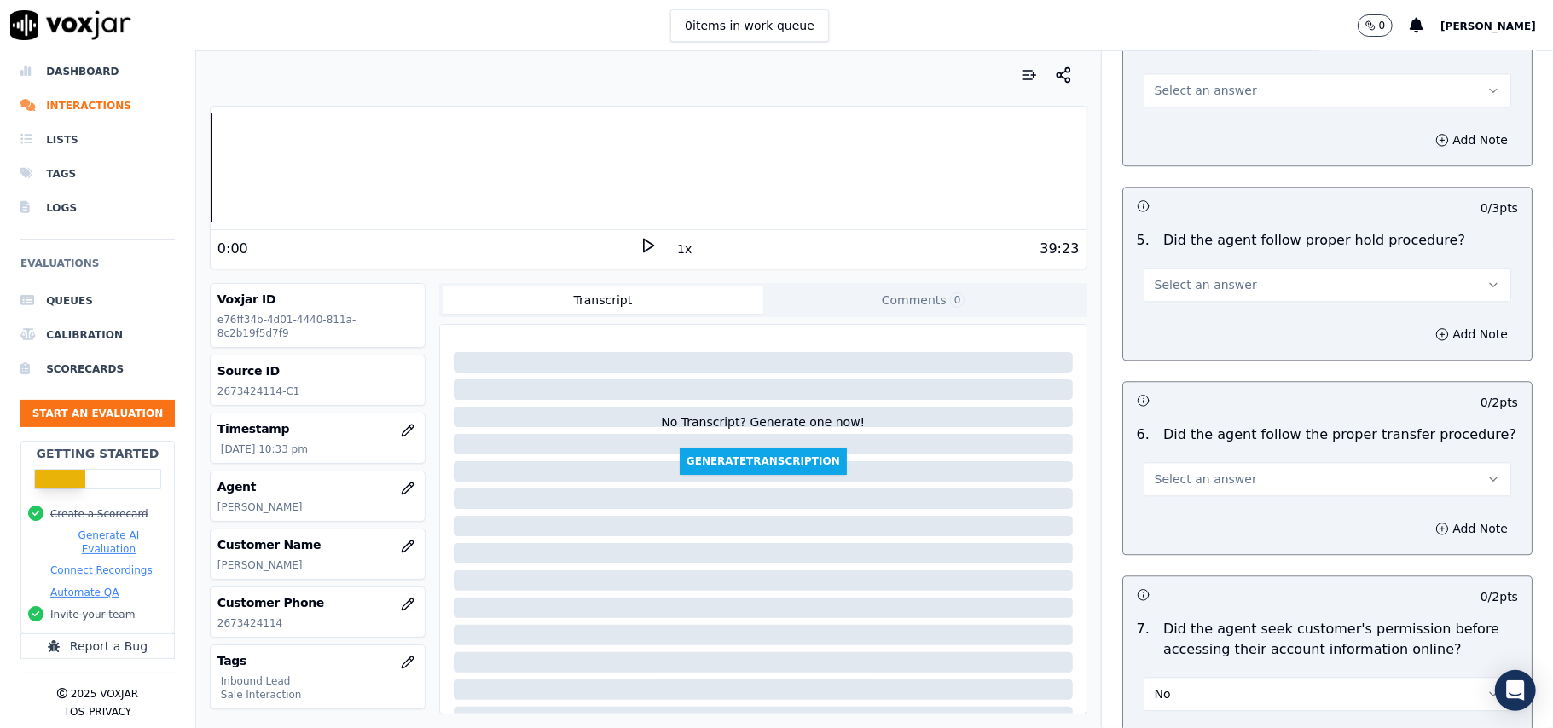
scroll to position [2817, 0]
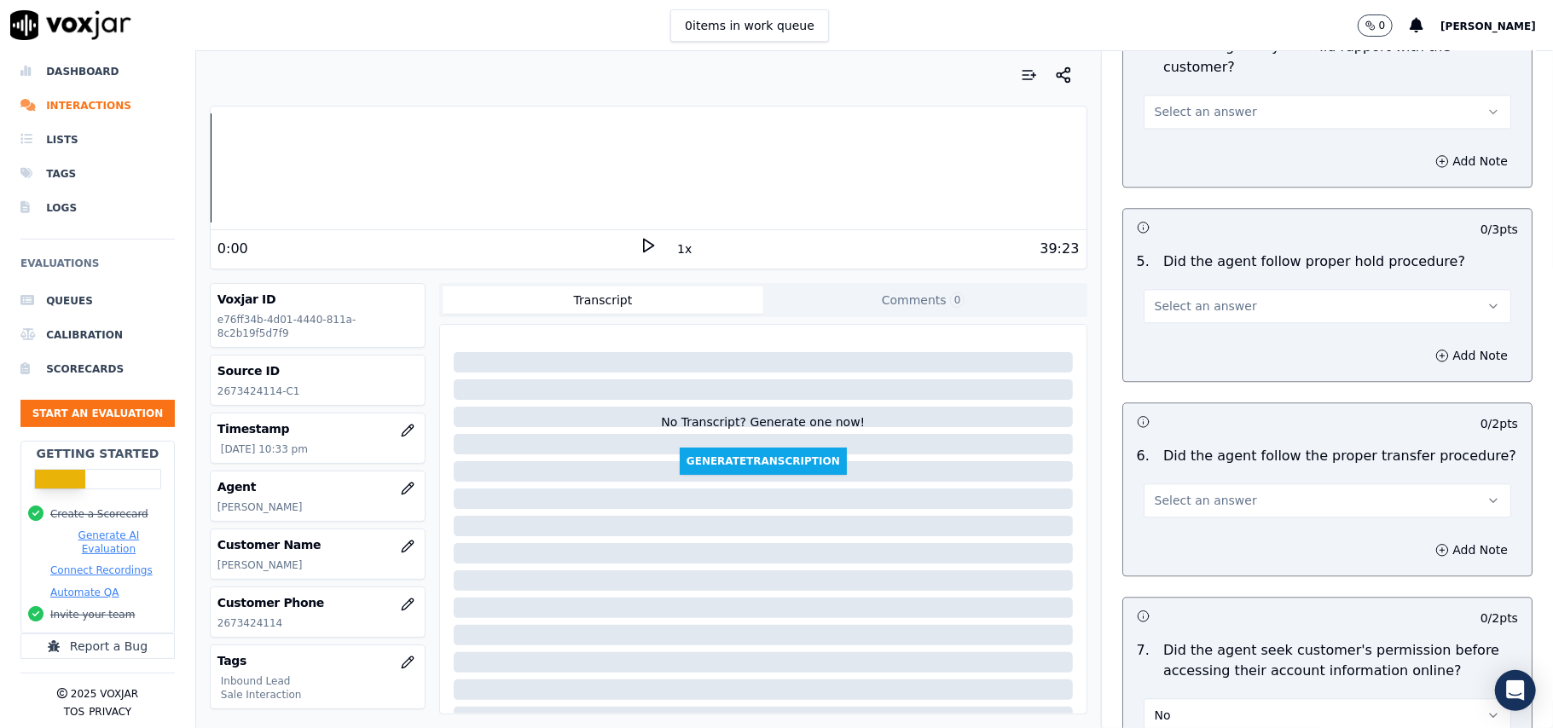
click at [1187, 492] on span "Select an answer" at bounding box center [1206, 500] width 102 height 17
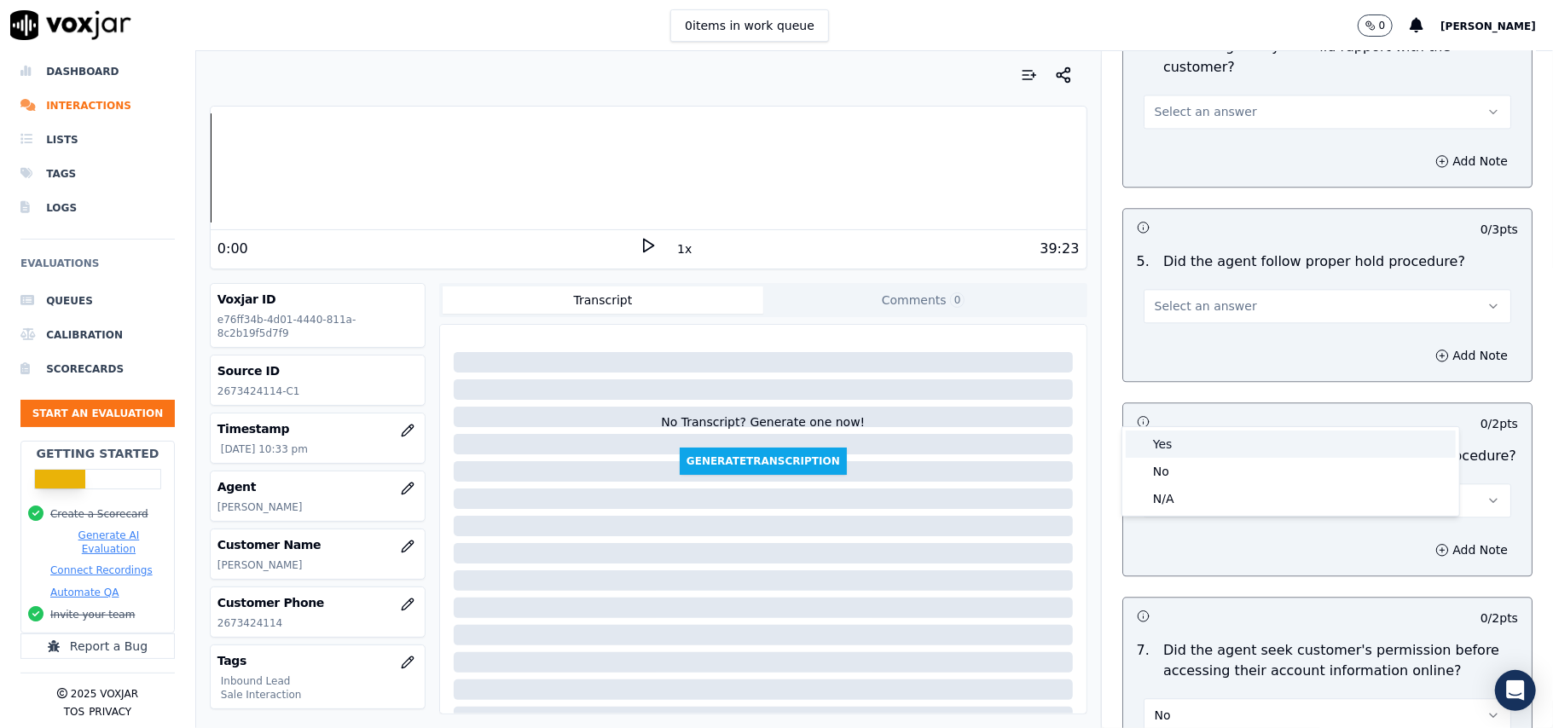
click at [1187, 441] on div "Yes" at bounding box center [1291, 444] width 330 height 27
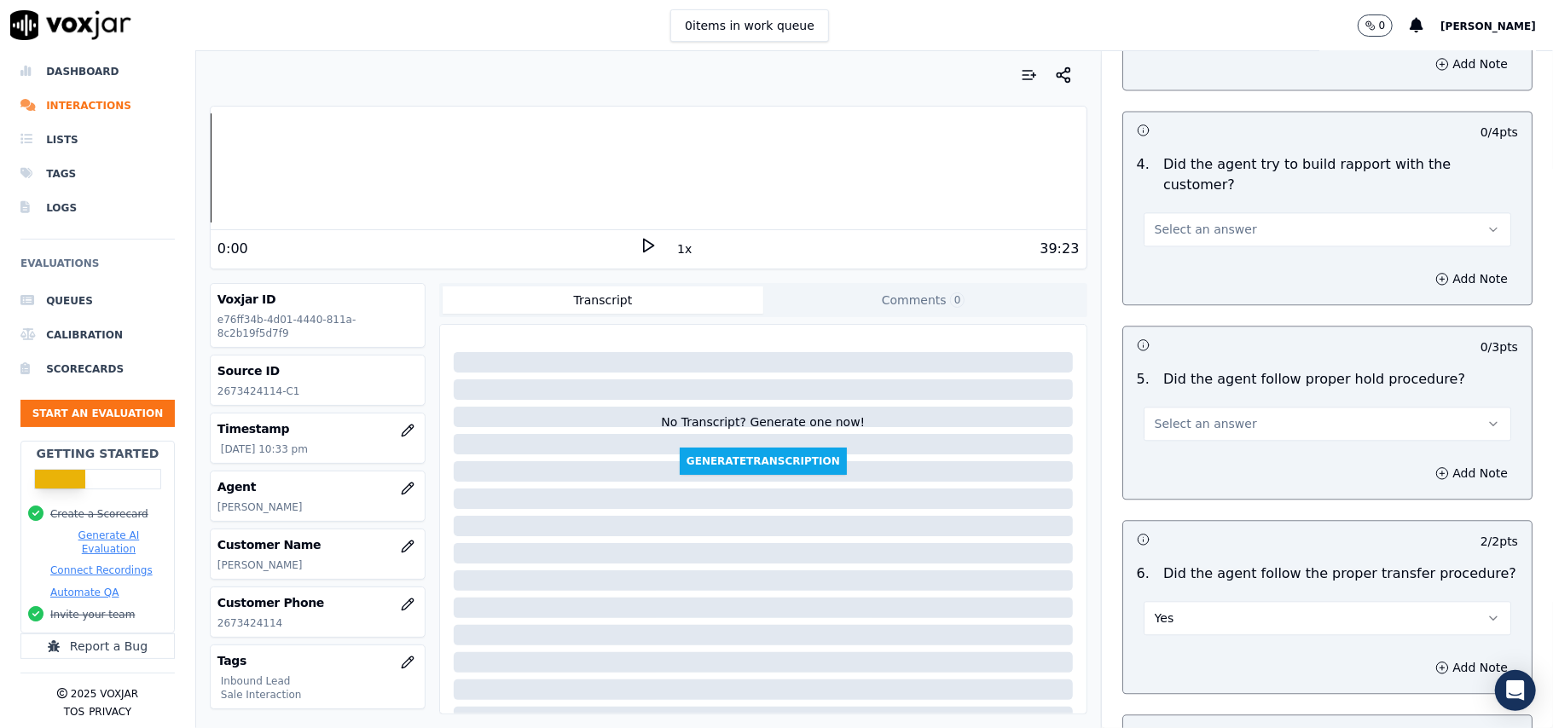
scroll to position [2590, 0]
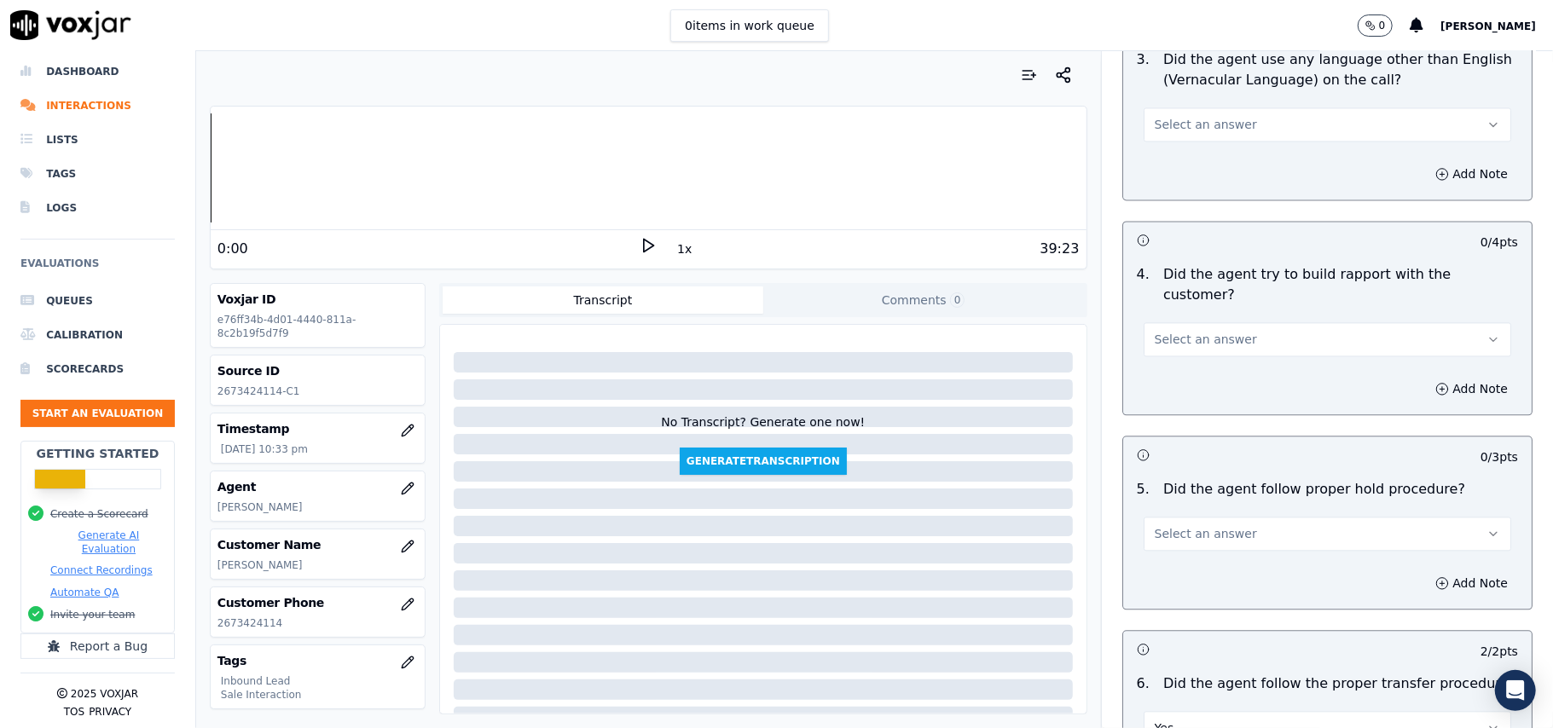
click at [1264, 517] on button "Select an answer" at bounding box center [1326, 534] width 367 height 34
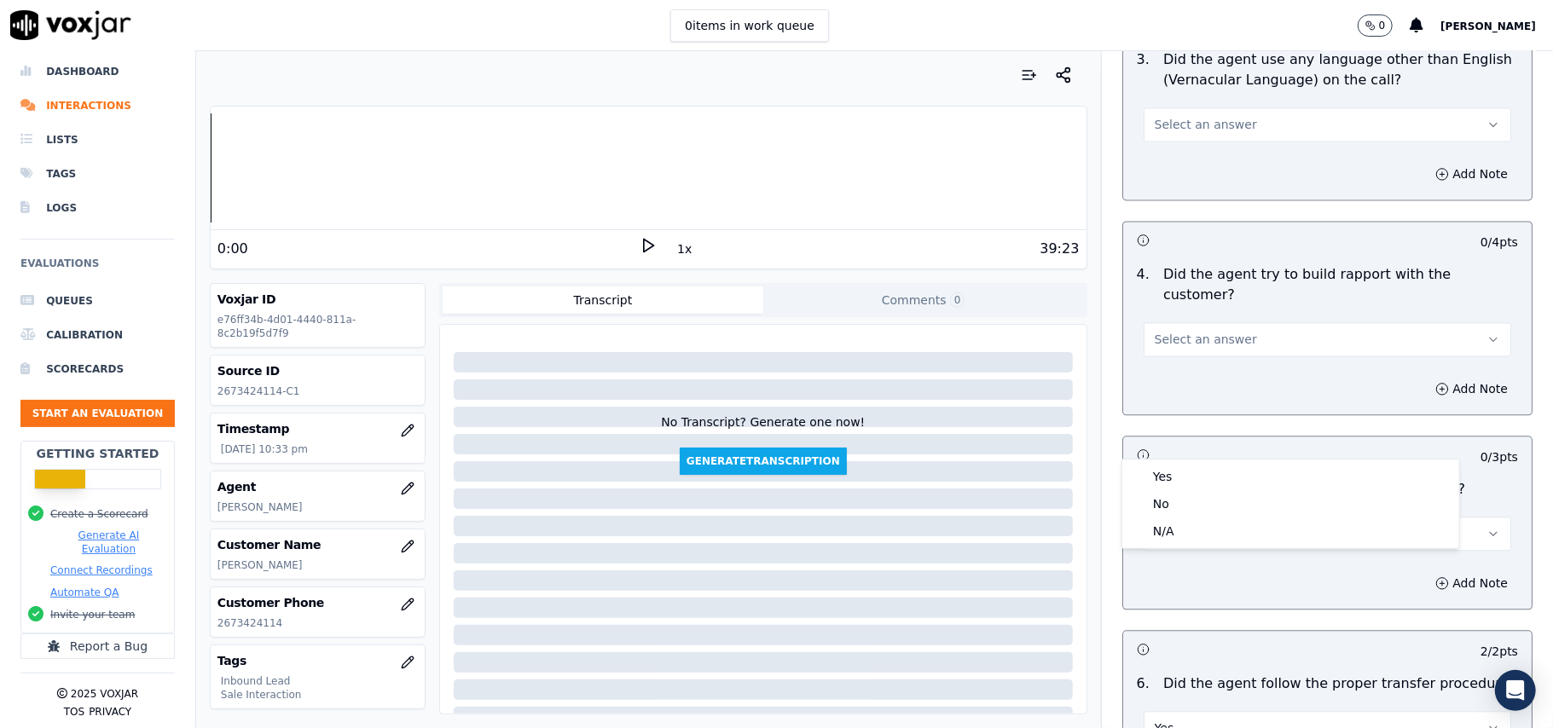
click at [1242, 459] on div "Yes No N/A" at bounding box center [1290, 504] width 339 height 90
click at [1202, 466] on div "Yes" at bounding box center [1291, 476] width 330 height 27
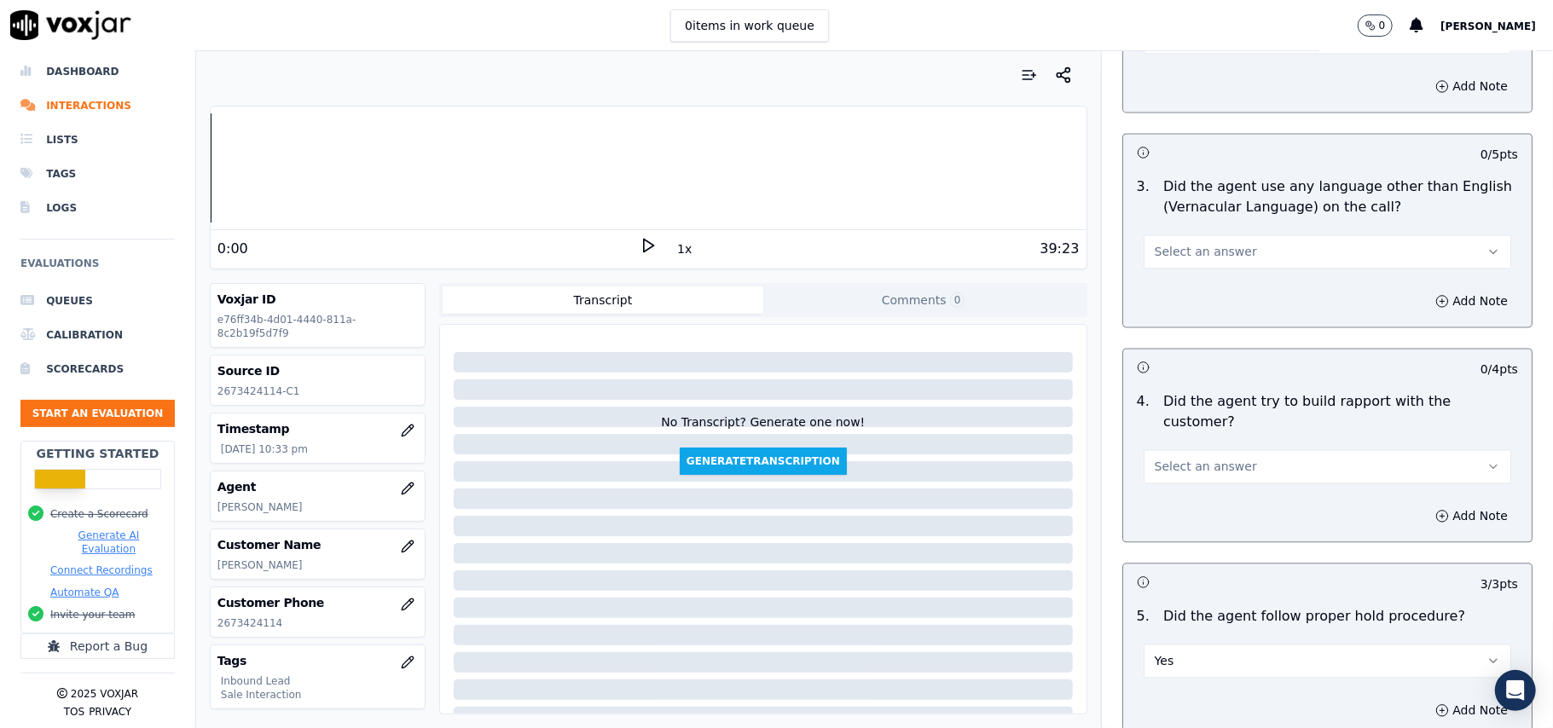
scroll to position [2362, 0]
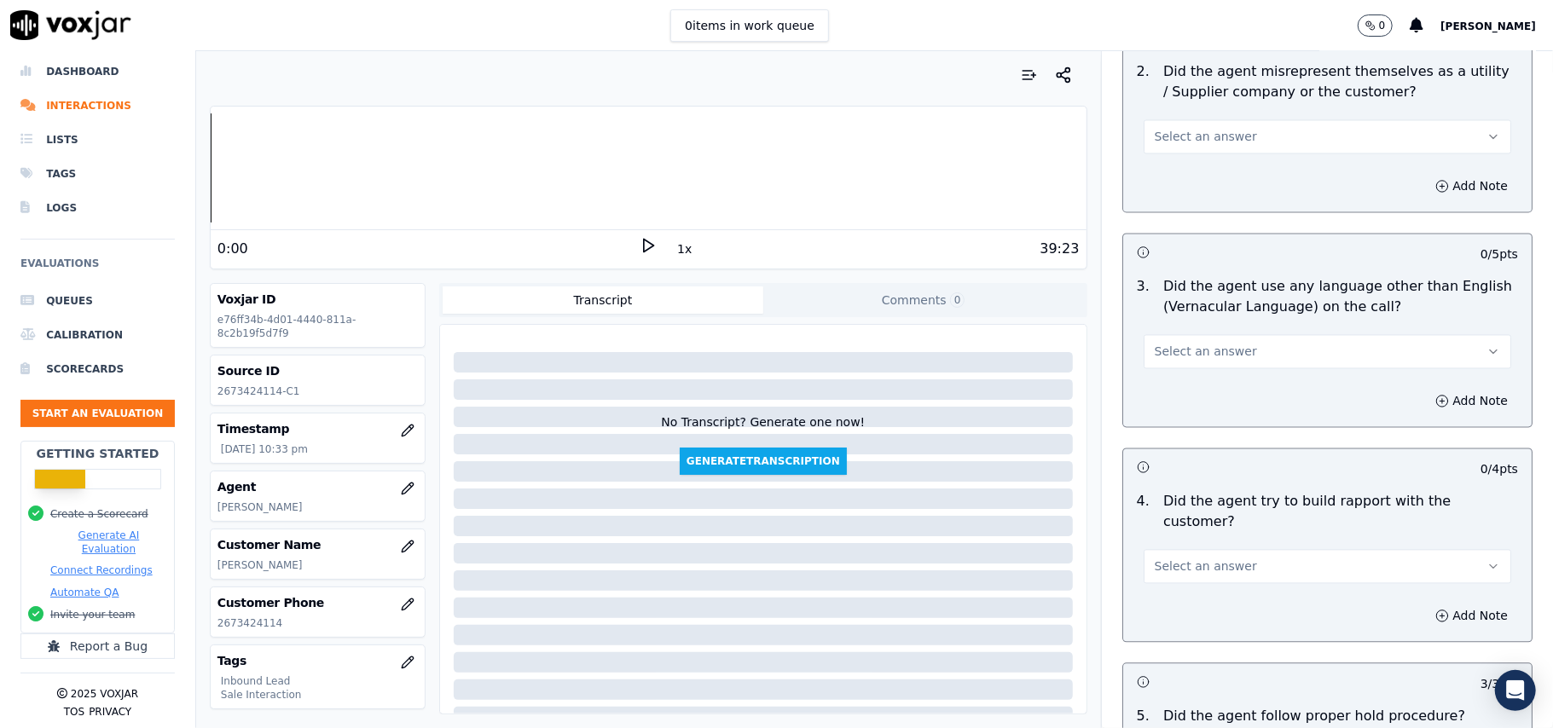
click at [1208, 558] on span "Select an answer" at bounding box center [1206, 566] width 102 height 17
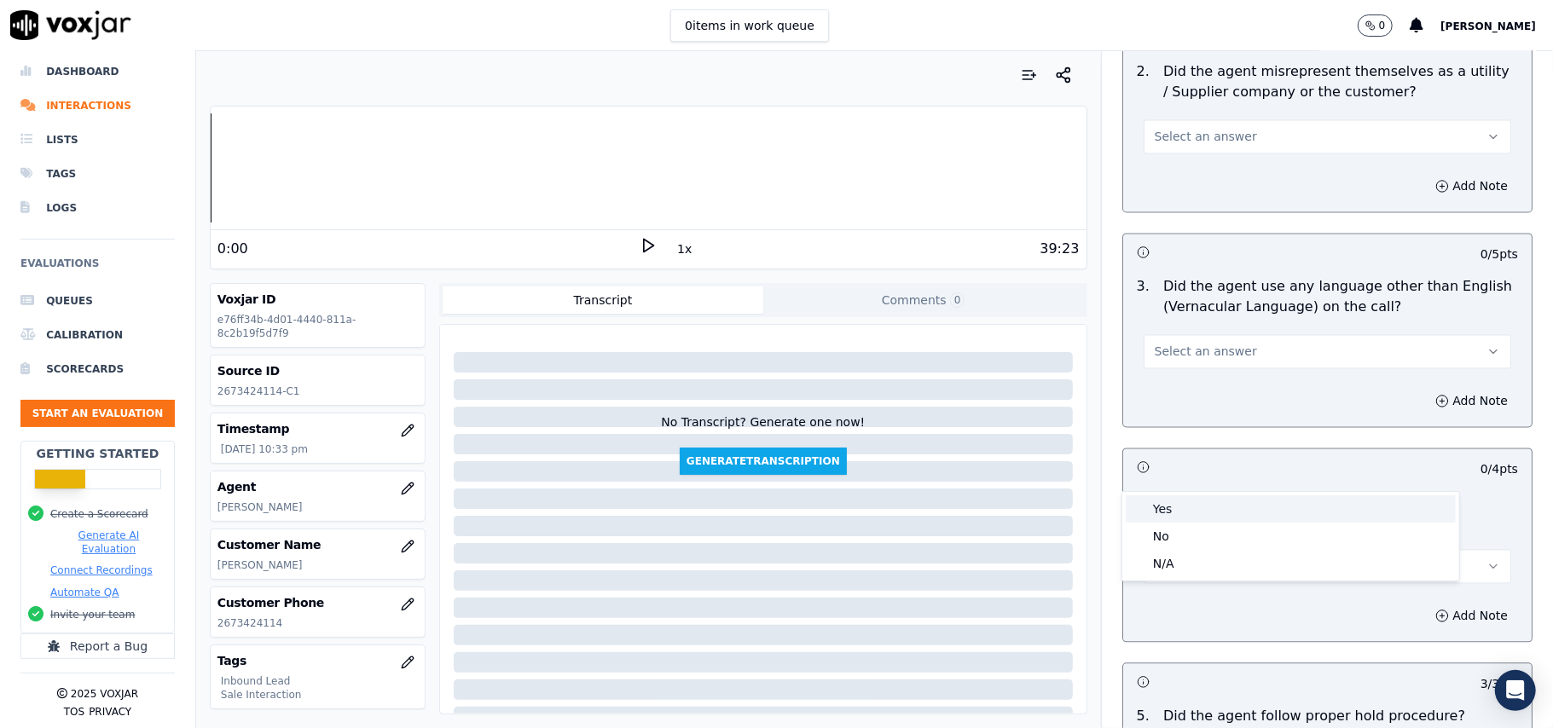
click at [1205, 508] on div "Yes" at bounding box center [1291, 508] width 330 height 27
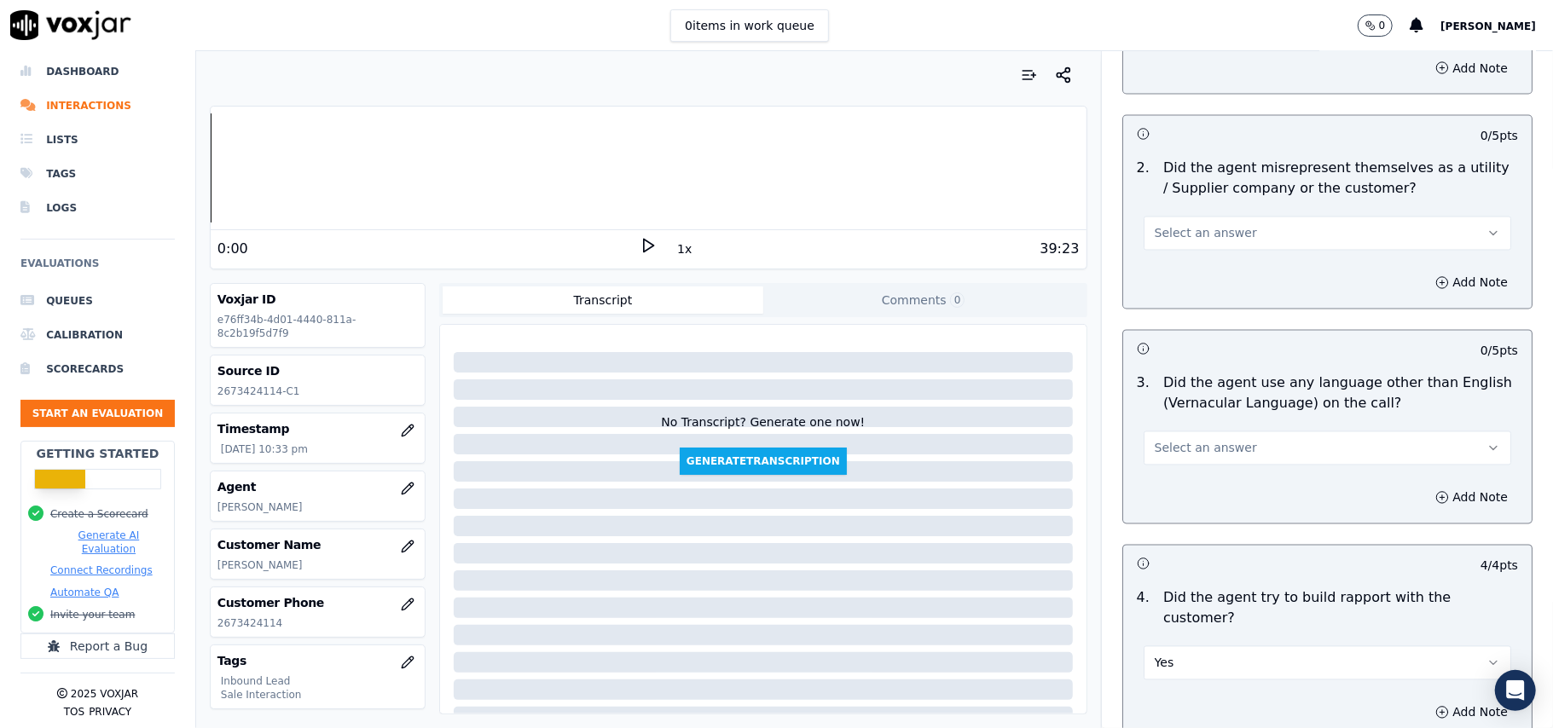
scroll to position [2135, 0]
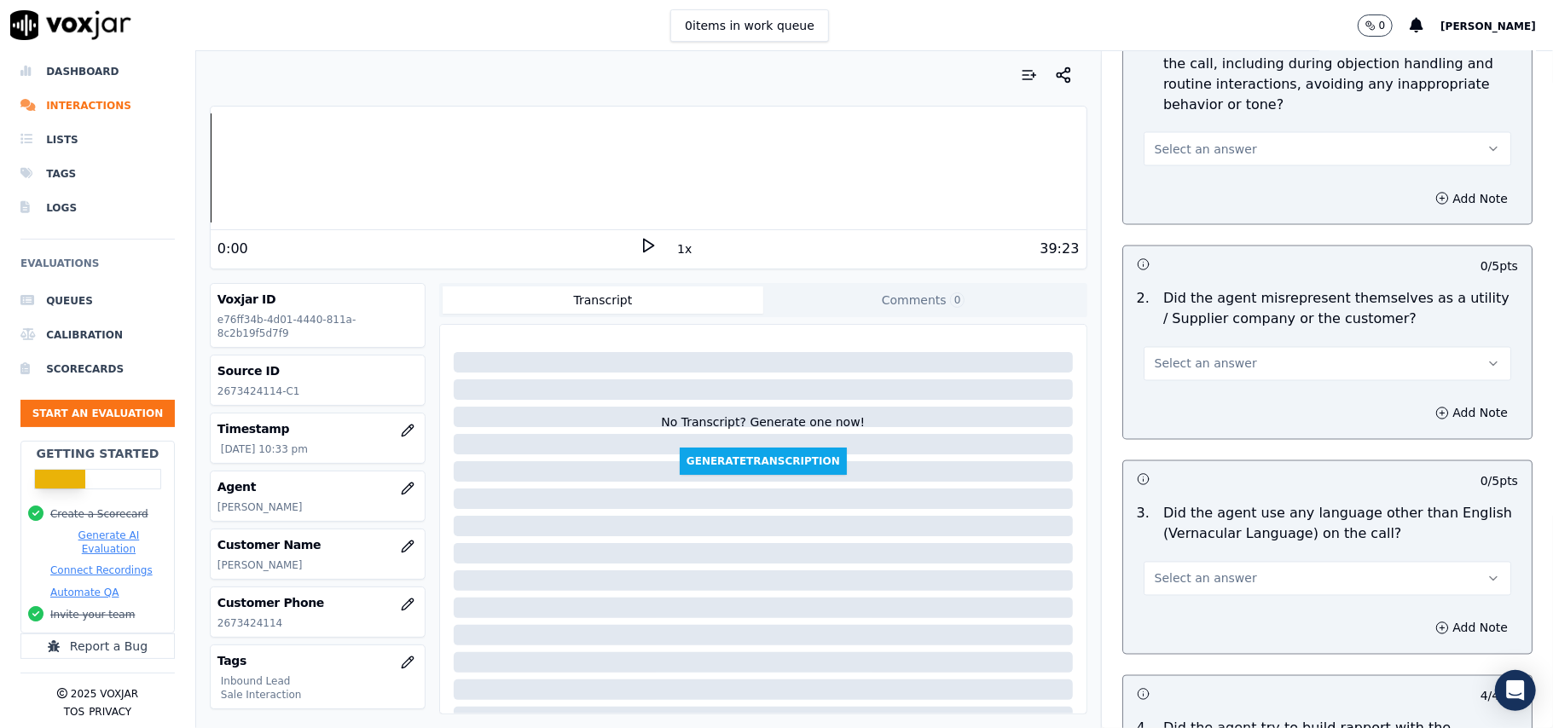
click at [1211, 570] on span "Select an answer" at bounding box center [1206, 578] width 102 height 17
click at [1189, 556] on div "No" at bounding box center [1291, 568] width 330 height 27
click at [1246, 347] on button "Select an answer" at bounding box center [1326, 364] width 367 height 34
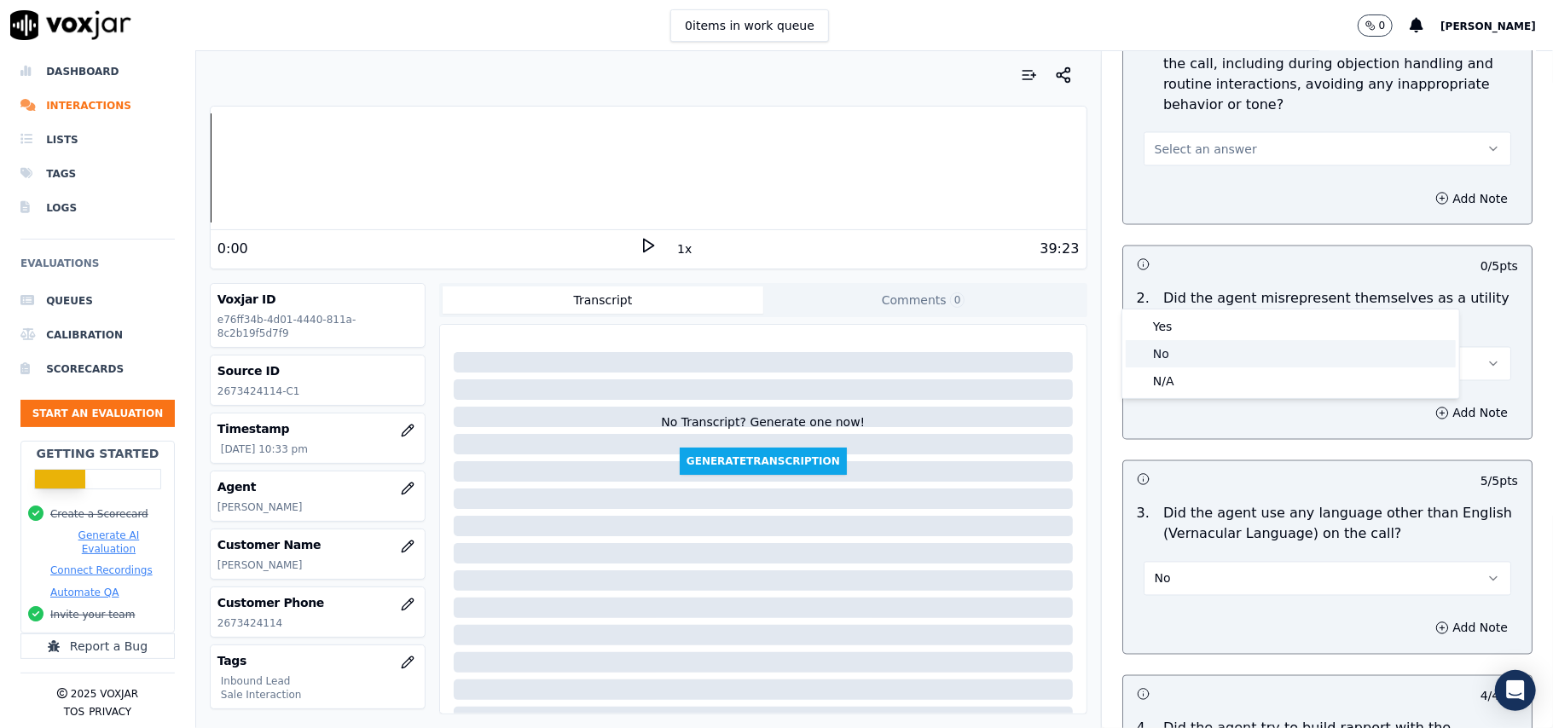
click at [1238, 358] on div "No" at bounding box center [1291, 353] width 330 height 27
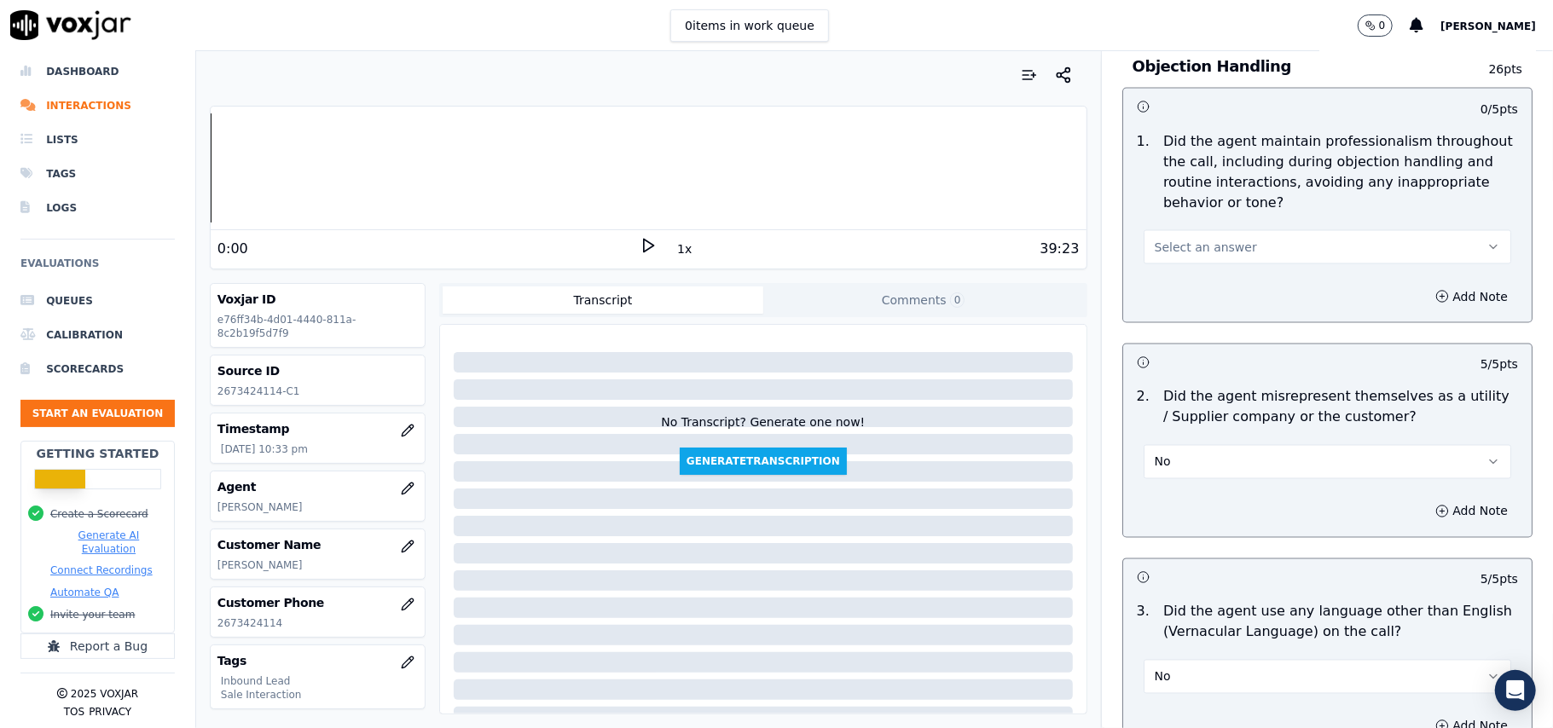
scroll to position [1907, 0]
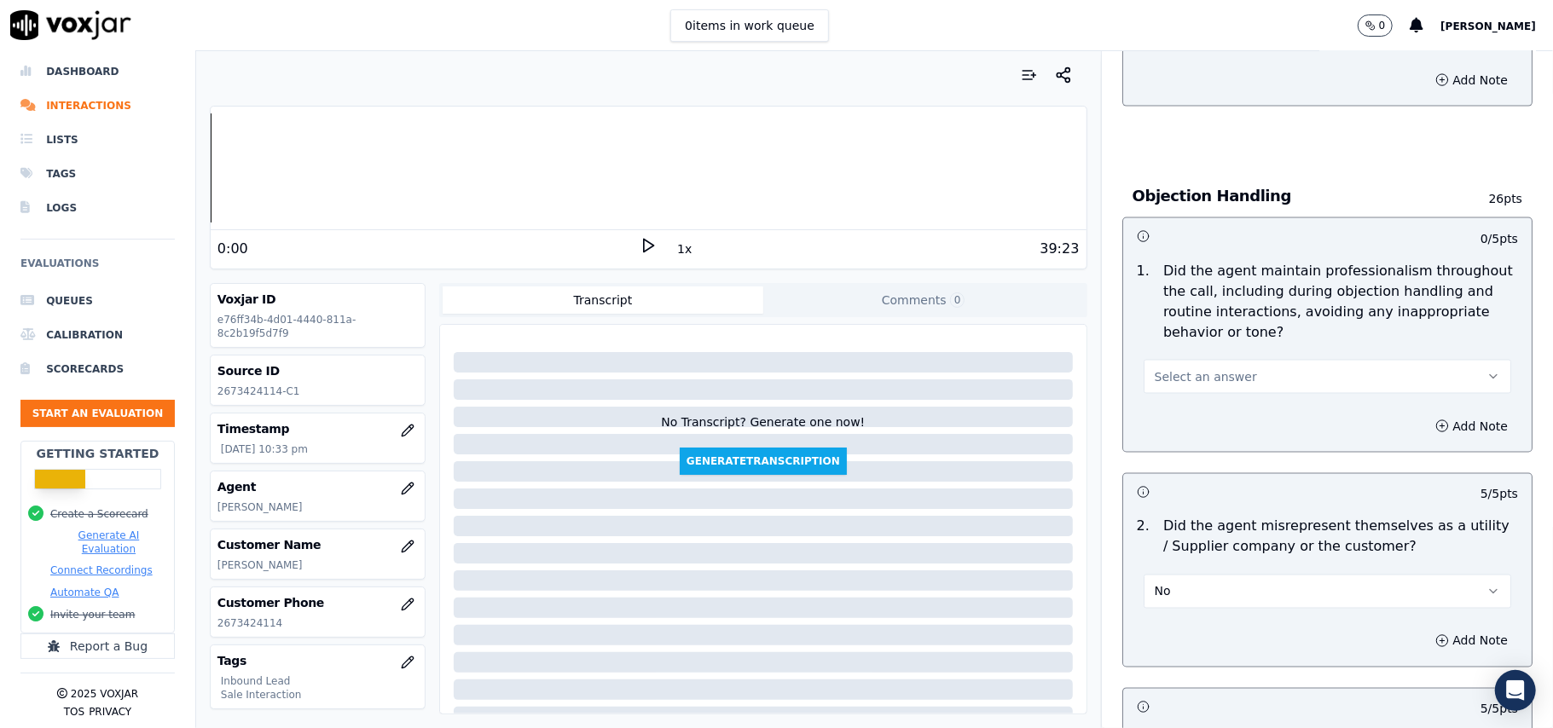
click at [1256, 360] on button "Select an answer" at bounding box center [1326, 377] width 367 height 34
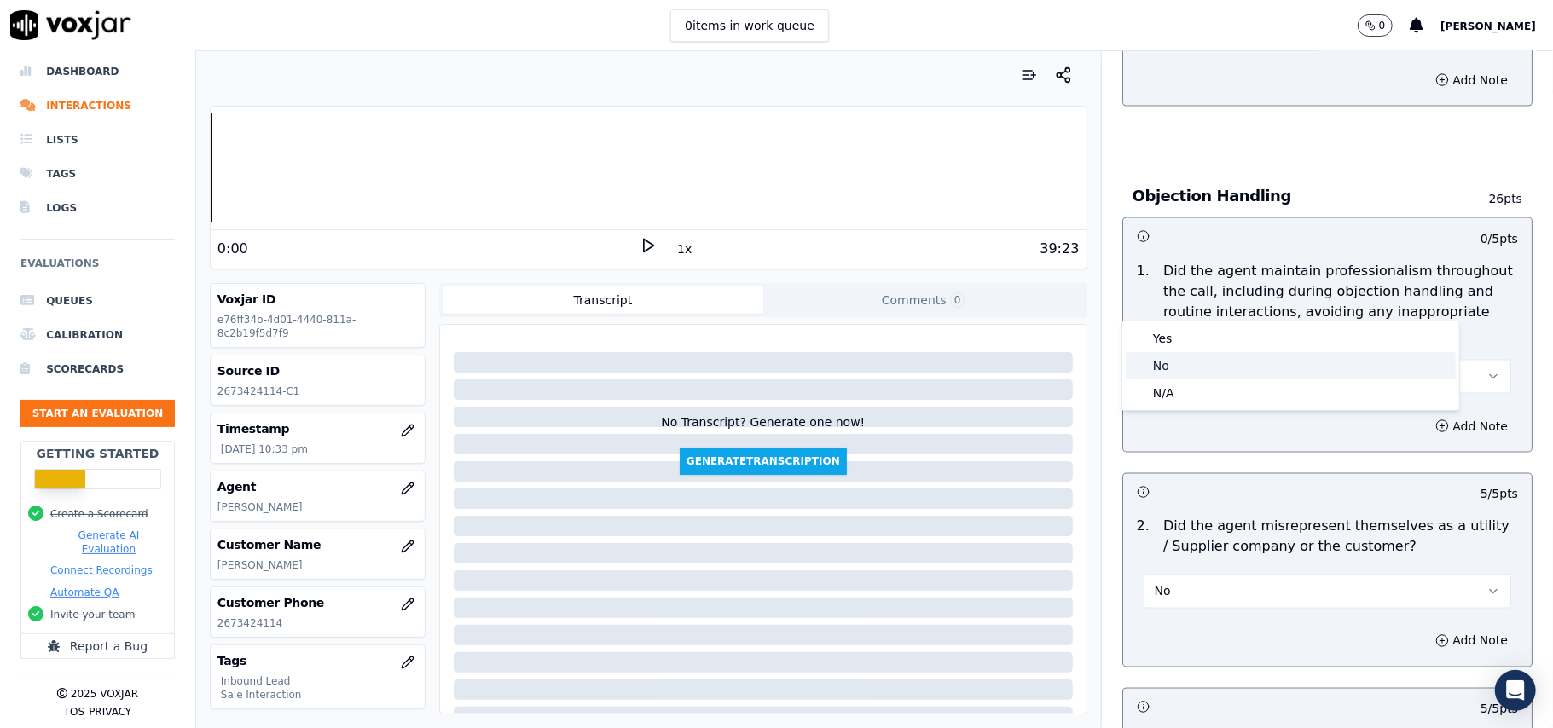
click at [1224, 335] on div "Yes" at bounding box center [1291, 338] width 330 height 27
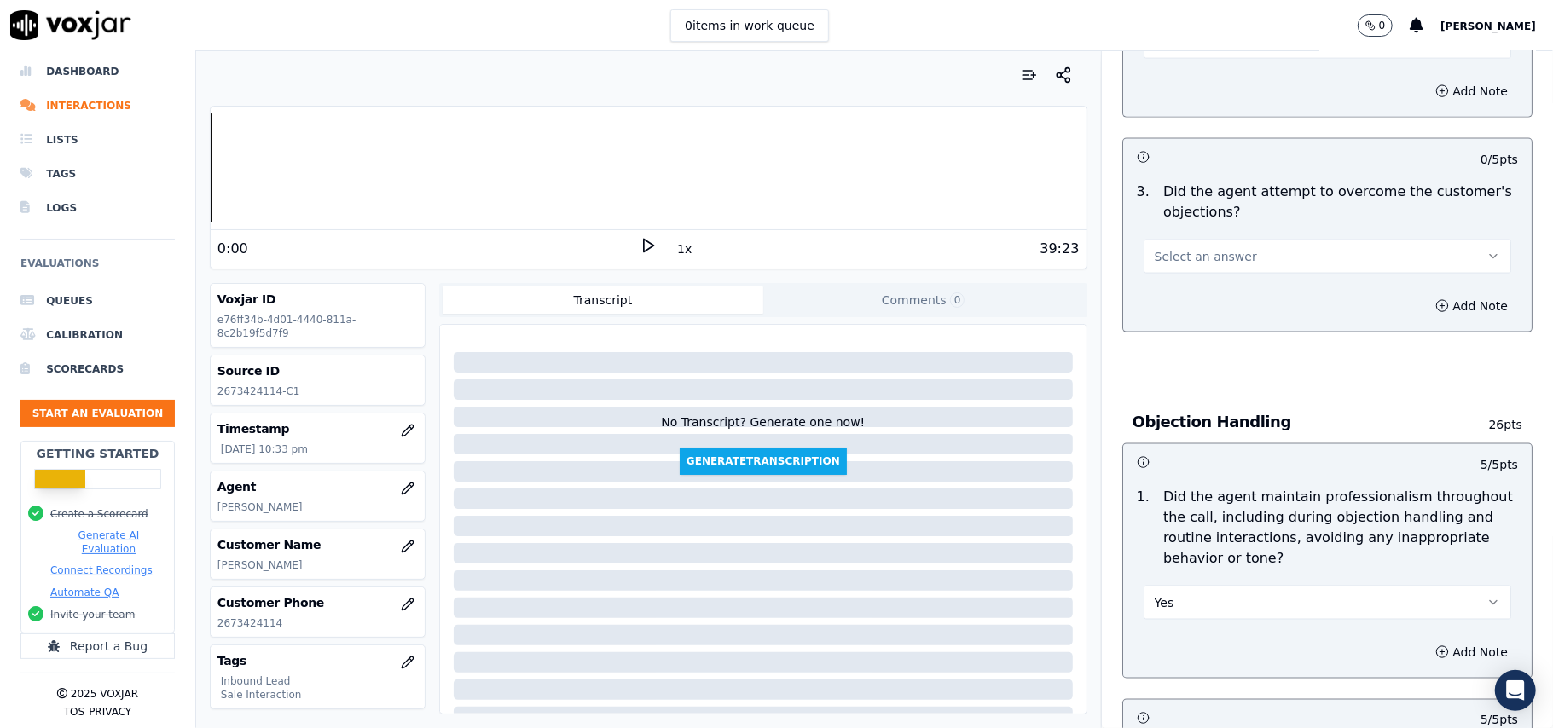
scroll to position [1680, 0]
click at [1229, 241] on button "Select an answer" at bounding box center [1326, 258] width 367 height 34
click at [1214, 275] on div "N/A" at bounding box center [1291, 273] width 330 height 27
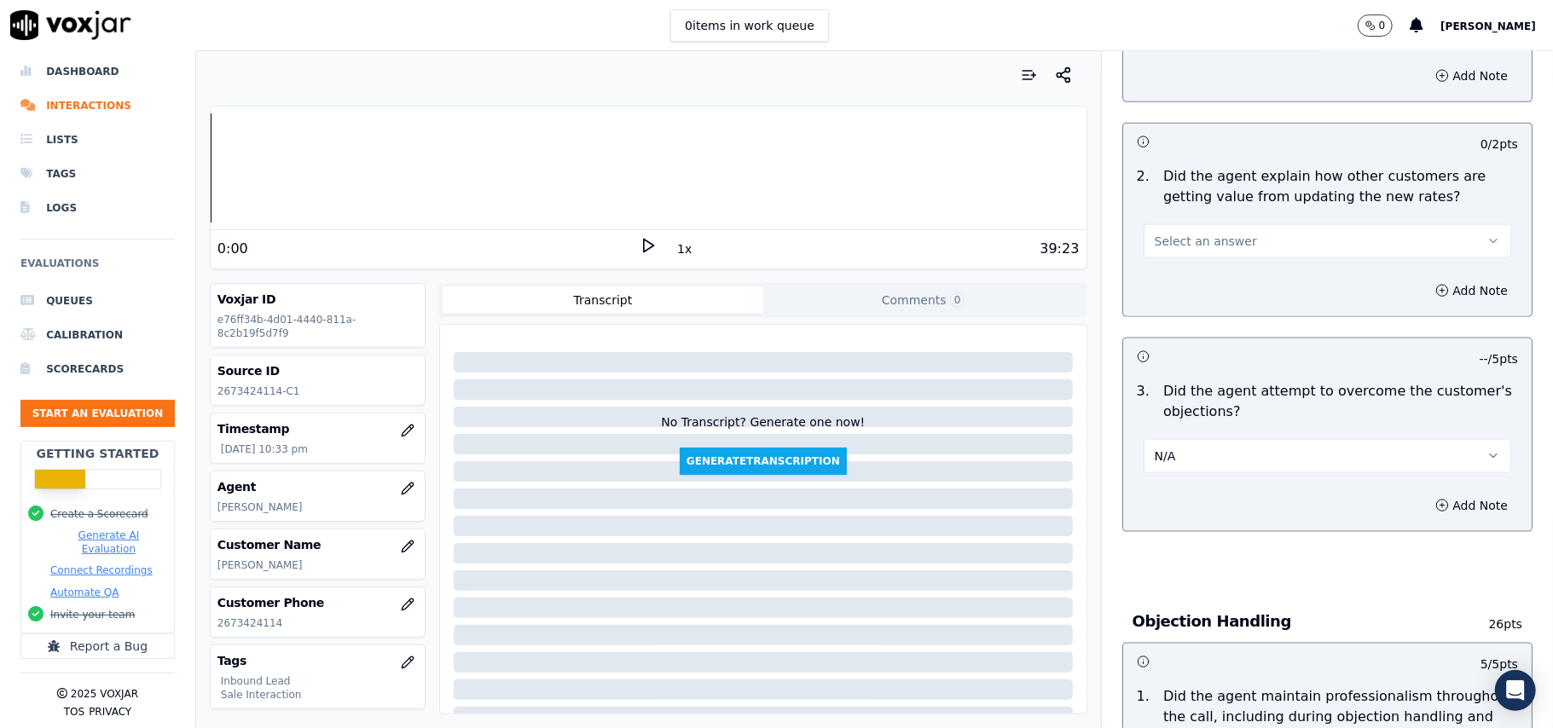
scroll to position [1225, 0]
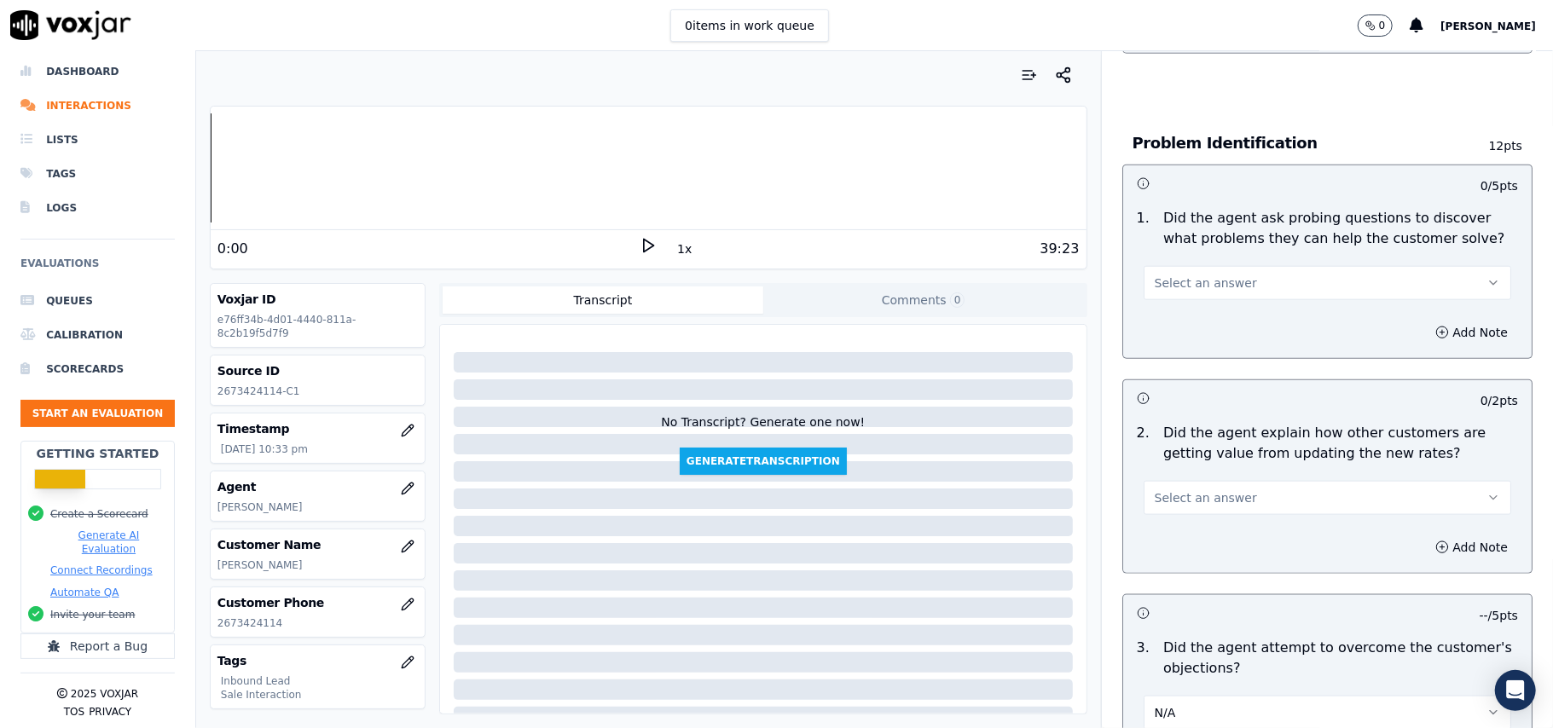
click at [1168, 489] on span "Select an answer" at bounding box center [1206, 497] width 102 height 17
click at [1168, 458] on div "Yes" at bounding box center [1291, 457] width 330 height 27
click at [1247, 263] on div "Select an answer" at bounding box center [1326, 282] width 367 height 38
click at [1219, 307] on div "Add Note" at bounding box center [1327, 332] width 408 height 51
click at [1228, 266] on button "Select an answer" at bounding box center [1326, 283] width 367 height 34
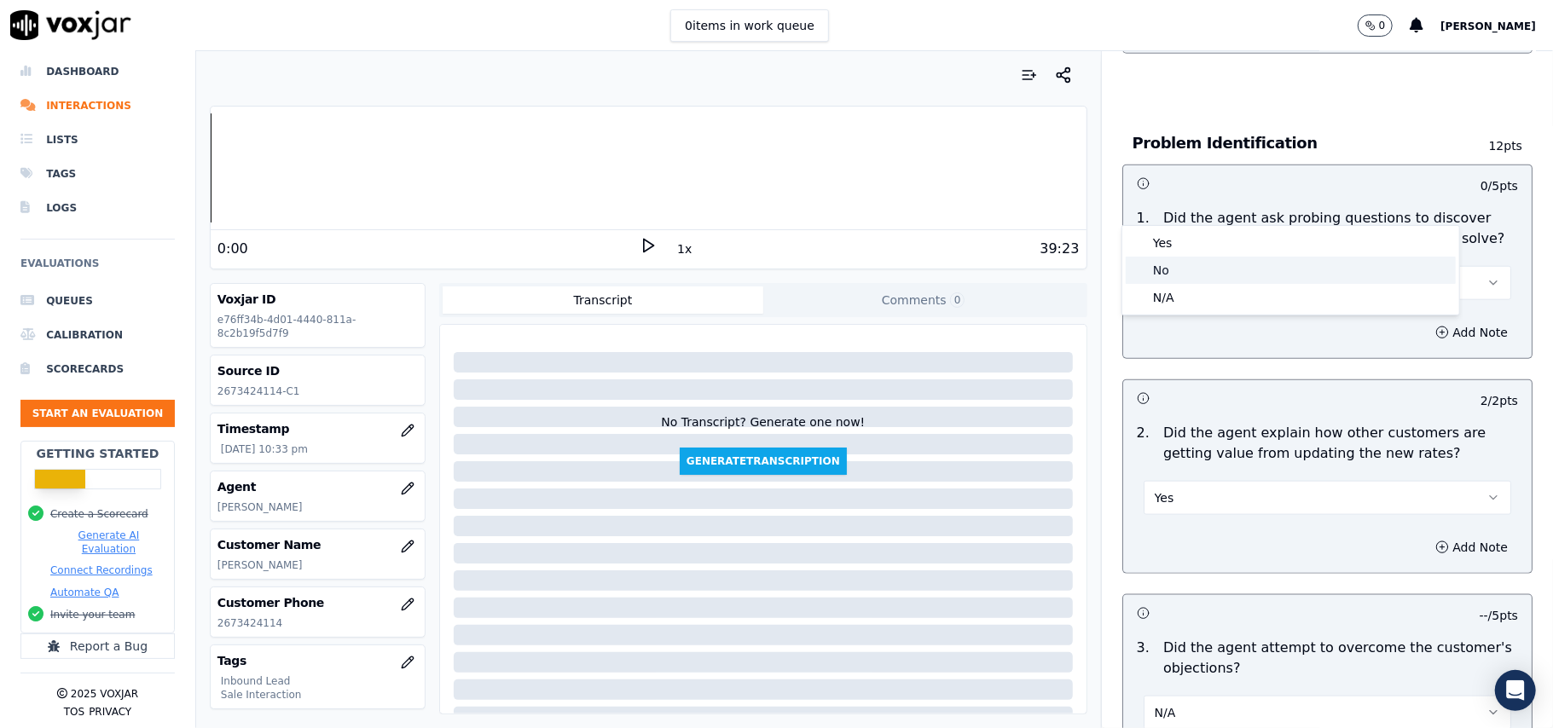
click at [1209, 257] on div "No" at bounding box center [1291, 270] width 330 height 27
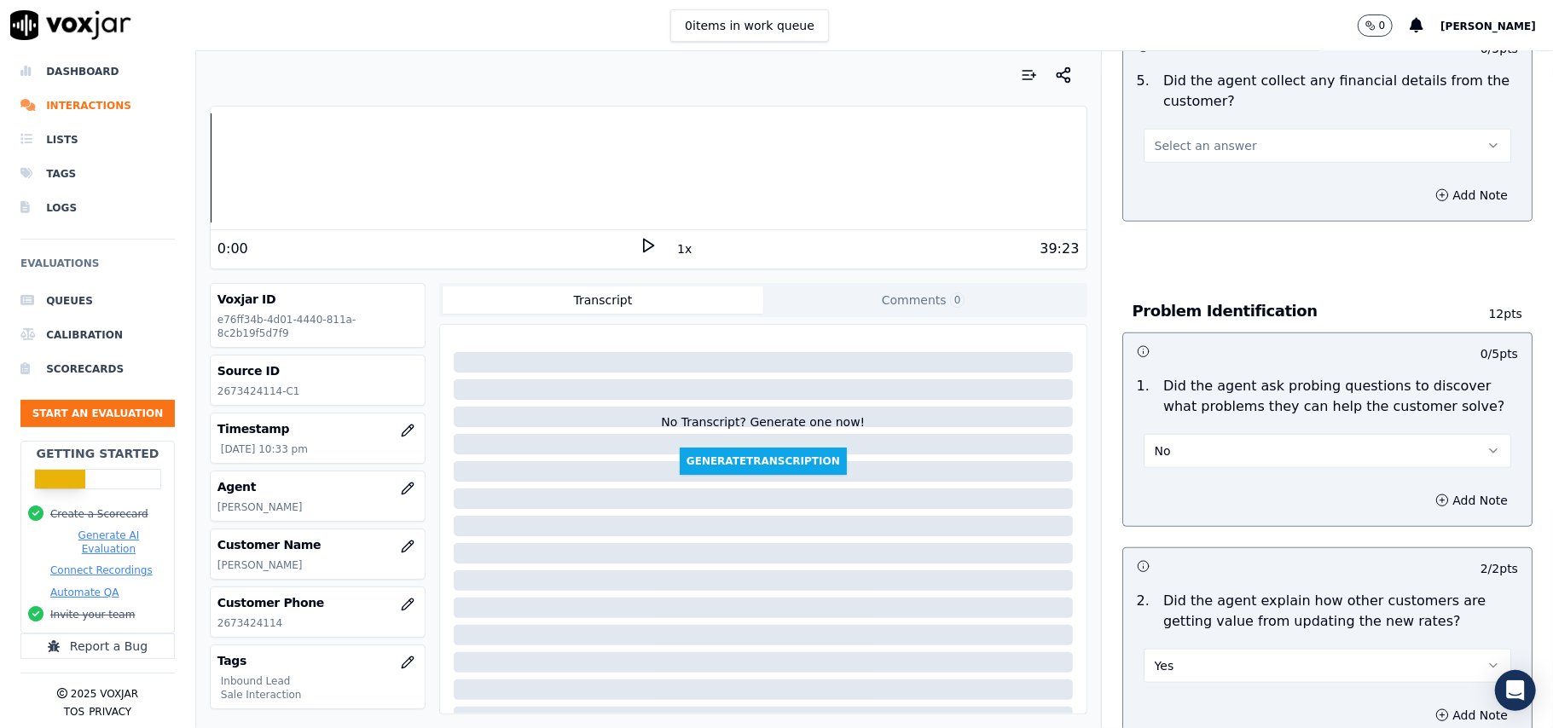
scroll to position [884, 0]
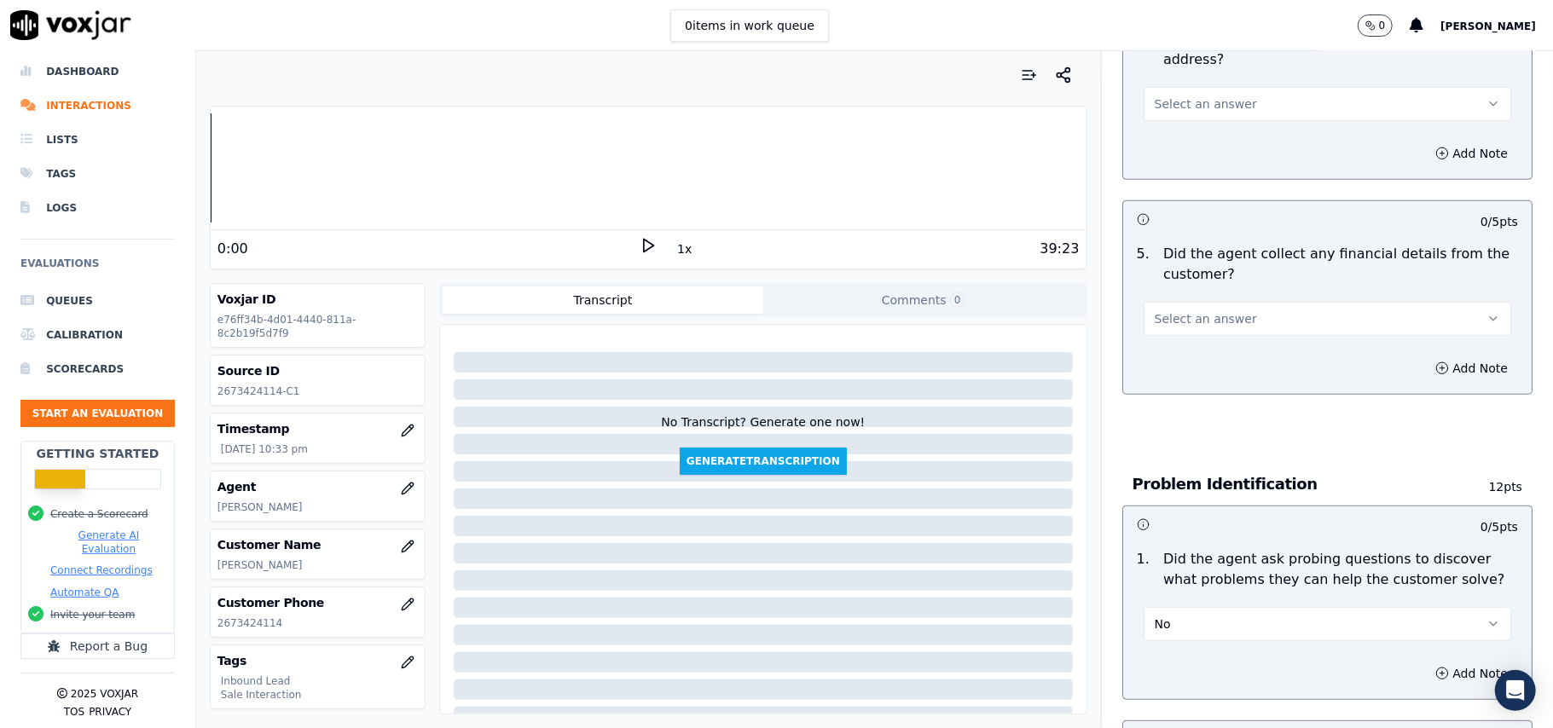
click at [1263, 607] on button "No" at bounding box center [1326, 624] width 367 height 34
click at [1191, 573] on div "Yes" at bounding box center [1291, 583] width 330 height 27
click at [1198, 302] on button "Select an answer" at bounding box center [1326, 319] width 367 height 34
click at [1192, 301] on div "No" at bounding box center [1291, 305] width 330 height 27
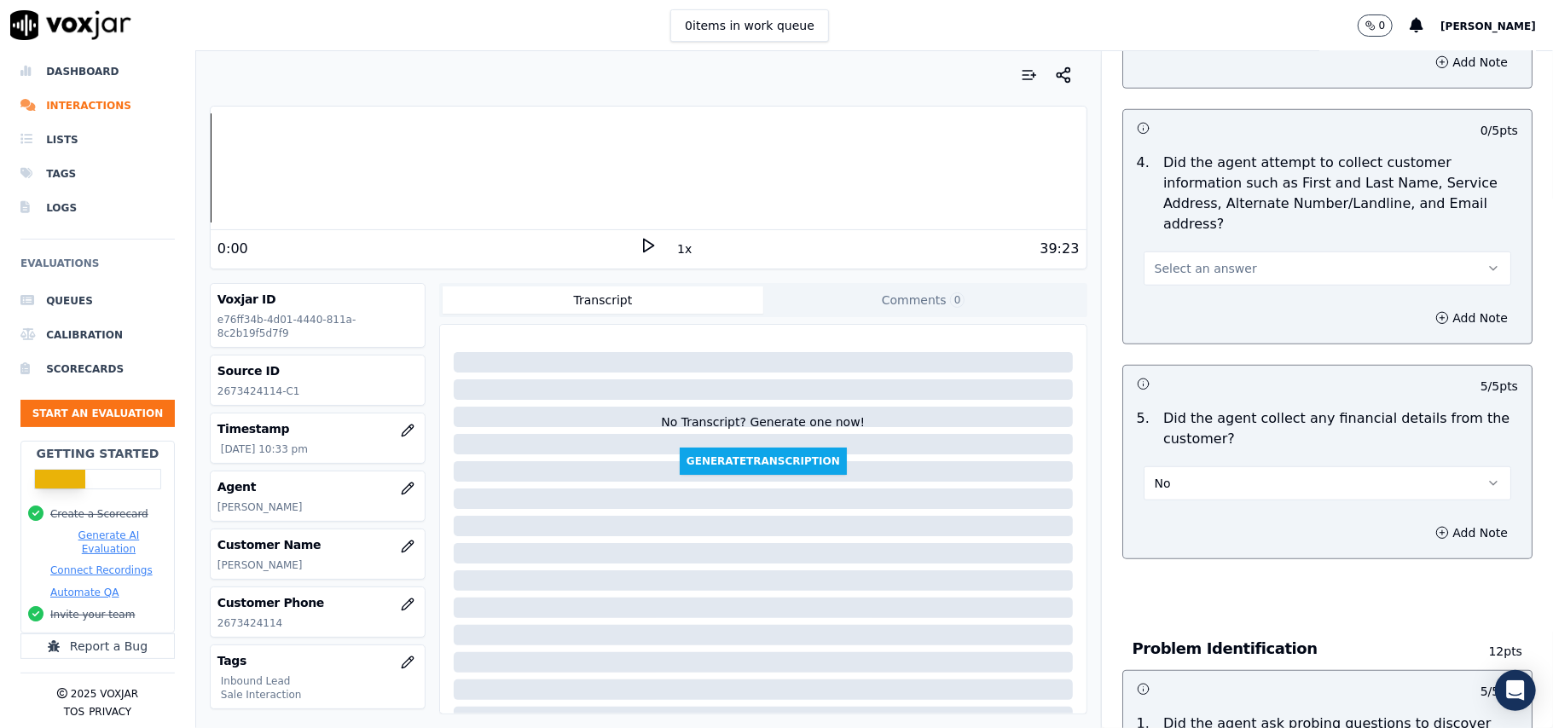
scroll to position [543, 0]
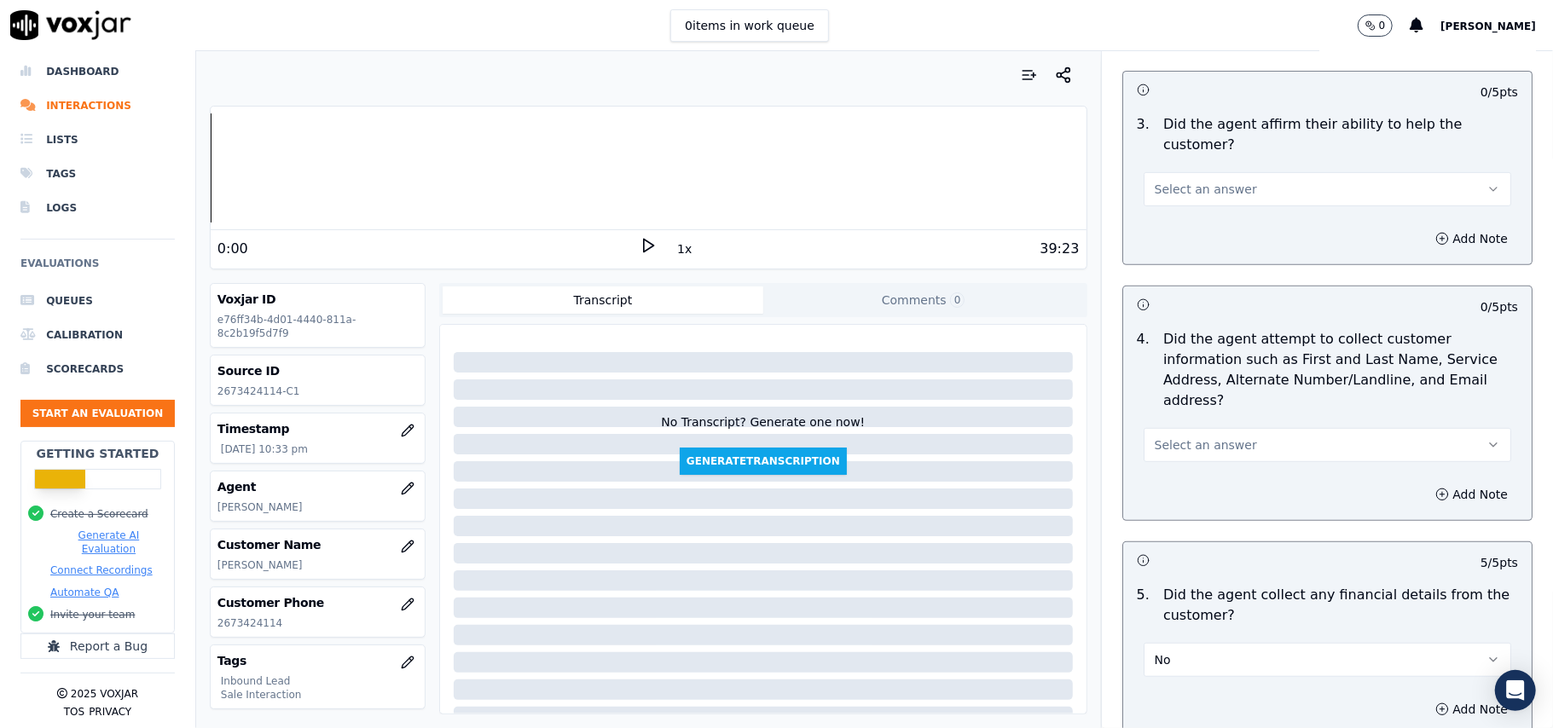
click at [1235, 428] on button "Select an answer" at bounding box center [1326, 445] width 367 height 34
click at [1216, 424] on div "No" at bounding box center [1291, 430] width 330 height 27
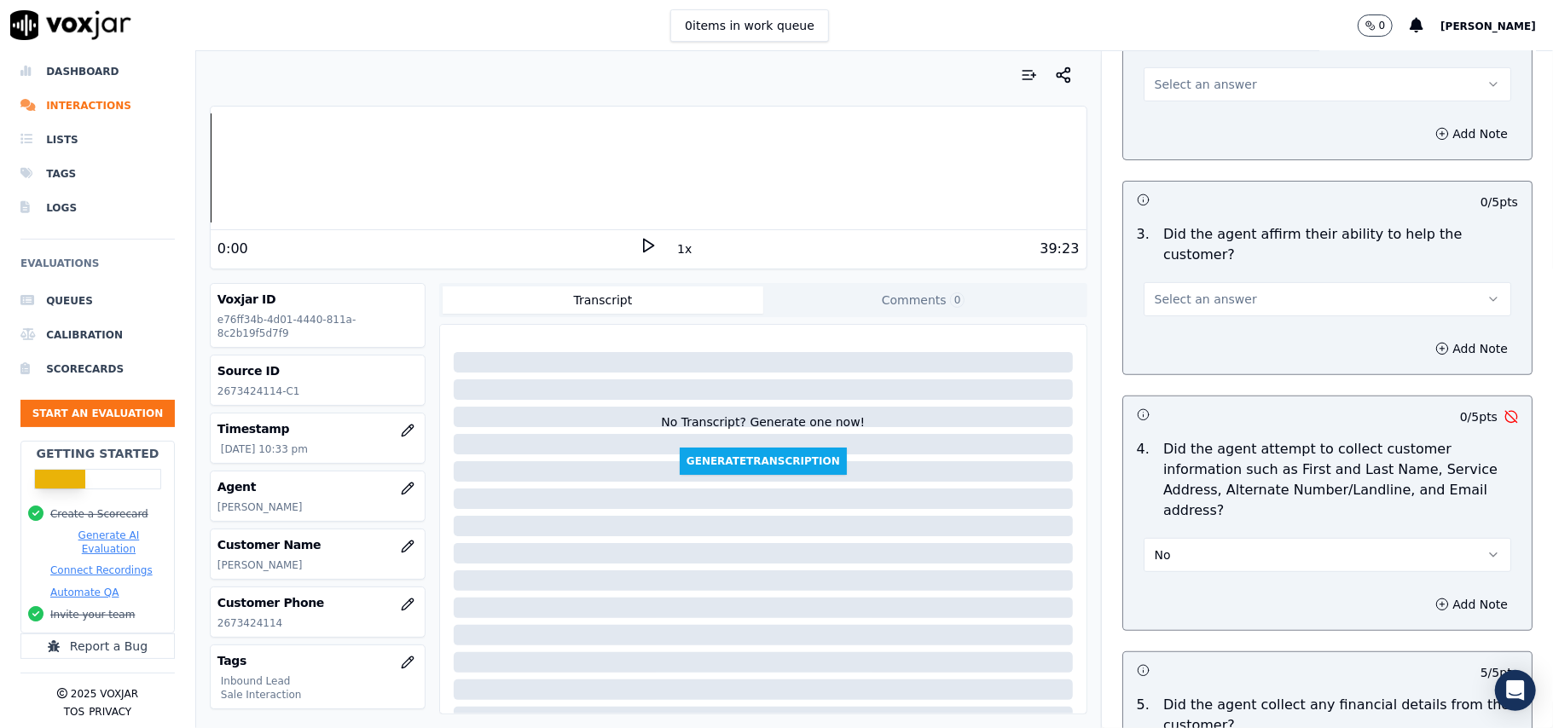
scroll to position [315, 0]
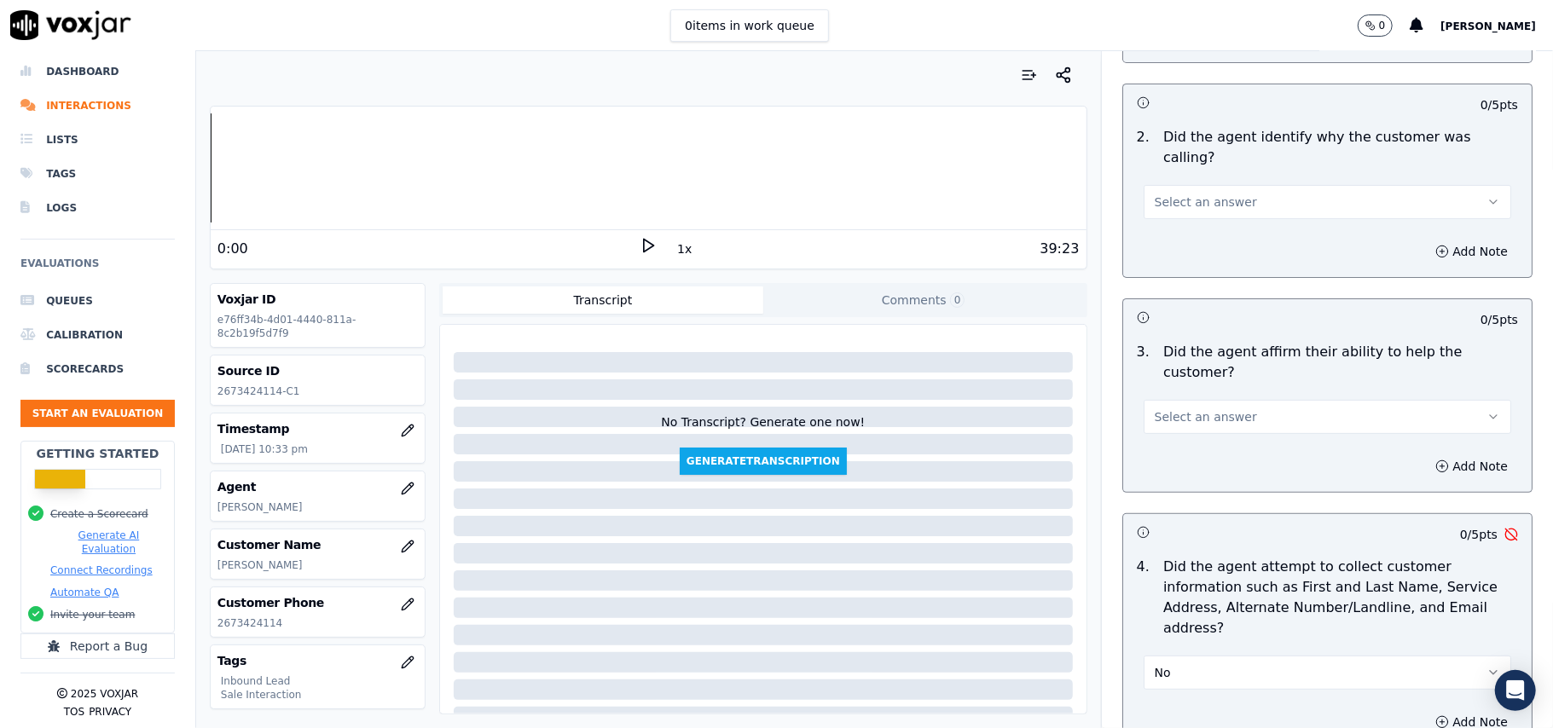
click at [1221, 400] on button "Select an answer" at bounding box center [1326, 417] width 367 height 34
click at [1214, 386] on div "Yes" at bounding box center [1291, 394] width 330 height 27
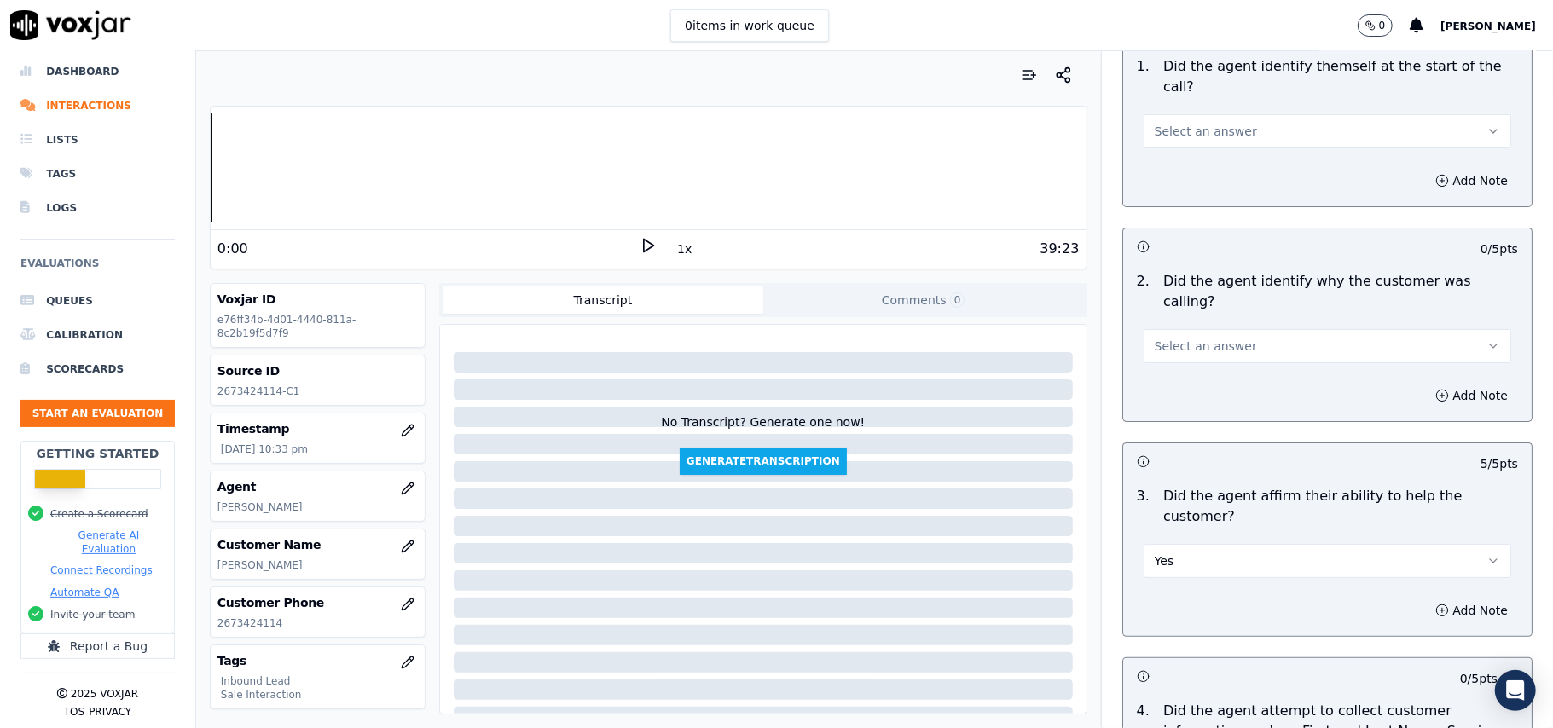
scroll to position [89, 0]
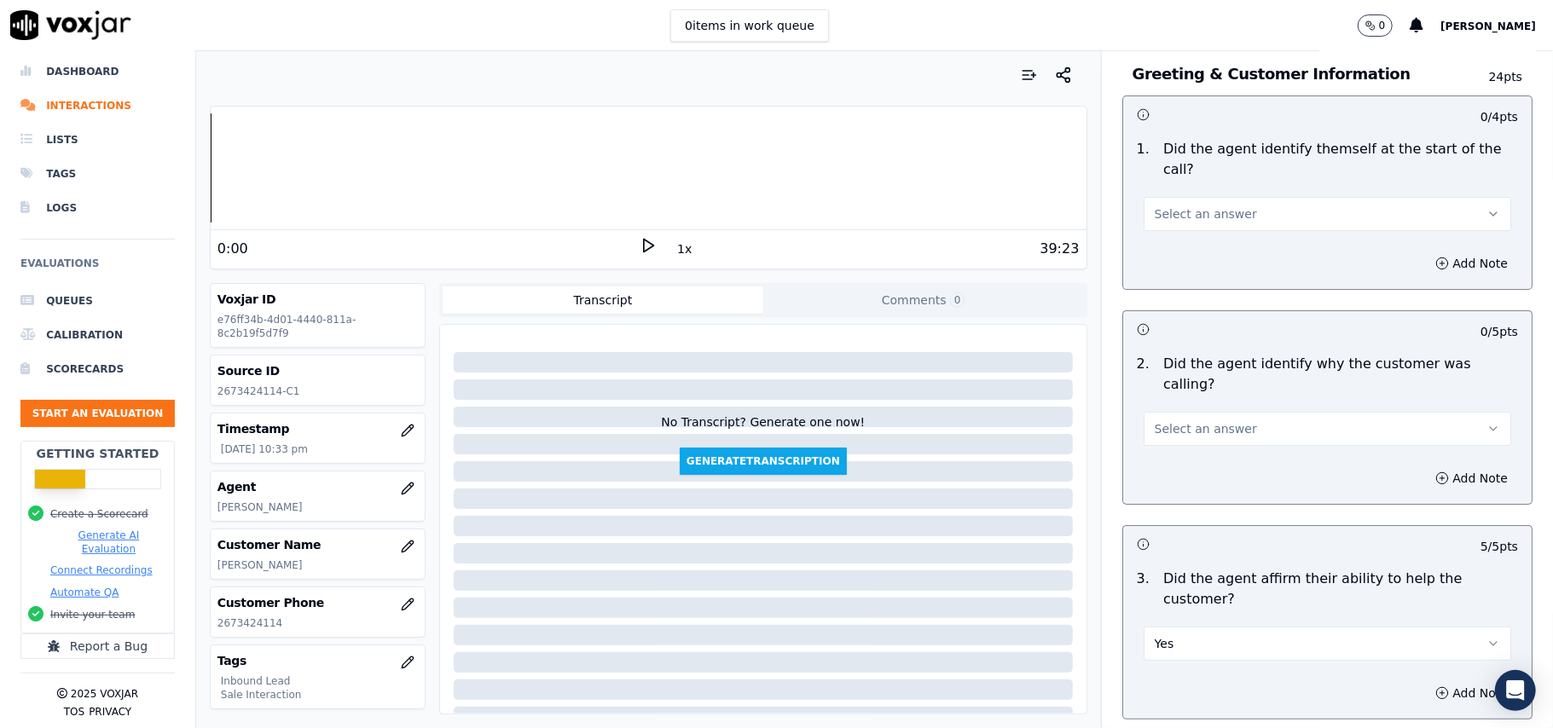
click at [1201, 408] on div "Select an answer" at bounding box center [1326, 427] width 367 height 38
click at [1178, 412] on button "Select an answer" at bounding box center [1326, 429] width 367 height 34
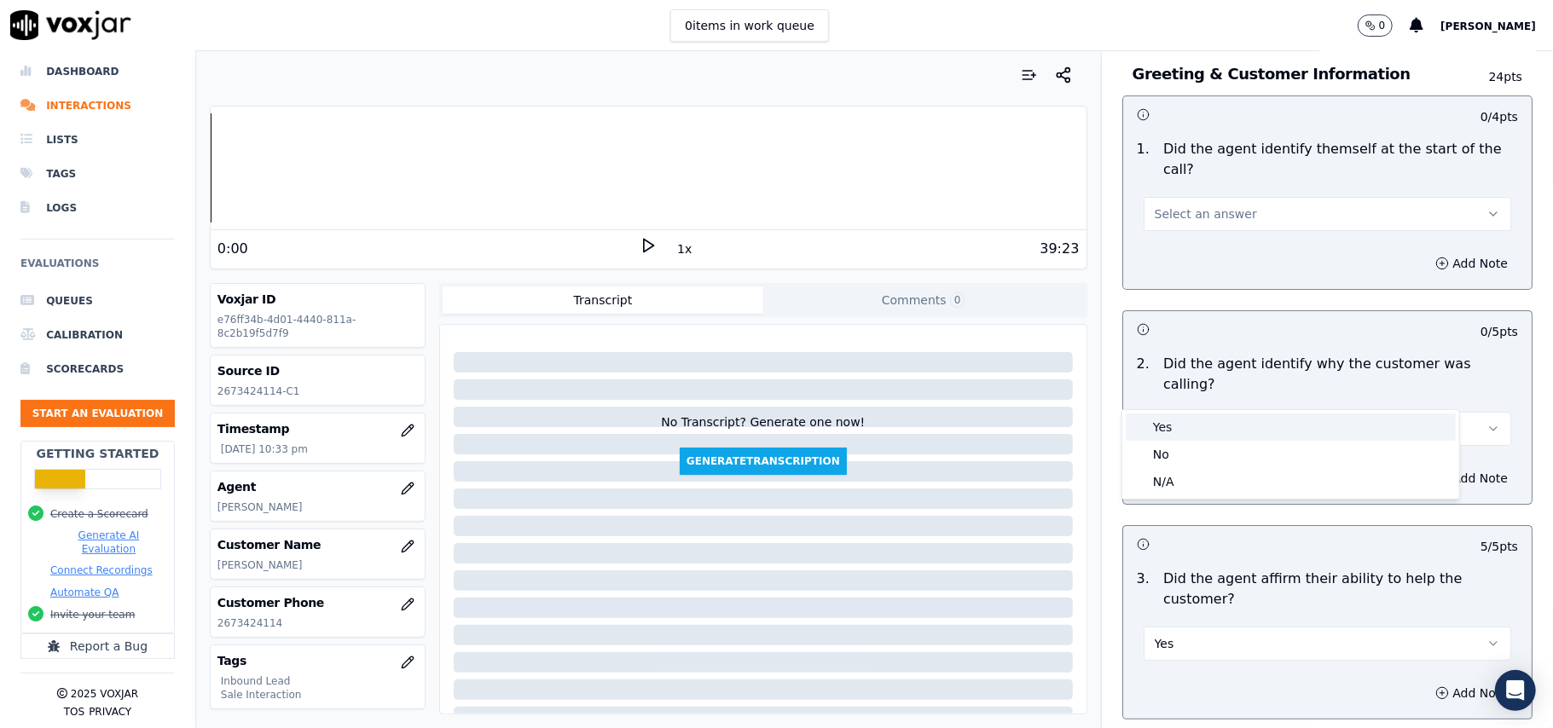
click at [1178, 424] on div "Yes" at bounding box center [1291, 427] width 330 height 27
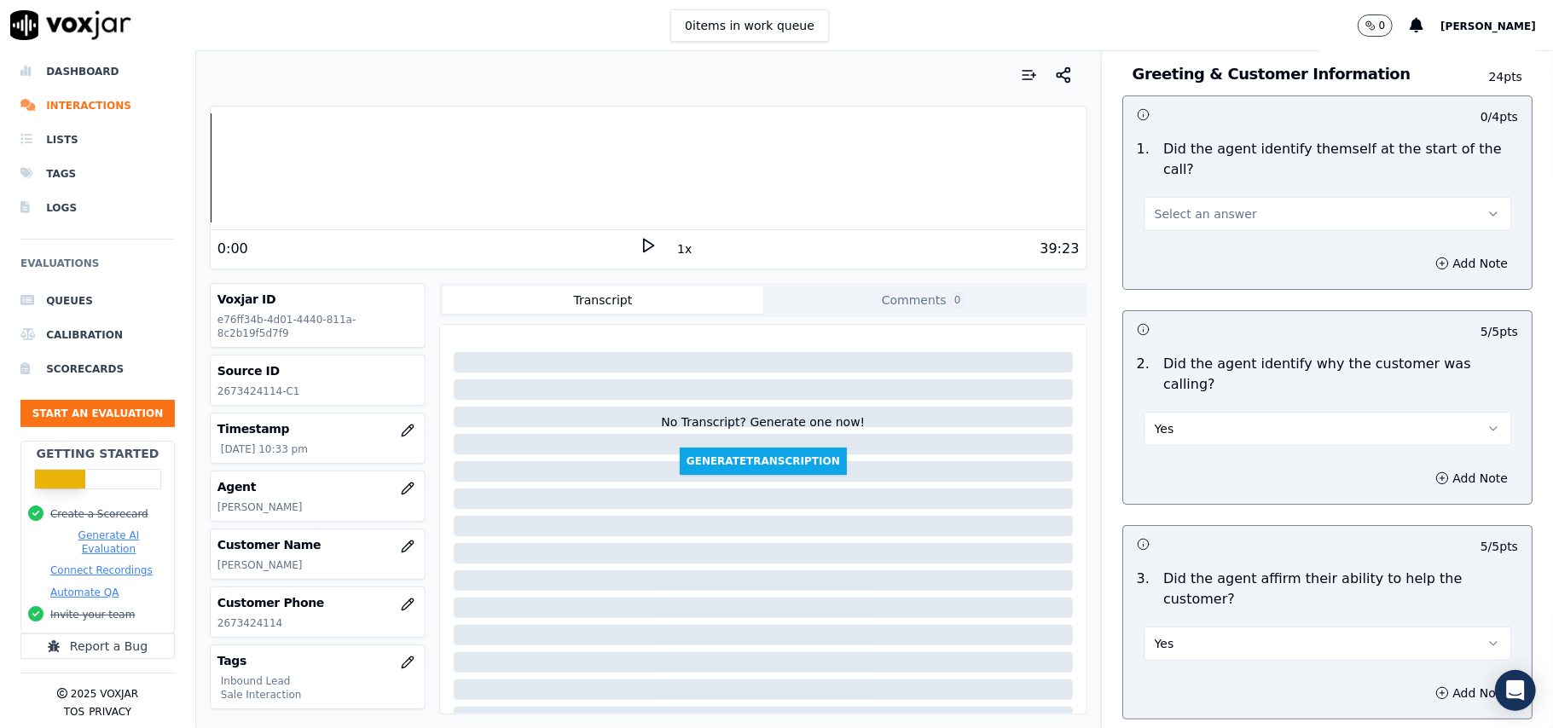
click at [1212, 205] on span "Select an answer" at bounding box center [1206, 213] width 102 height 17
click at [1212, 236] on div "Yes" at bounding box center [1291, 232] width 330 height 27
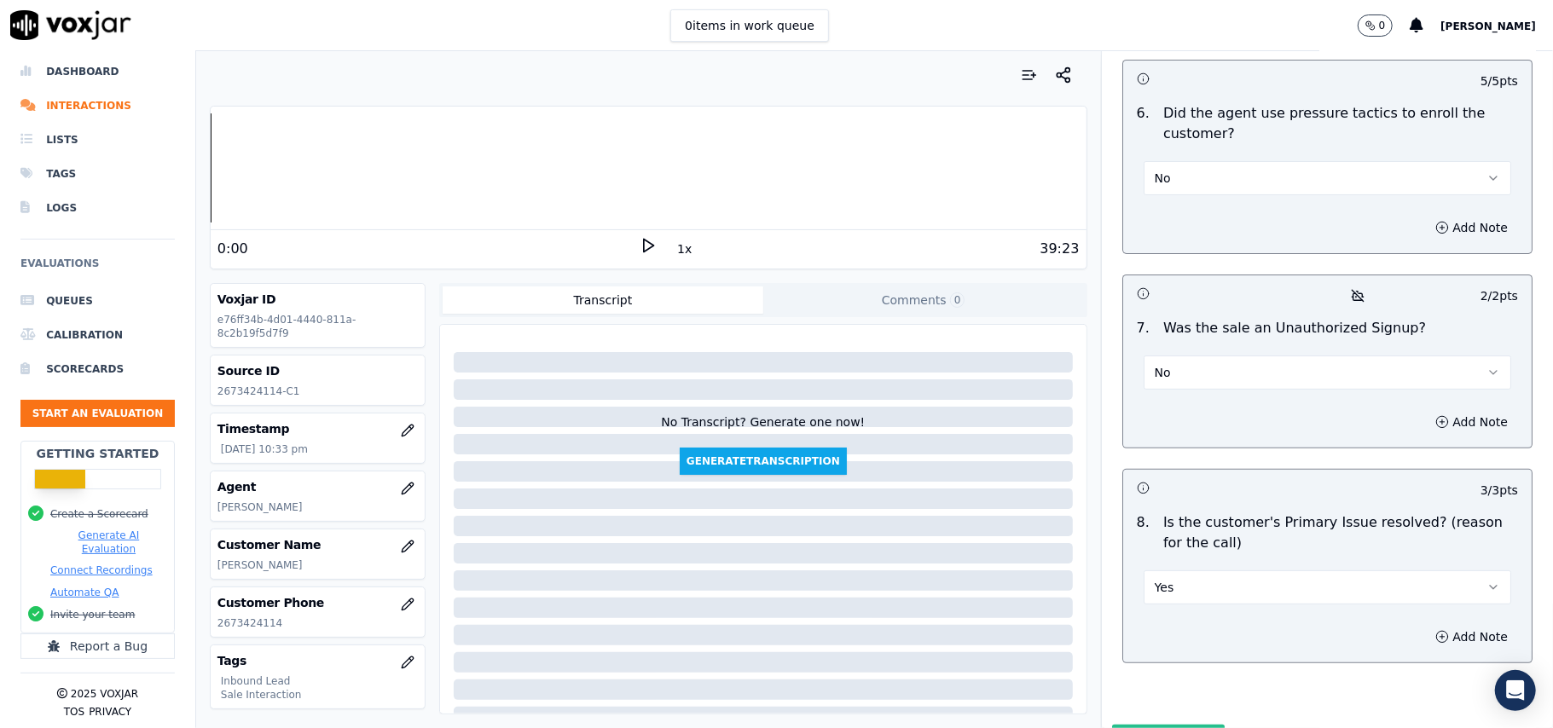
click at [1126, 725] on button "Submit Scores" at bounding box center [1168, 740] width 113 height 31
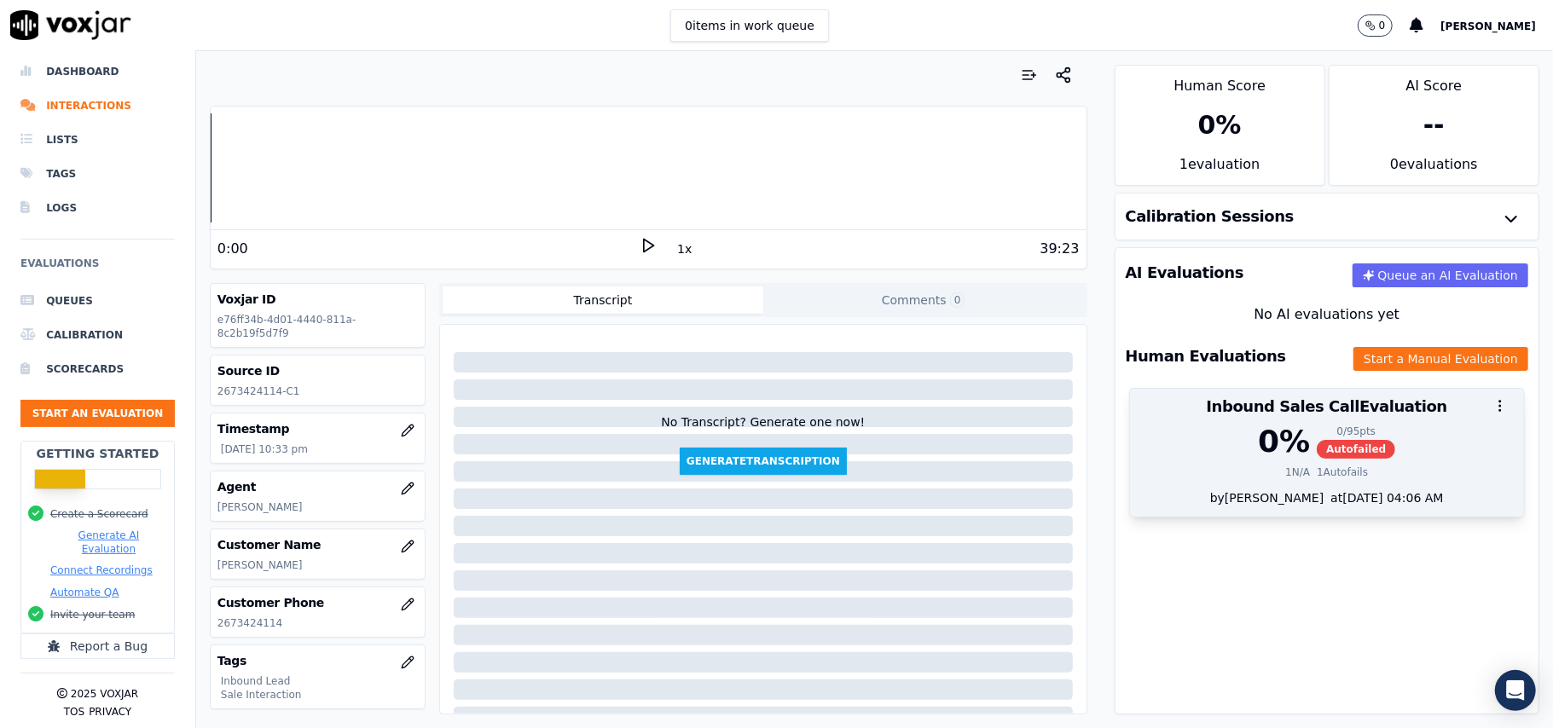
click at [1346, 434] on div "0 / 95 pts" at bounding box center [1356, 432] width 78 height 14
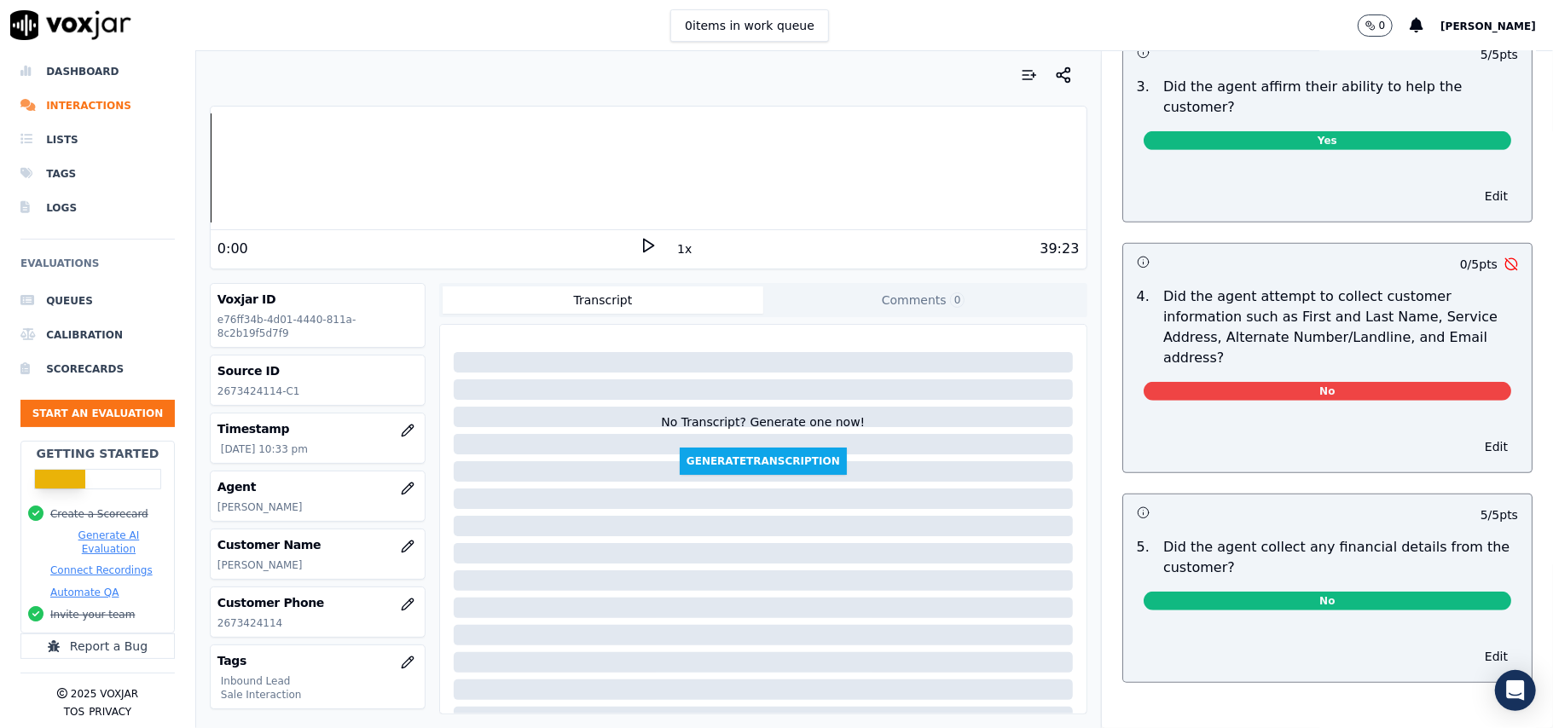
scroll to position [454, 0]
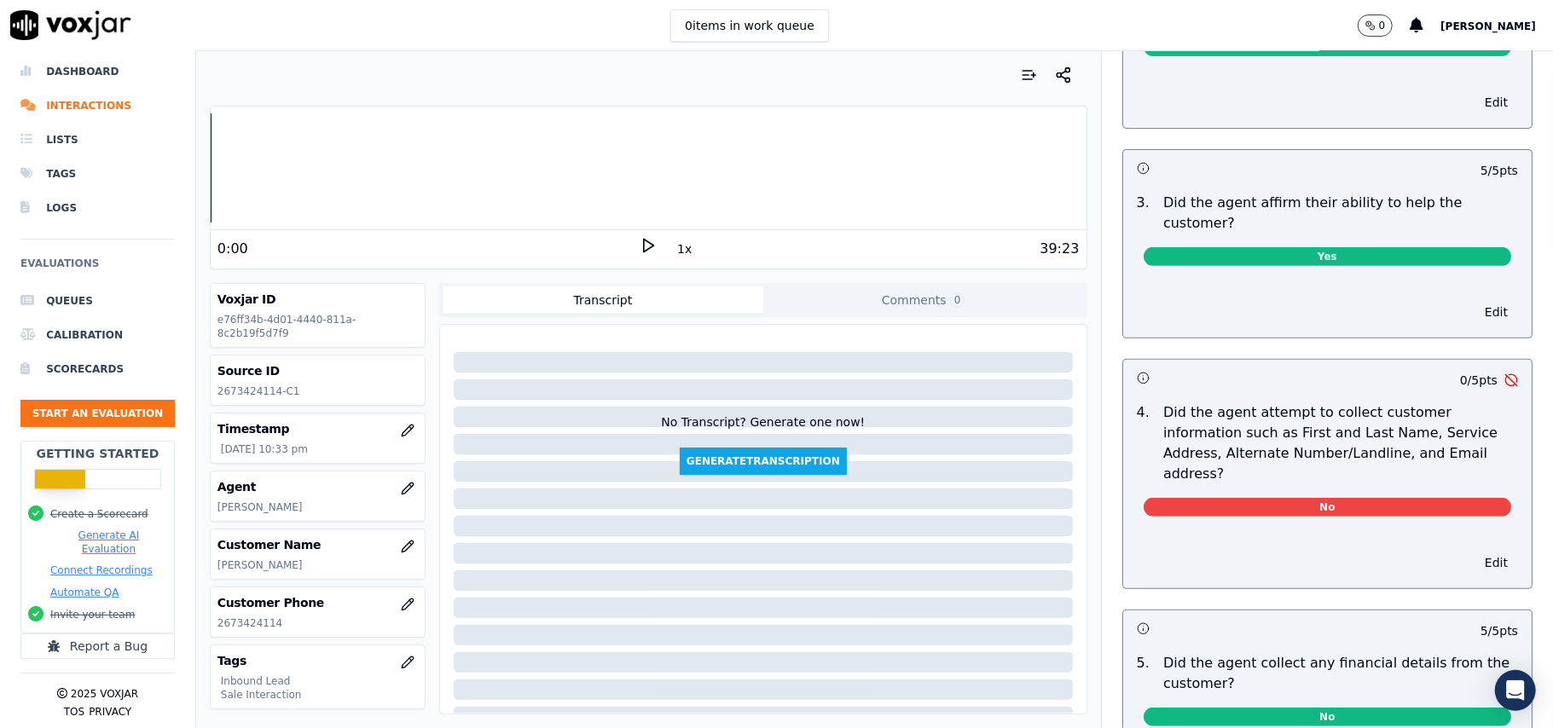
click at [1293, 498] on span "No" at bounding box center [1326, 507] width 367 height 19
click at [1474, 551] on button "Edit" at bounding box center [1495, 563] width 43 height 24
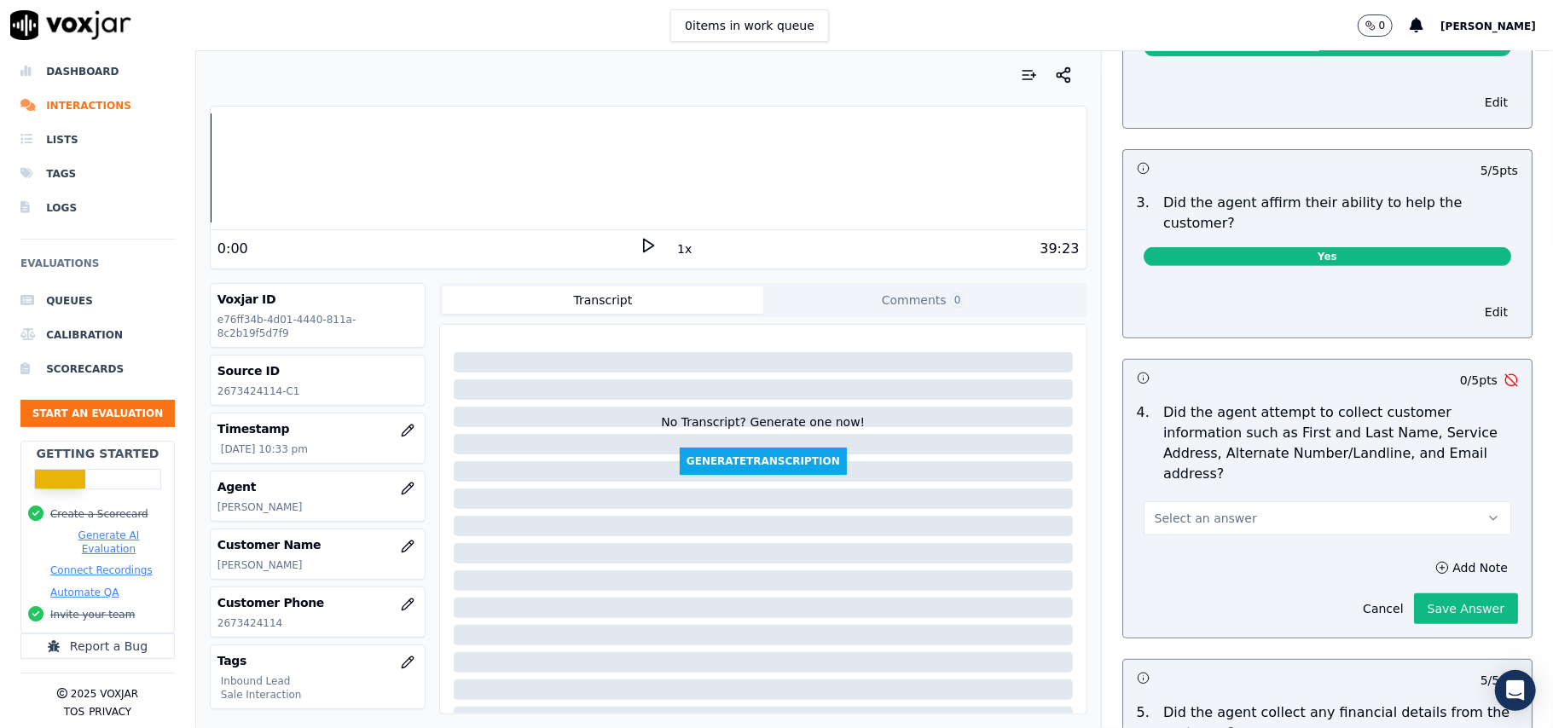
click at [1281, 501] on button "Select an answer" at bounding box center [1326, 518] width 367 height 34
click at [1222, 476] on div "Yes" at bounding box center [1291, 478] width 330 height 27
click at [1424, 593] on button "Save Answer" at bounding box center [1466, 608] width 104 height 31
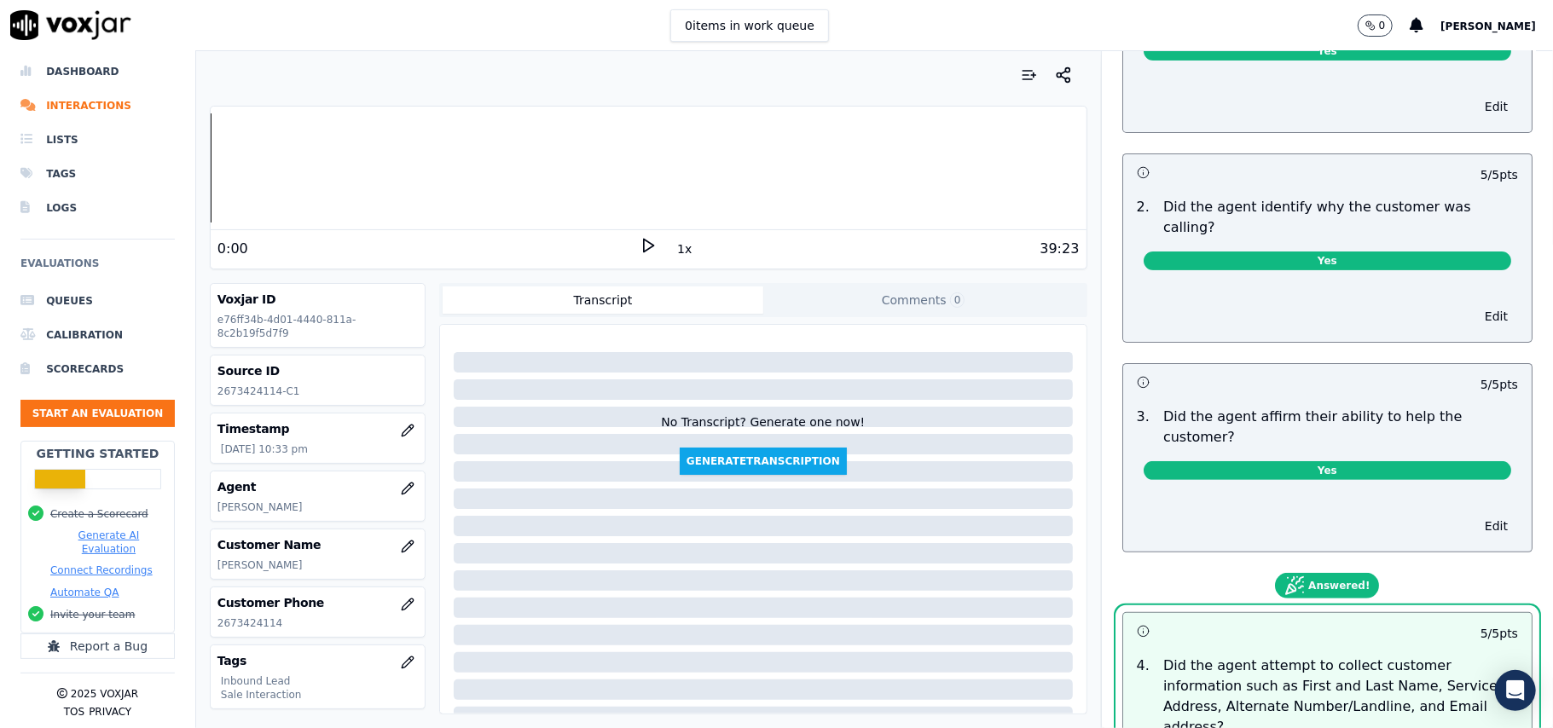
scroll to position [0, 0]
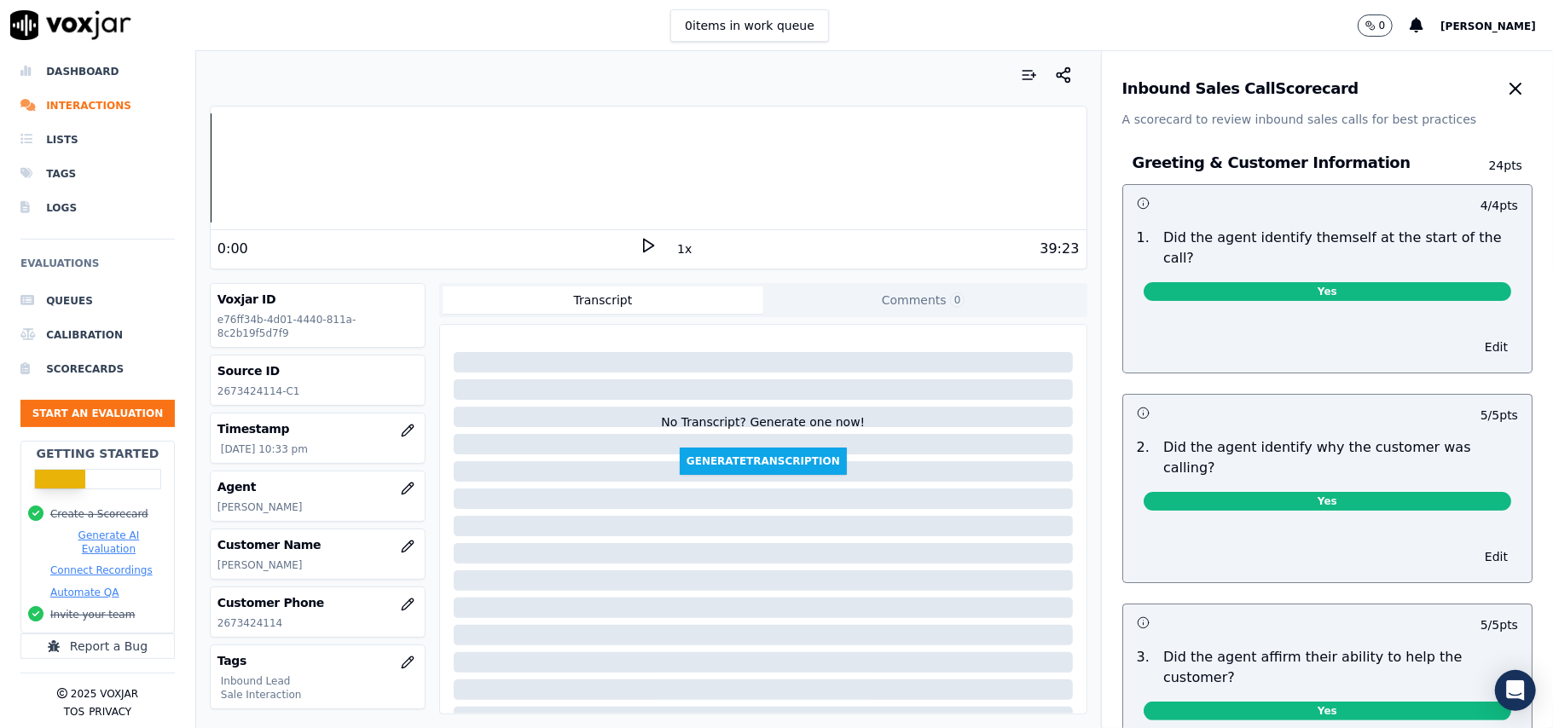
click at [1498, 99] on button "button" at bounding box center [1515, 89] width 34 height 34
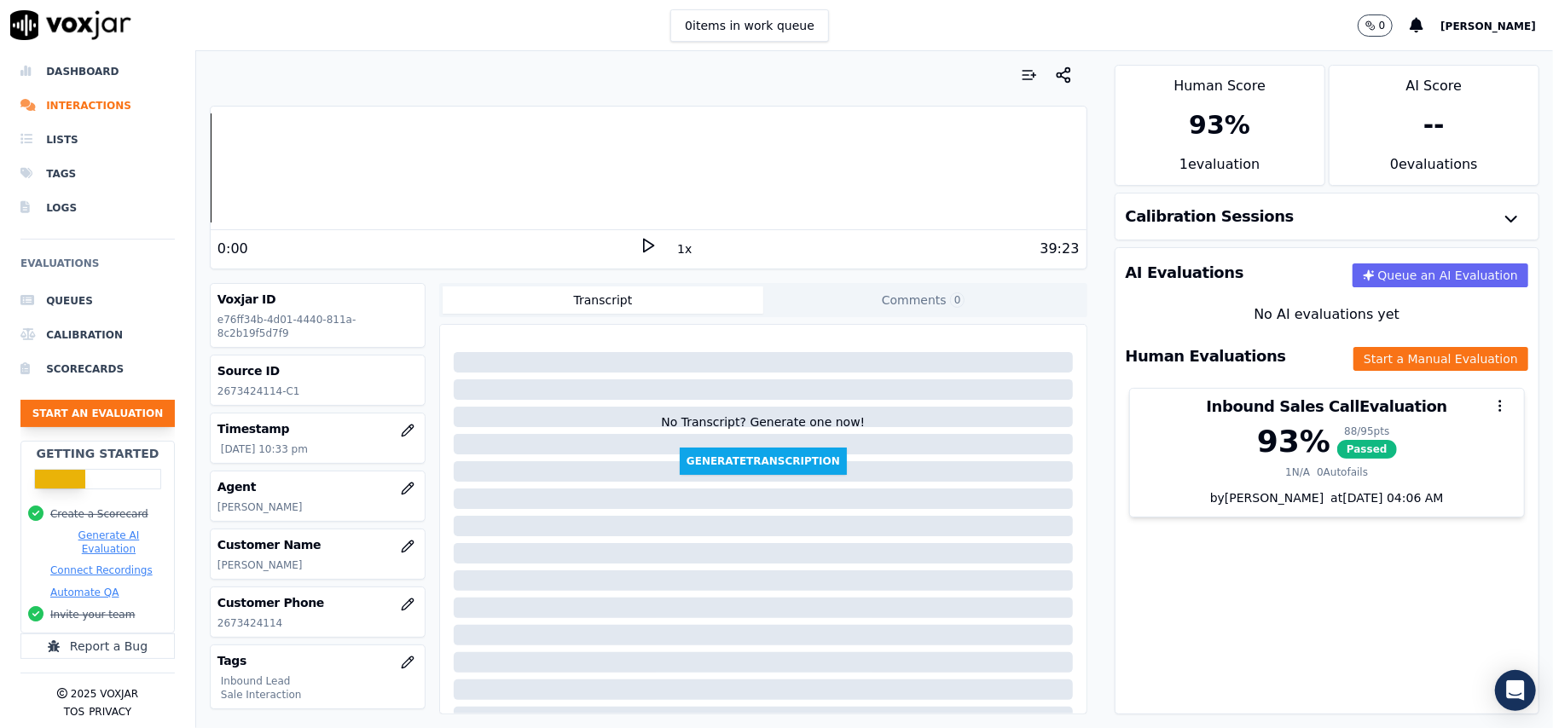
click at [128, 401] on button "Start an Evaluation" at bounding box center [97, 413] width 154 height 27
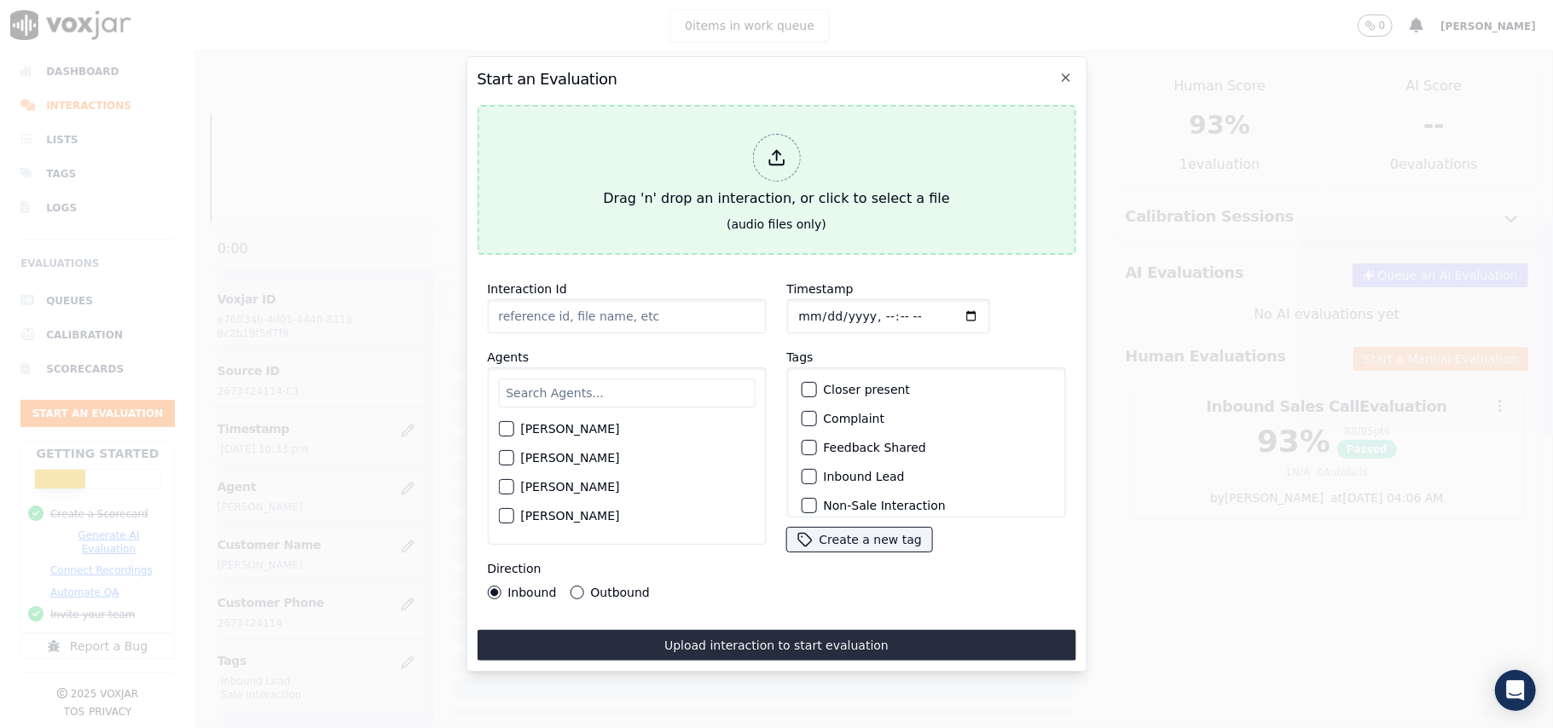
click at [776, 154] on icon at bounding box center [776, 157] width 19 height 19
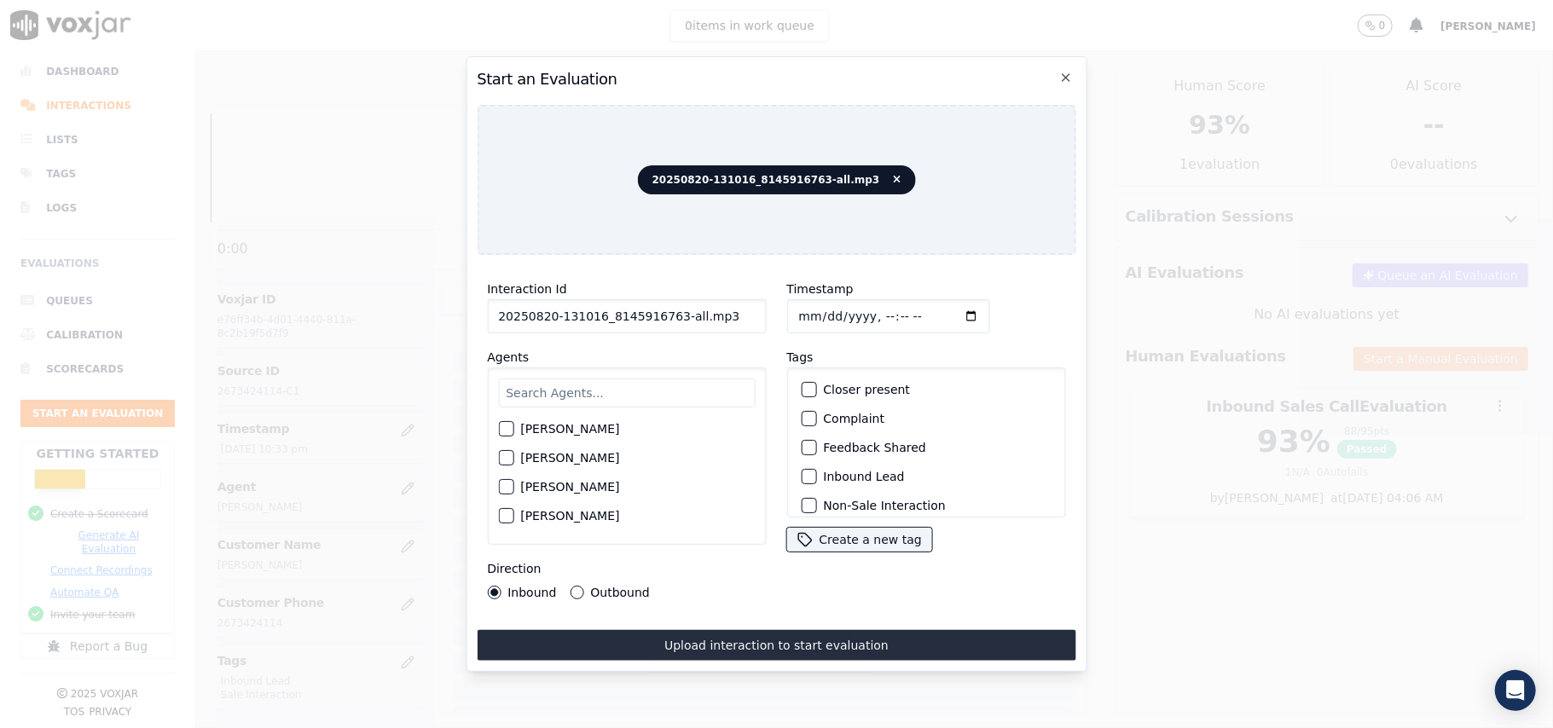
drag, startPoint x: 720, startPoint y: 305, endPoint x: 668, endPoint y: 307, distance: 51.2
click at [668, 307] on input "20250820-131016_8145916763-all.mp3" at bounding box center [626, 316] width 279 height 34
type input "20250820-131016_8145916763-C1"
click at [813, 305] on input "Timestamp" at bounding box center [887, 316] width 203 height 34
type input "[DATE]T22:36"
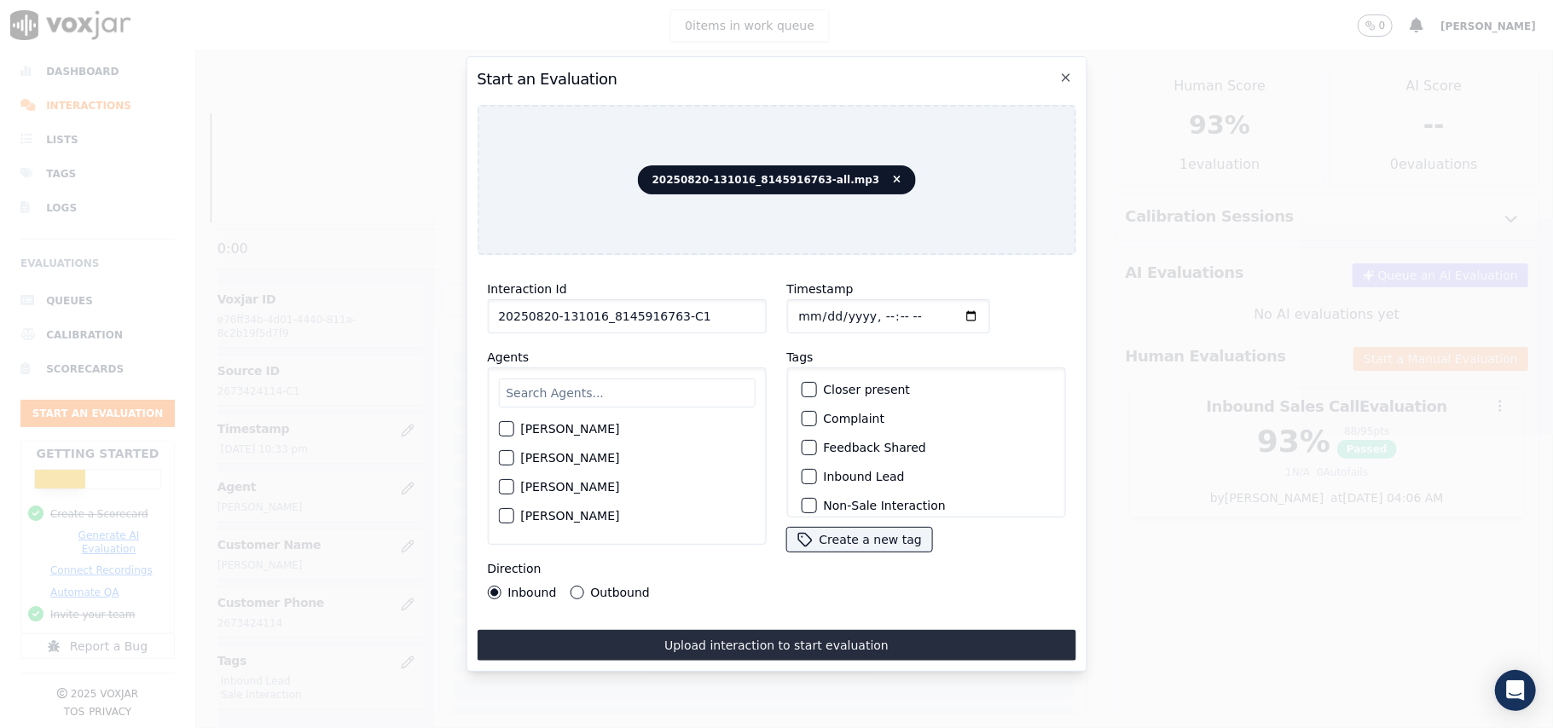
click at [612, 389] on input "text" at bounding box center [626, 393] width 257 height 29
paste input "[PERSON_NAME]"
type input "[PERSON_NAME]"
click at [509, 428] on div "button" at bounding box center [505, 434] width 12 height 12
click at [802, 471] on div "button" at bounding box center [808, 477] width 12 height 12
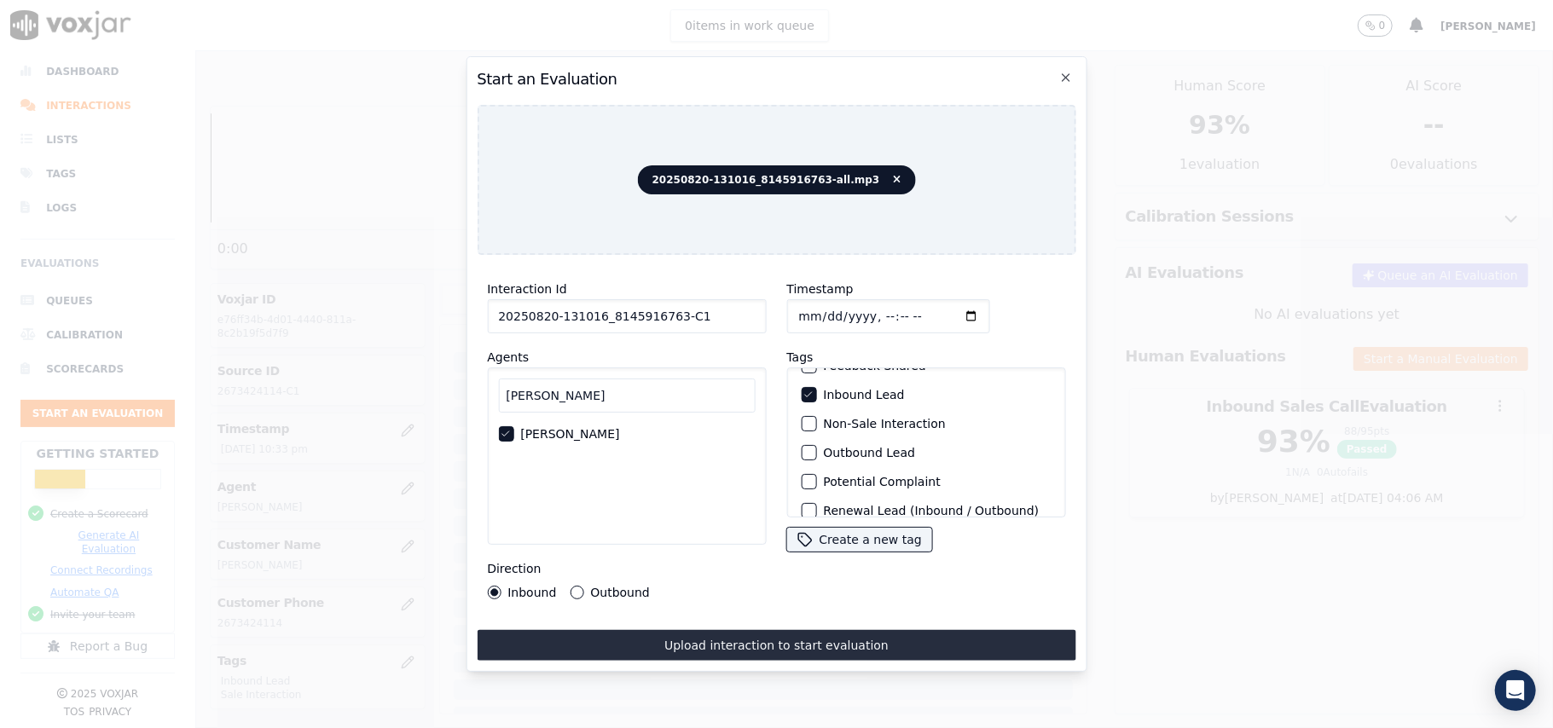
scroll to position [148, 0]
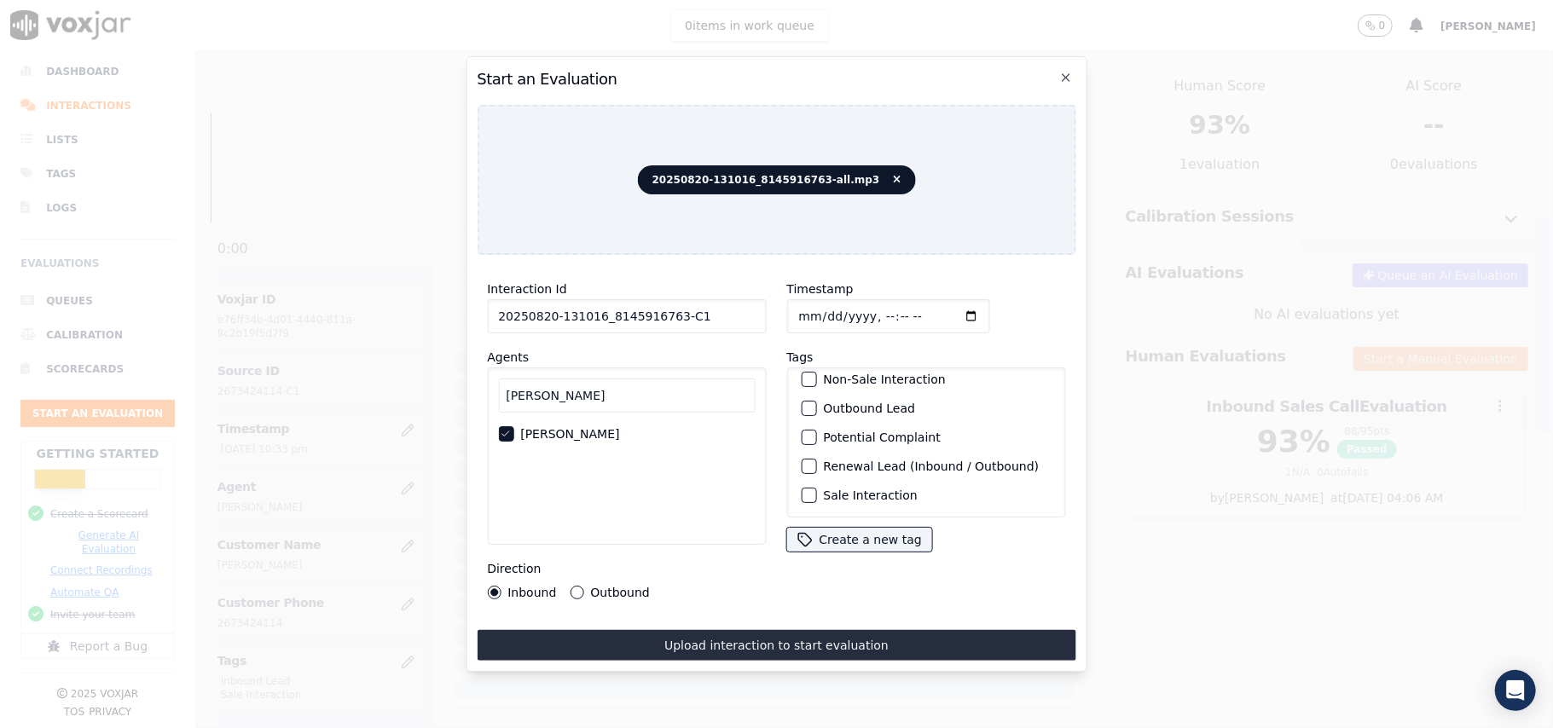
click at [806, 481] on div "Sale Interaction" at bounding box center [925, 495] width 263 height 29
click at [802, 489] on div "button" at bounding box center [808, 495] width 12 height 12
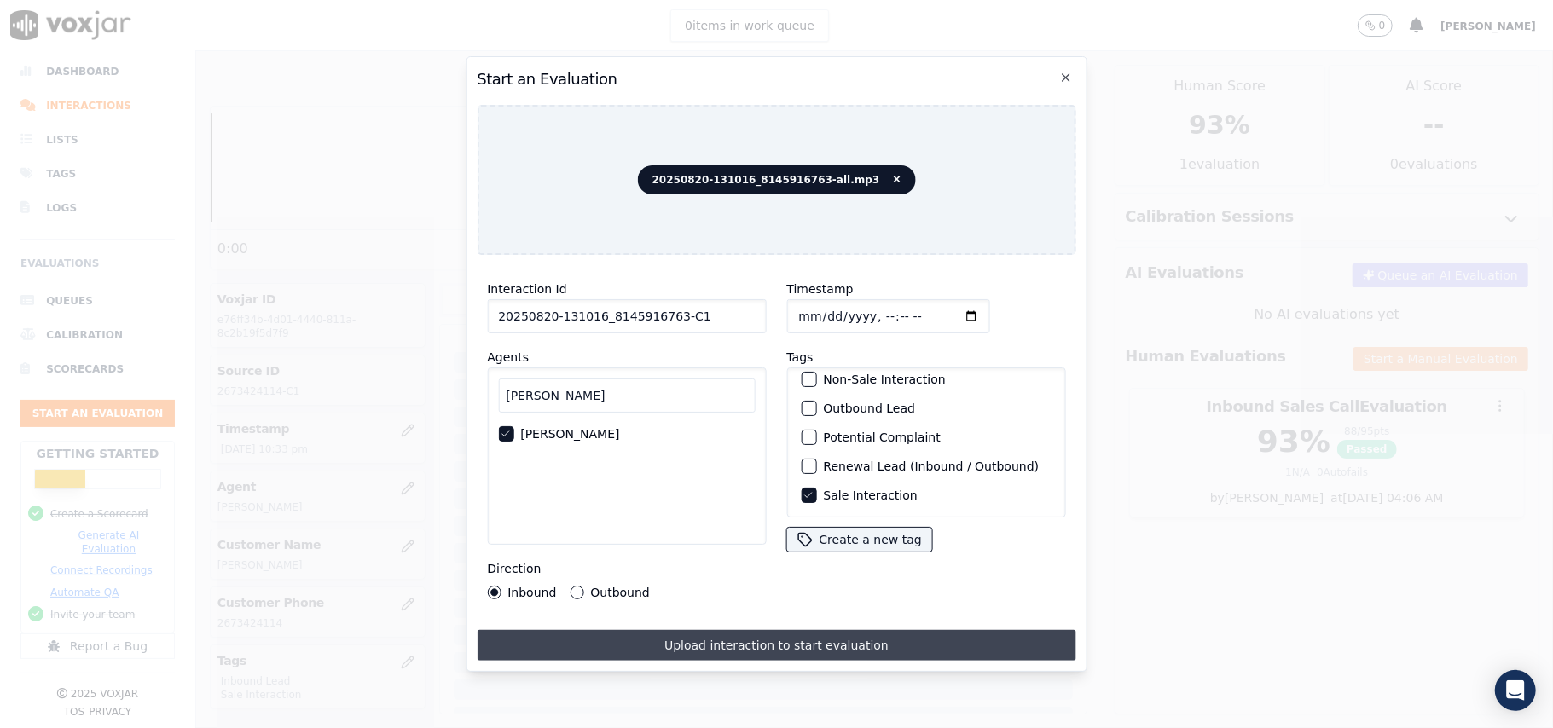
click at [782, 635] on button "Upload interaction to start evaluation" at bounding box center [776, 645] width 599 height 31
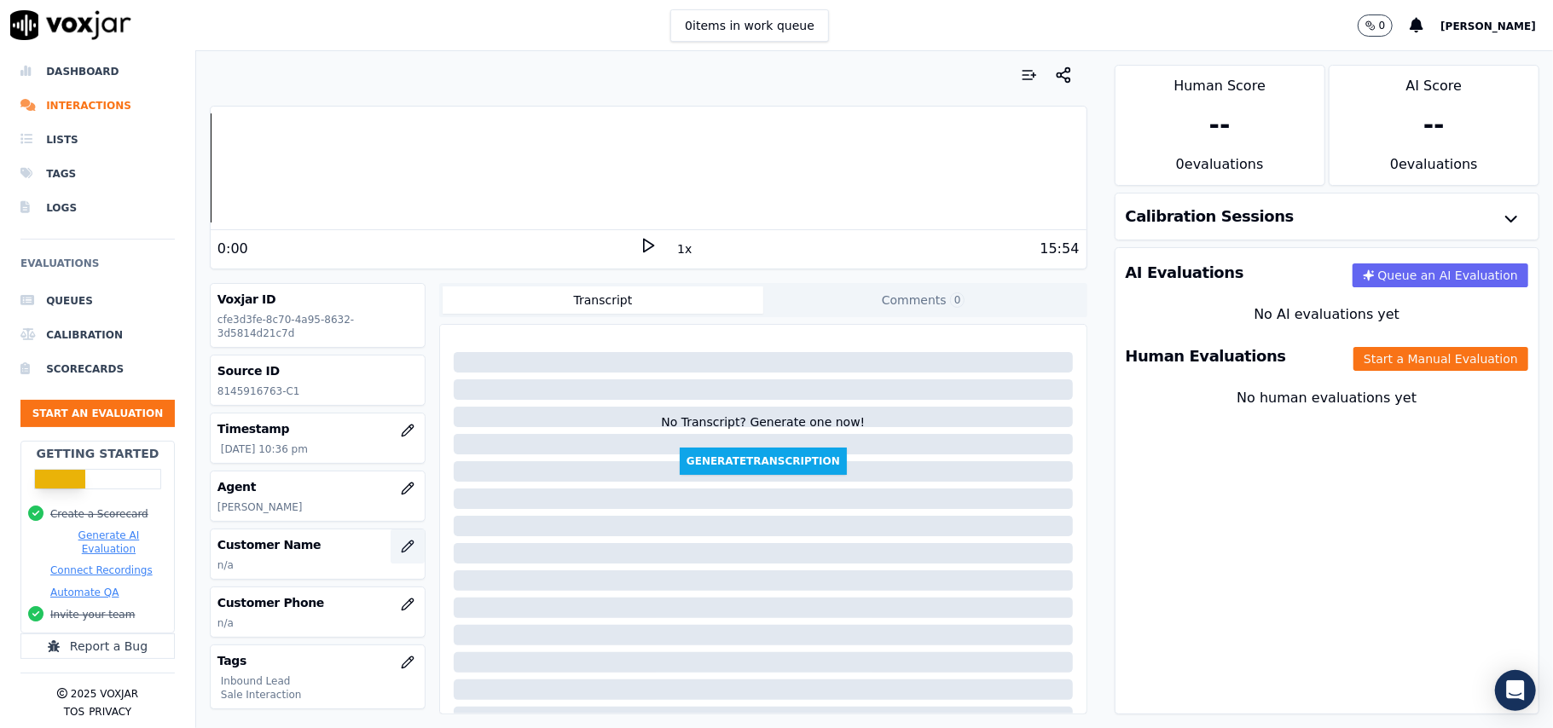
click at [402, 551] on icon "button" at bounding box center [407, 546] width 11 height 11
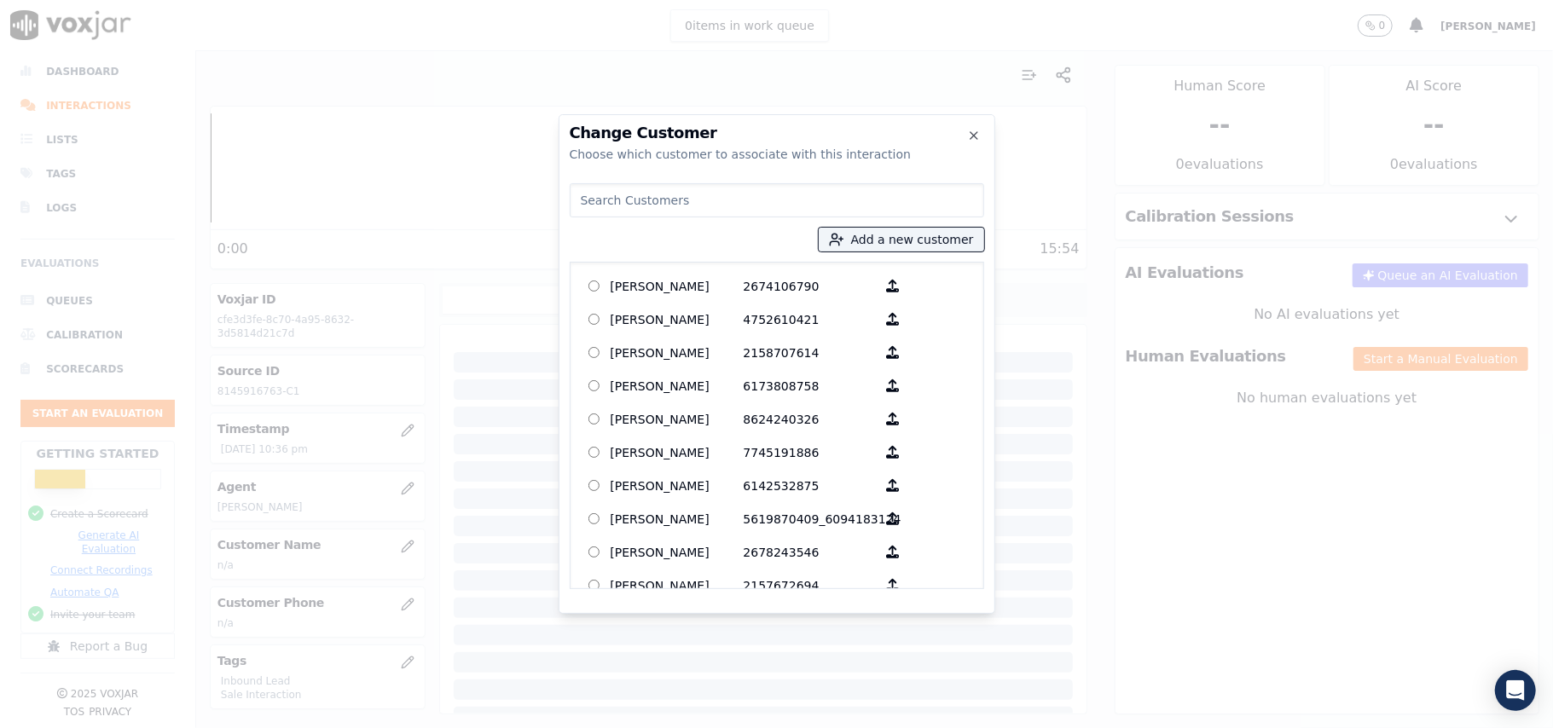
paste input "[PERSON_NAME]"
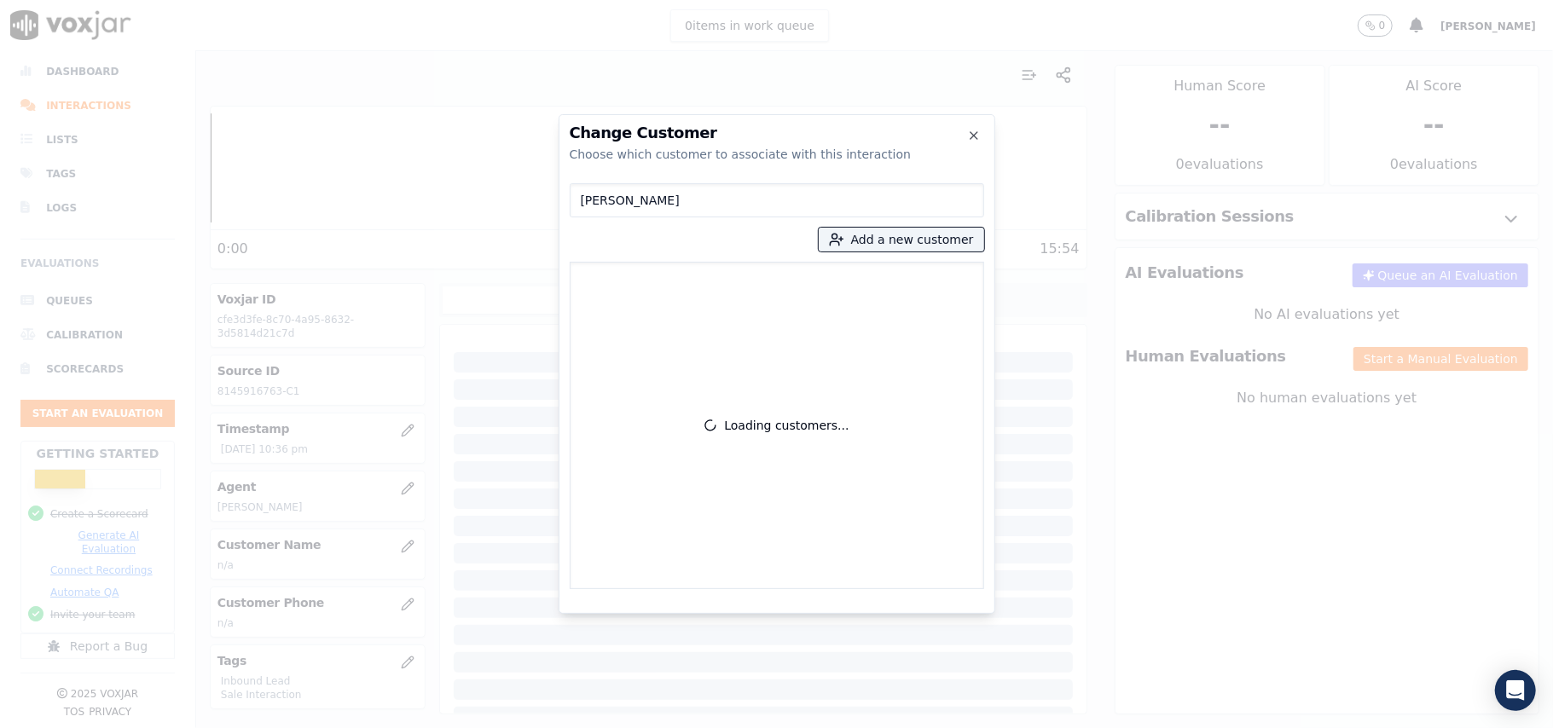
click at [583, 200] on input "[PERSON_NAME]" at bounding box center [777, 200] width 414 height 34
type input "[PERSON_NAME]"
click at [765, 283] on p "8145916763" at bounding box center [810, 286] width 133 height 26
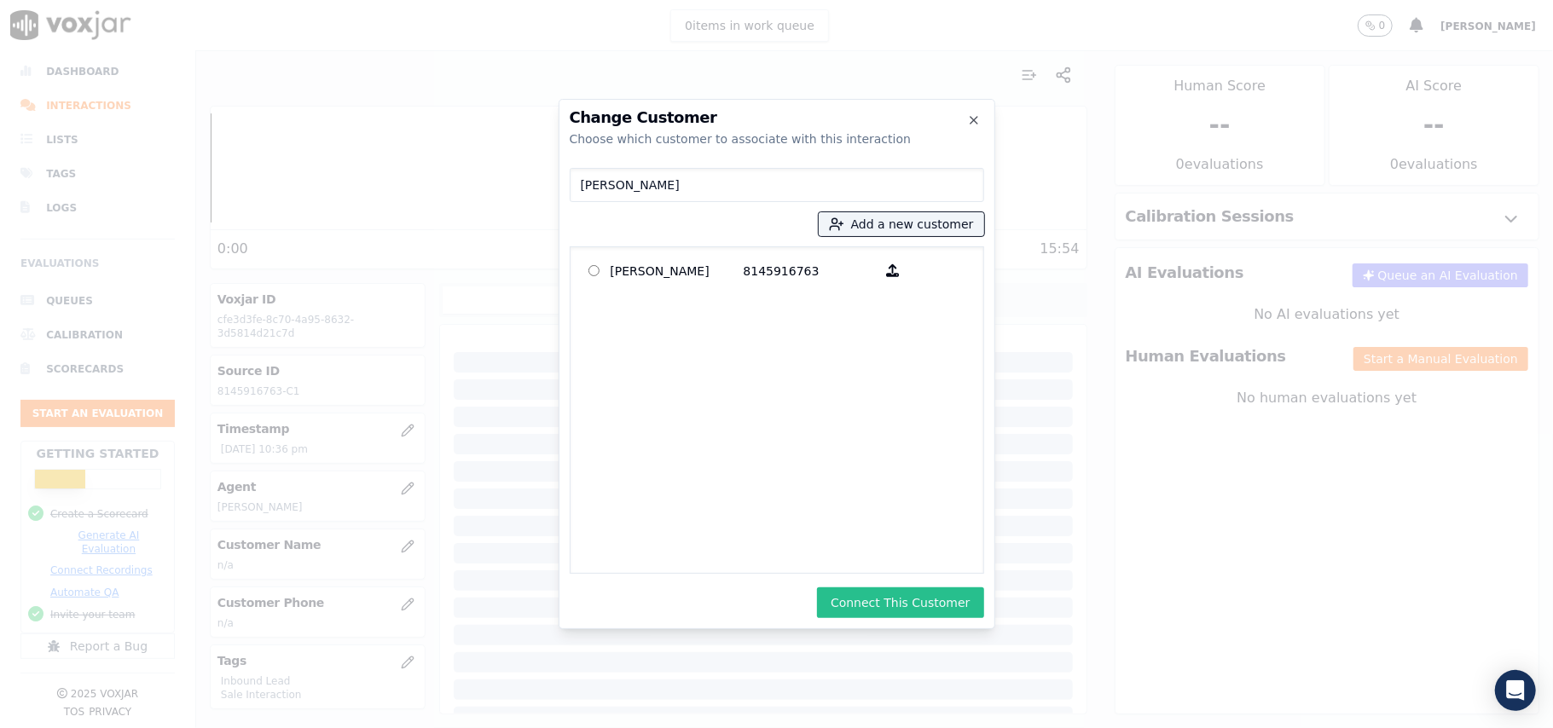
click at [885, 602] on button "Connect This Customer" at bounding box center [900, 602] width 166 height 31
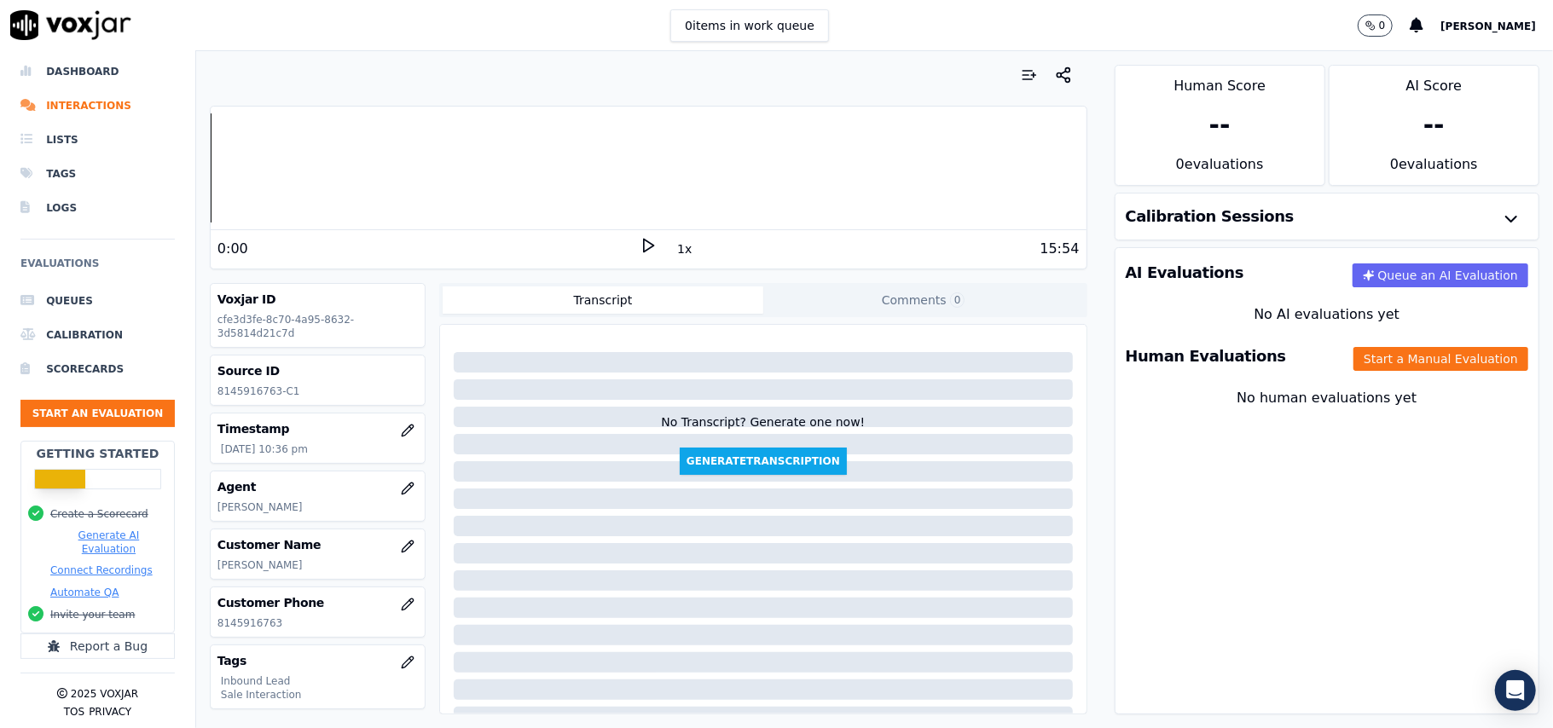
click at [1364, 373] on div "Human Evaluations Start a Manual Evaluation" at bounding box center [1326, 356] width 423 height 49
click at [1355, 362] on button "Start a Manual Evaluation" at bounding box center [1440, 359] width 175 height 24
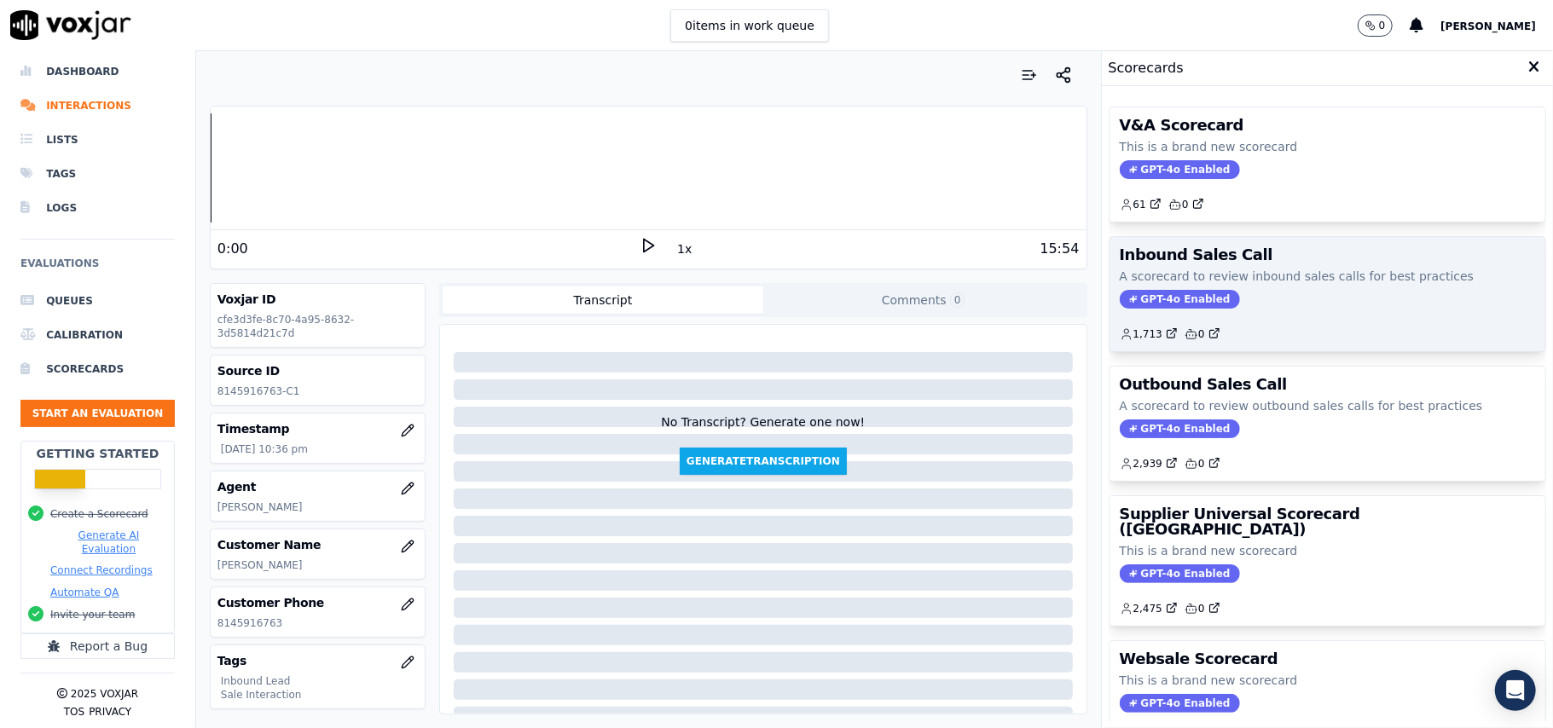
click at [1166, 308] on span "GPT-4o Enabled" at bounding box center [1180, 299] width 120 height 19
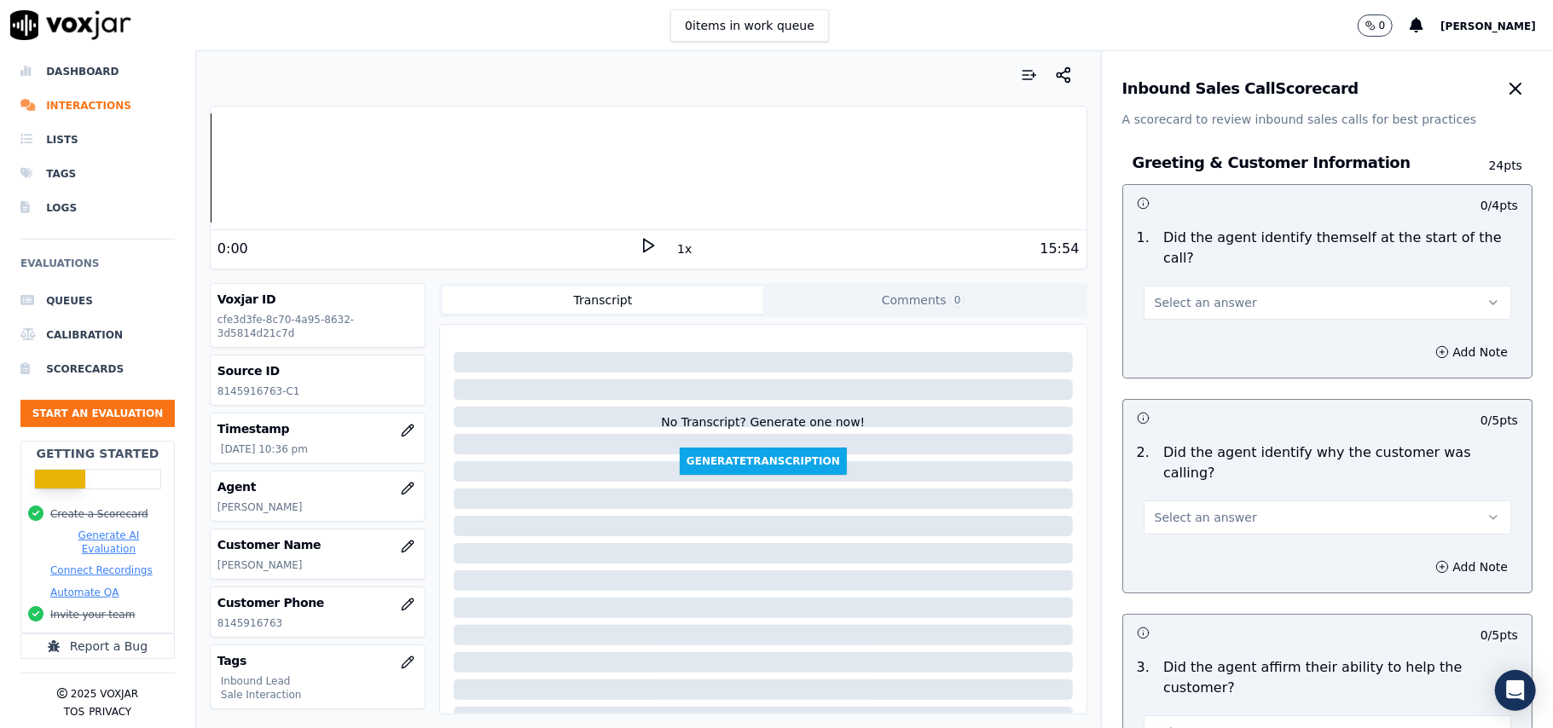
click at [1297, 286] on button "Select an answer" at bounding box center [1326, 303] width 367 height 34
click at [1222, 315] on div "Yes" at bounding box center [1291, 321] width 330 height 27
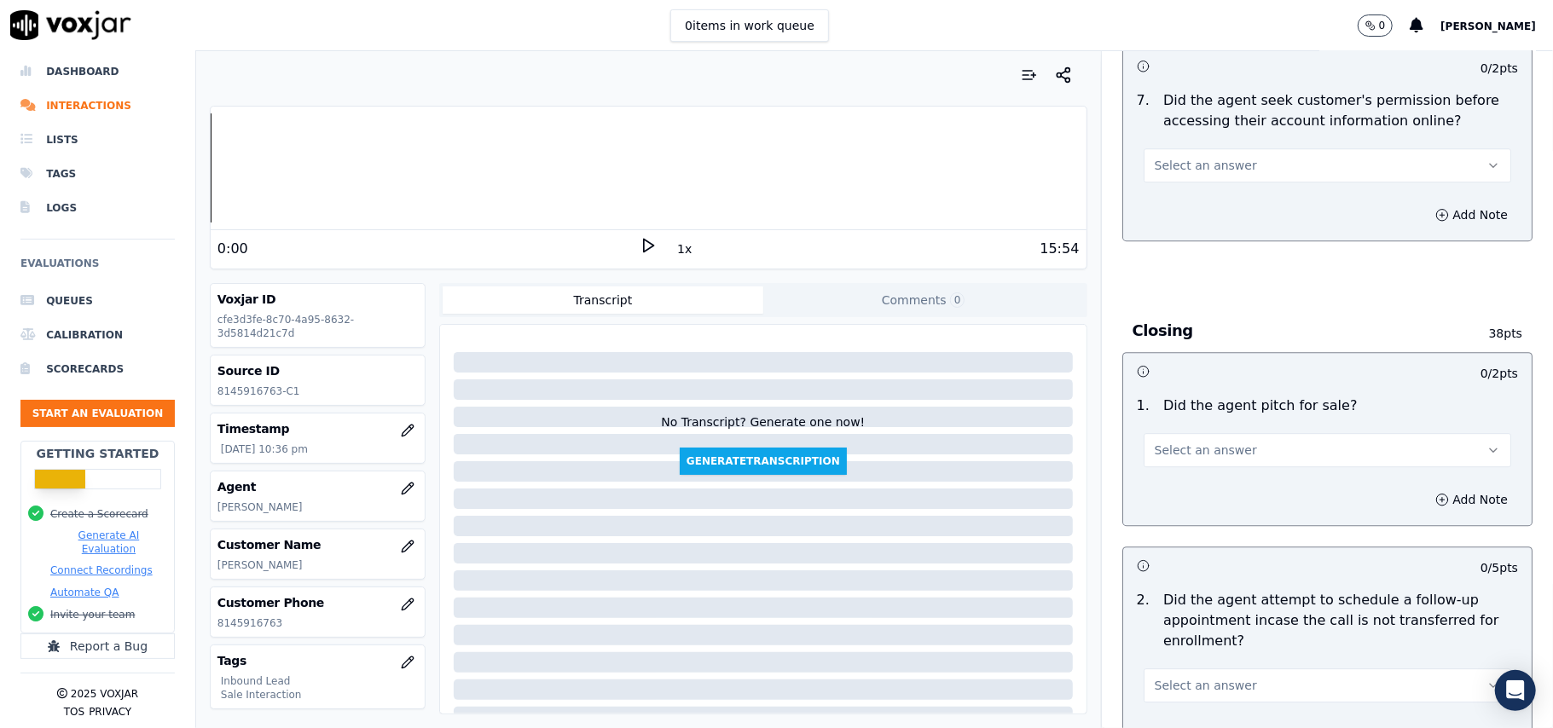
scroll to position [4772, 0]
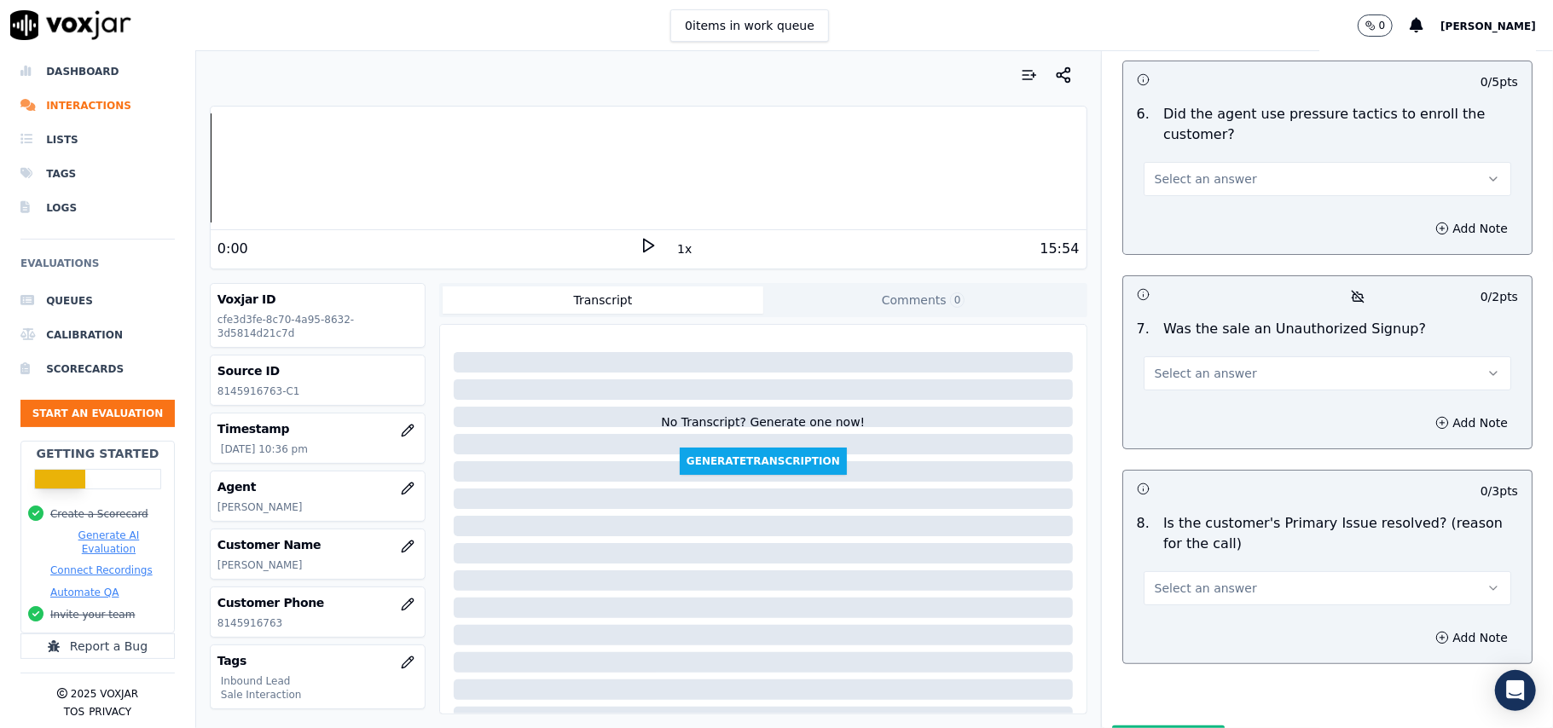
click at [1185, 571] on button "Select an answer" at bounding box center [1326, 588] width 367 height 34
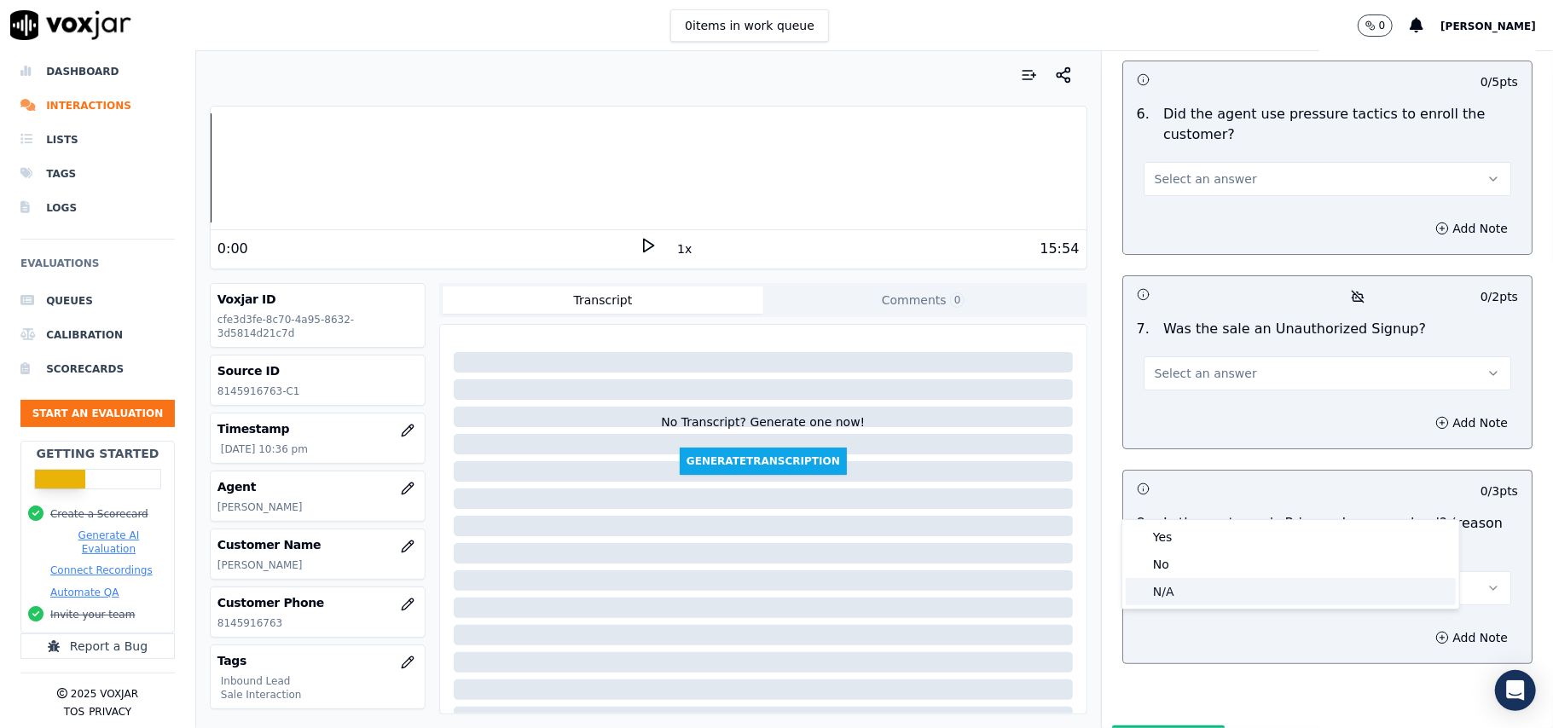
click at [1173, 583] on div "N/A" at bounding box center [1291, 591] width 330 height 27
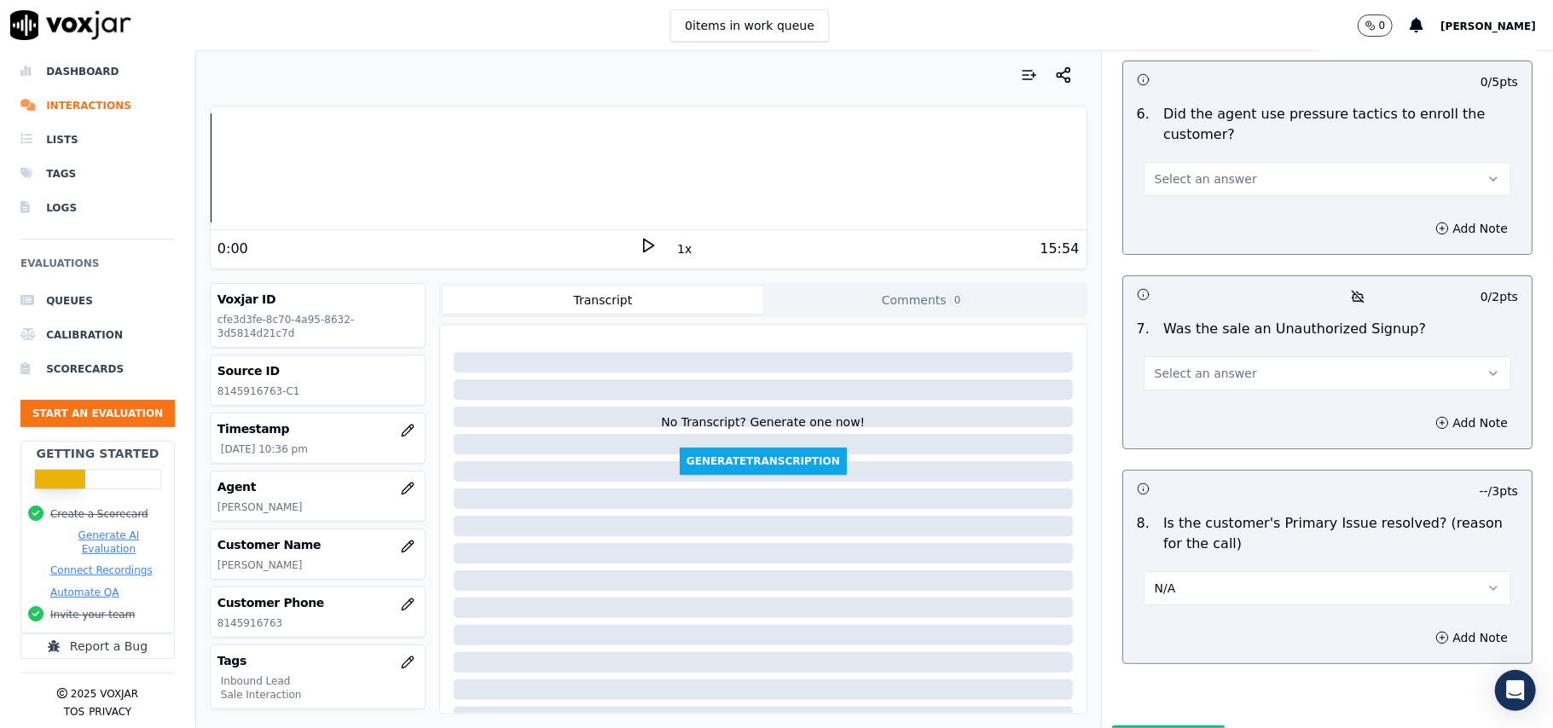
click at [1177, 571] on button "N/A" at bounding box center [1326, 588] width 367 height 34
click at [1164, 529] on div "Yes" at bounding box center [1291, 537] width 330 height 27
click at [1163, 365] on span "Select an answer" at bounding box center [1206, 373] width 102 height 17
click at [1163, 351] on div "No" at bounding box center [1291, 348] width 330 height 27
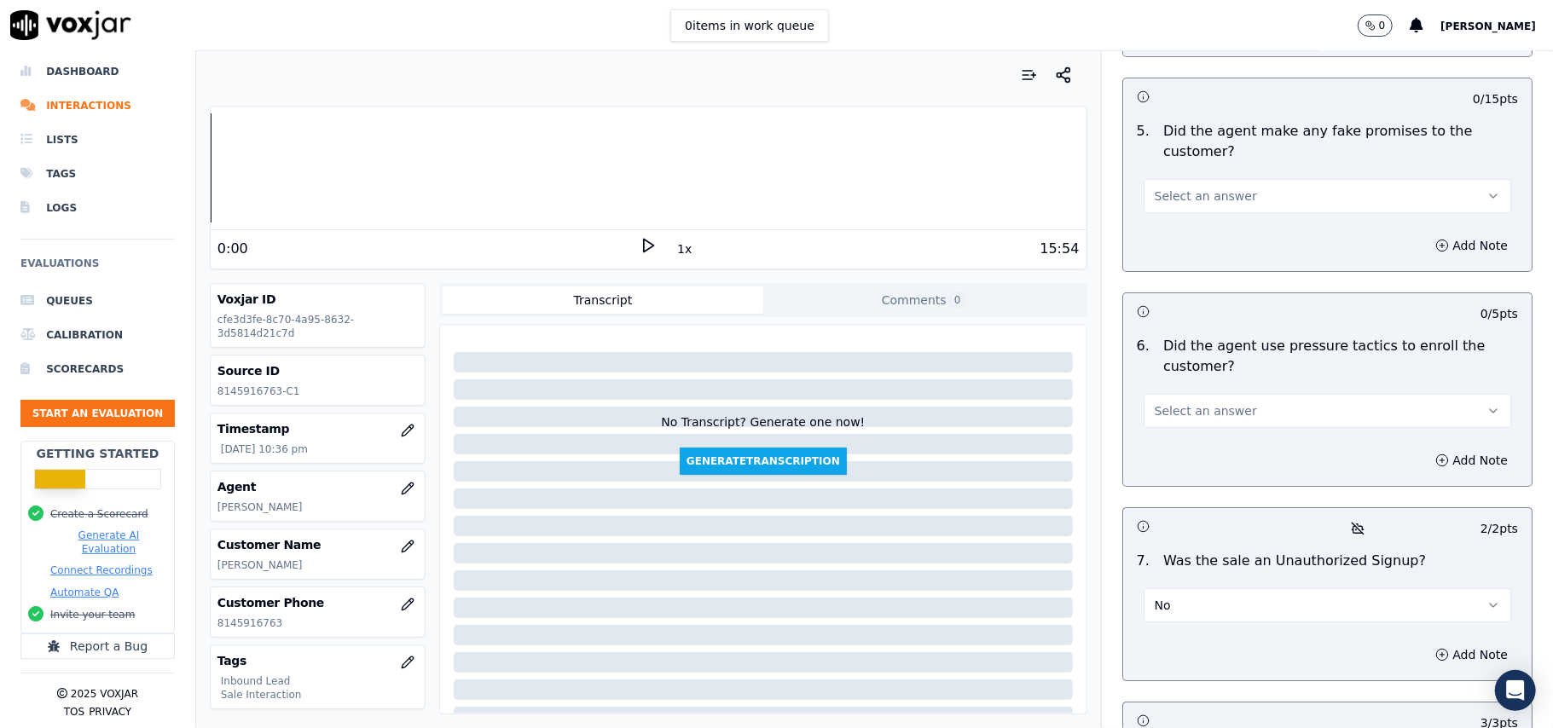
scroll to position [4431, 0]
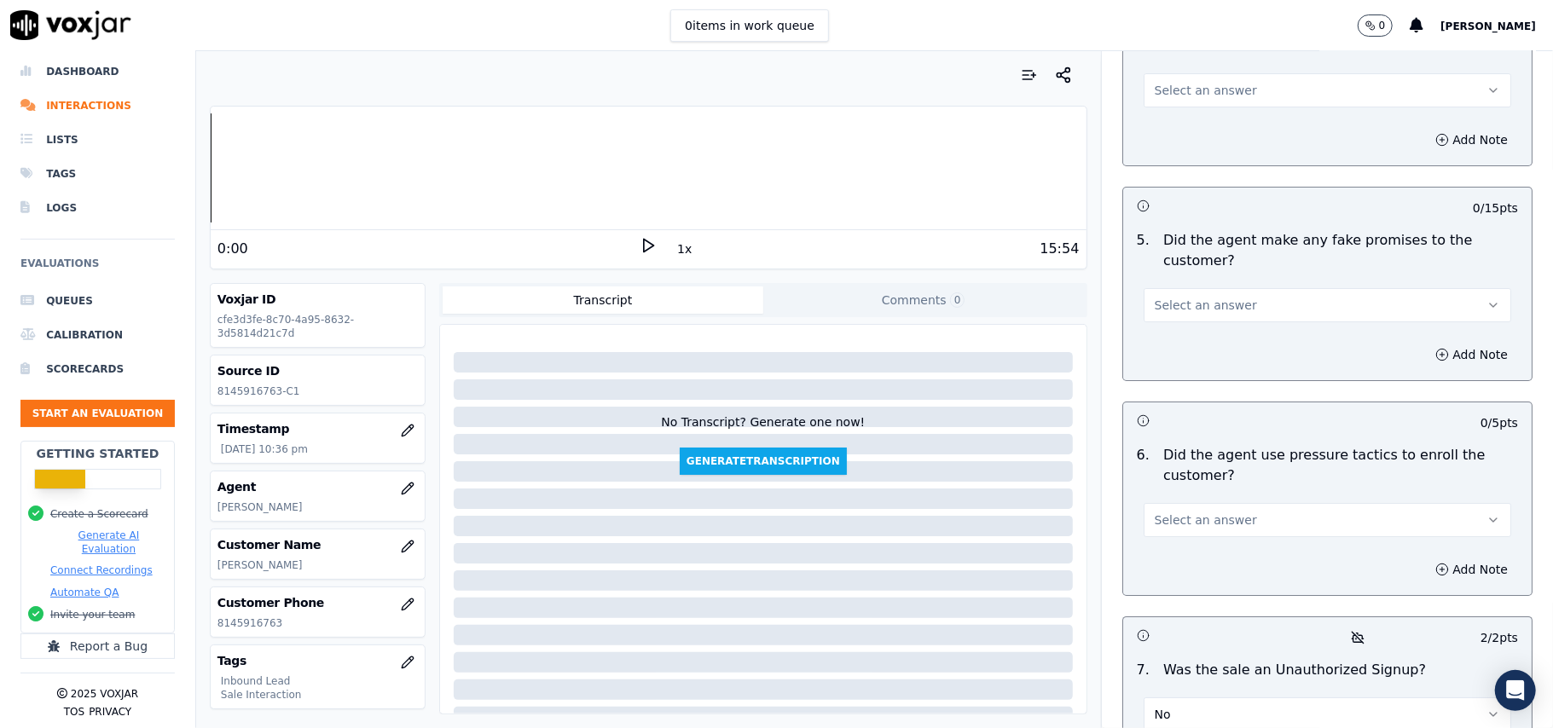
click at [1172, 512] on span "Select an answer" at bounding box center [1206, 520] width 102 height 17
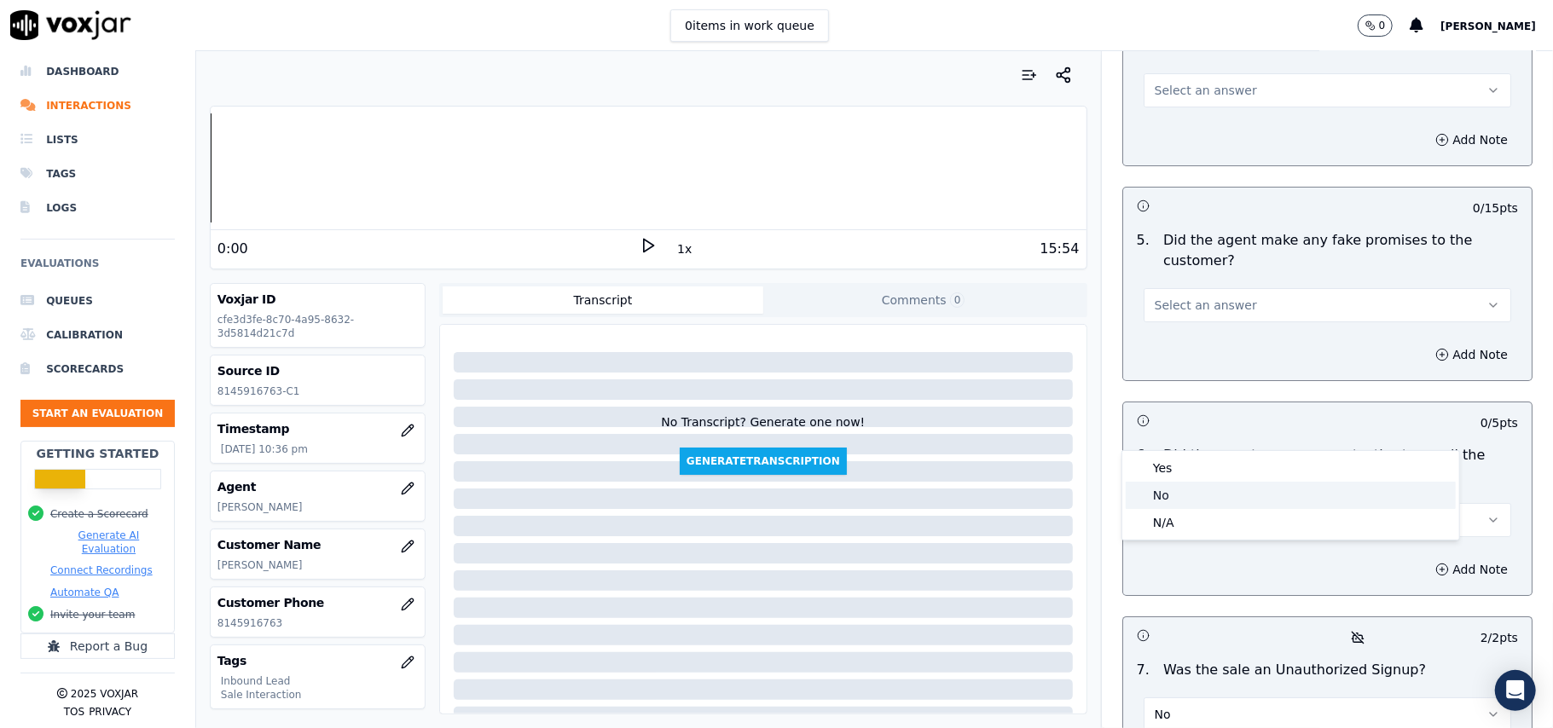
click at [1167, 493] on div "No" at bounding box center [1291, 495] width 330 height 27
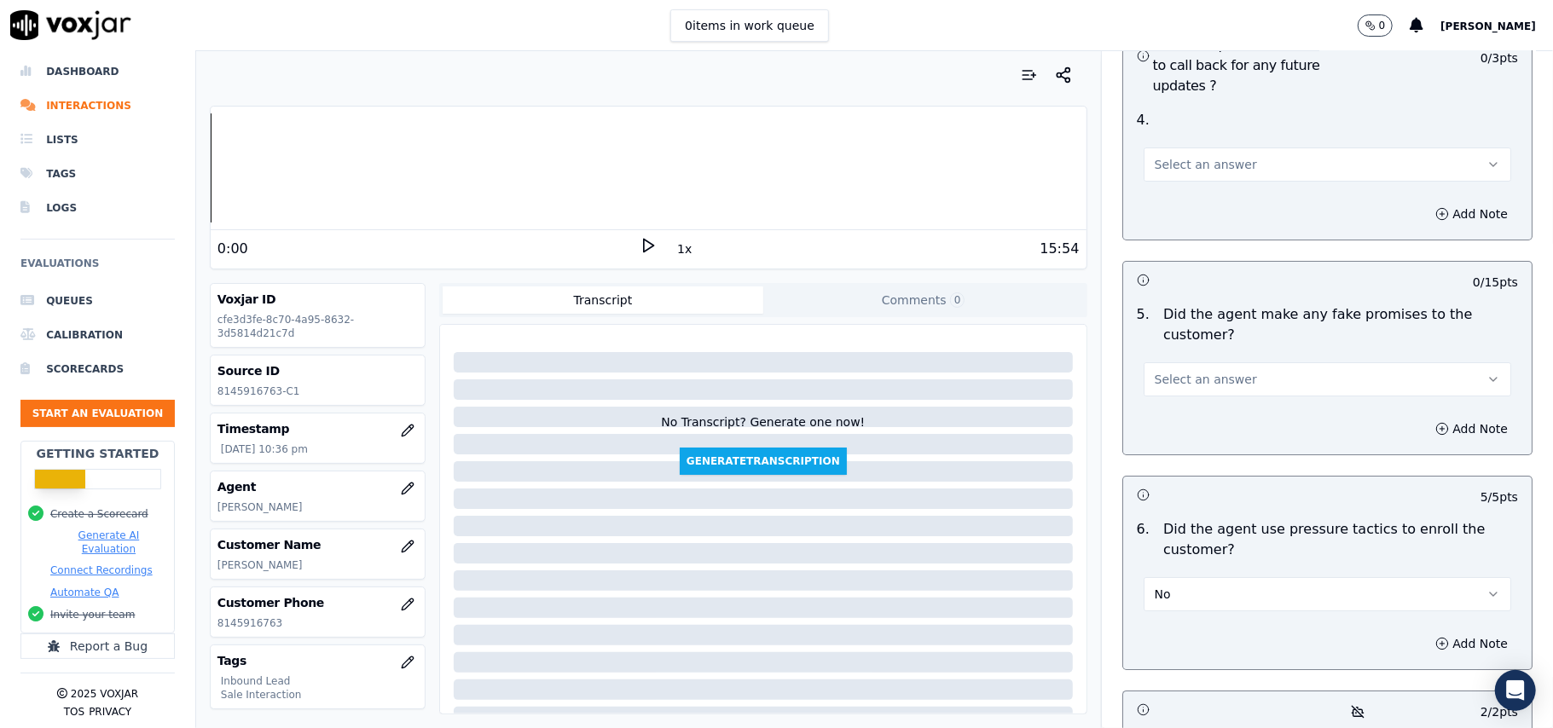
scroll to position [4318, 0]
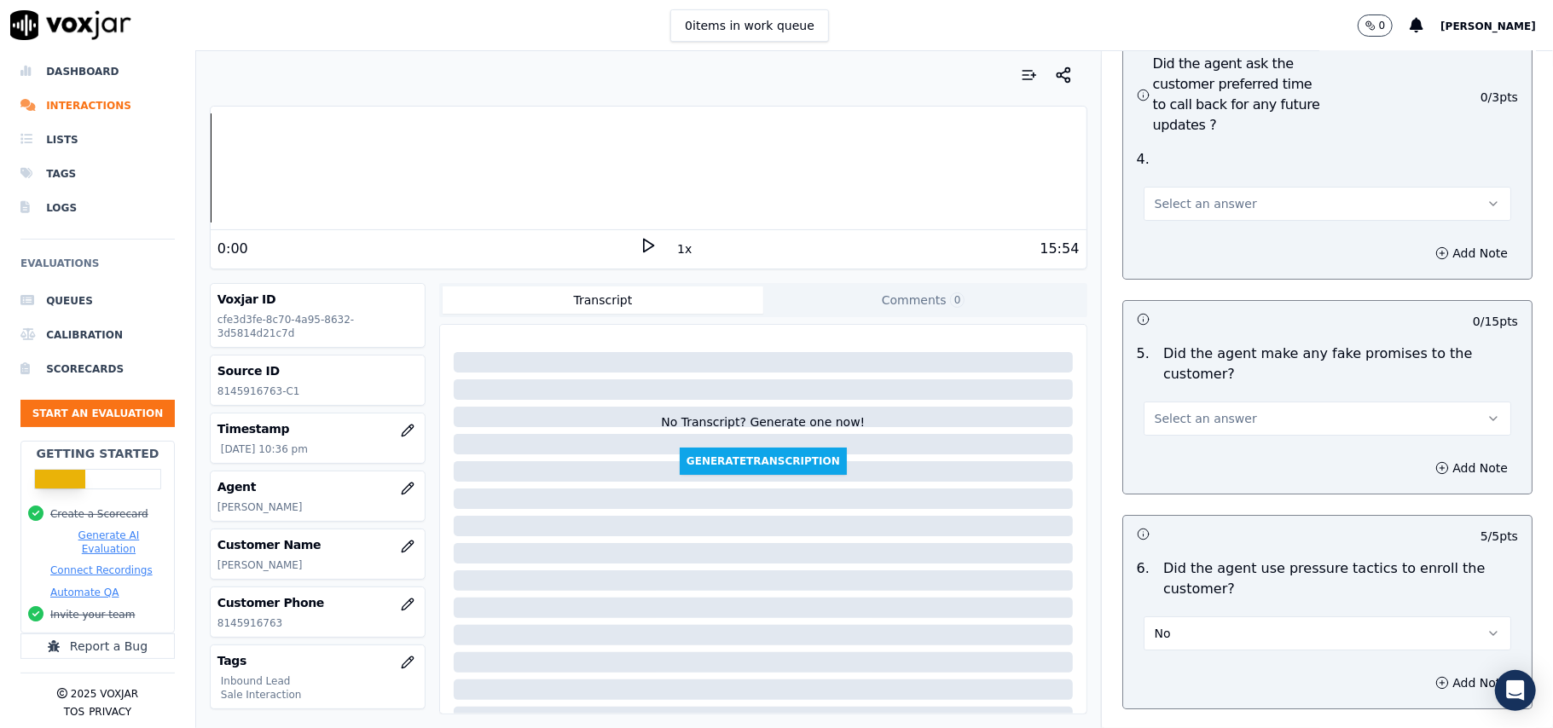
click at [1236, 402] on button "Select an answer" at bounding box center [1326, 419] width 367 height 34
click at [1192, 385] on div "No" at bounding box center [1291, 392] width 330 height 27
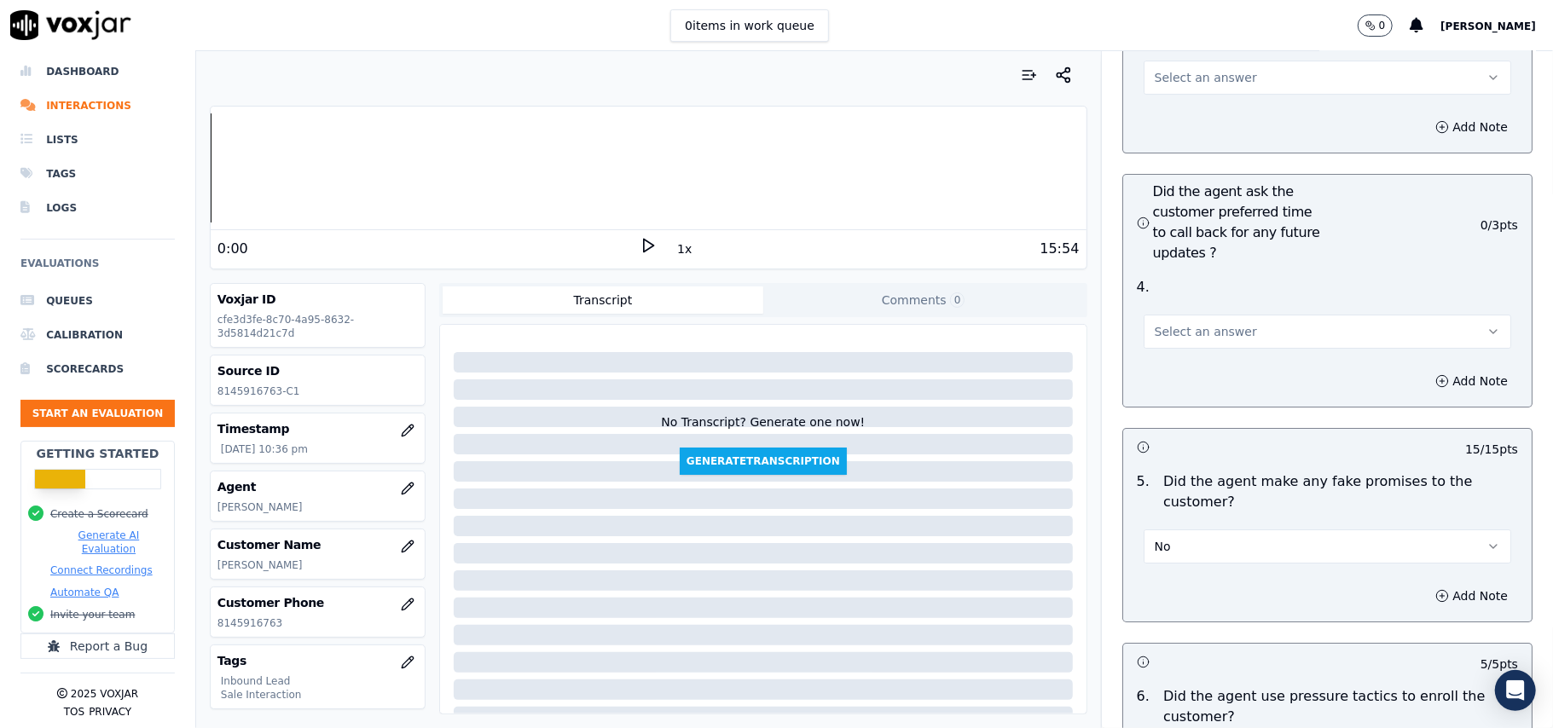
scroll to position [3977, 0]
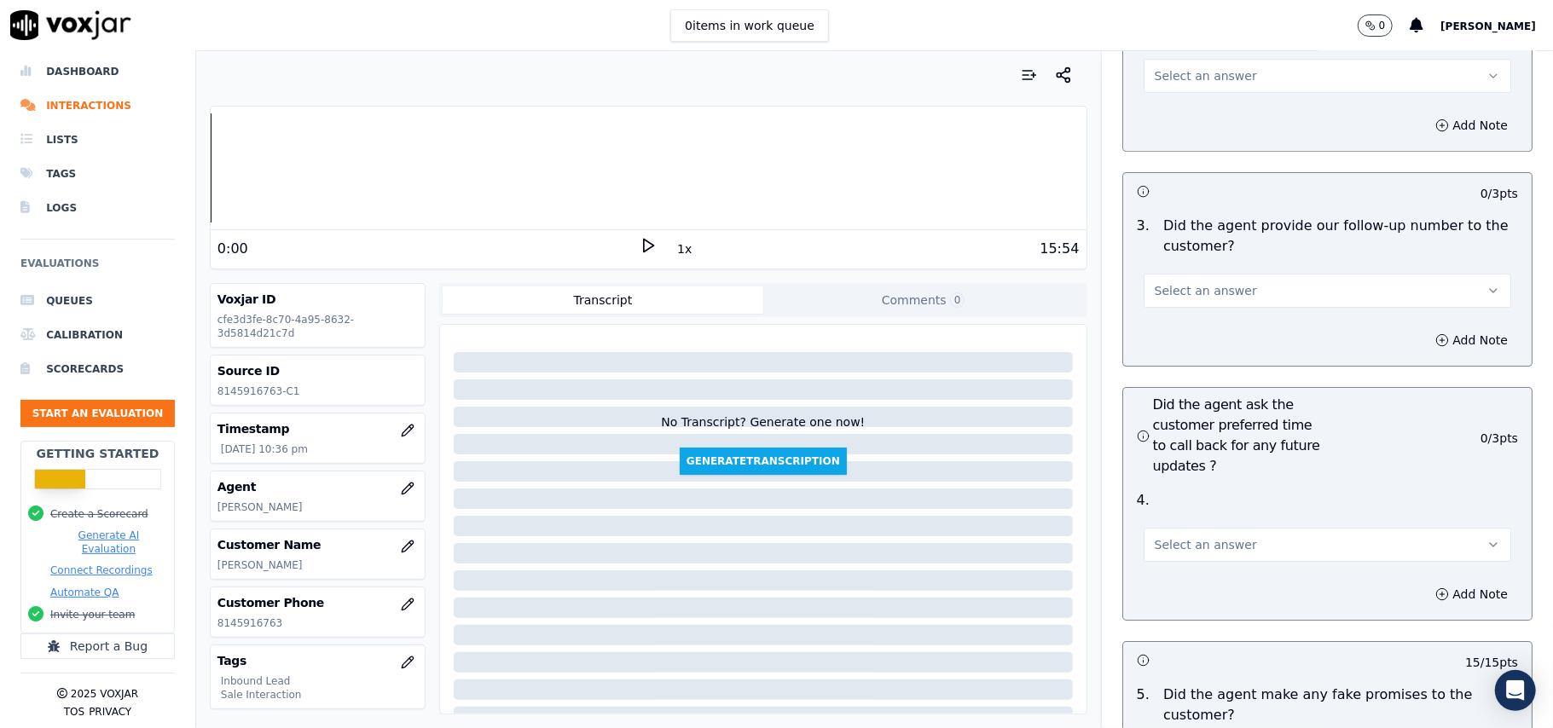
click at [1158, 483] on div "4 . Select an answer" at bounding box center [1327, 525] width 408 height 85
click at [1158, 528] on button "Select an answer" at bounding box center [1326, 545] width 367 height 34
click at [1141, 482] on div "Yes" at bounding box center [1291, 491] width 330 height 27
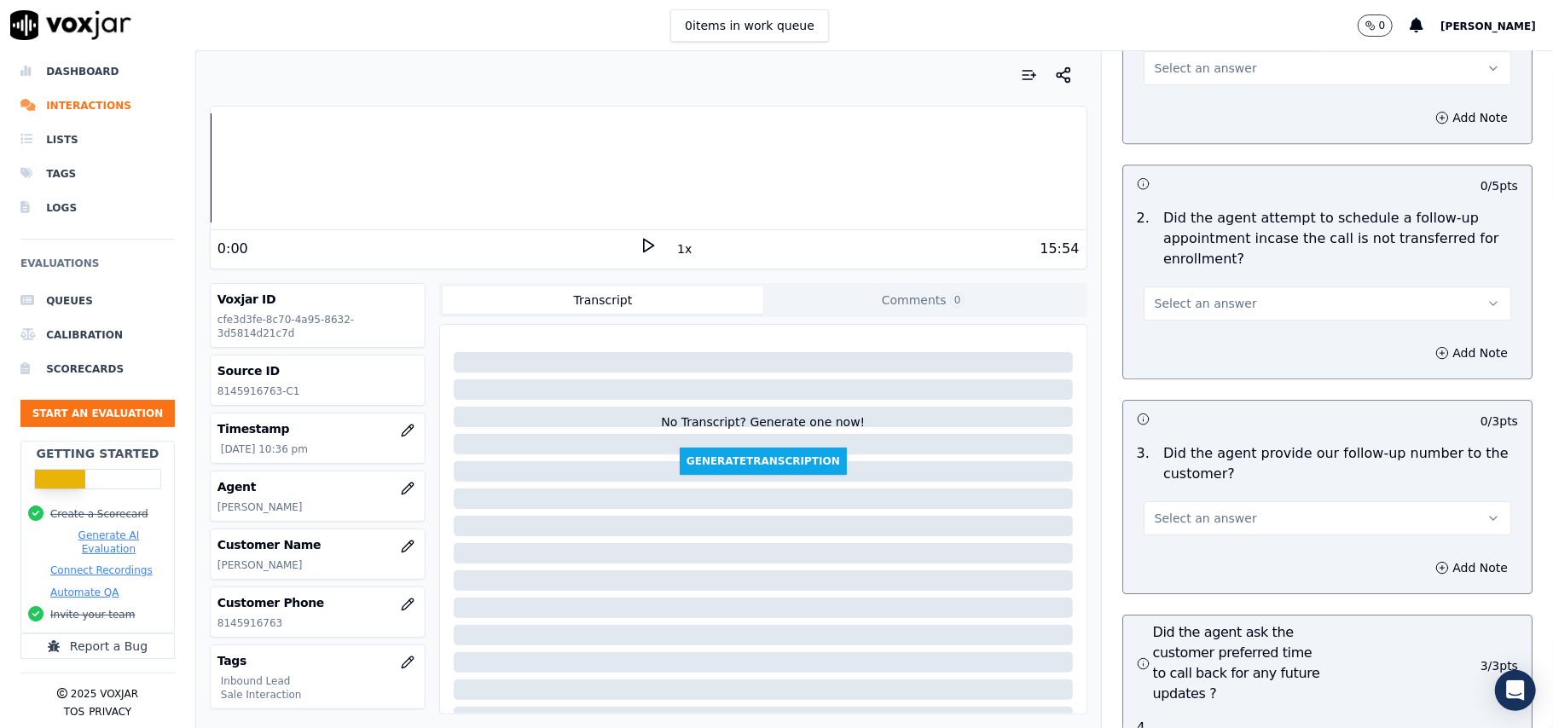
click at [1184, 510] on span "Select an answer" at bounding box center [1206, 518] width 102 height 17
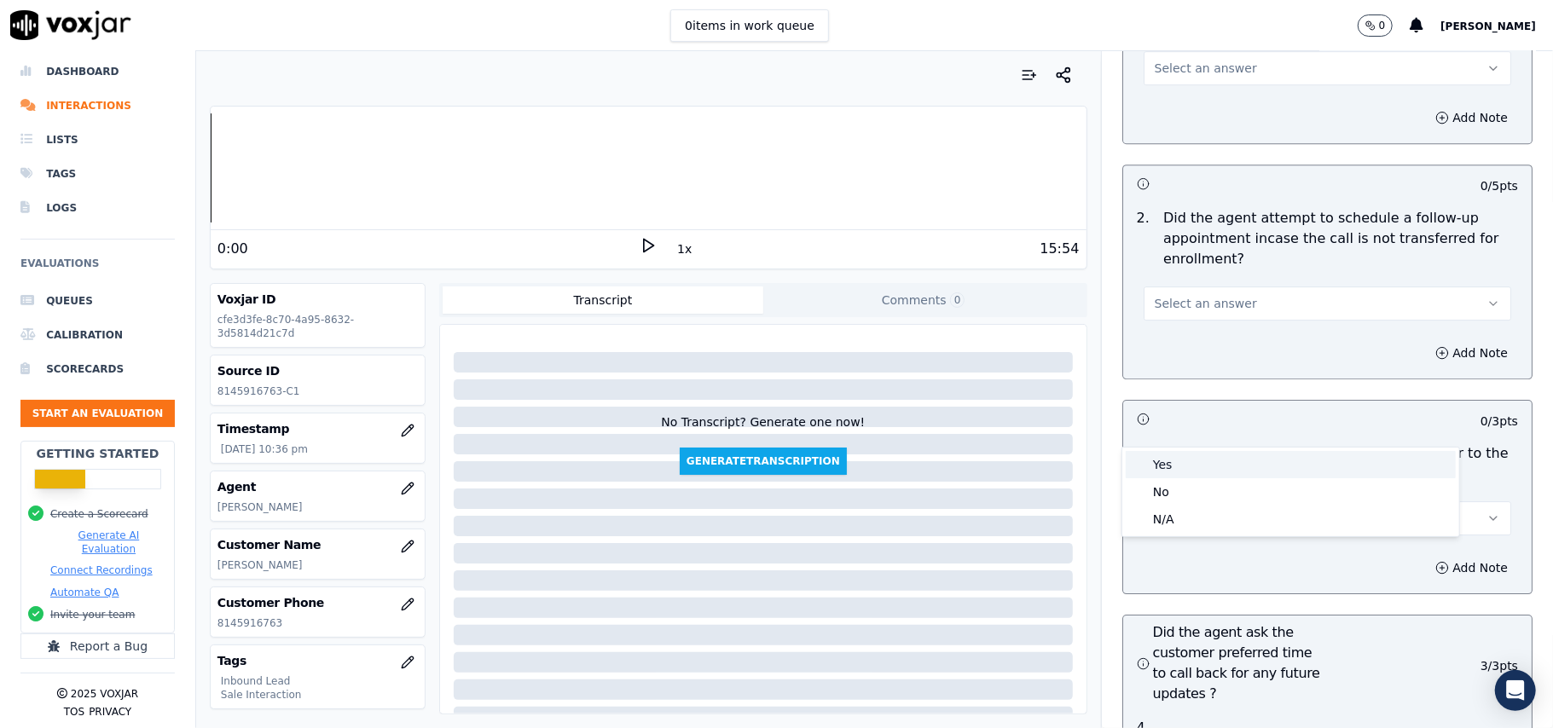
click at [1126, 472] on div "Yes" at bounding box center [1291, 464] width 330 height 27
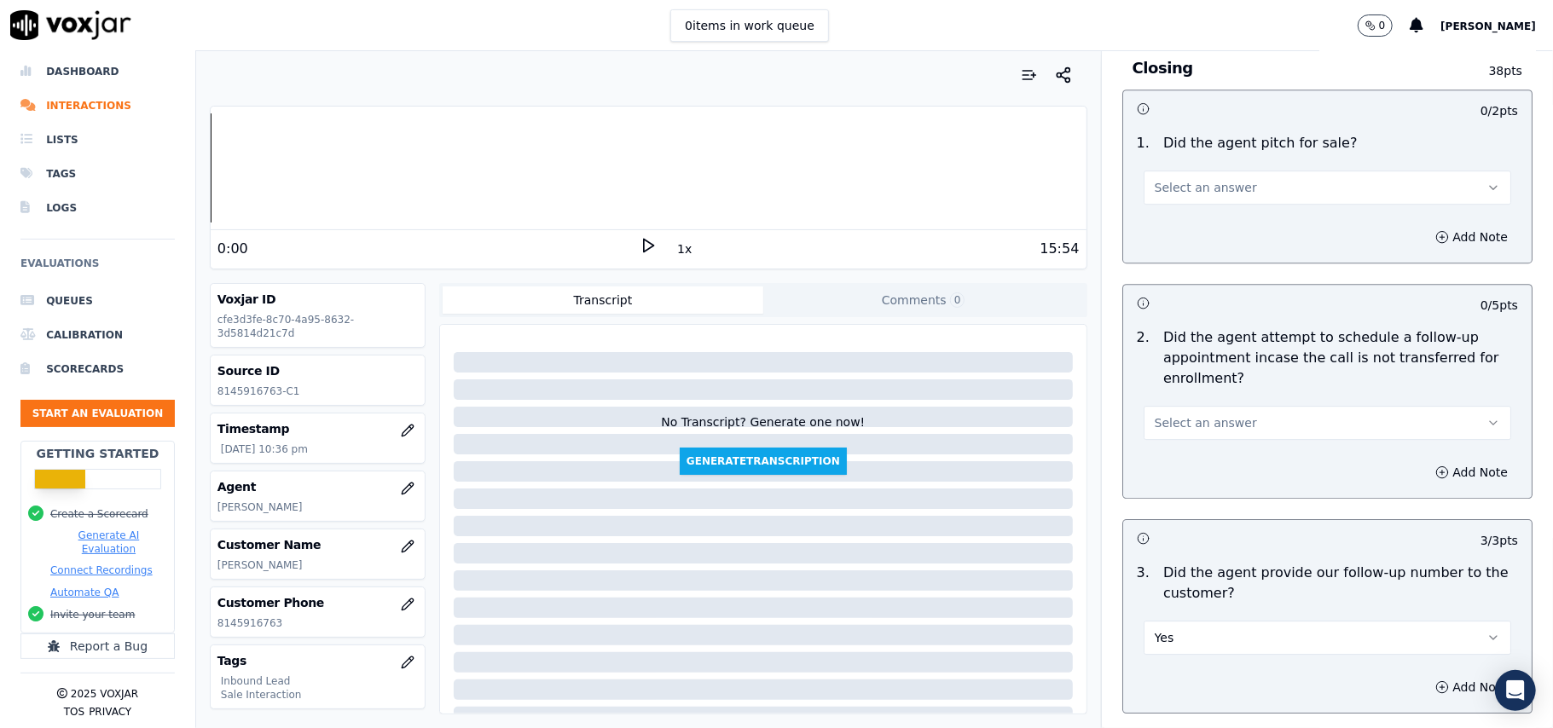
scroll to position [3522, 0]
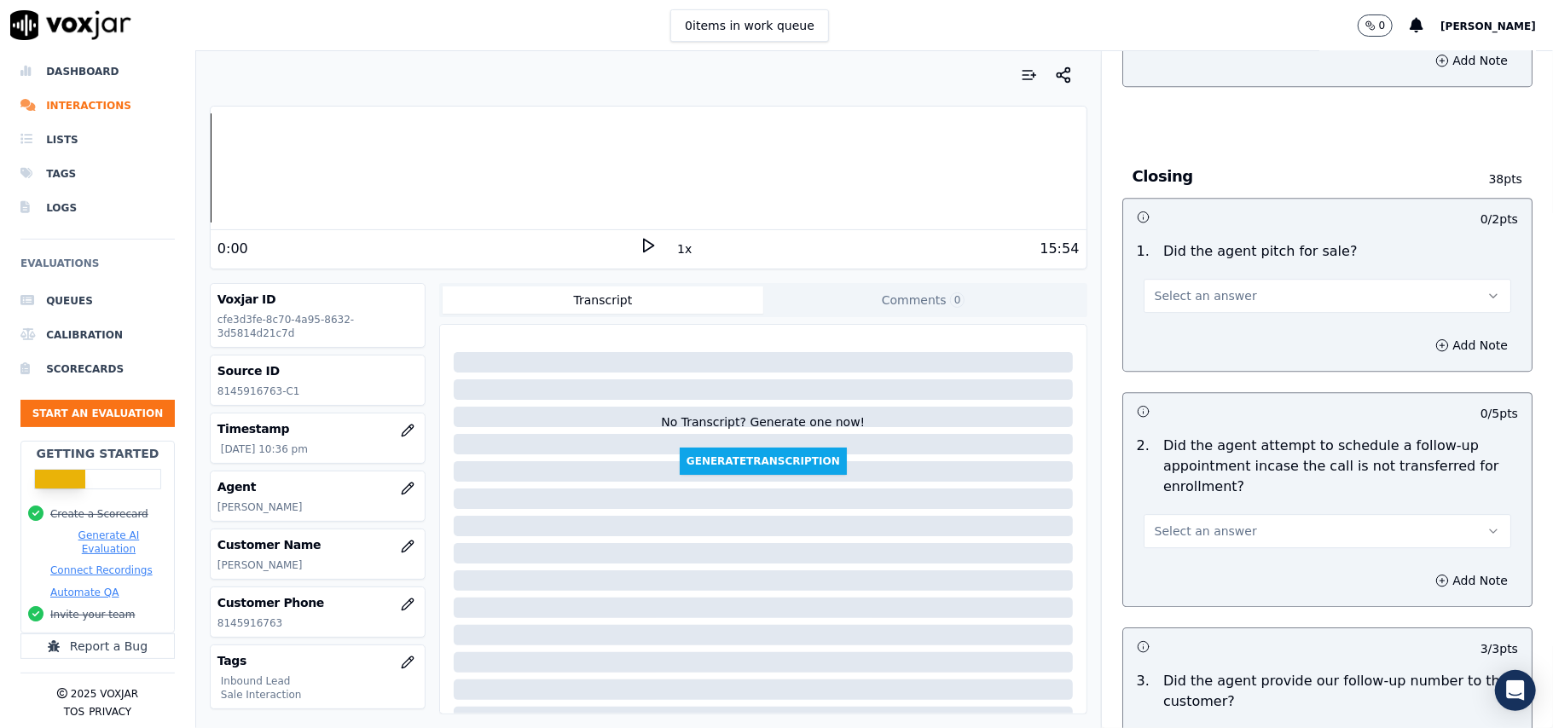
click at [1178, 514] on button "Select an answer" at bounding box center [1326, 531] width 367 height 34
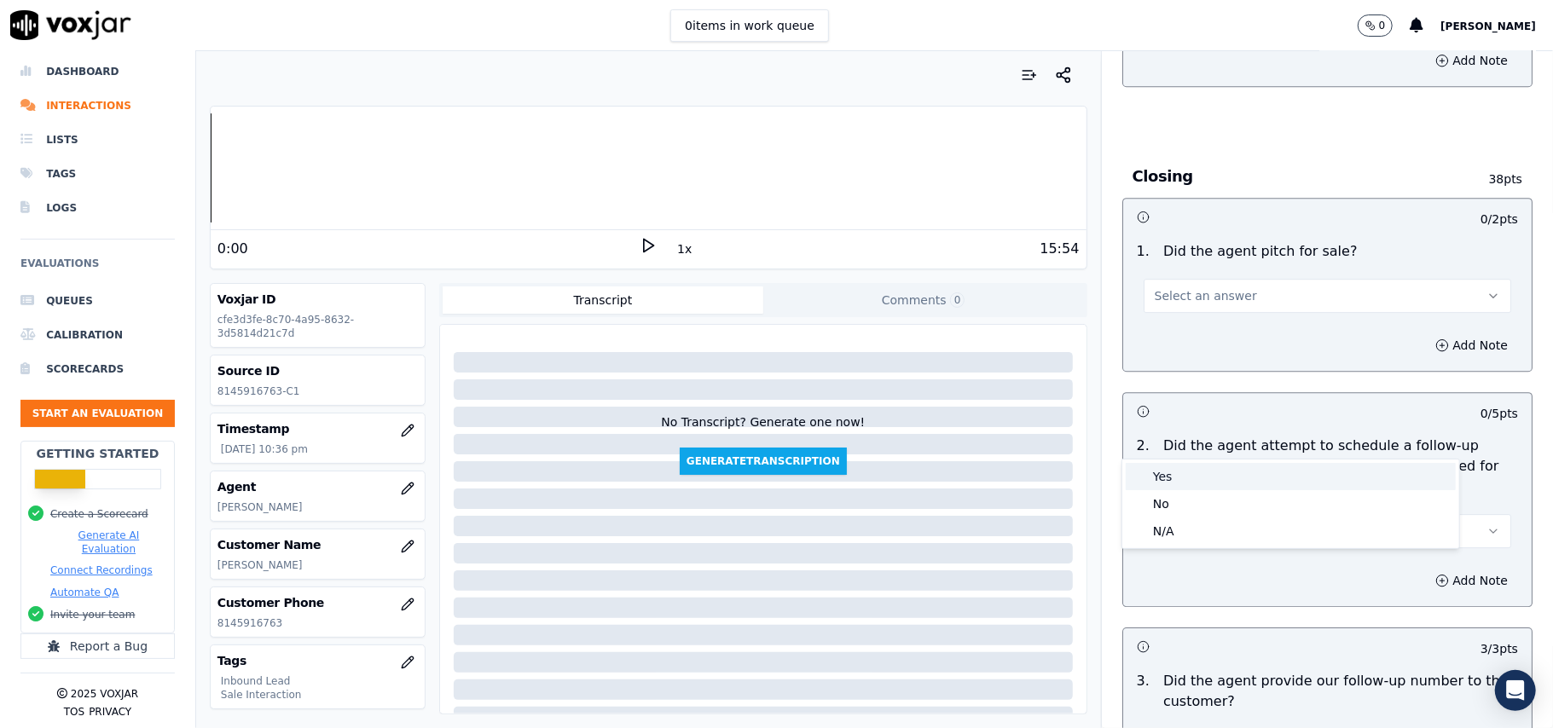
click at [1177, 477] on div "Yes" at bounding box center [1291, 476] width 330 height 27
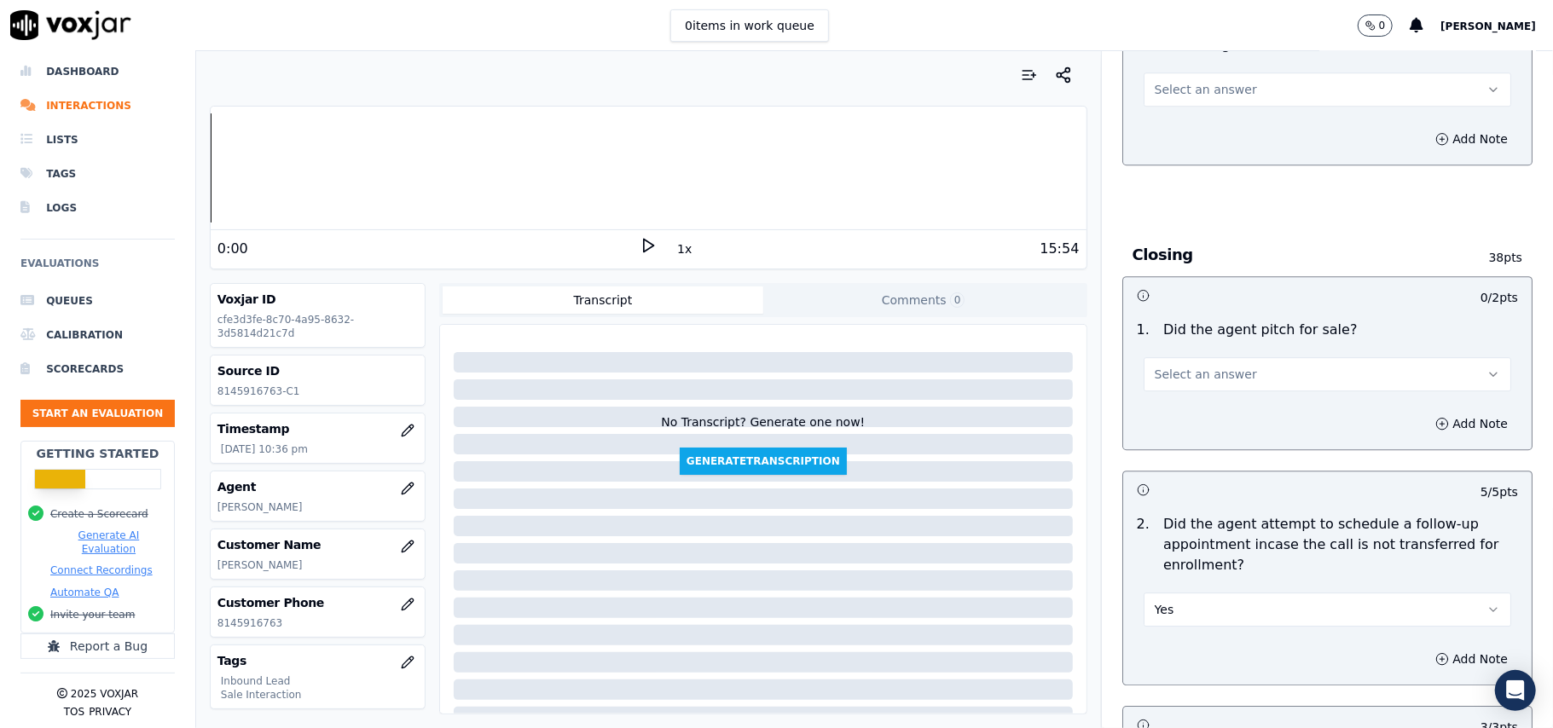
scroll to position [3408, 0]
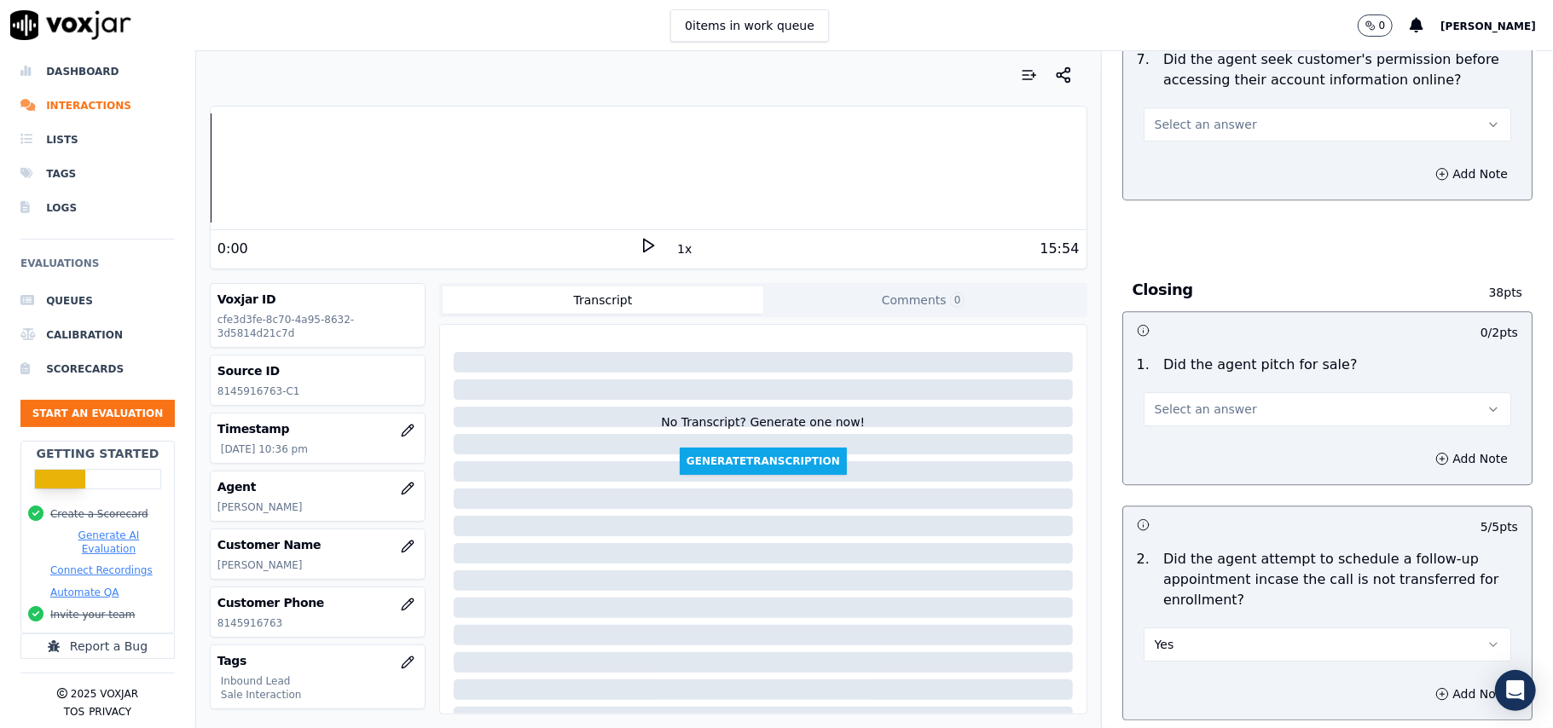
click at [1233, 392] on button "Select an answer" at bounding box center [1326, 409] width 367 height 34
click at [1207, 346] on div "Yes" at bounding box center [1291, 353] width 330 height 27
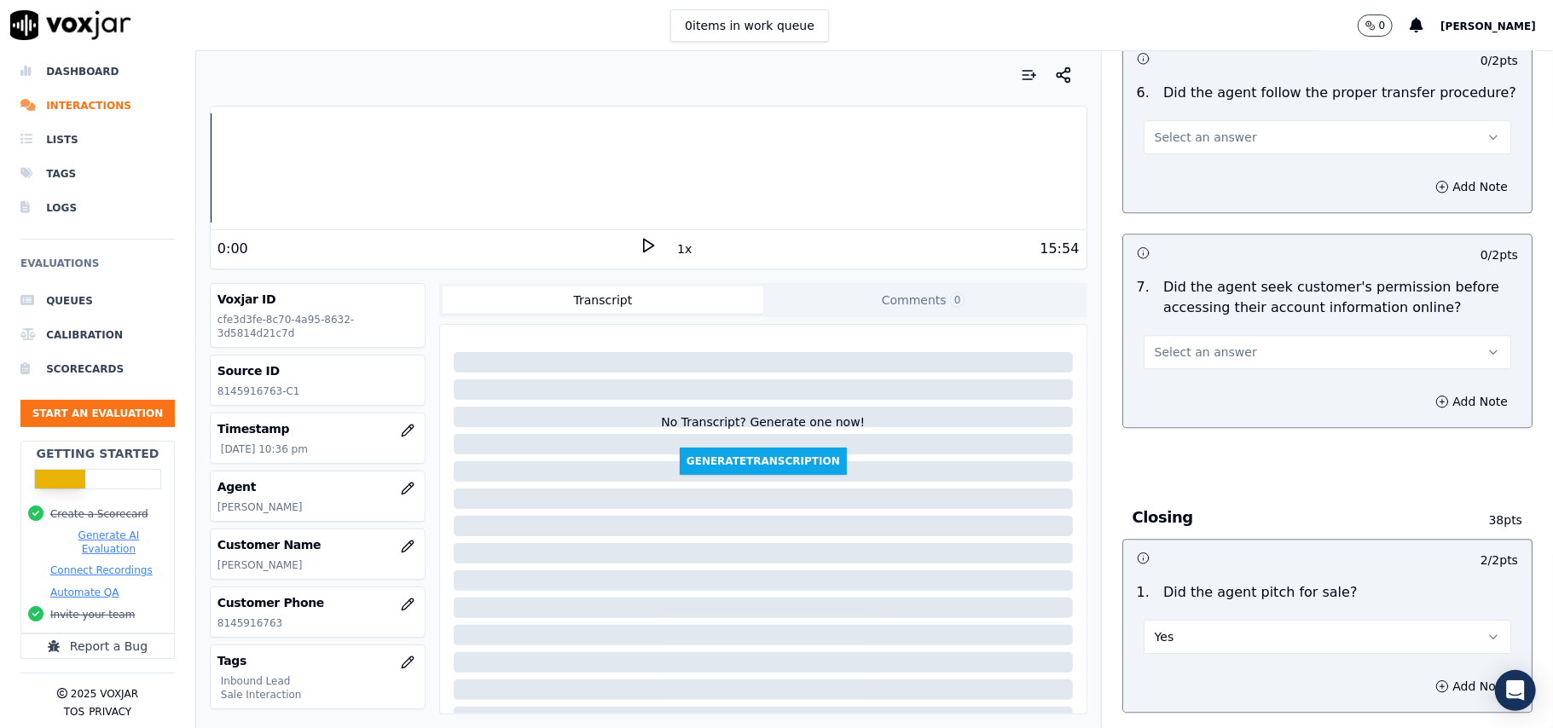
scroll to position [3067, 0]
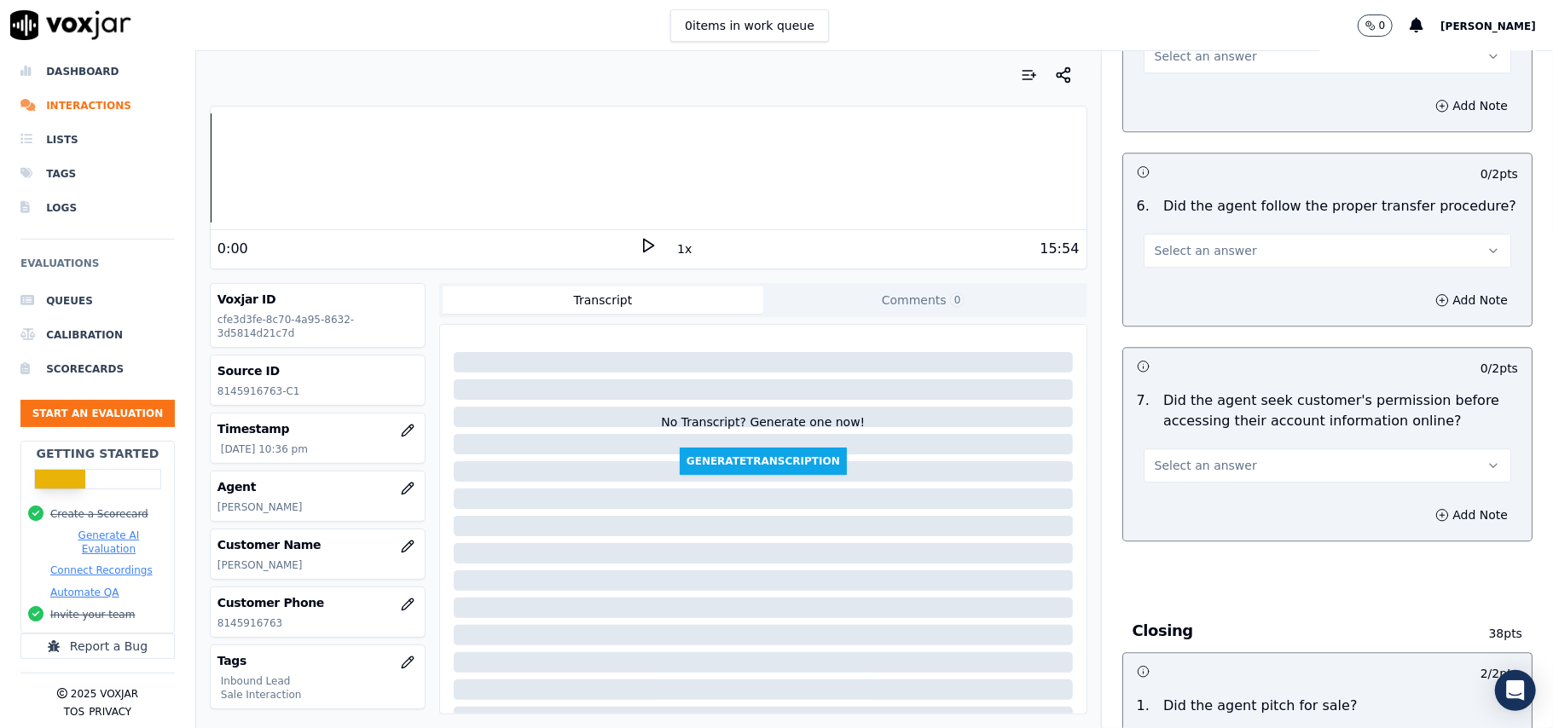
click at [1199, 449] on button "Select an answer" at bounding box center [1326, 466] width 367 height 34
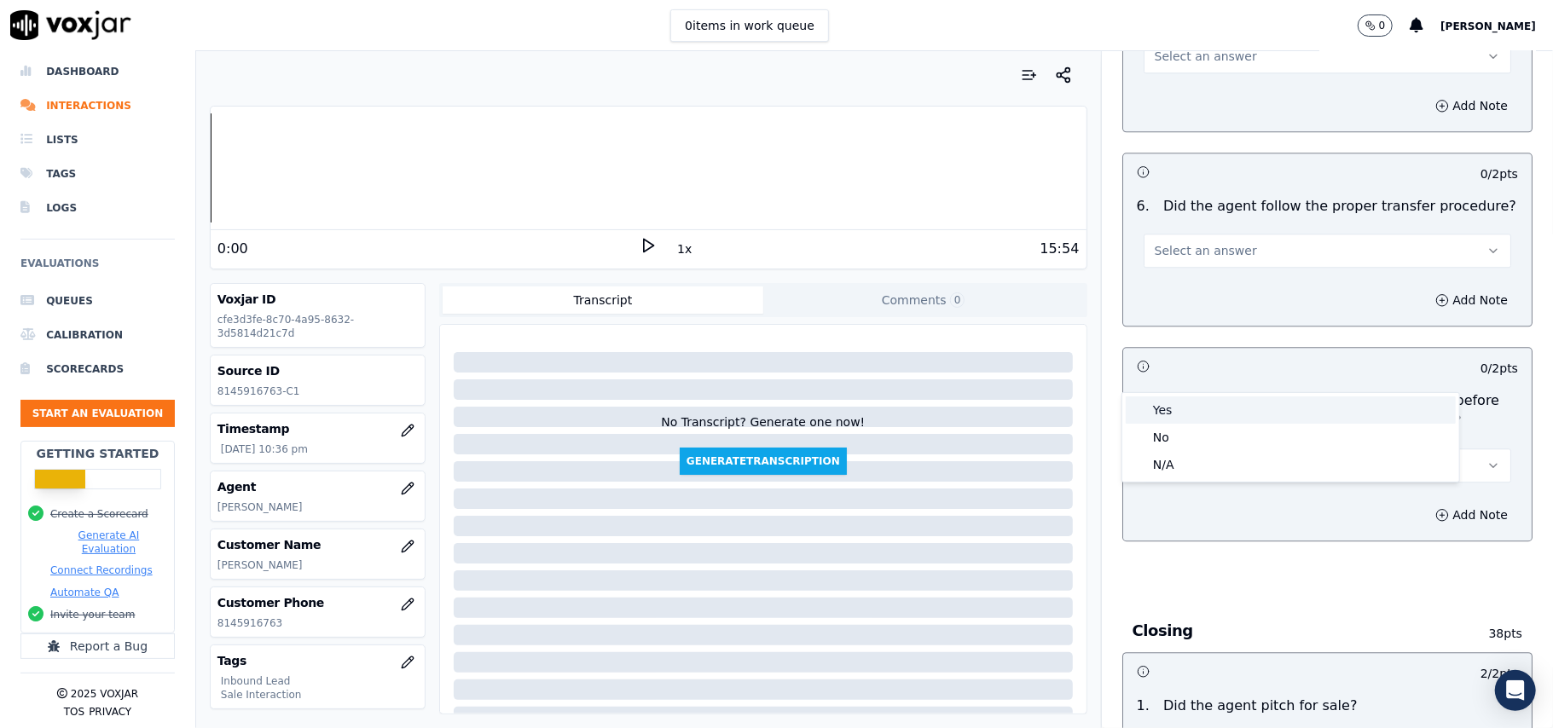
click at [1178, 406] on div "Yes" at bounding box center [1291, 409] width 330 height 27
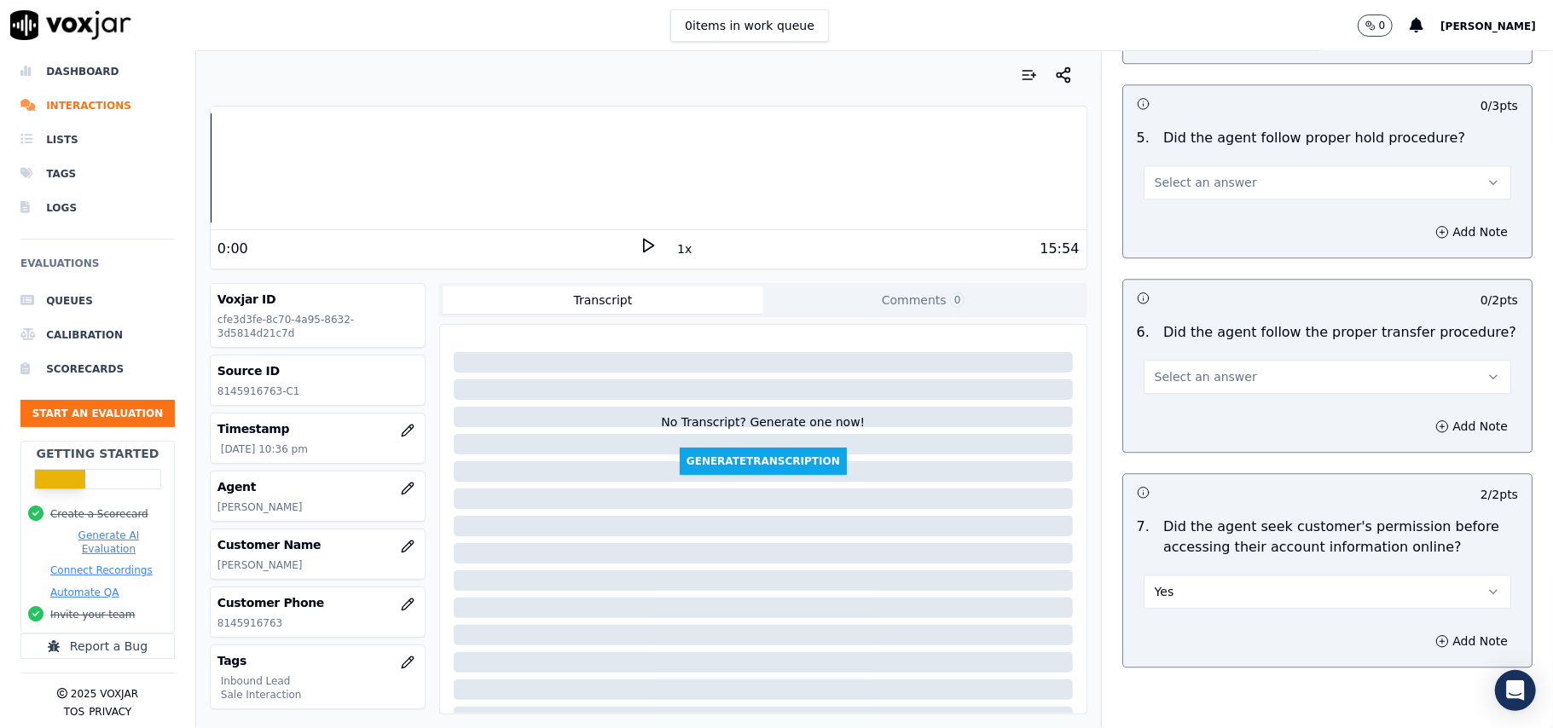
scroll to position [2839, 0]
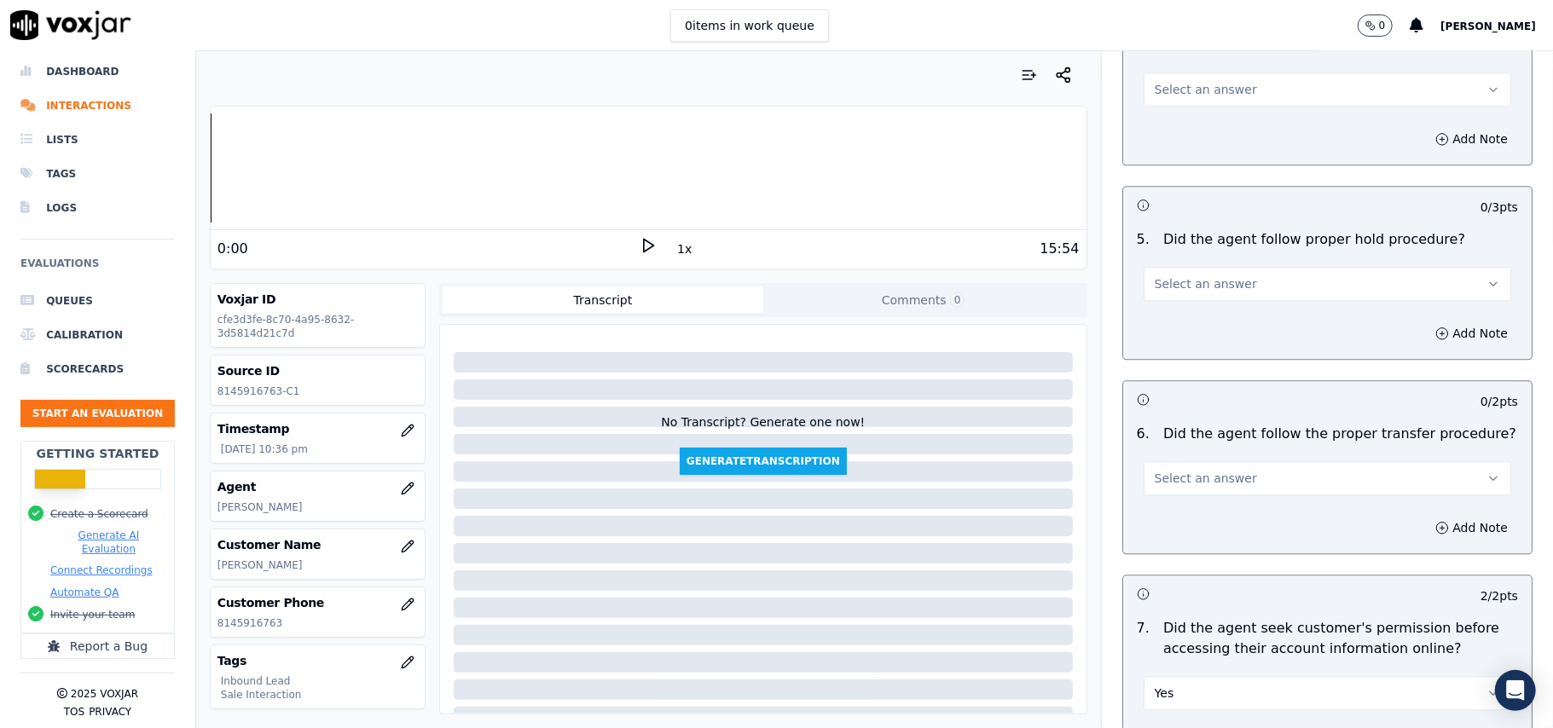
click at [1194, 461] on button "Select an answer" at bounding box center [1326, 478] width 367 height 34
click at [1190, 411] on div "Yes" at bounding box center [1291, 421] width 330 height 27
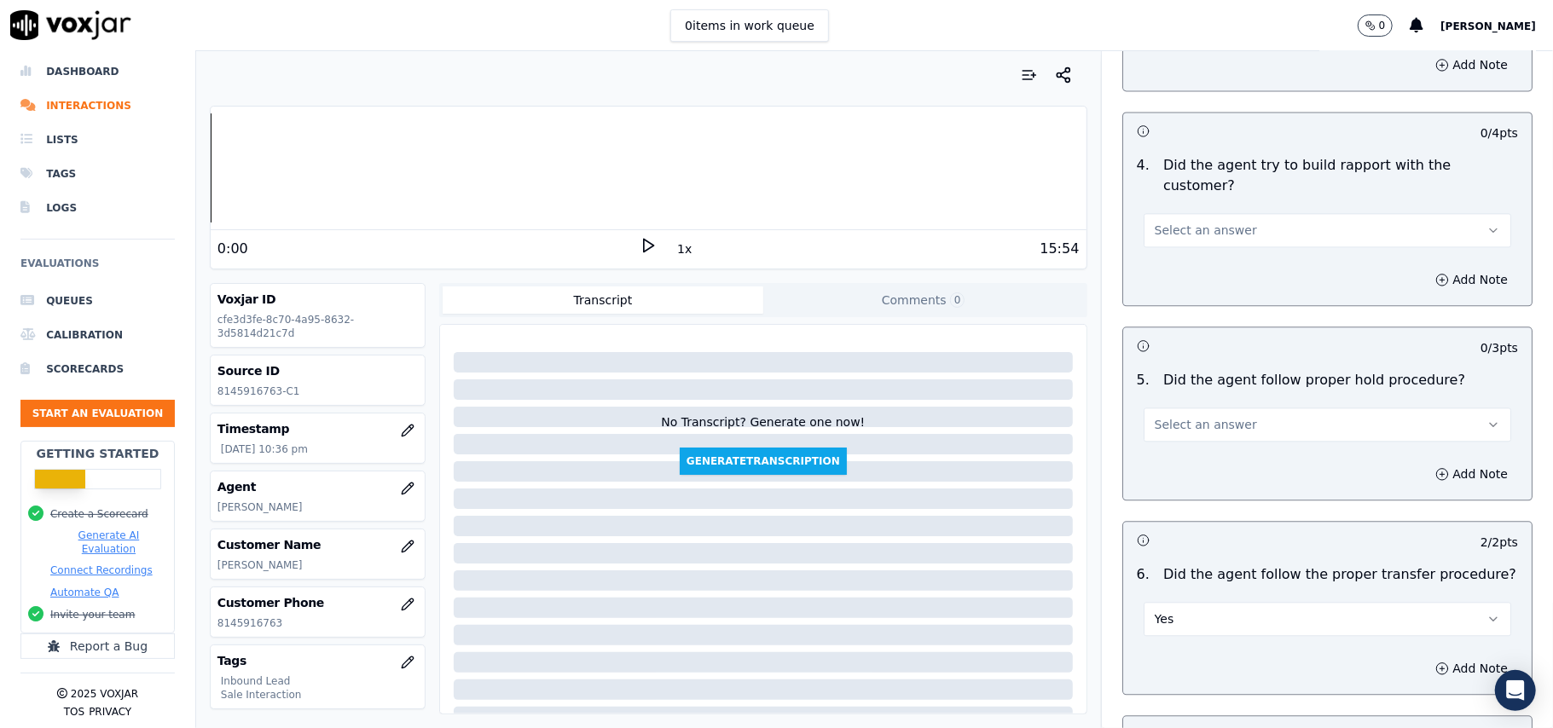
scroll to position [2498, 0]
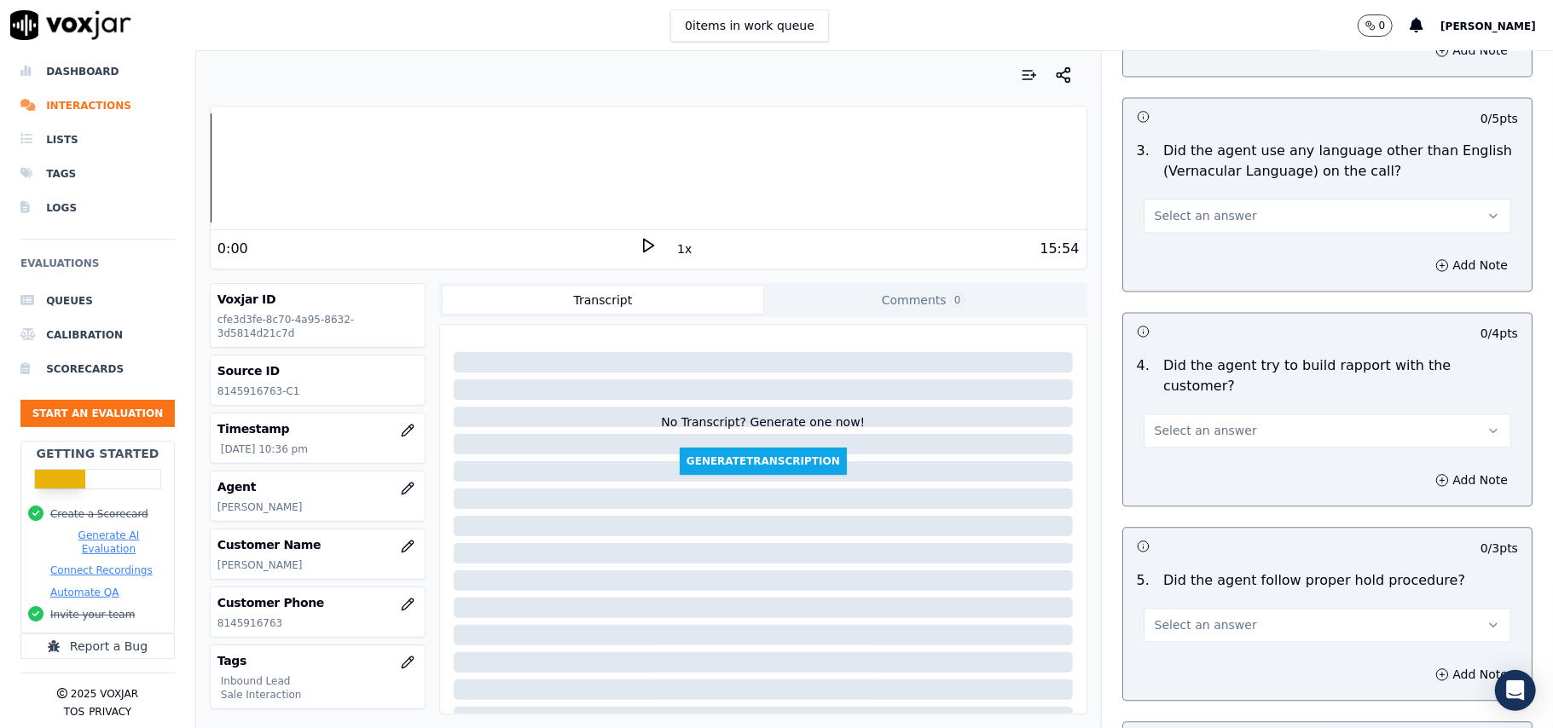
click at [1173, 616] on span "Select an answer" at bounding box center [1206, 624] width 102 height 17
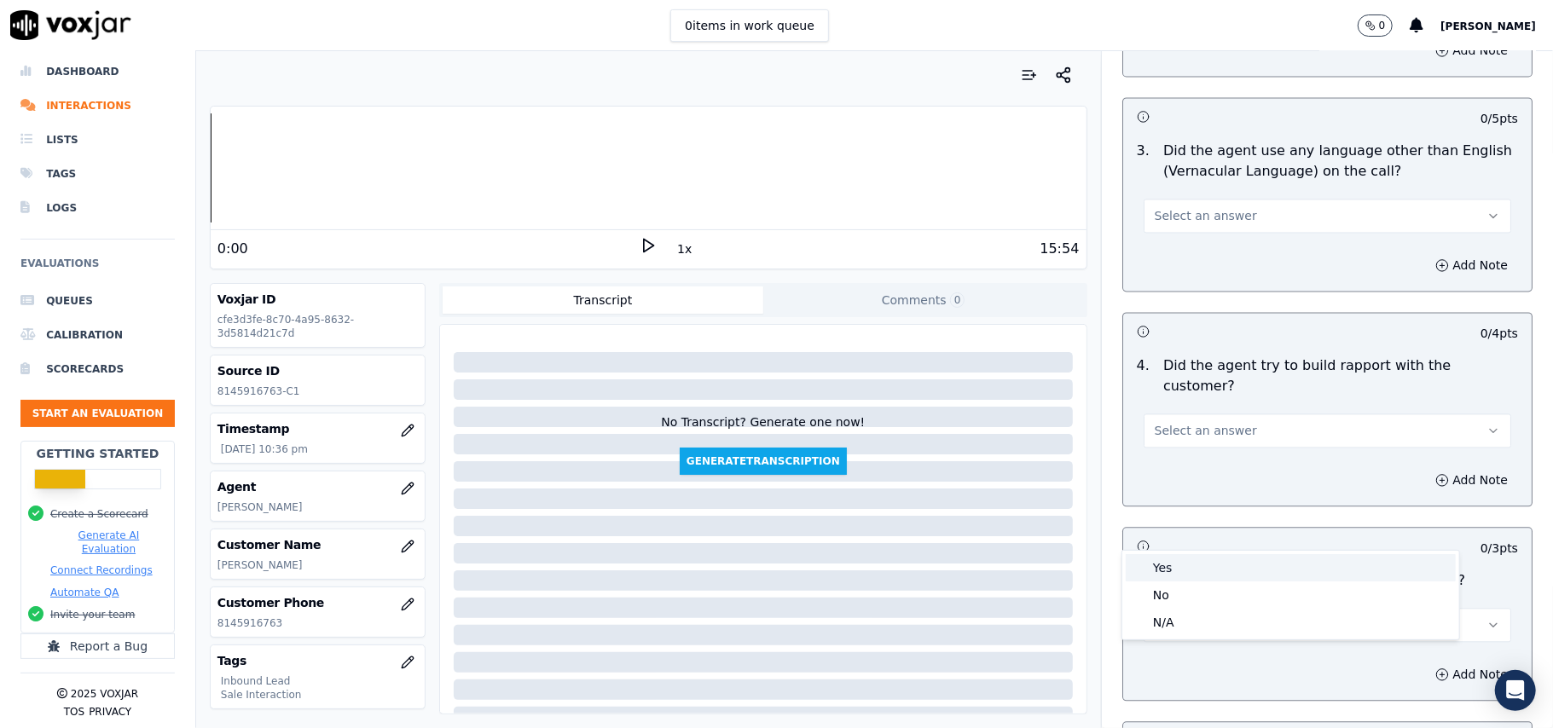
click at [1175, 554] on div "Yes" at bounding box center [1291, 567] width 330 height 27
click at [1180, 422] on span "Select an answer" at bounding box center [1206, 430] width 102 height 17
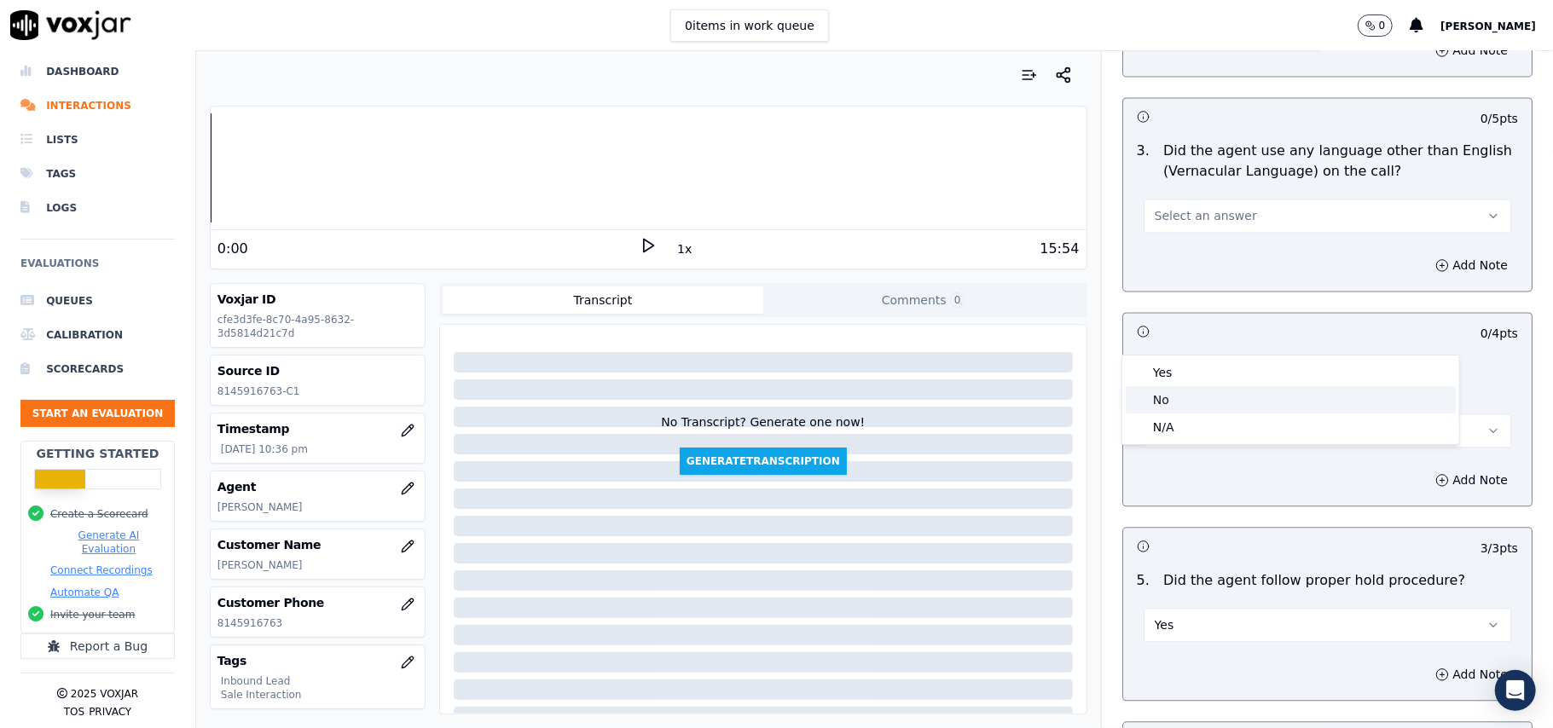
click at [1160, 376] on div "Yes" at bounding box center [1291, 372] width 330 height 27
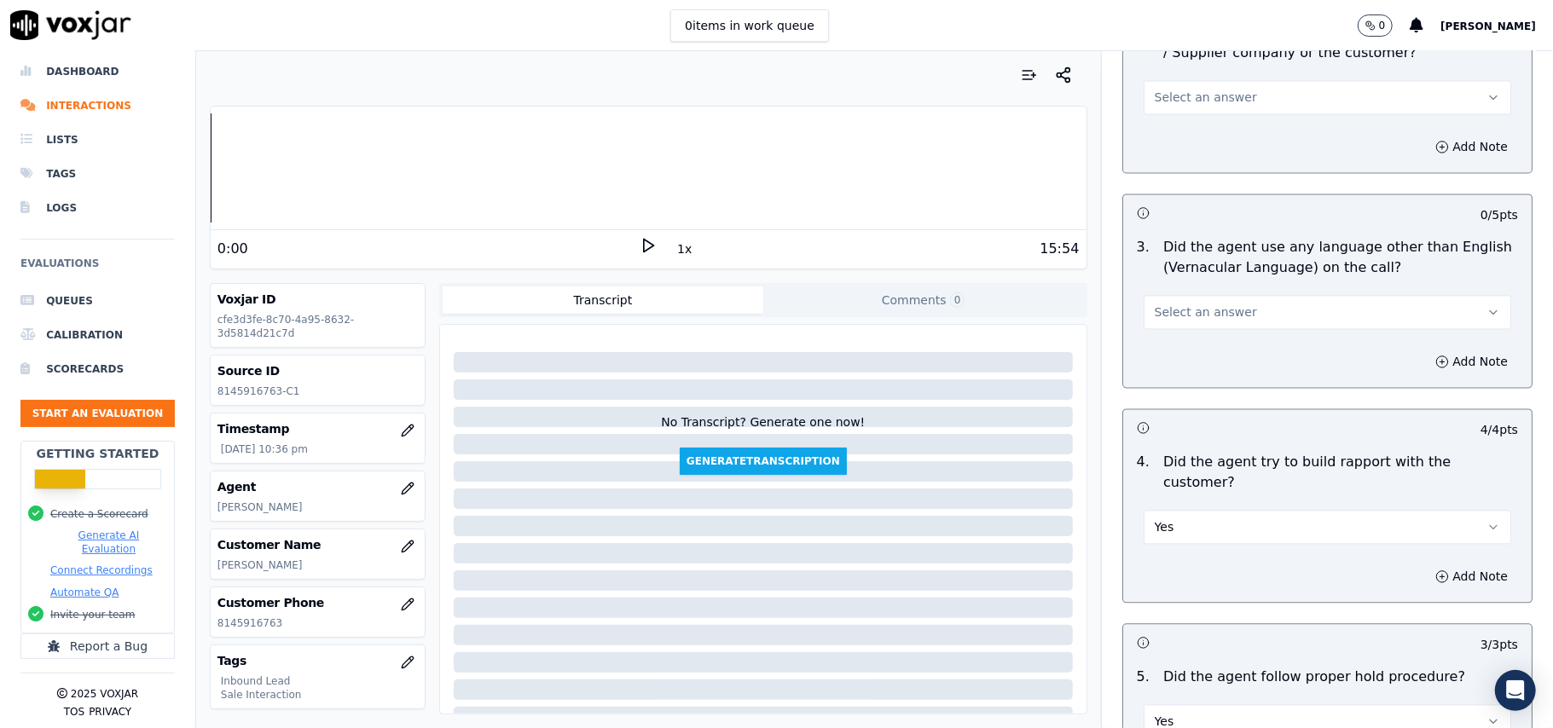
scroll to position [2272, 0]
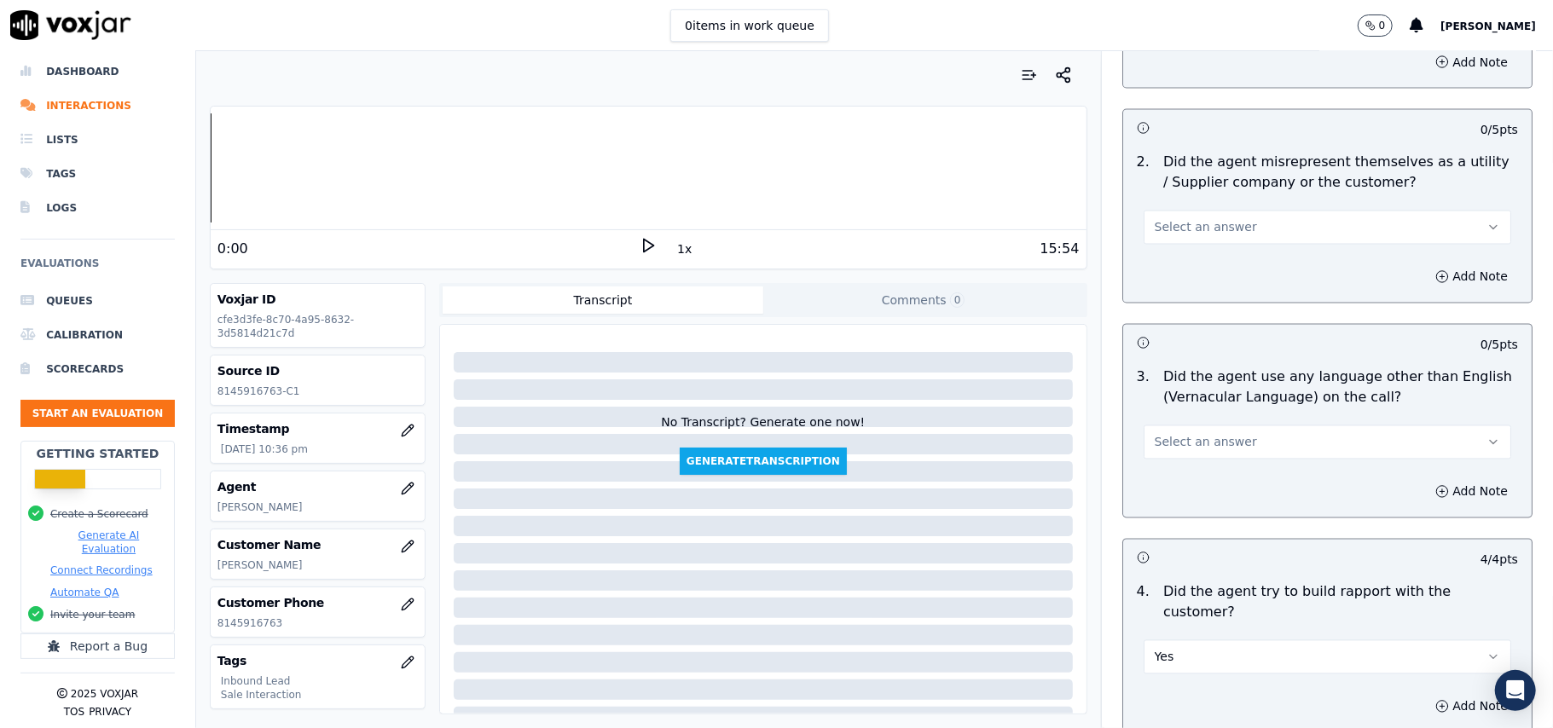
click at [1168, 434] on span "Select an answer" at bounding box center [1206, 442] width 102 height 17
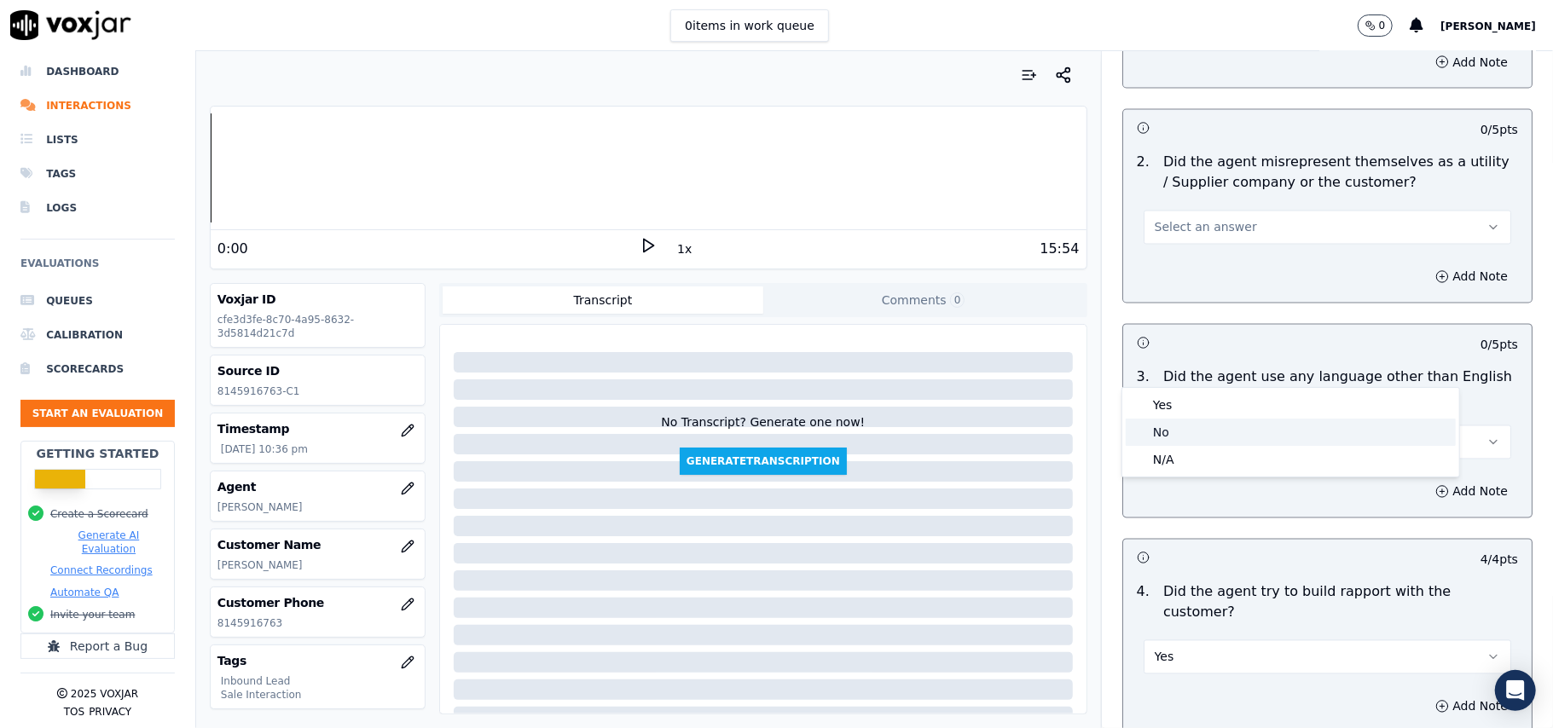
click at [1166, 434] on div "No" at bounding box center [1291, 432] width 330 height 27
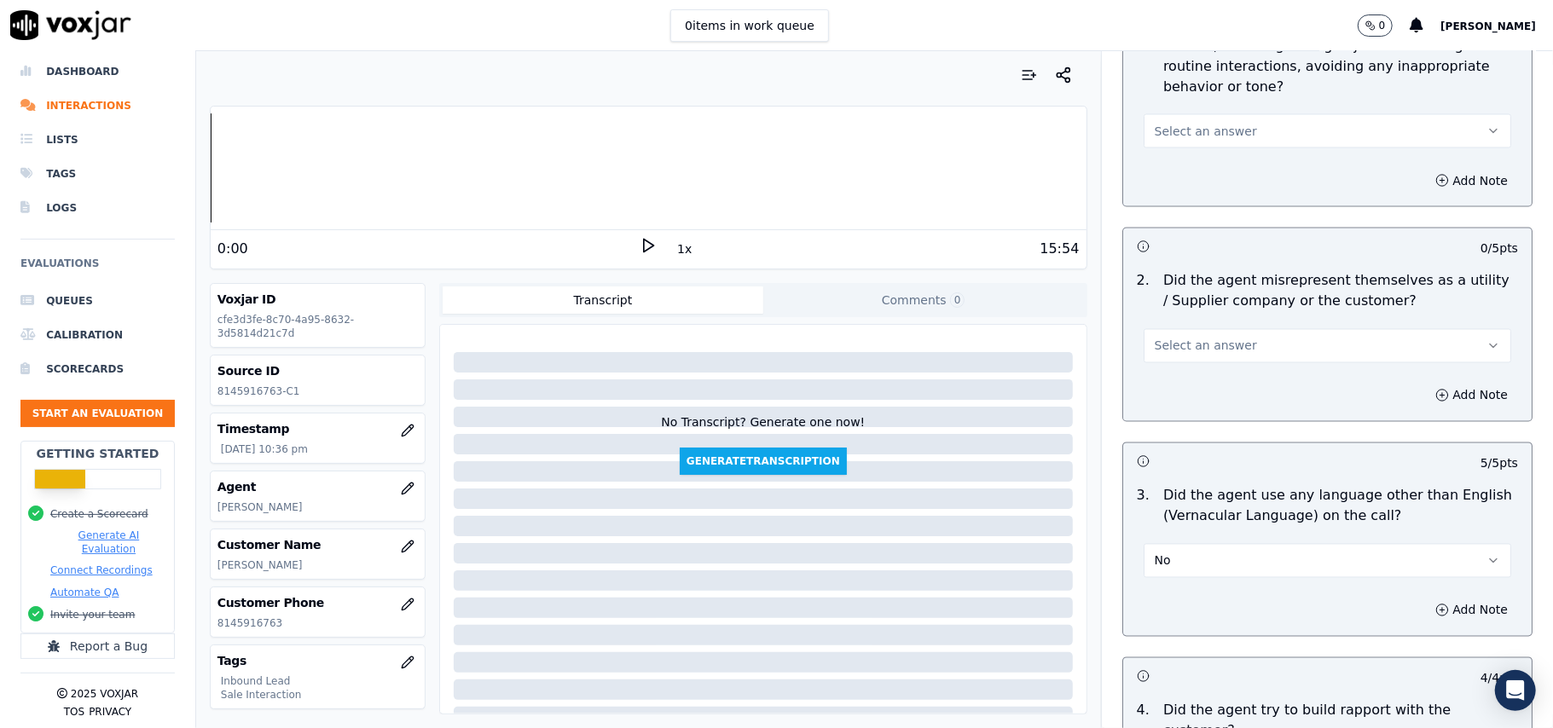
scroll to position [2044, 0]
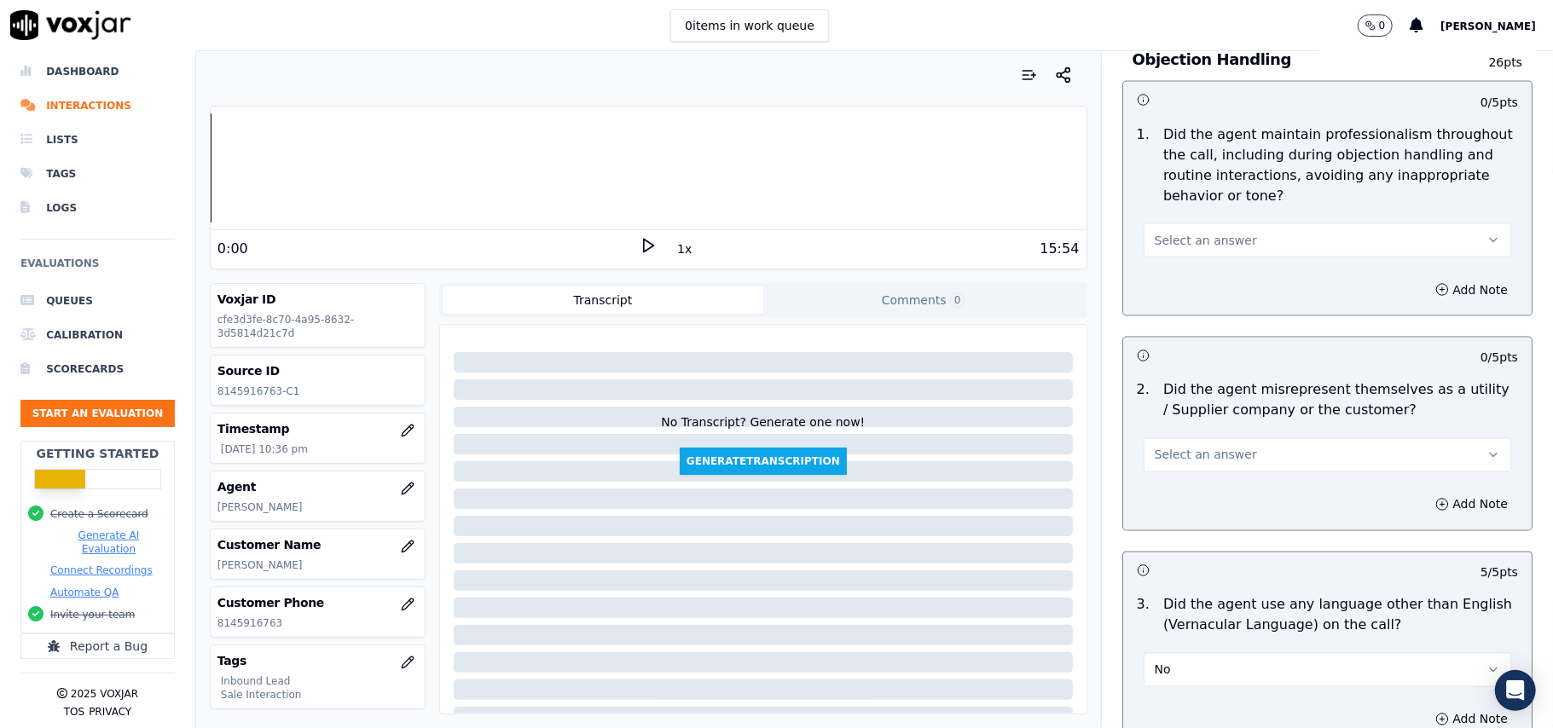
click at [1180, 447] on span "Select an answer" at bounding box center [1206, 455] width 102 height 17
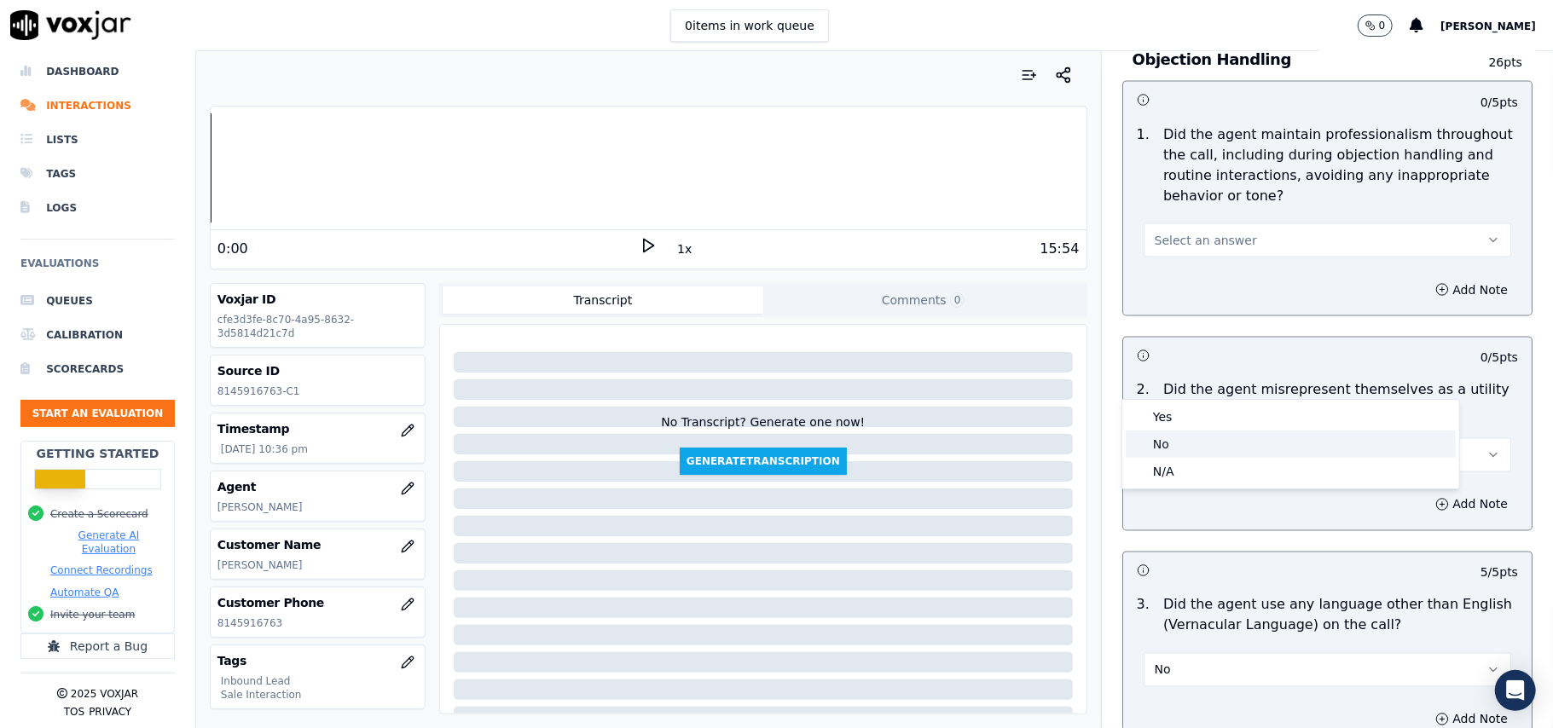
click at [1182, 438] on div "No" at bounding box center [1291, 444] width 330 height 27
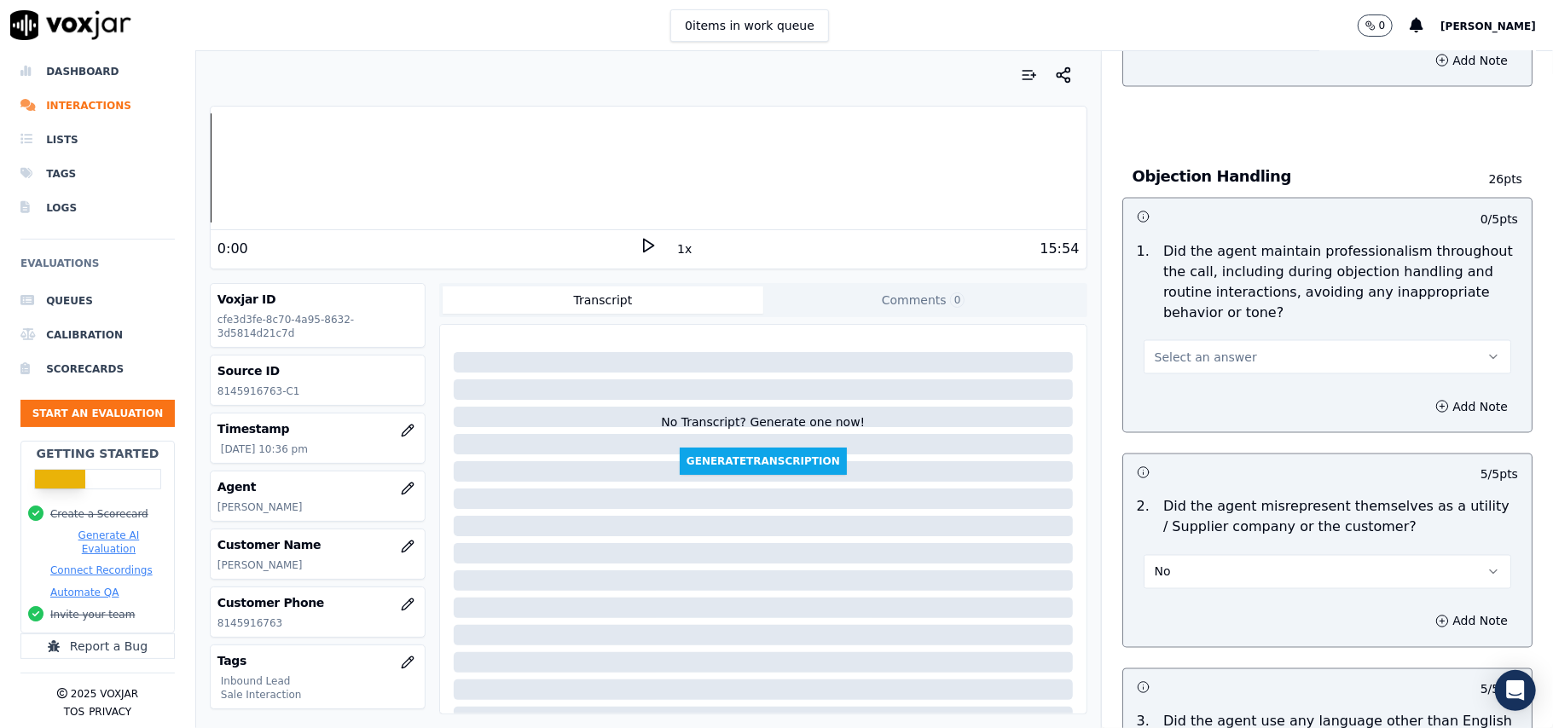
scroll to position [1816, 0]
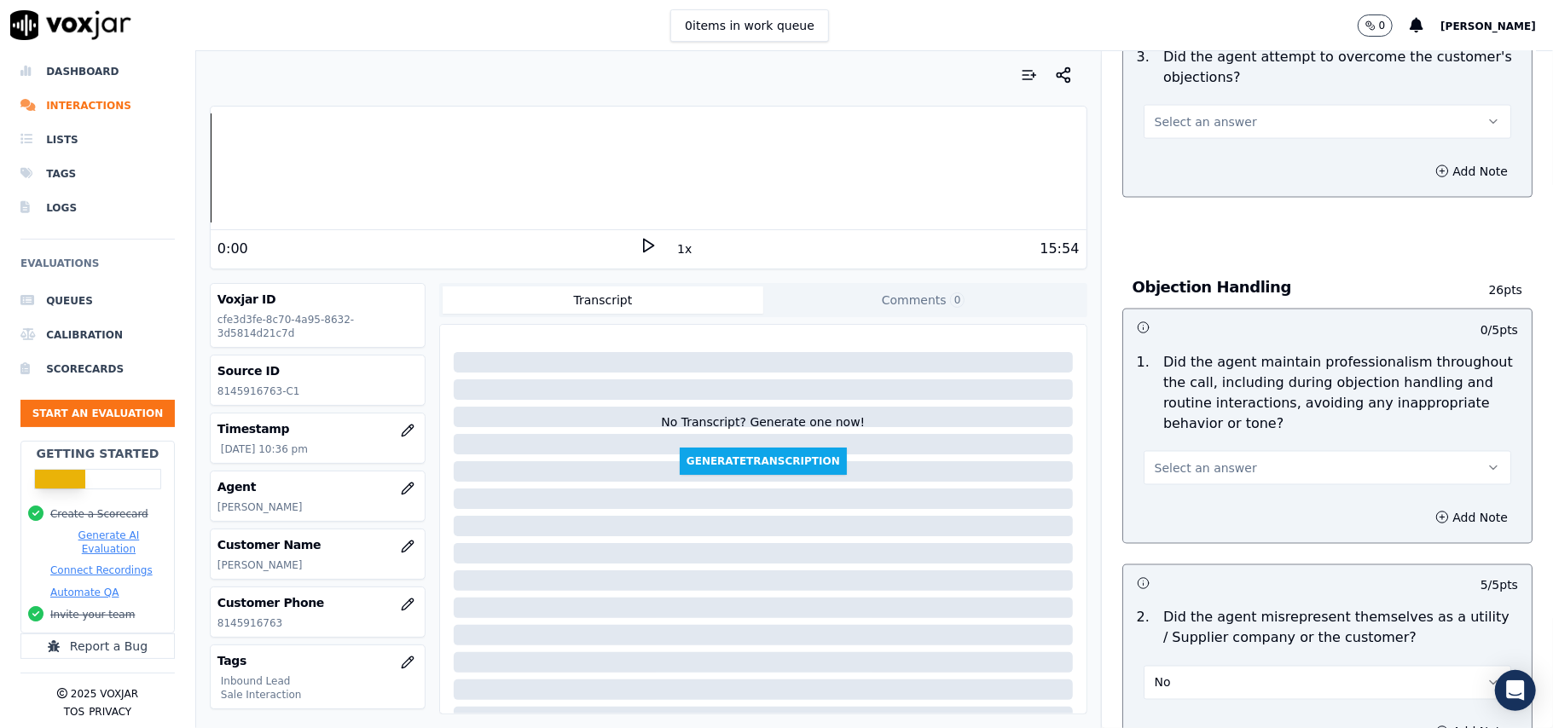
click at [1192, 451] on button "Select an answer" at bounding box center [1326, 468] width 367 height 34
click at [1184, 441] on div "Yes" at bounding box center [1291, 428] width 330 height 27
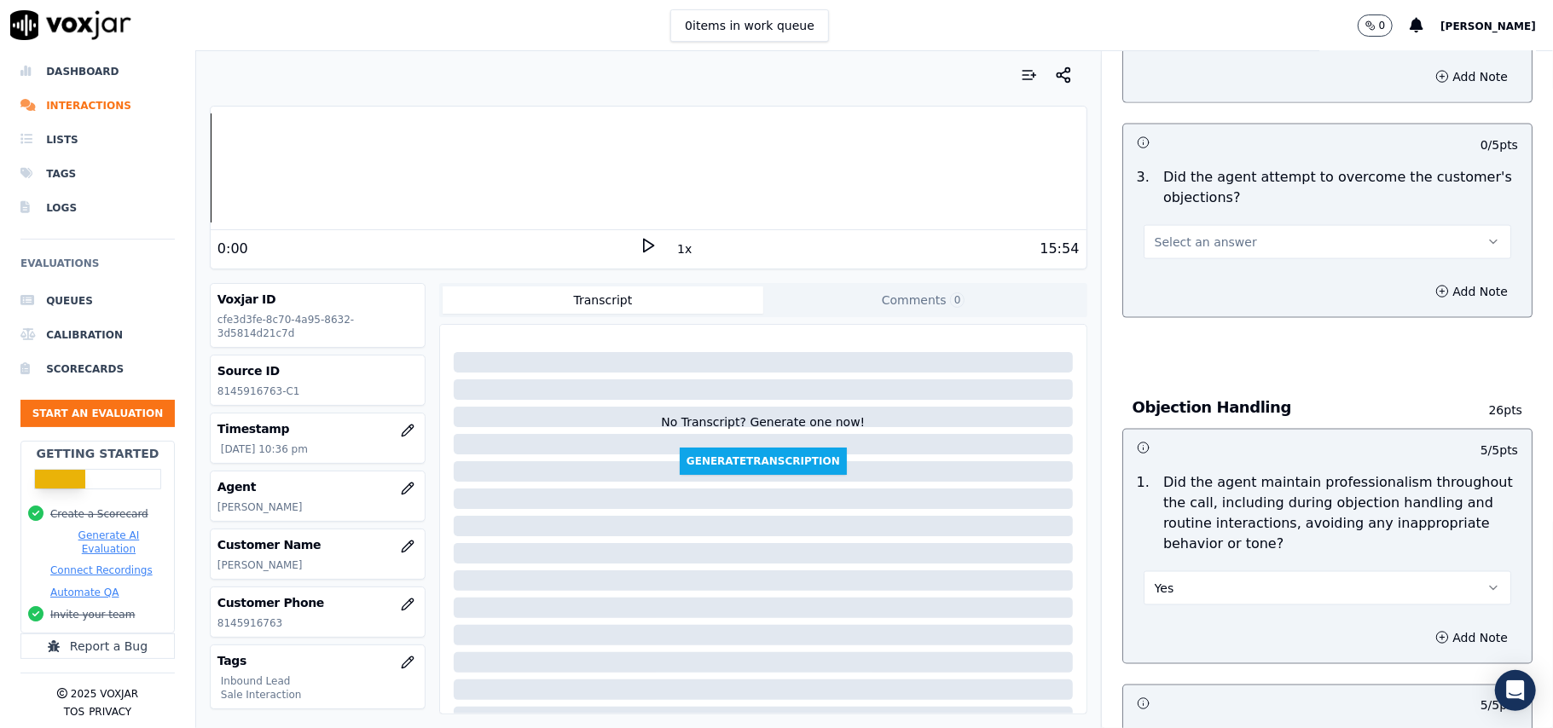
scroll to position [1589, 0]
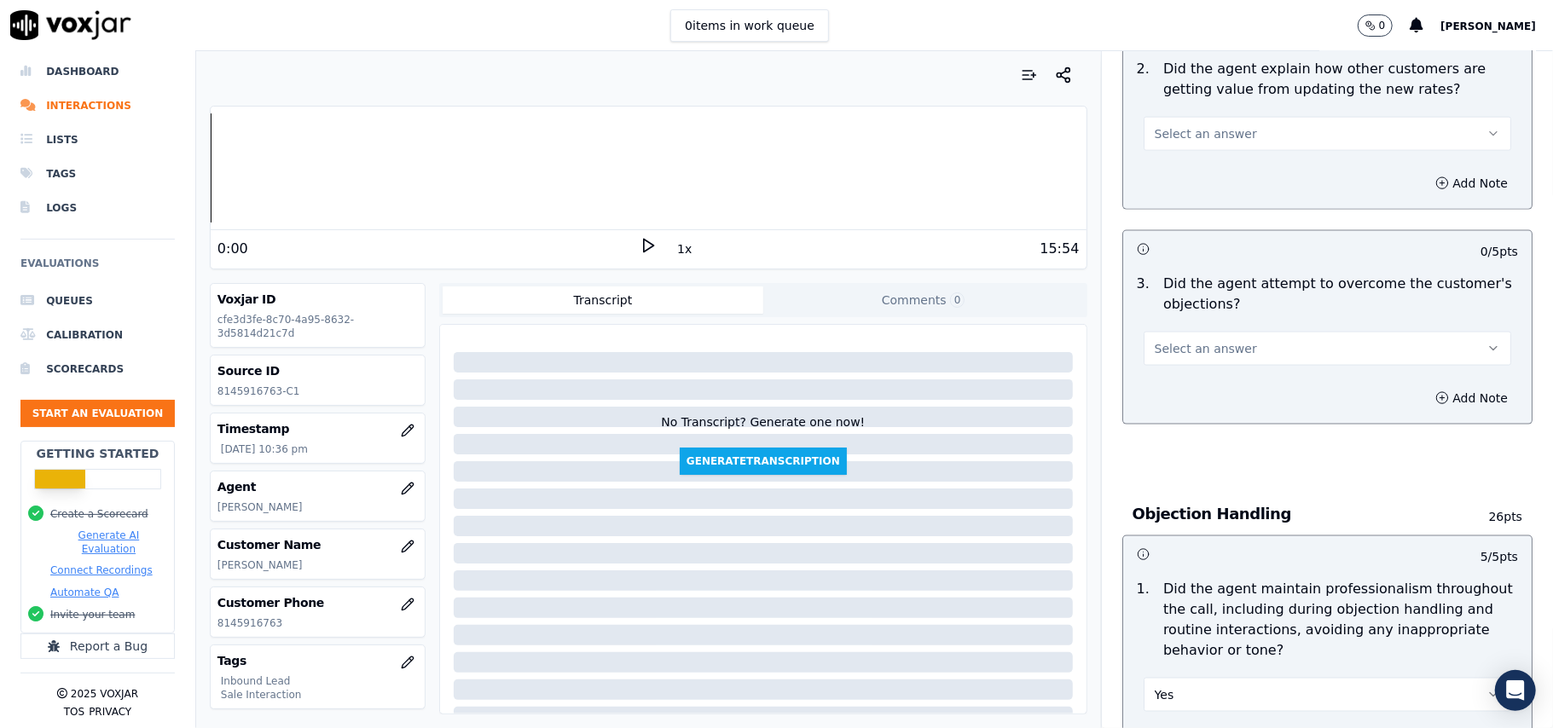
click at [1223, 332] on button "Select an answer" at bounding box center [1326, 349] width 367 height 34
click at [1218, 304] on div "Yes" at bounding box center [1291, 309] width 330 height 27
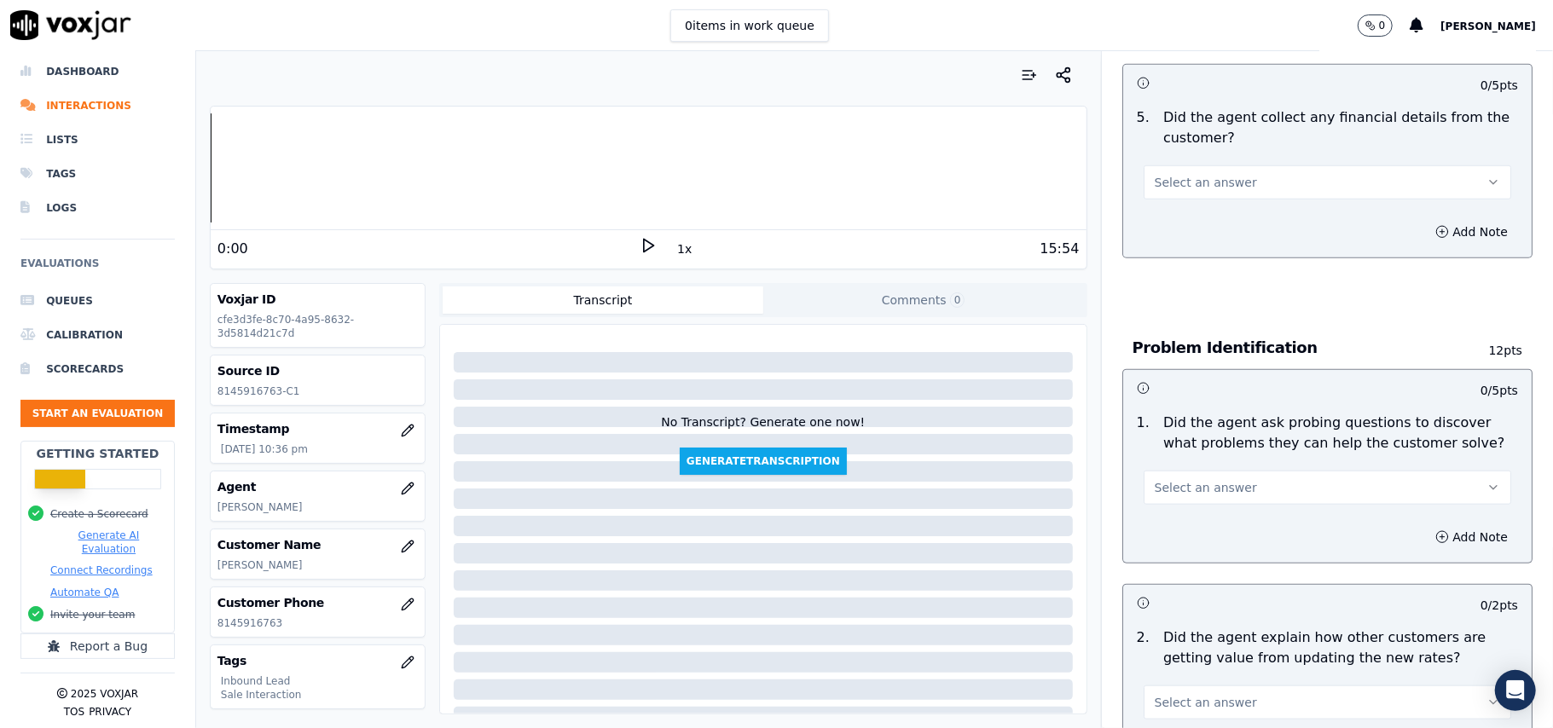
scroll to position [680, 0]
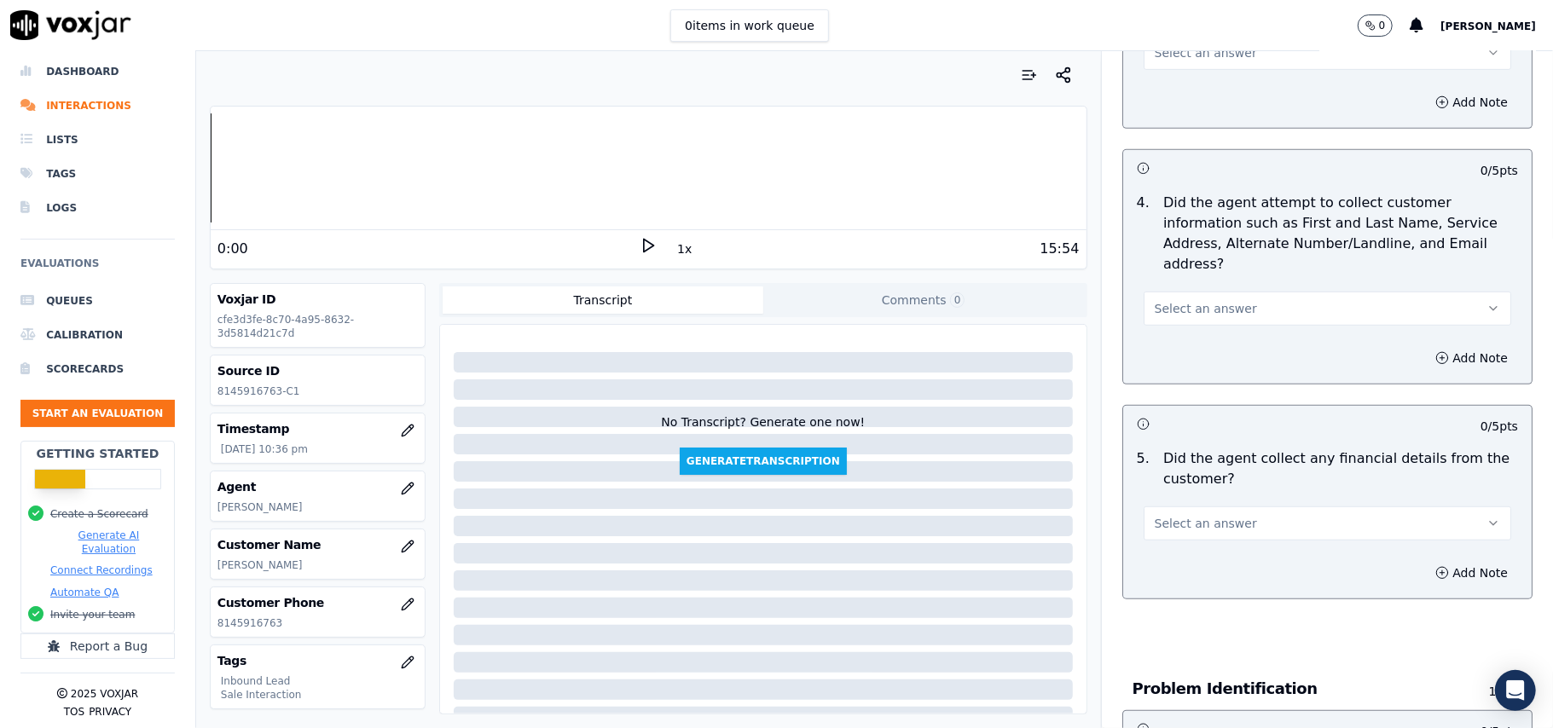
click at [1224, 506] on button "Select an answer" at bounding box center [1326, 523] width 367 height 34
click at [1207, 489] on div "Yes" at bounding box center [1291, 482] width 330 height 27
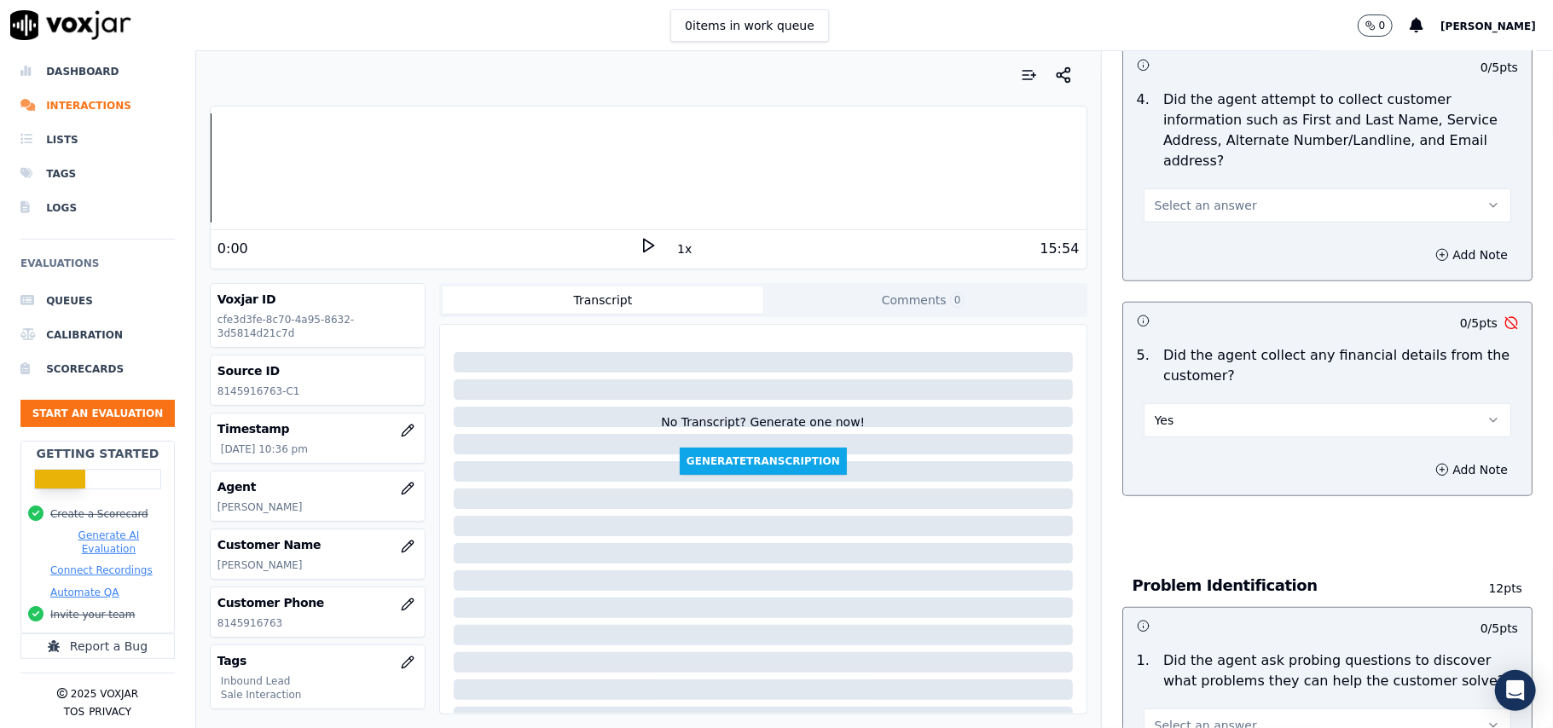
scroll to position [793, 0]
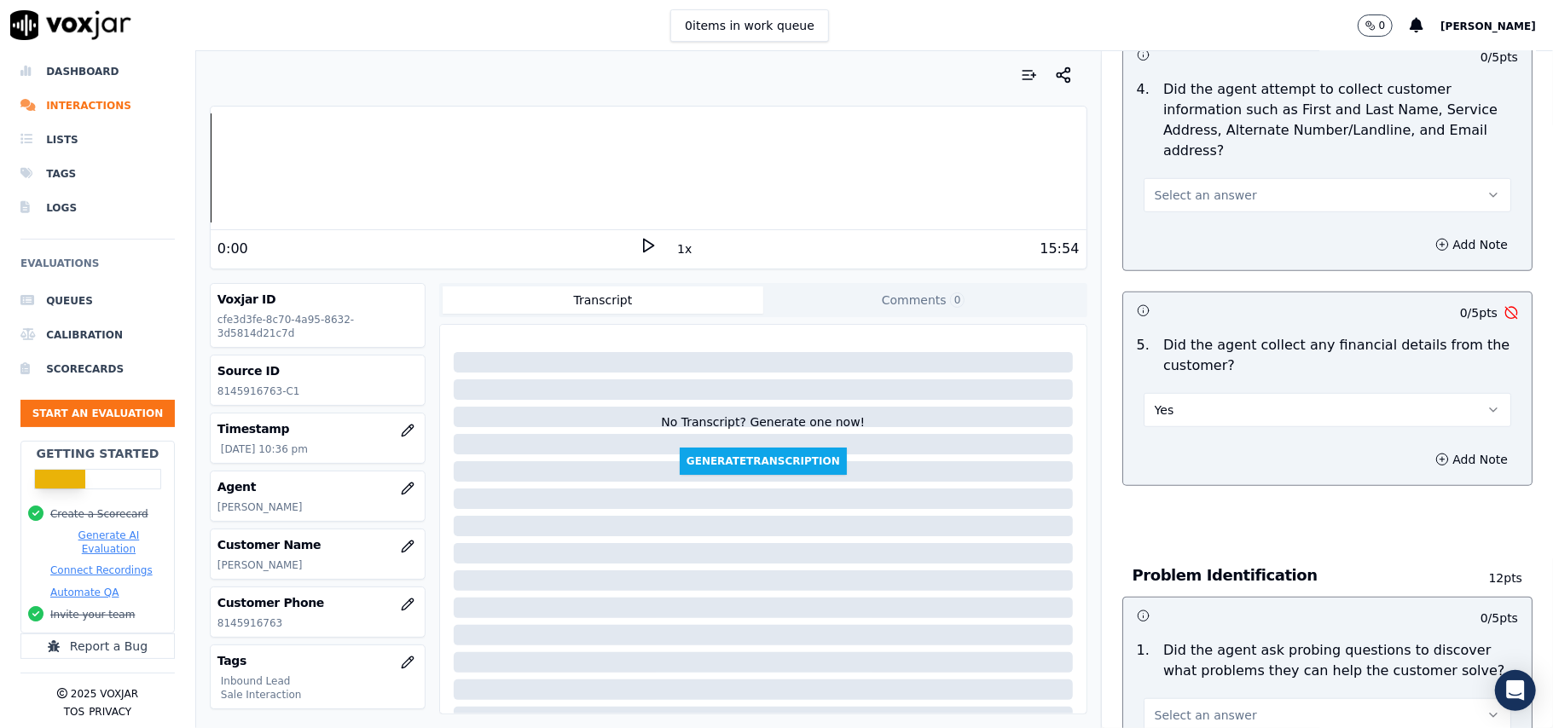
click at [1206, 393] on button "Yes" at bounding box center [1326, 410] width 367 height 34
click at [1180, 390] on div "No" at bounding box center [1291, 396] width 330 height 27
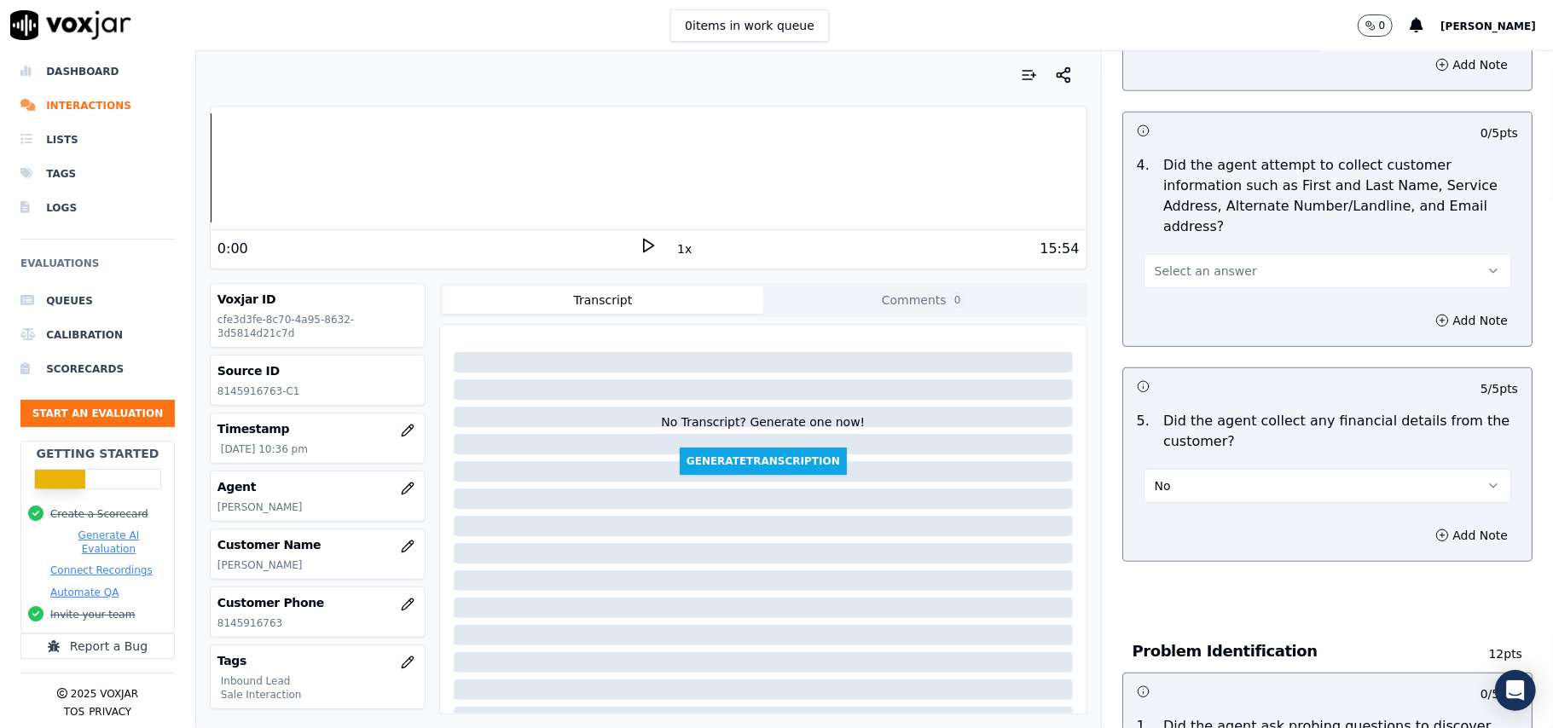
scroll to position [680, 0]
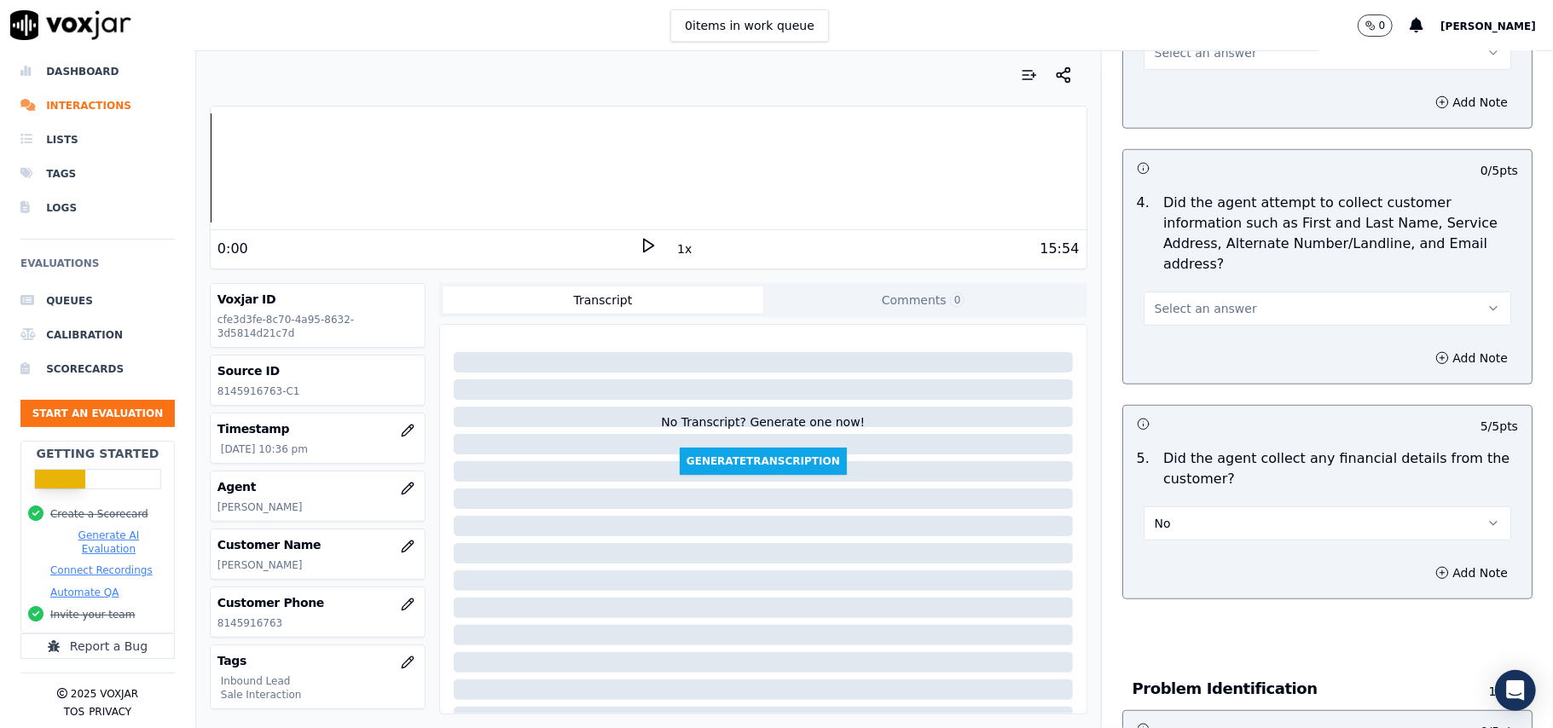
click at [1212, 300] on span "Select an answer" at bounding box center [1206, 308] width 102 height 17
click at [1209, 252] on div "Yes No N/A" at bounding box center [1290, 294] width 337 height 89
click at [1224, 257] on div "Yes" at bounding box center [1291, 266] width 330 height 27
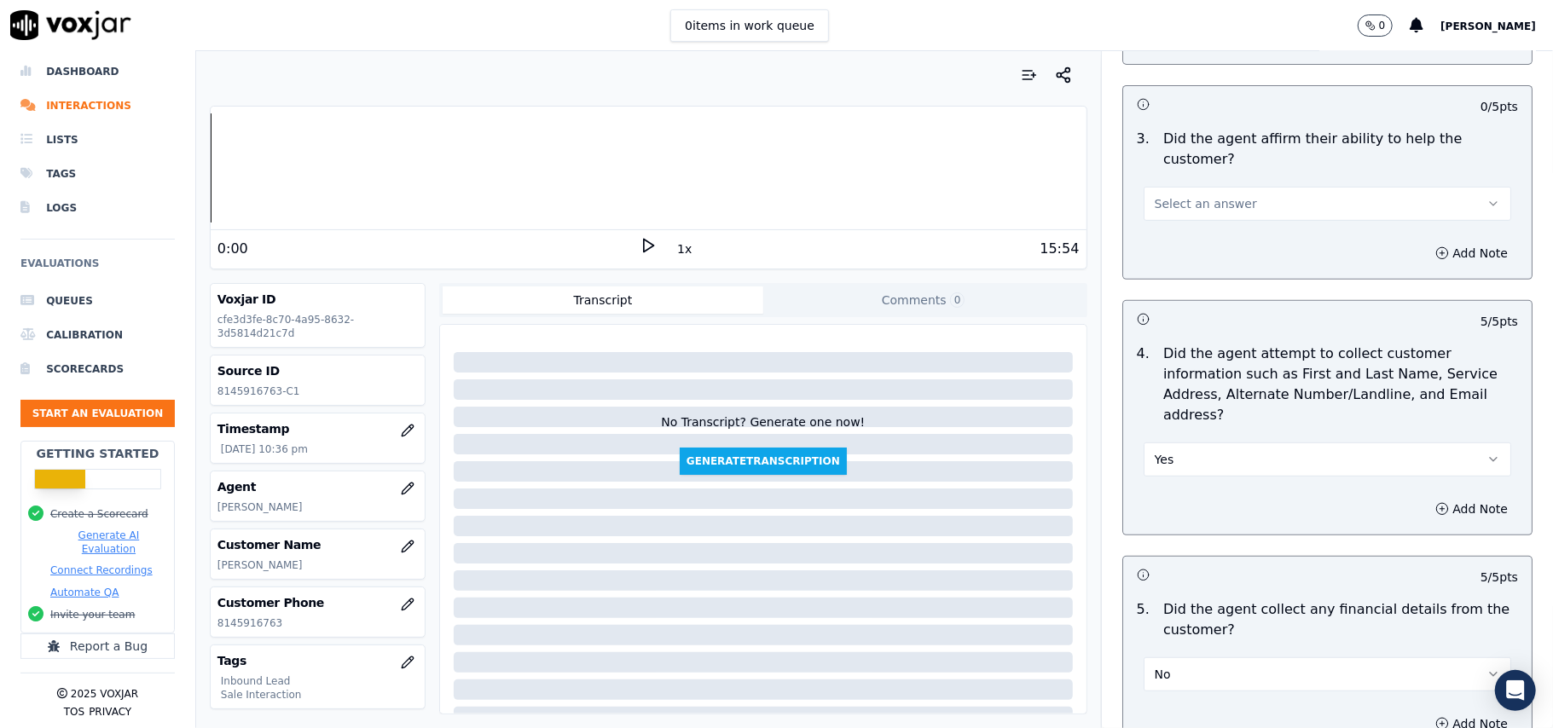
scroll to position [339, 0]
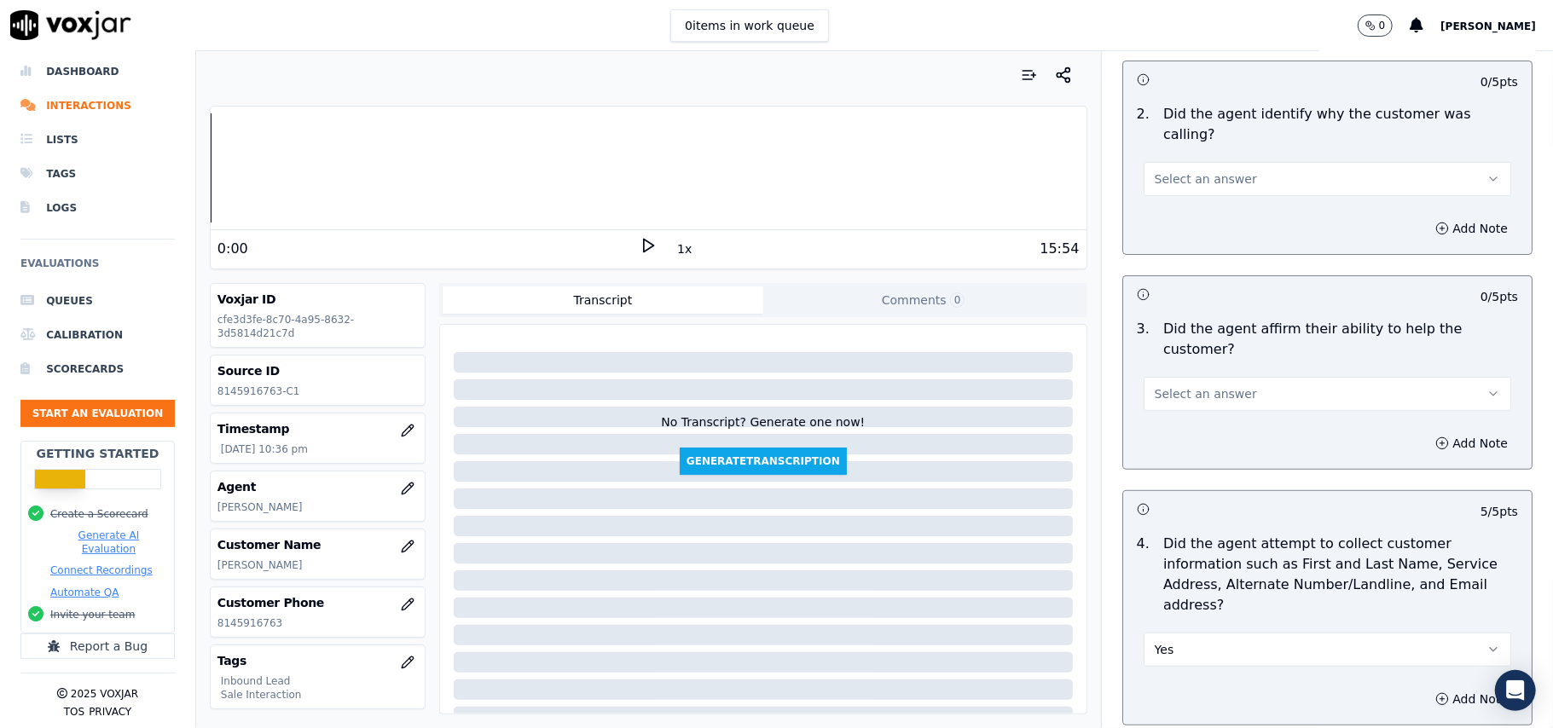
click at [1226, 377] on button "Select an answer" at bounding box center [1326, 394] width 367 height 34
click at [1212, 370] on div "Yes" at bounding box center [1291, 372] width 330 height 27
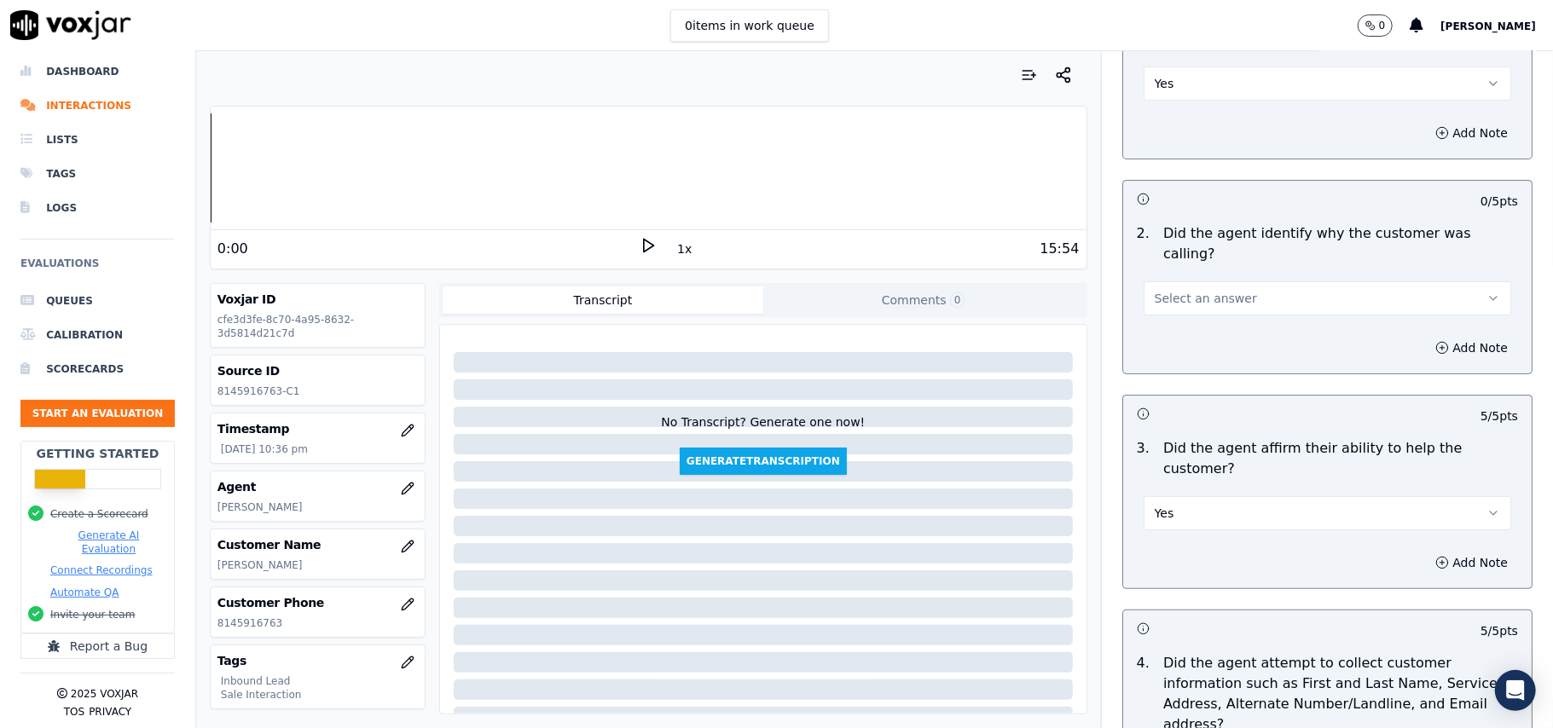
scroll to position [111, 0]
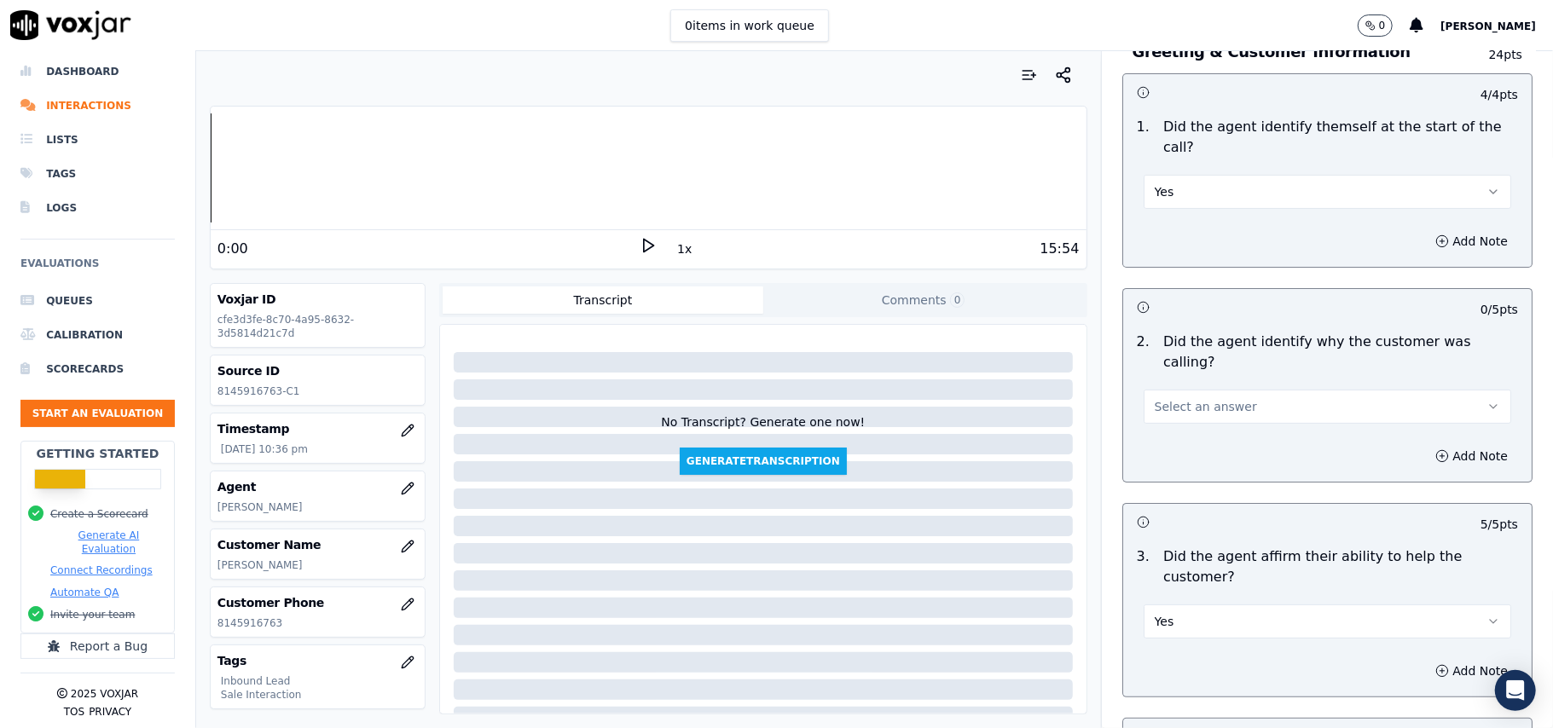
click at [1206, 390] on button "Select an answer" at bounding box center [1326, 407] width 367 height 34
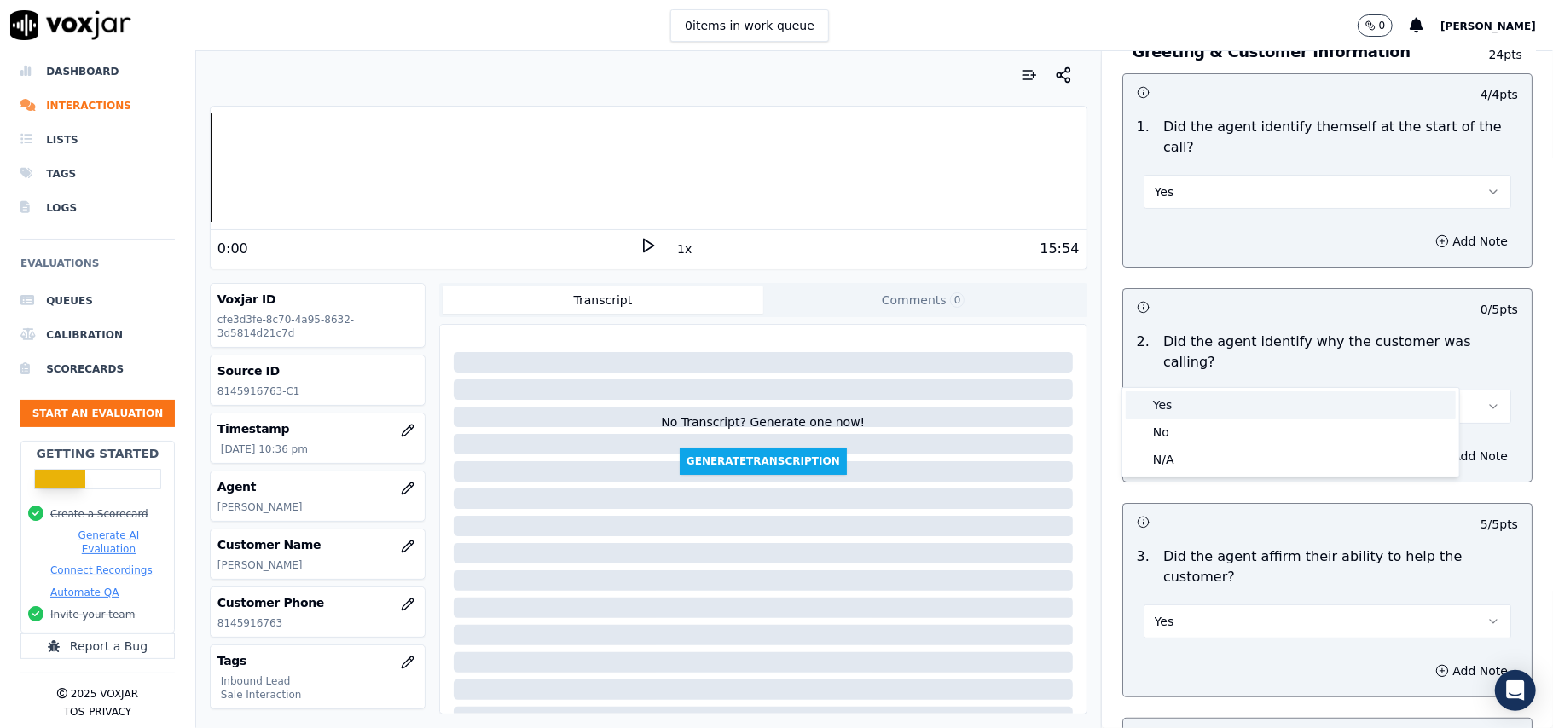
click at [1171, 402] on div "Yes" at bounding box center [1291, 404] width 330 height 27
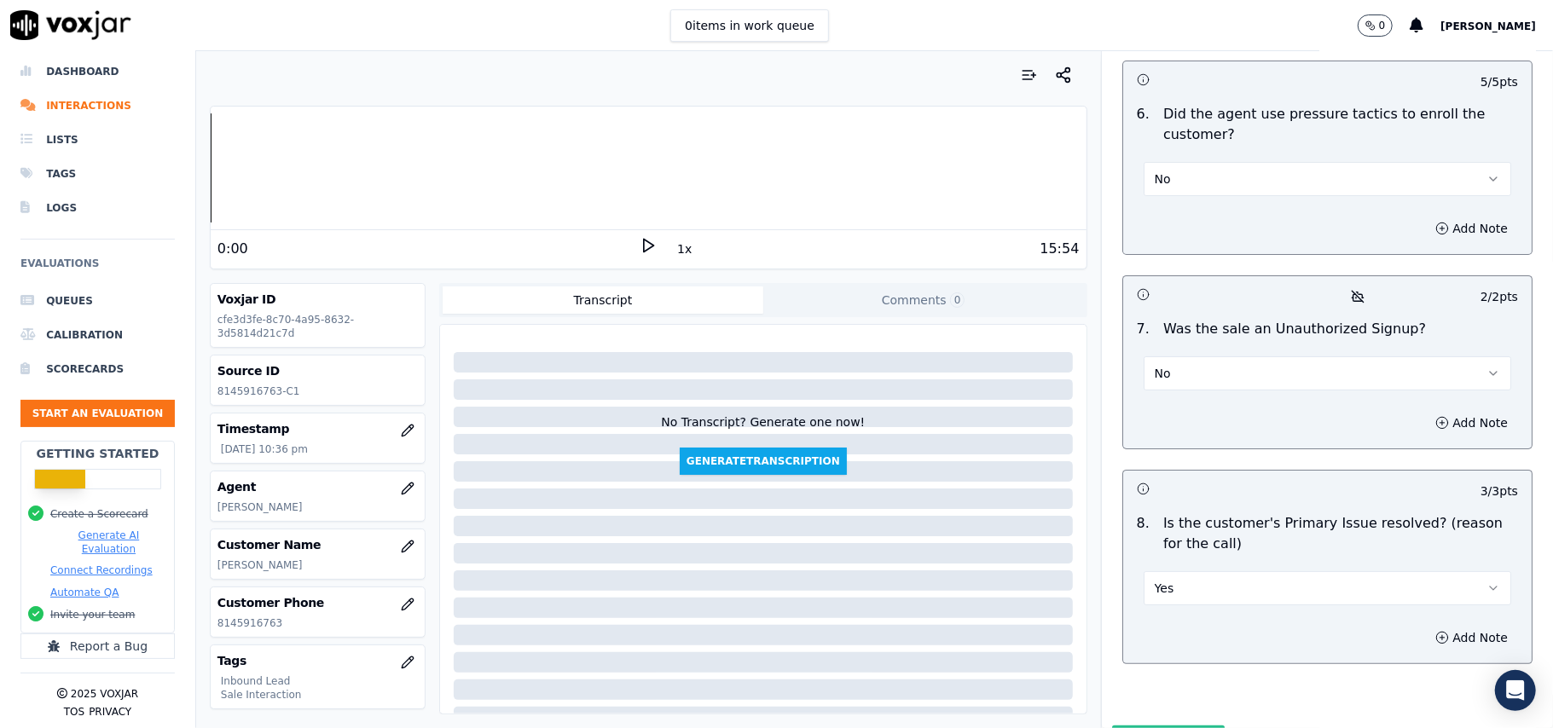
click at [1148, 726] on button "Submit Scores" at bounding box center [1168, 741] width 113 height 31
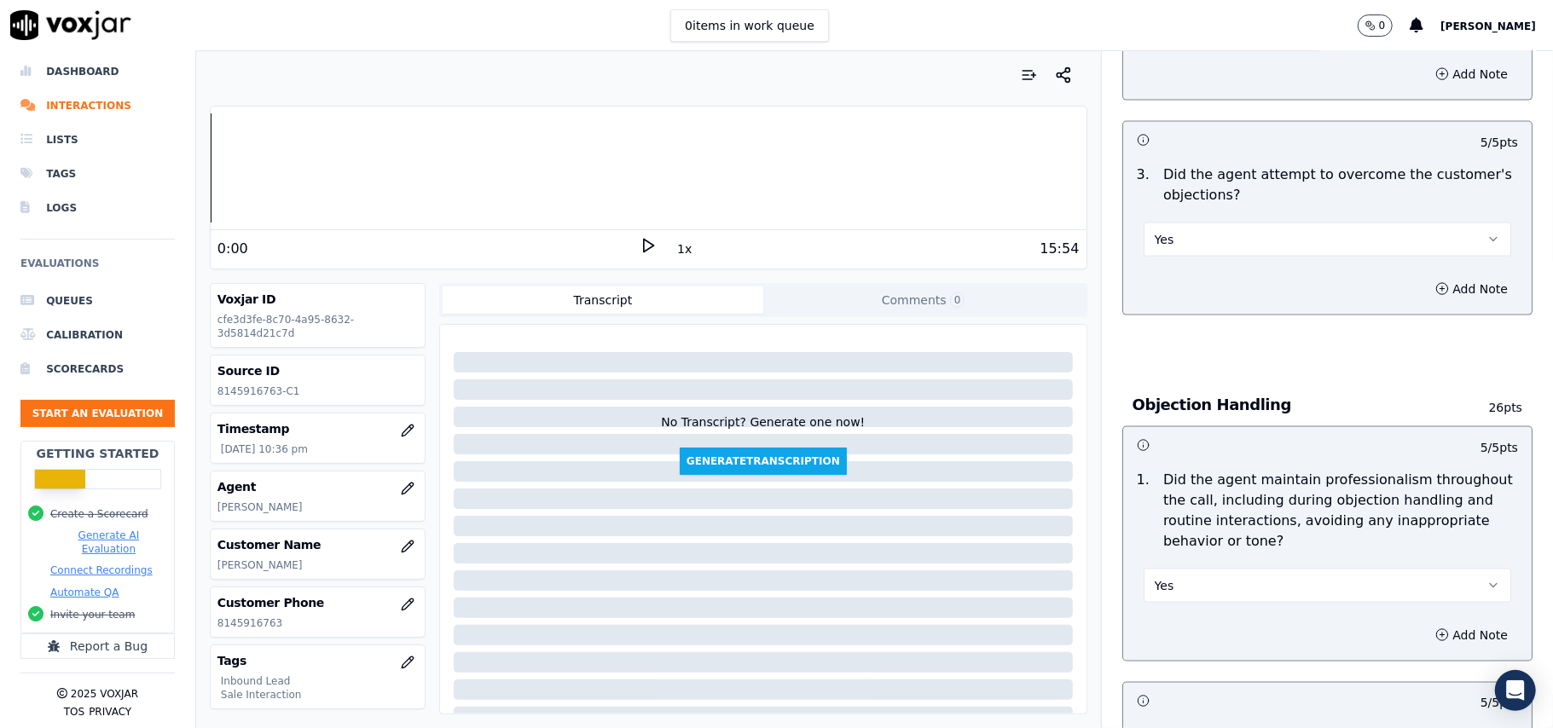
scroll to position [1514, 0]
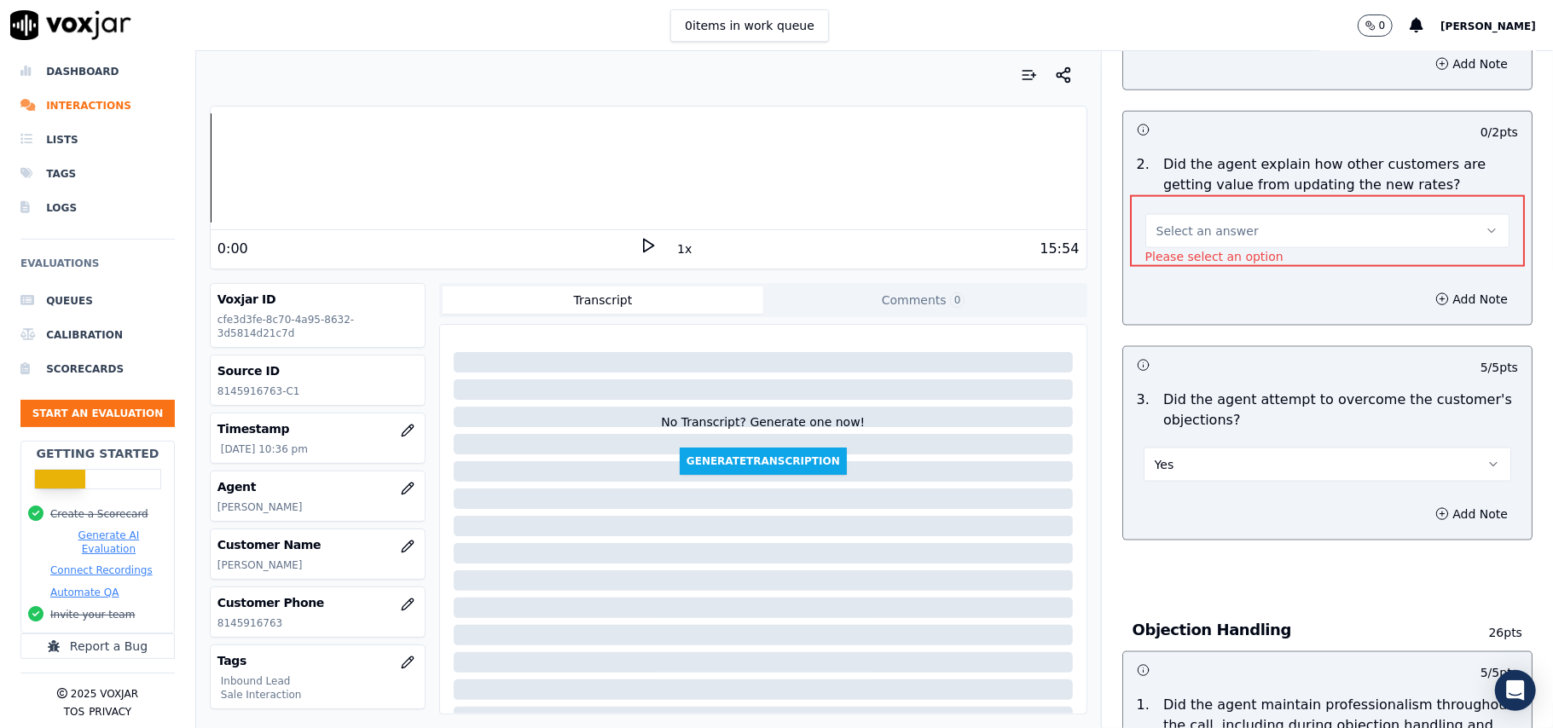
click at [1209, 214] on button "Select an answer" at bounding box center [1327, 231] width 364 height 34
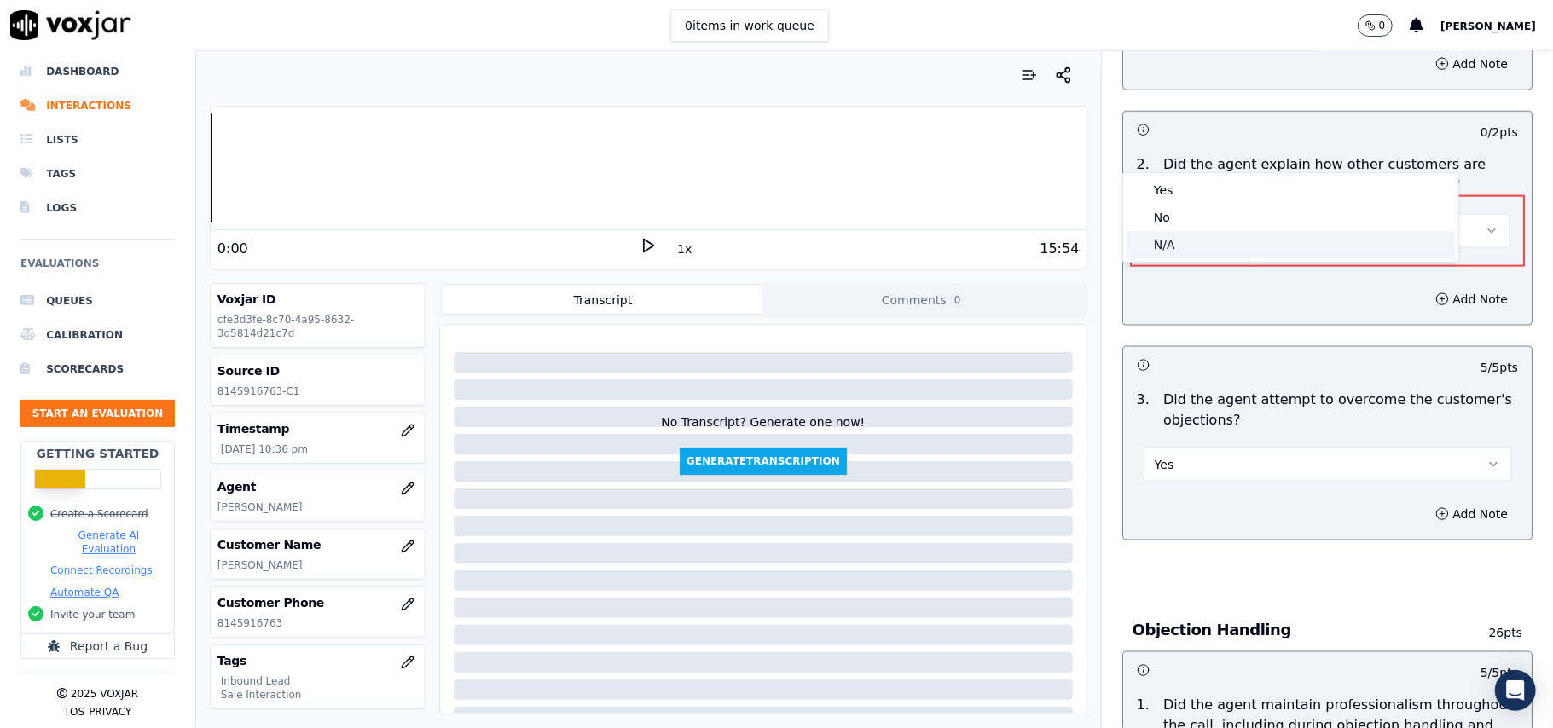
click at [1199, 236] on div "N/A" at bounding box center [1290, 244] width 328 height 27
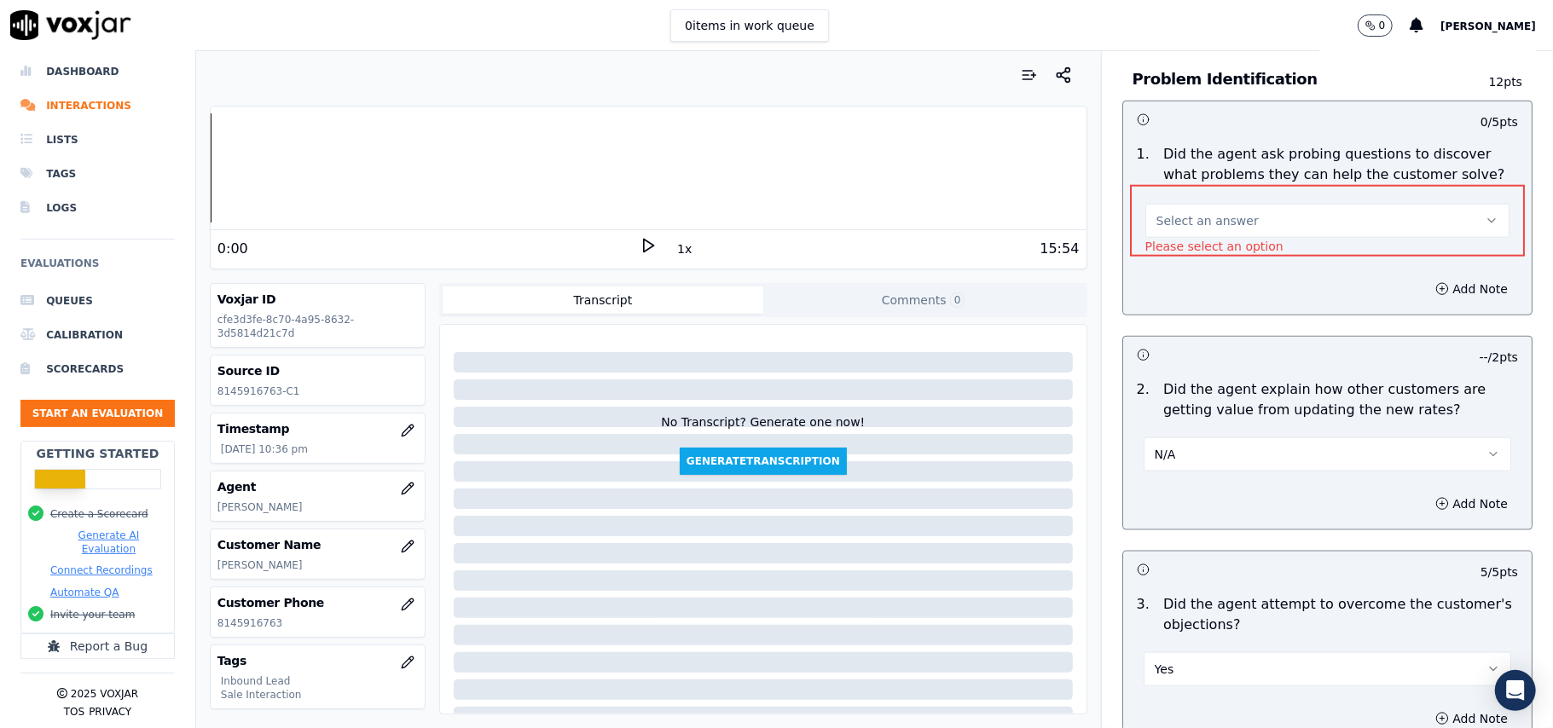
scroll to position [946, 0]
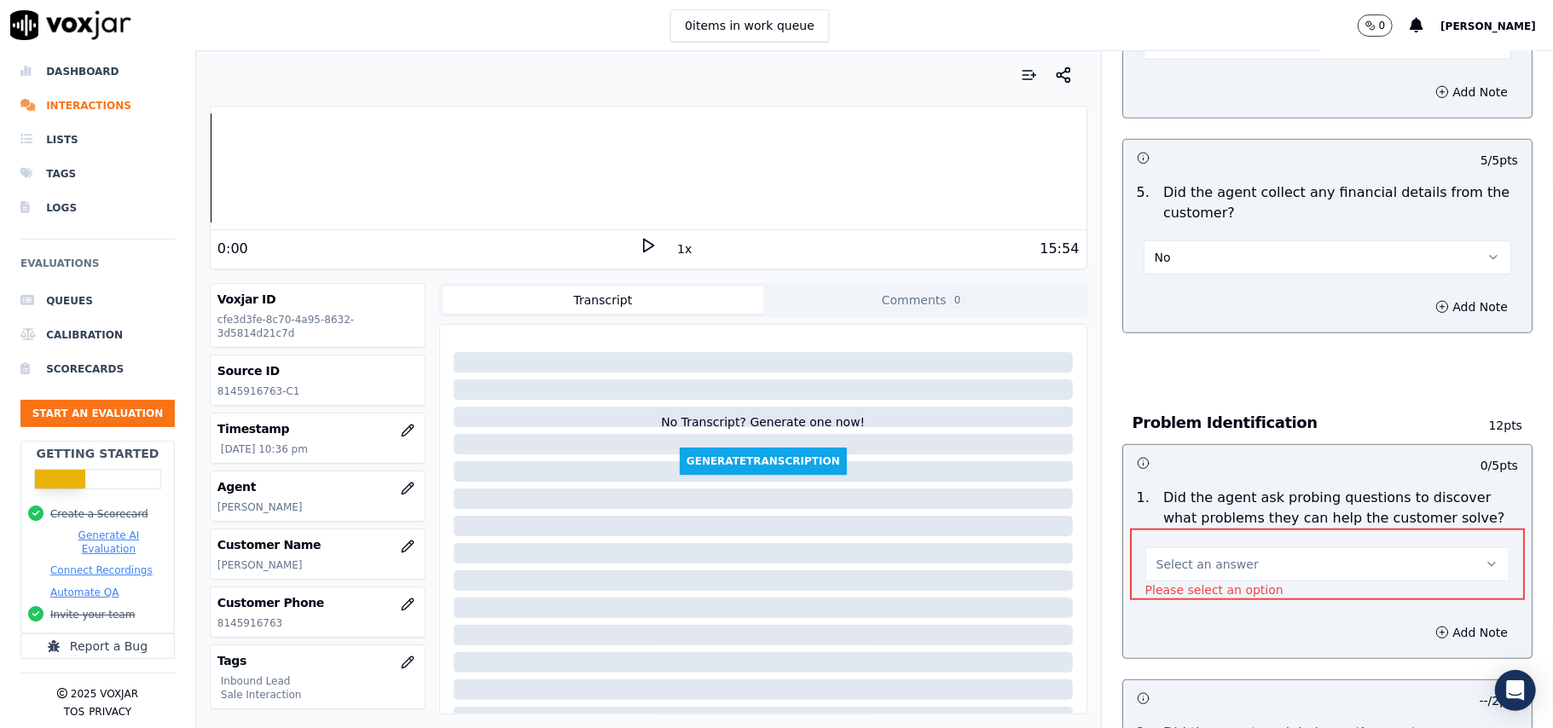
click at [1195, 556] on span "Select an answer" at bounding box center [1207, 564] width 102 height 17
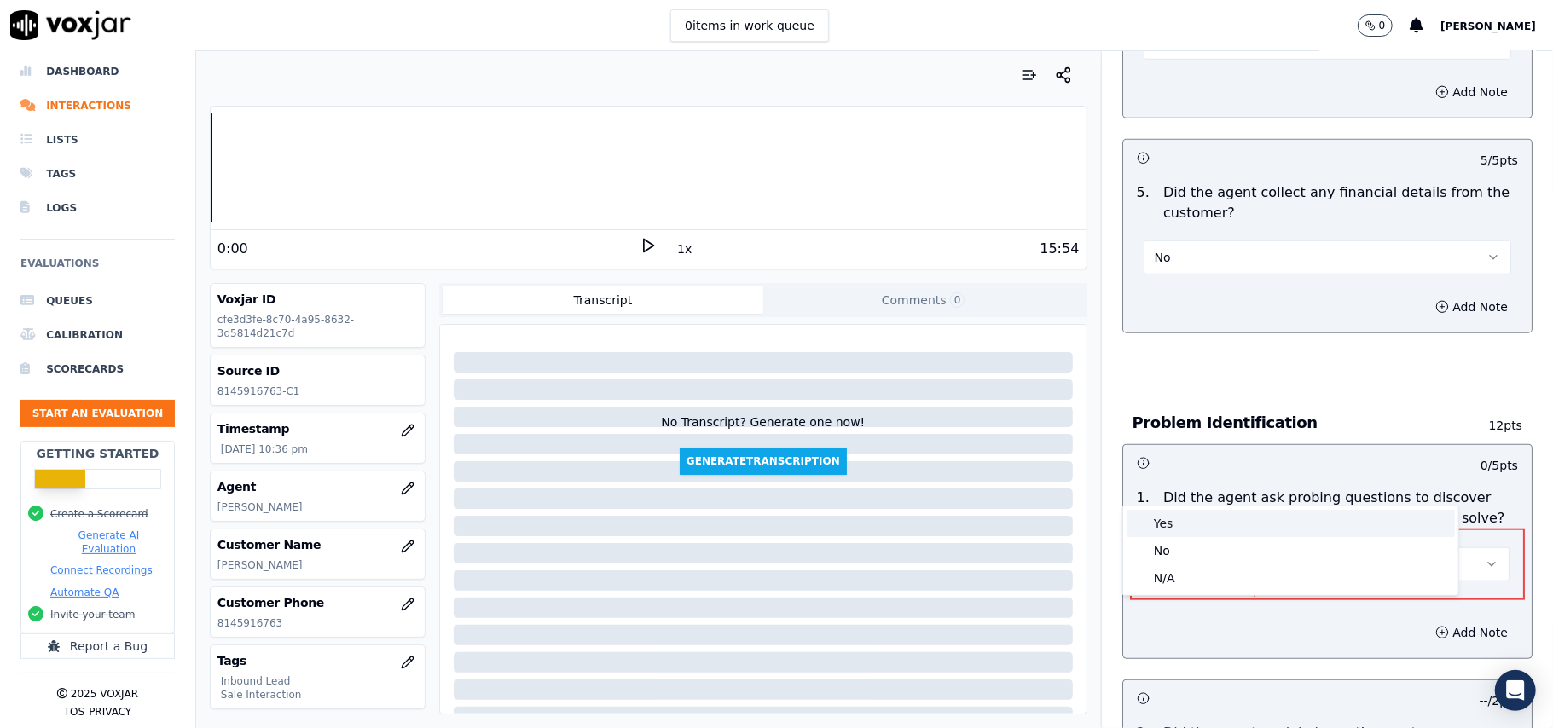
click at [1199, 525] on div "Yes" at bounding box center [1290, 523] width 328 height 27
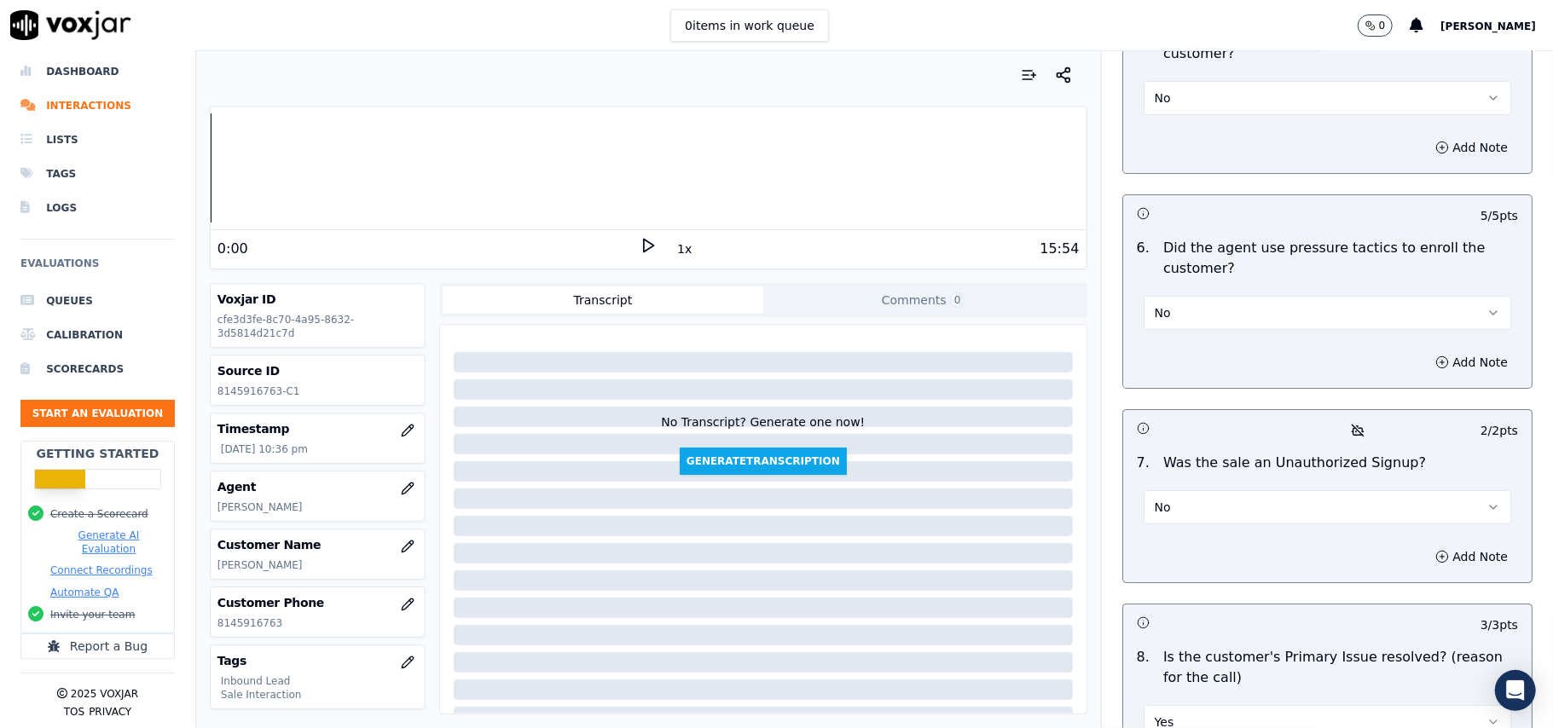
scroll to position [4772, 0]
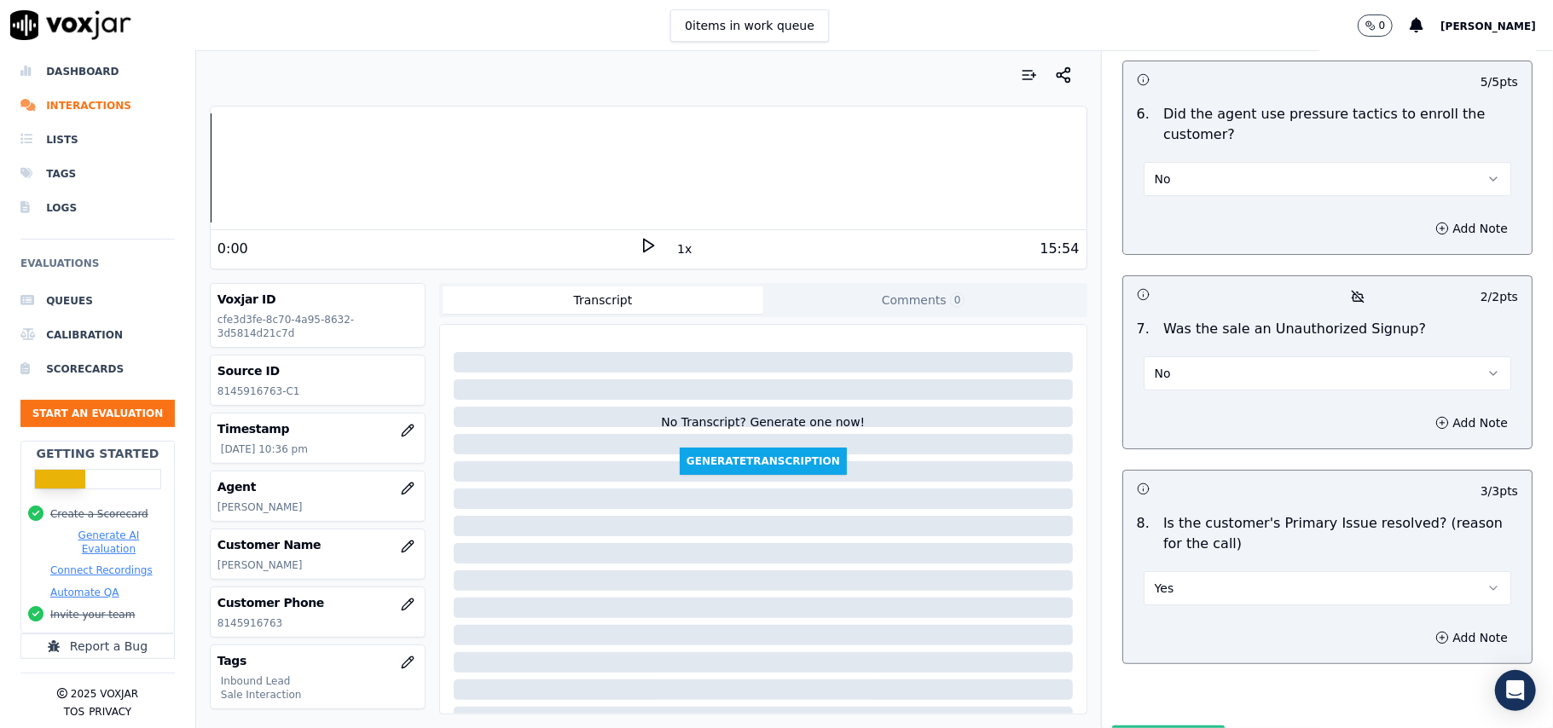
click at [1154, 726] on button "Submit Scores" at bounding box center [1168, 741] width 113 height 31
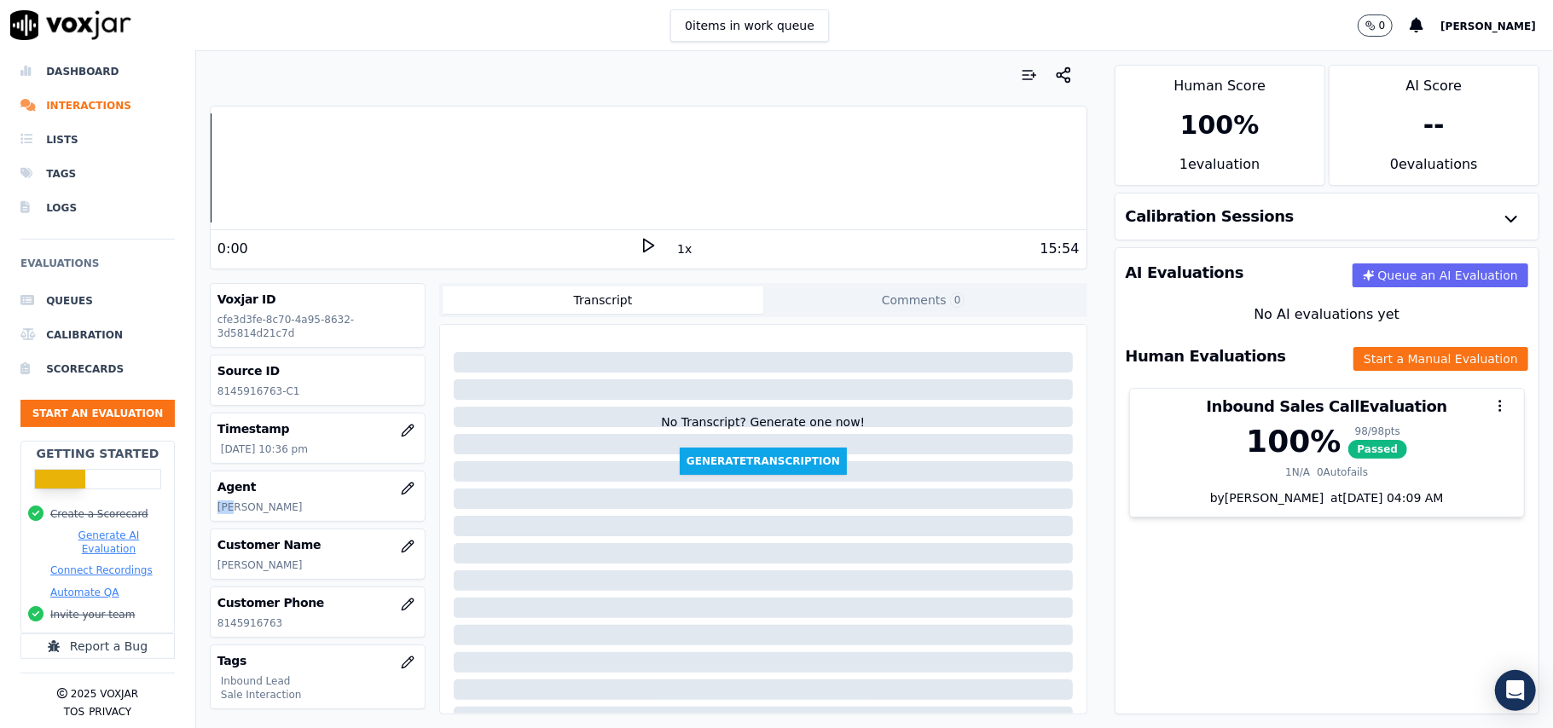
drag, startPoint x: 237, startPoint y: 510, endPoint x: 209, endPoint y: 506, distance: 28.5
click at [210, 529] on div "Agent [PERSON_NAME]" at bounding box center [318, 554] width 216 height 51
click at [258, 568] on p "[PERSON_NAME]" at bounding box center [317, 565] width 200 height 14
click at [259, 567] on p "[PERSON_NAME]" at bounding box center [317, 565] width 200 height 14
copy p "Nashadka"
